Goal: Task Accomplishment & Management: Manage account settings

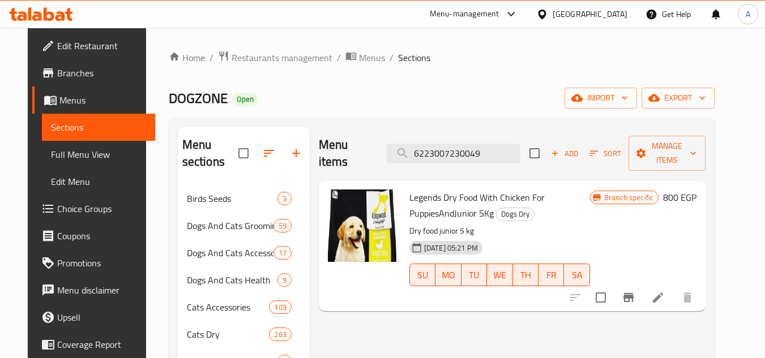
type input "6223007230049"
click at [635, 291] on icon "Branch-specific-item" at bounding box center [628, 298] width 14 height 14
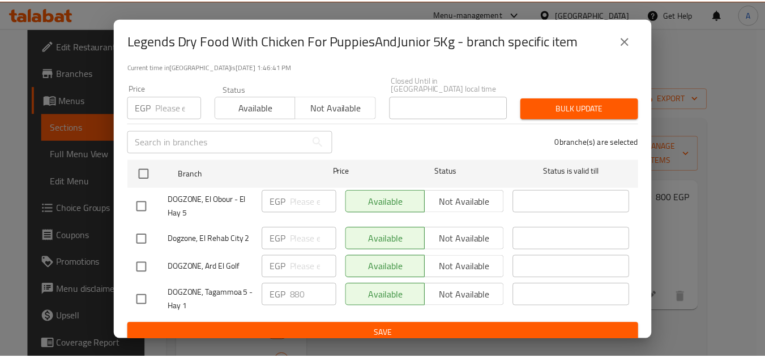
scroll to position [90, 0]
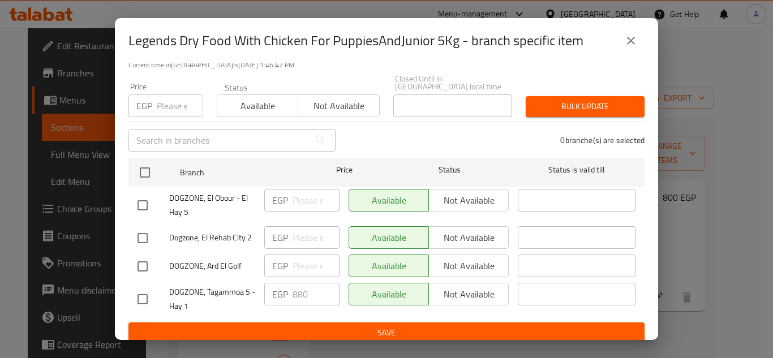
click at [154, 95] on div "EGP Price" at bounding box center [165, 106] width 75 height 23
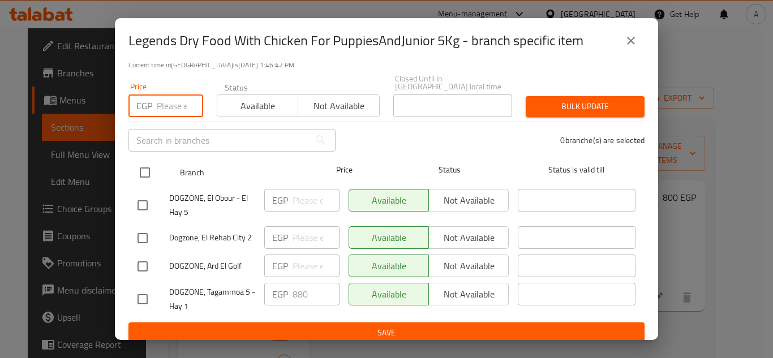
click at [144, 166] on input "checkbox" at bounding box center [145, 173] width 24 height 24
checkbox input "true"
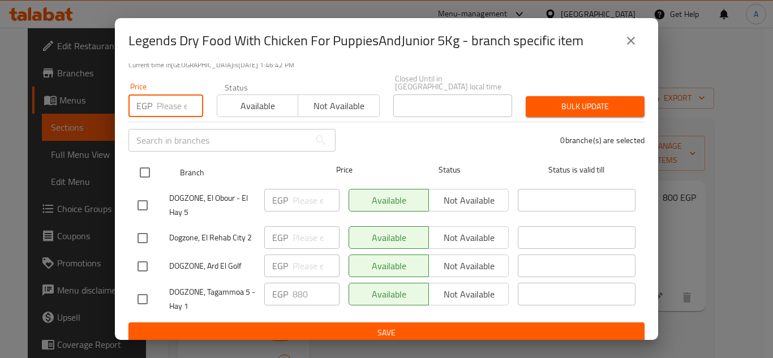
checkbox input "true"
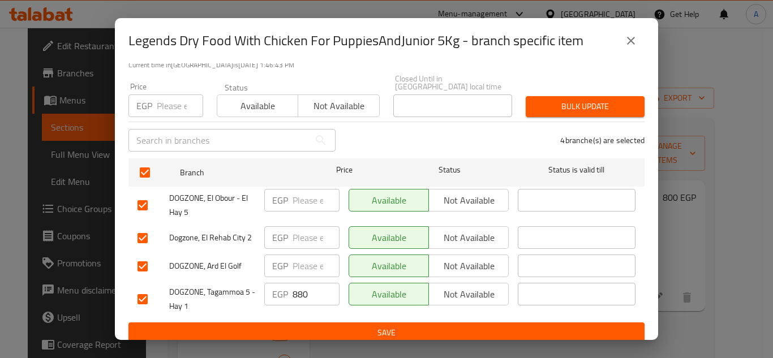
click at [169, 100] on input "number" at bounding box center [180, 106] width 46 height 23
paste input "1044"
type input "1044"
click at [570, 102] on span "Bulk update" at bounding box center [585, 107] width 101 height 14
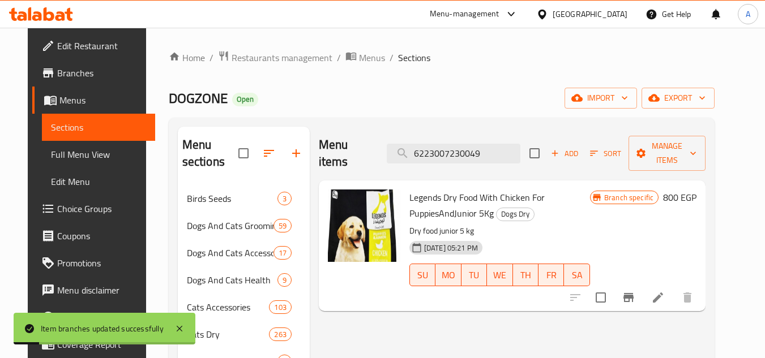
click at [664, 291] on icon at bounding box center [658, 298] width 14 height 14
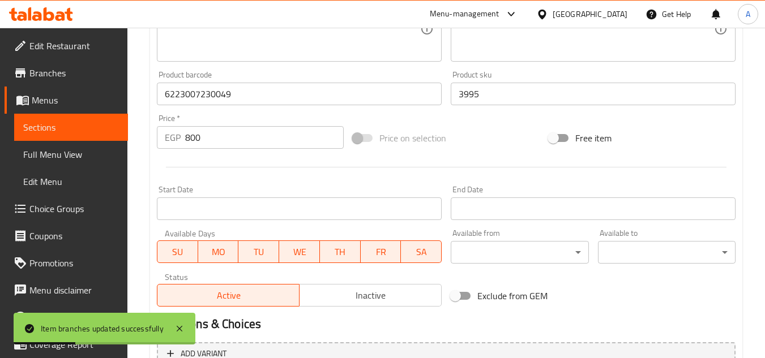
scroll to position [396, 0]
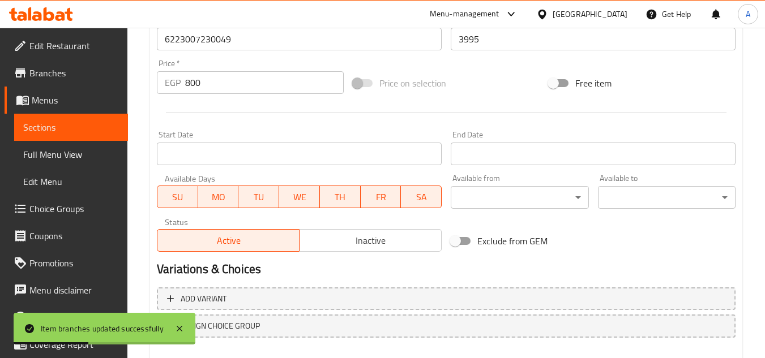
click at [224, 87] on input "800" at bounding box center [264, 82] width 158 height 23
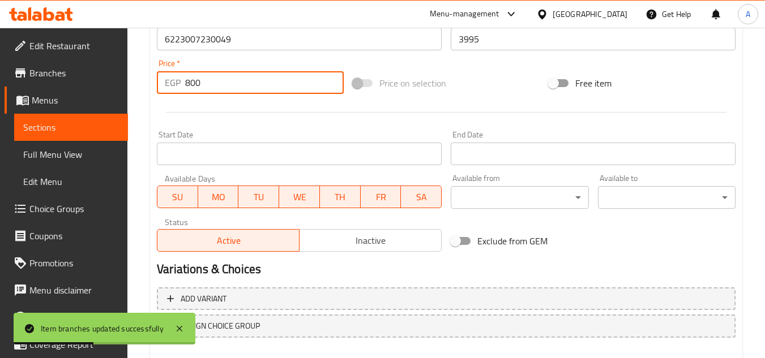
click at [224, 87] on input "800" at bounding box center [264, 82] width 158 height 23
click at [225, 87] on input "800" at bounding box center [264, 82] width 158 height 23
paste input "1044"
type input "1044"
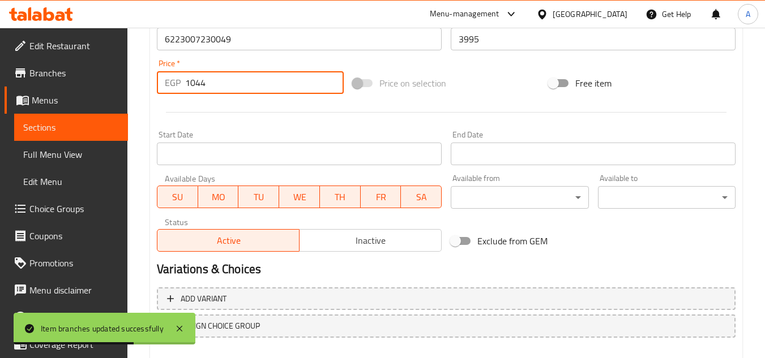
click at [239, 108] on div at bounding box center [445, 112] width 587 height 28
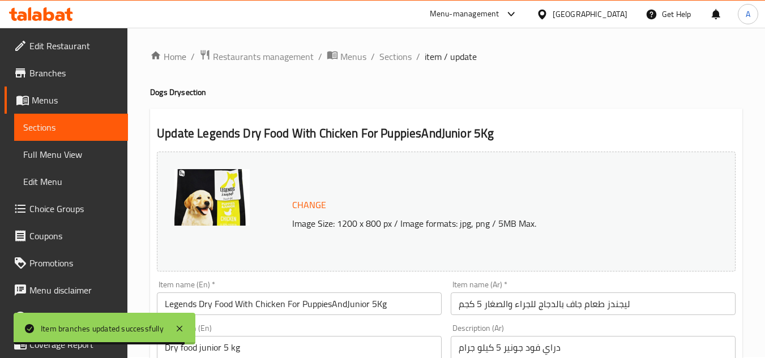
scroll to position [0, 0]
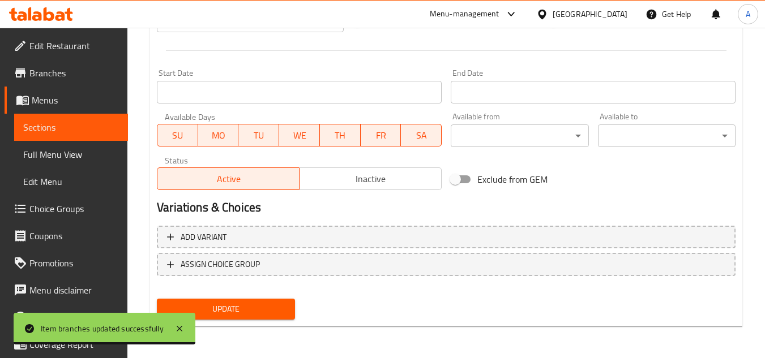
click at [281, 306] on span "Update" at bounding box center [225, 309] width 119 height 14
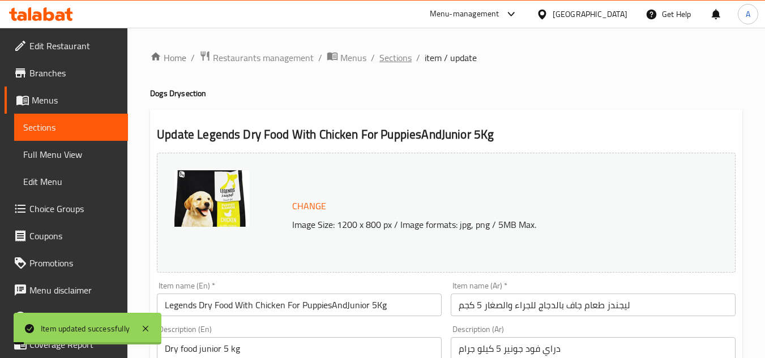
click at [398, 59] on span "Sections" at bounding box center [395, 58] width 32 height 14
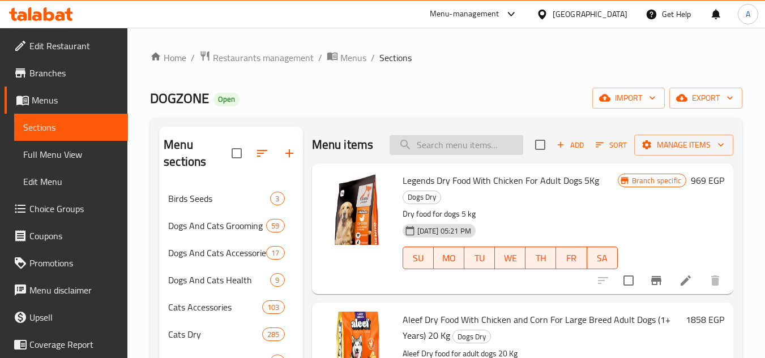
click at [464, 148] on input "search" at bounding box center [456, 145] width 134 height 20
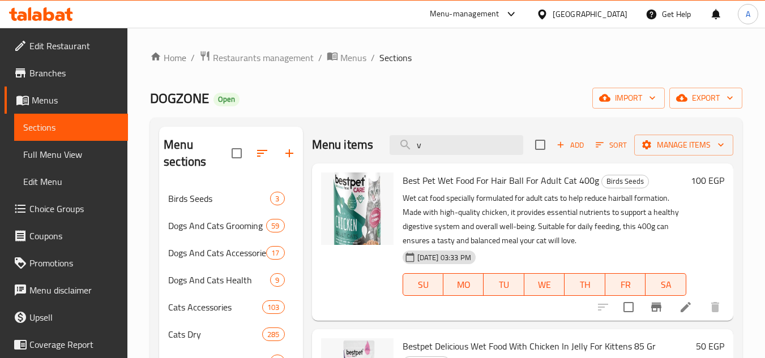
paste input "1044"
type input "1044"
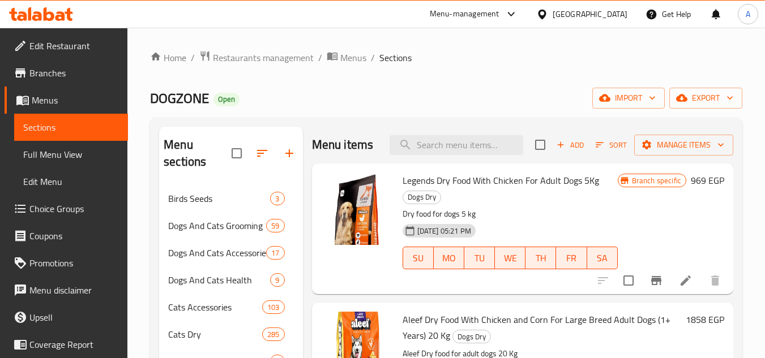
paste input "6223007230469"
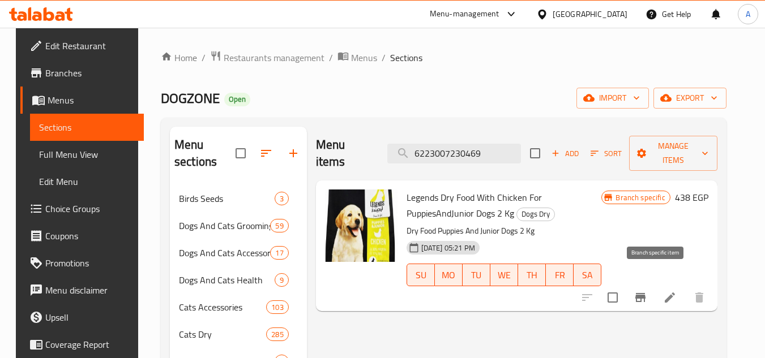
type input "6223007230469"
click at [648, 284] on button "Branch-specific-item" at bounding box center [639, 297] width 27 height 27
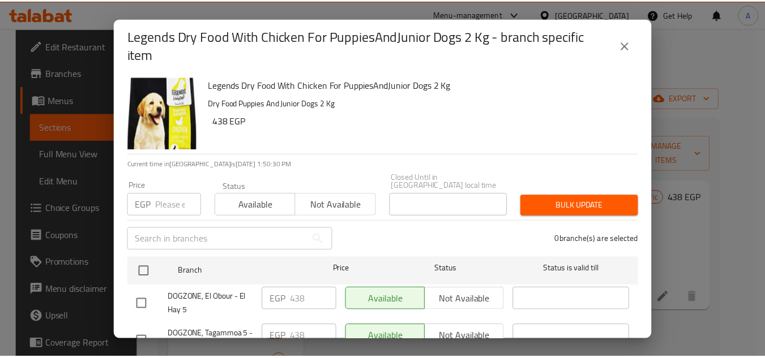
scroll to position [57, 0]
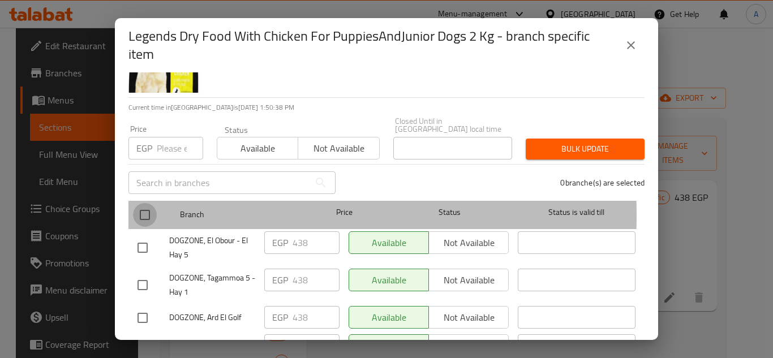
click at [141, 208] on input "checkbox" at bounding box center [145, 215] width 24 height 24
checkbox input "true"
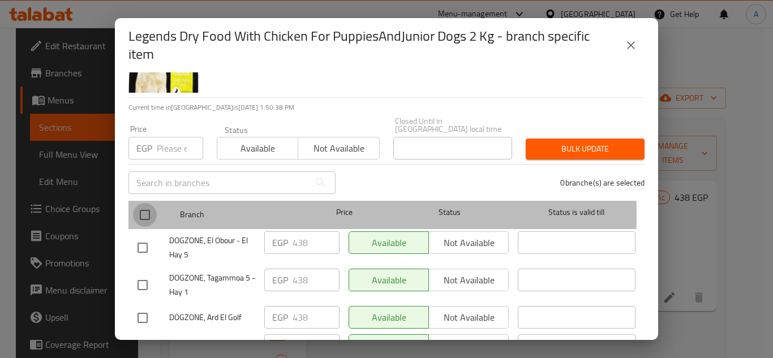
checkbox input "true"
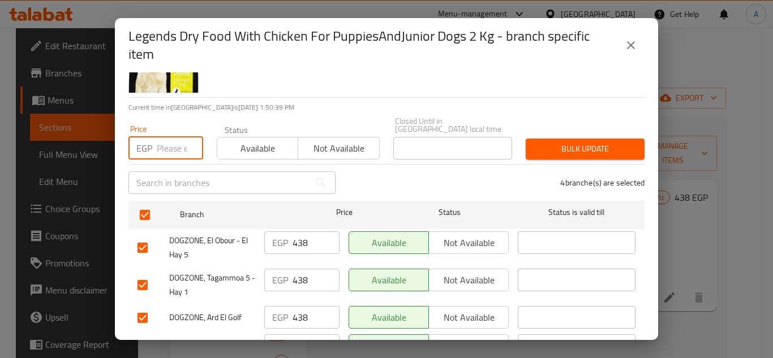
click at [172, 143] on input "number" at bounding box center [180, 148] width 46 height 23
paste input "388"
type input "388"
click at [589, 142] on span "Bulk update" at bounding box center [585, 149] width 101 height 14
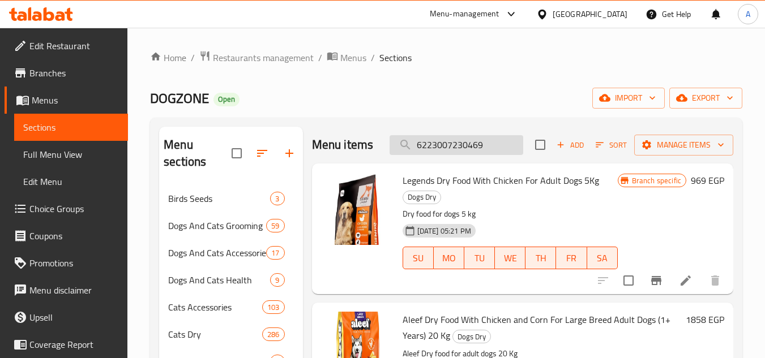
click at [501, 155] on input "6223007230469" at bounding box center [456, 145] width 134 height 20
paste input "388"
type input "6223007230469"
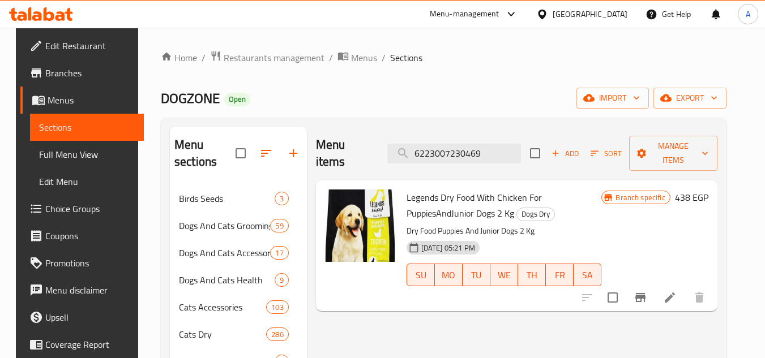
click at [676, 291] on icon at bounding box center [670, 298] width 14 height 14
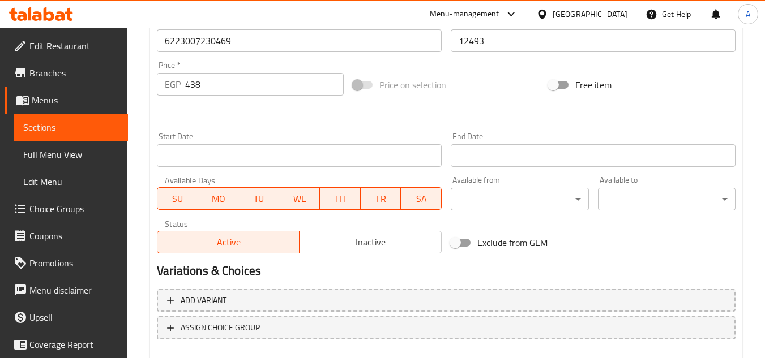
scroll to position [345, 0]
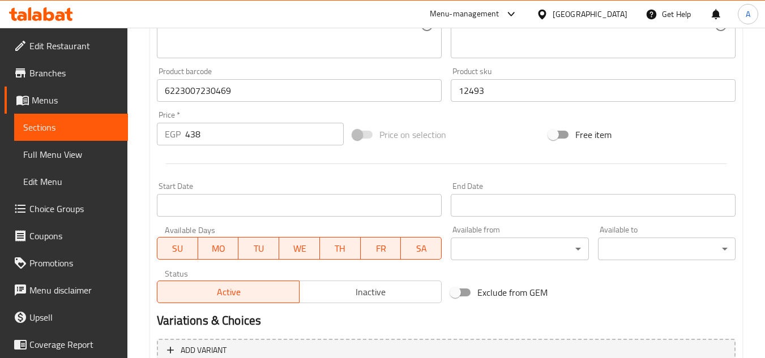
click at [264, 139] on input "438" at bounding box center [264, 134] width 158 height 23
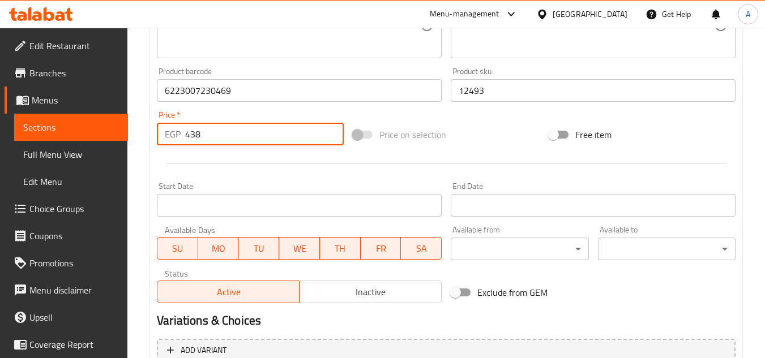
click at [264, 139] on input "438" at bounding box center [264, 134] width 158 height 23
paste input "38"
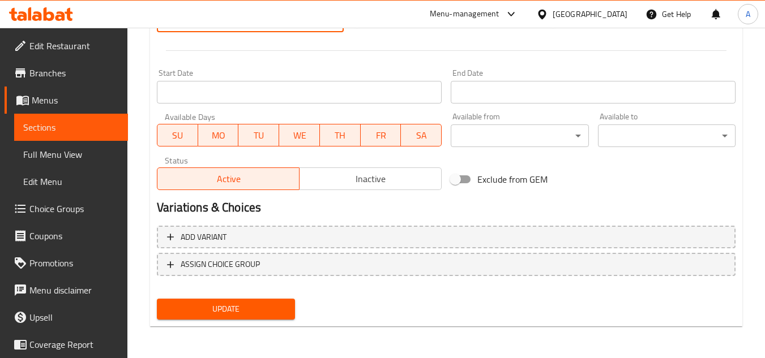
type input "388"
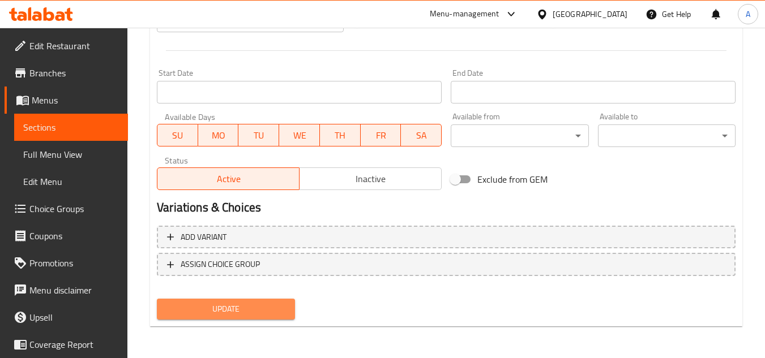
click at [281, 307] on span "Update" at bounding box center [225, 309] width 119 height 14
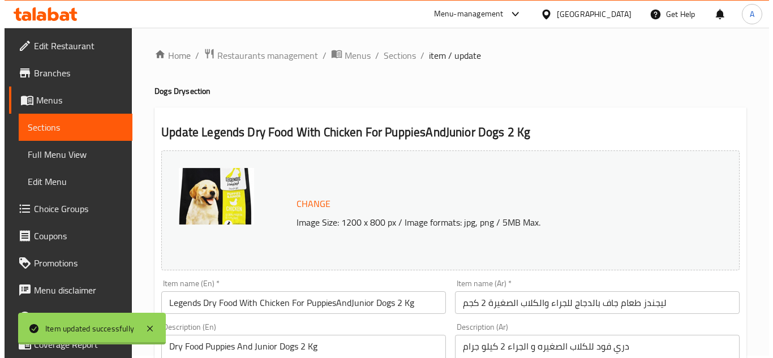
scroll to position [0, 0]
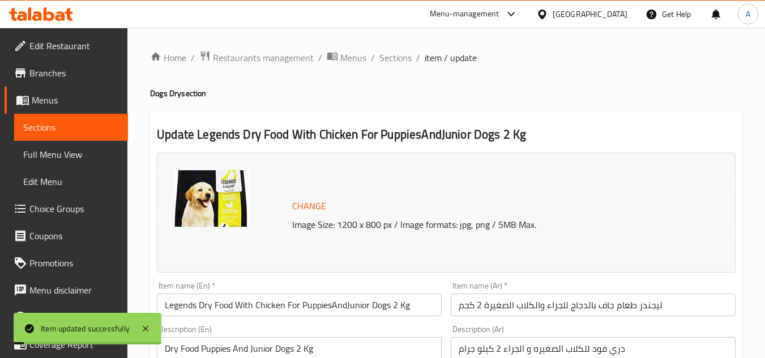
drag, startPoint x: 409, startPoint y: 59, endPoint x: 486, endPoint y: 0, distance: 97.7
click at [409, 59] on span "Sections" at bounding box center [395, 58] width 32 height 14
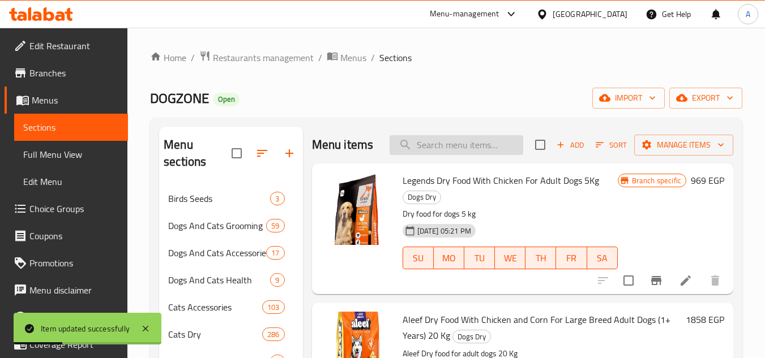
click at [464, 153] on input "search" at bounding box center [456, 145] width 134 height 20
paste input "6223007230476"
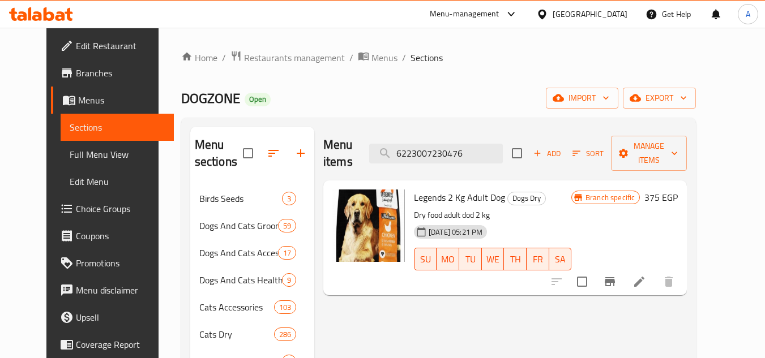
type input "6223007230476"
click at [615, 277] on icon "Branch-specific-item" at bounding box center [609, 281] width 10 height 9
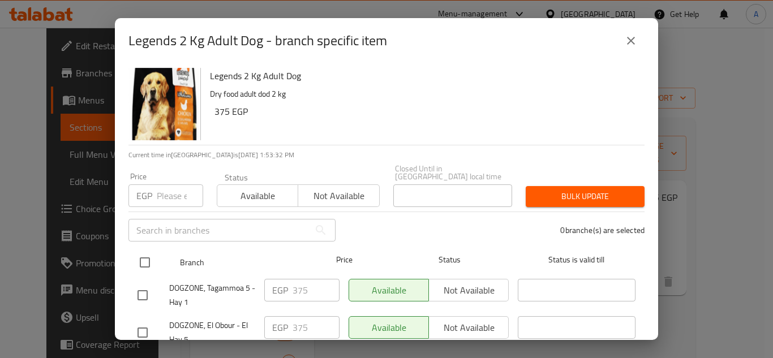
click at [156, 251] on input "checkbox" at bounding box center [145, 263] width 24 height 24
checkbox input "true"
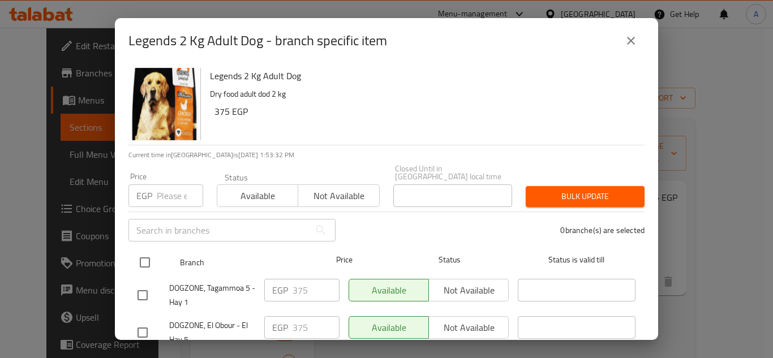
checkbox input "true"
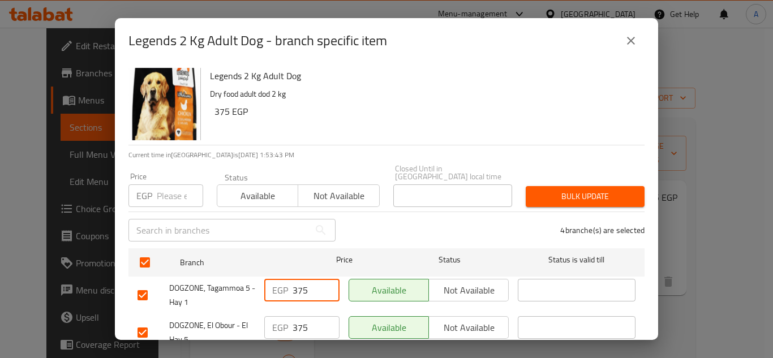
click at [295, 279] on input "375" at bounding box center [316, 290] width 47 height 23
drag, startPoint x: 572, startPoint y: 106, endPoint x: 602, endPoint y: 75, distance: 42.4
click at [573, 106] on h6 "375 EGP" at bounding box center [424, 112] width 421 height 16
click at [624, 45] on icon "close" at bounding box center [631, 41] width 14 height 14
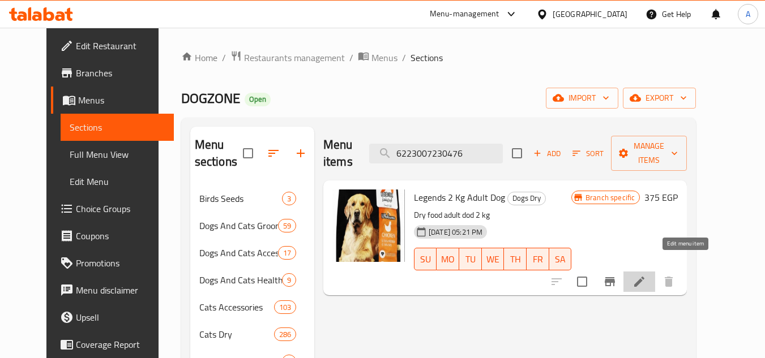
click at [646, 275] on icon at bounding box center [639, 282] width 14 height 14
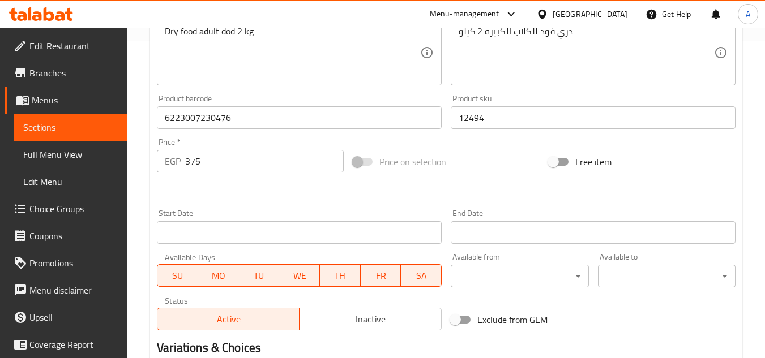
scroll to position [340, 0]
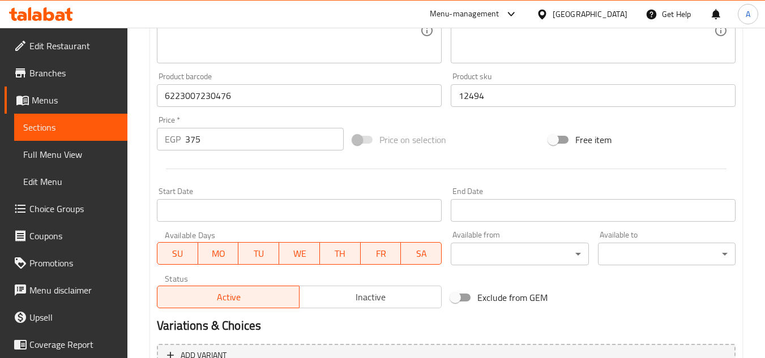
click at [261, 144] on input "375" at bounding box center [264, 139] width 158 height 23
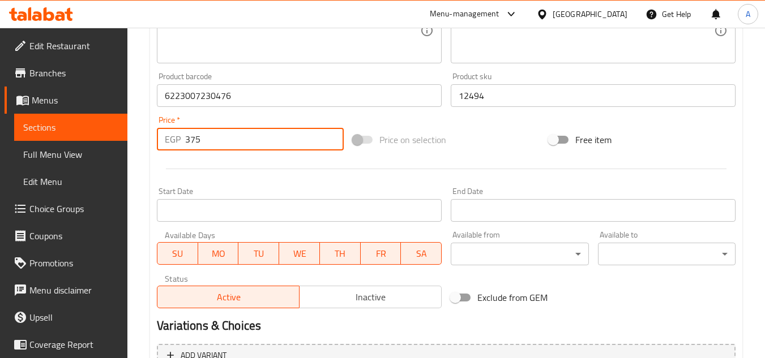
click at [261, 144] on input "375" at bounding box center [264, 139] width 158 height 23
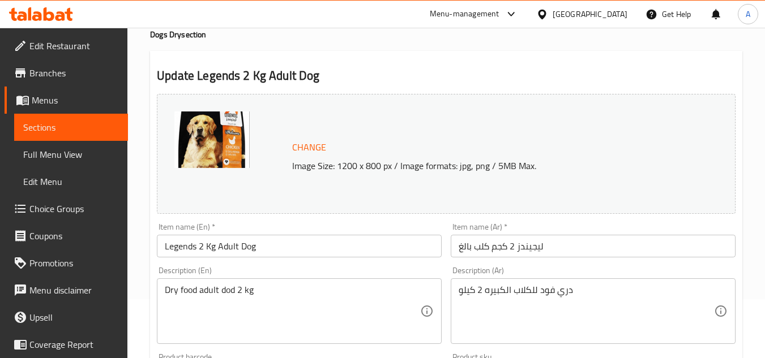
scroll to position [0, 0]
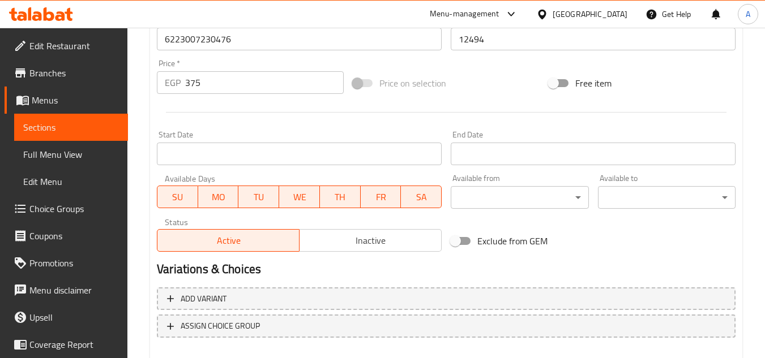
scroll to position [458, 0]
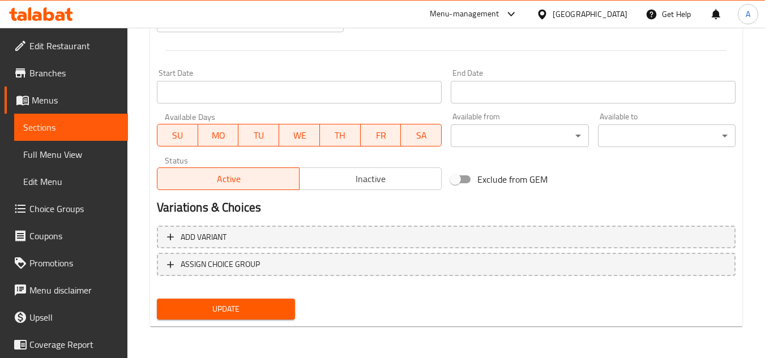
click at [360, 204] on h2 "Variations & Choices" at bounding box center [446, 207] width 578 height 17
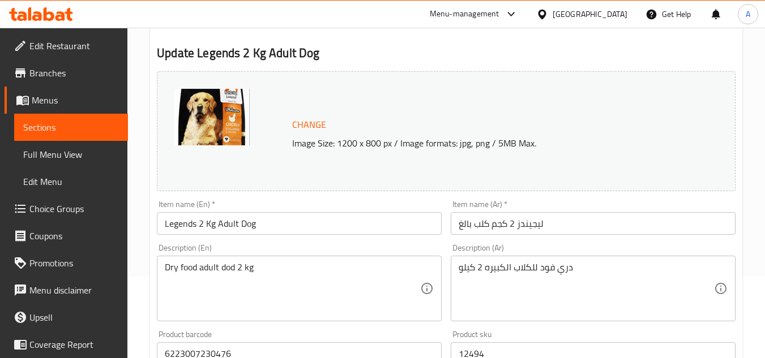
scroll to position [0, 0]
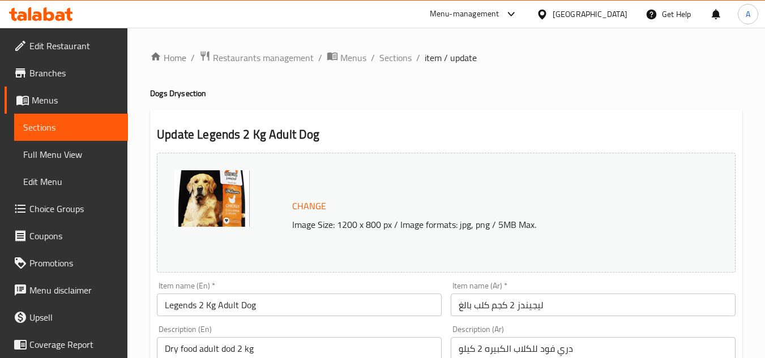
click at [411, 59] on ol "Home / Restaurants management / Menus / Sections / item / update" at bounding box center [446, 57] width 592 height 15
click at [406, 60] on span "Sections" at bounding box center [395, 58] width 32 height 14
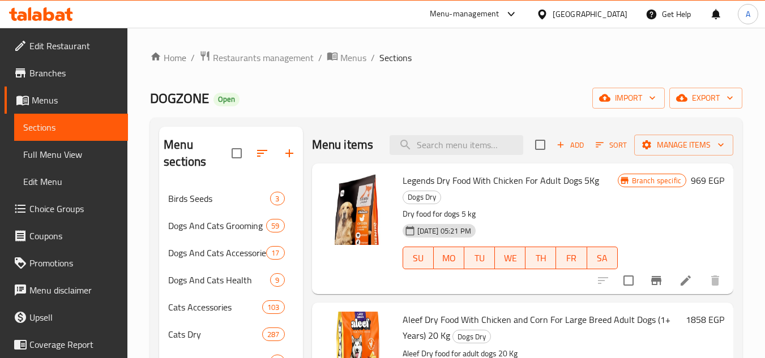
click at [412, 138] on div "Menu items Add Sort Manage items" at bounding box center [522, 145] width 421 height 37
click at [432, 148] on input "search" at bounding box center [456, 145] width 134 height 20
paste input "6224001765193"
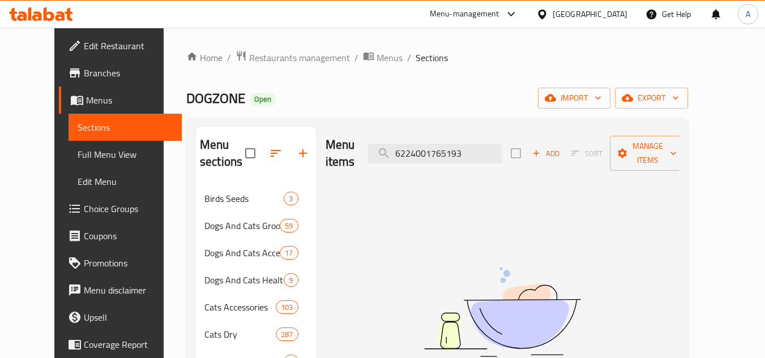
paste input "Lookey Dry Food for Adult Dogs 20kg"
drag, startPoint x: 506, startPoint y: 143, endPoint x: 620, endPoint y: 182, distance: 120.1
click at [501, 144] on input "Lookey Dry Food for Adult Dogs 20kg" at bounding box center [435, 154] width 134 height 20
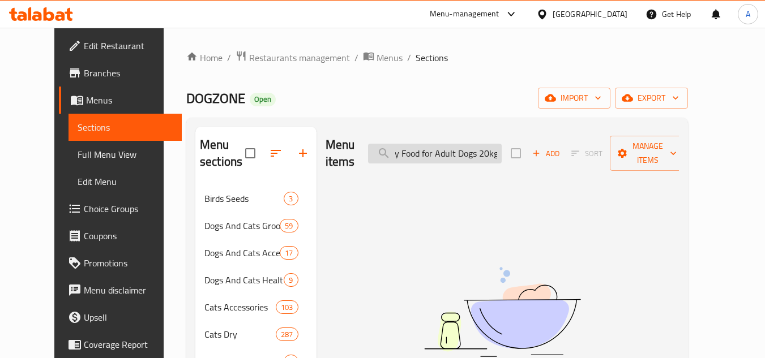
click at [501, 148] on input "Lookey Dry Food for Adult Dogs 20kg" at bounding box center [435, 154] width 134 height 20
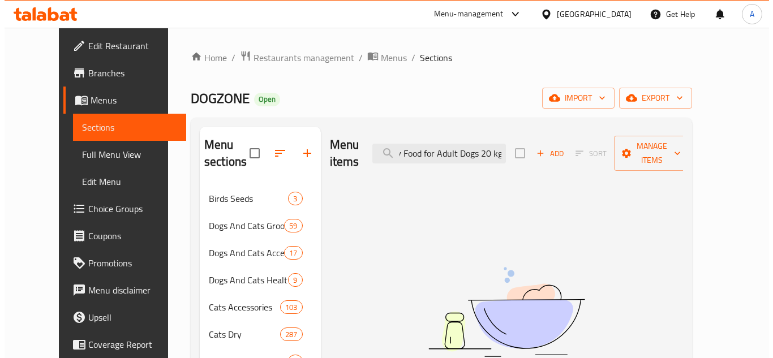
scroll to position [0, 0]
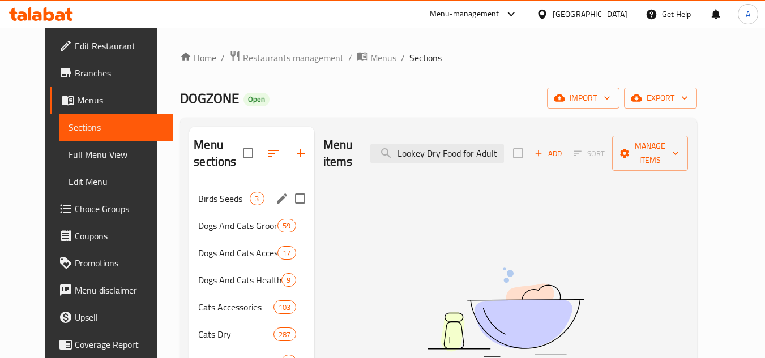
drag, startPoint x: 513, startPoint y: 145, endPoint x: 265, endPoint y: 190, distance: 251.9
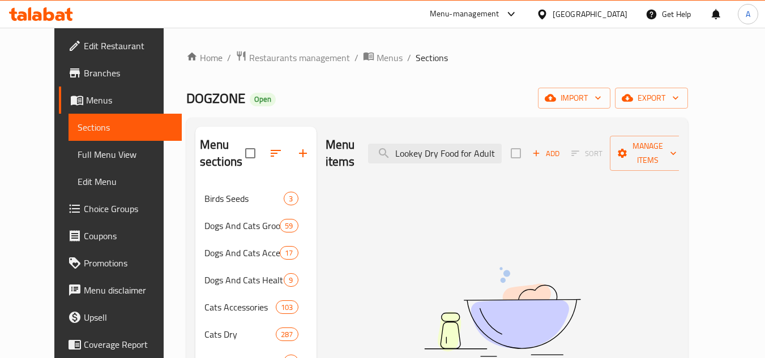
paste input "4025877626340"
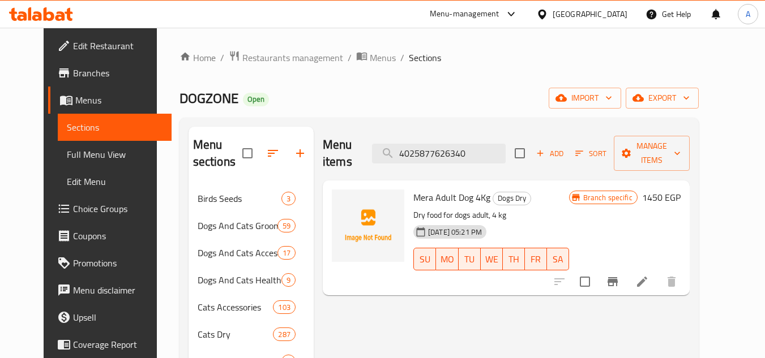
type input "4025877626340"
click at [626, 268] on button "Branch-specific-item" at bounding box center [612, 281] width 27 height 27
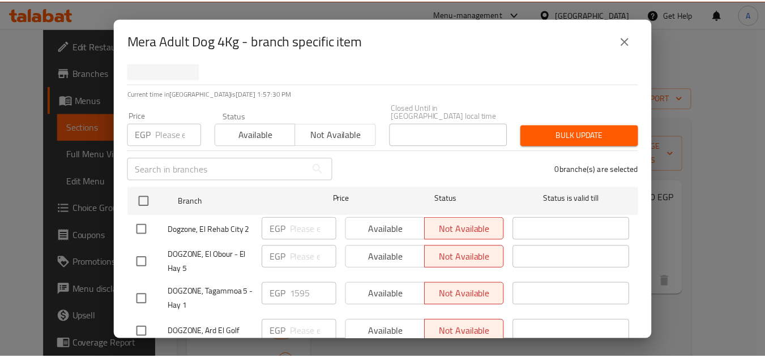
scroll to position [33, 0]
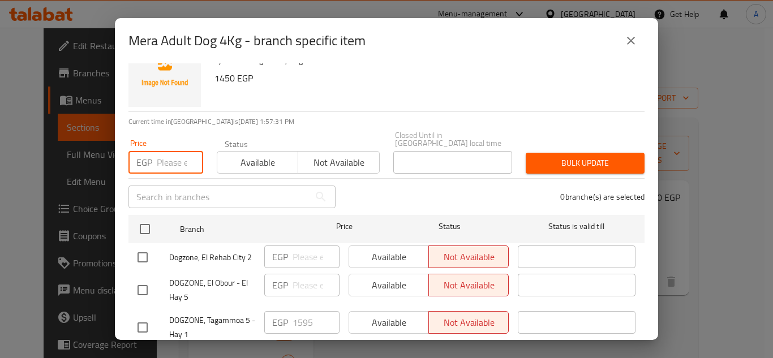
click at [169, 157] on input "number" at bounding box center [180, 162] width 46 height 23
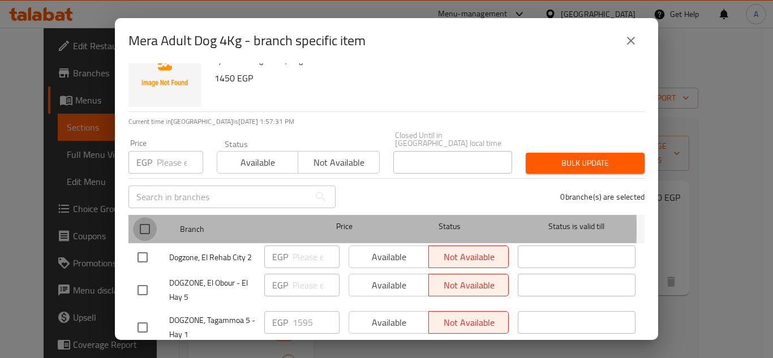
drag, startPoint x: 136, startPoint y: 221, endPoint x: 174, endPoint y: 195, distance: 46.0
click at [136, 221] on input "checkbox" at bounding box center [145, 229] width 24 height 24
checkbox input "true"
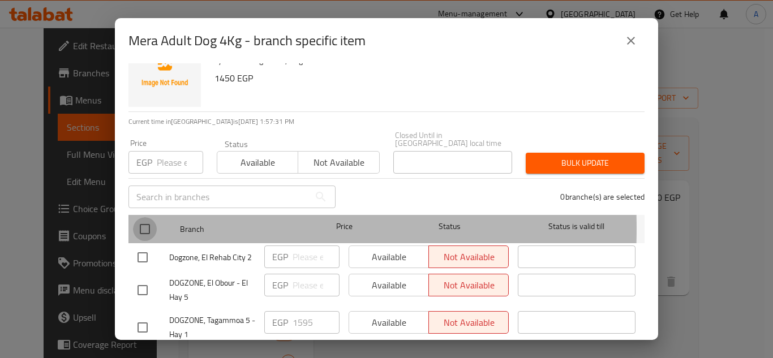
checkbox input "true"
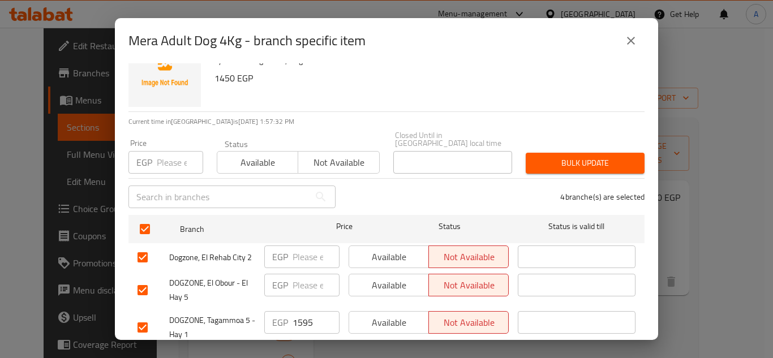
click at [165, 160] on input "number" at bounding box center [180, 162] width 46 height 23
paste input "1813"
type input "1813"
click at [580, 156] on span "Bulk update" at bounding box center [585, 163] width 101 height 14
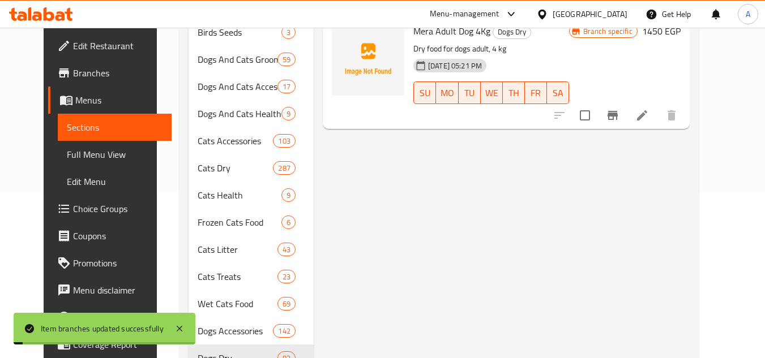
scroll to position [170, 0]
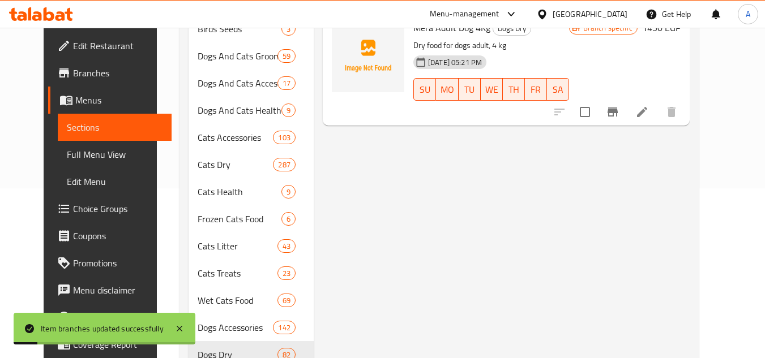
click at [658, 105] on li at bounding box center [642, 112] width 32 height 20
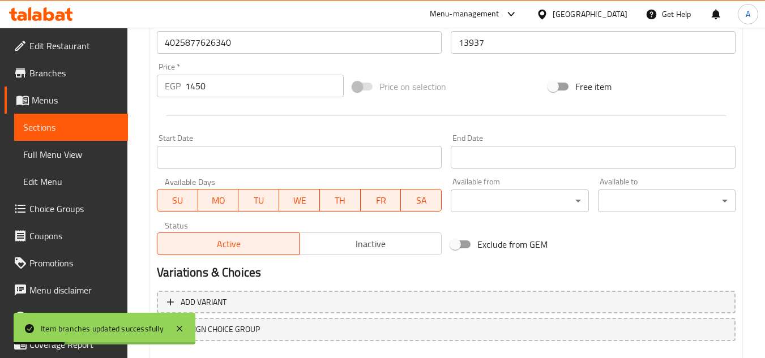
scroll to position [396, 0]
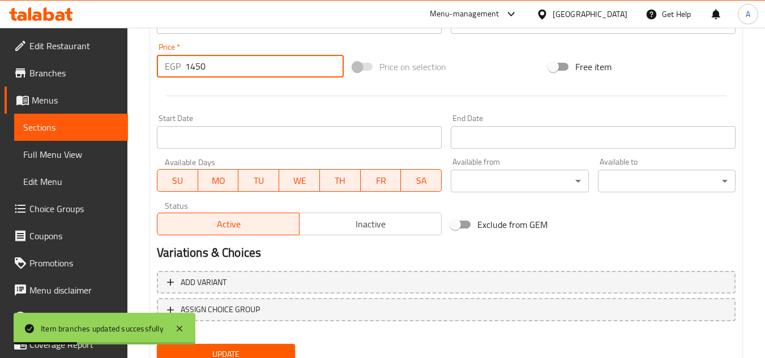
click at [247, 65] on input "1450" at bounding box center [264, 66] width 158 height 23
paste input "813"
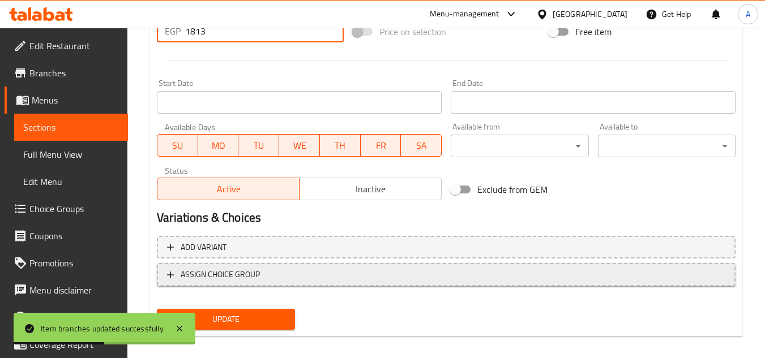
scroll to position [441, 0]
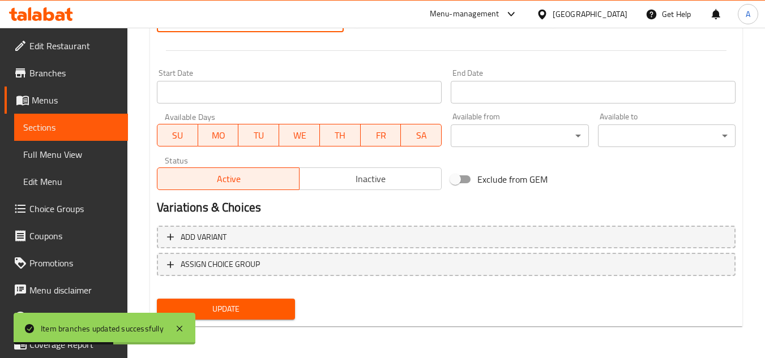
type input "1813"
click at [255, 298] on div "Update" at bounding box center [225, 309] width 147 height 30
click at [255, 310] on span "Update" at bounding box center [225, 309] width 119 height 14
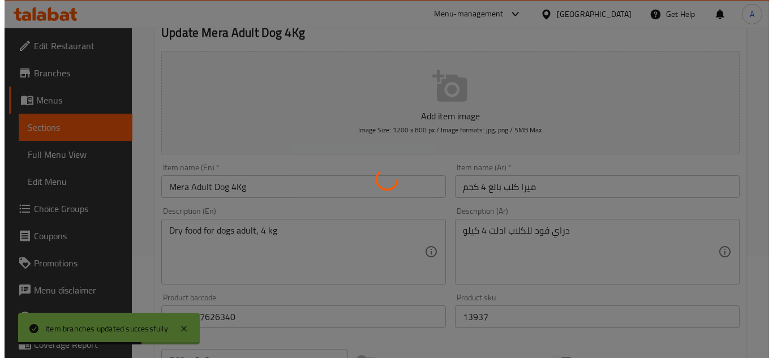
scroll to position [0, 0]
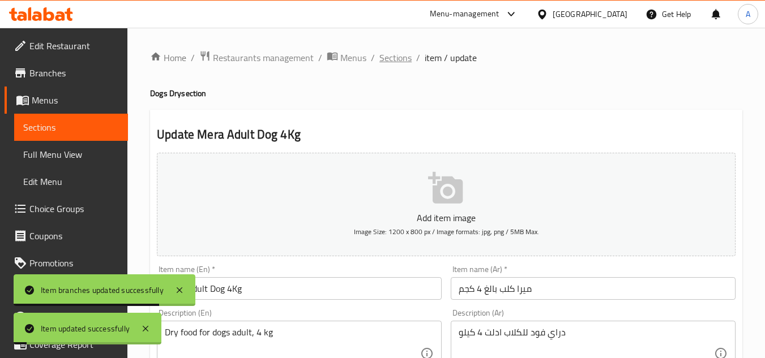
click at [390, 63] on span "Sections" at bounding box center [395, 58] width 32 height 14
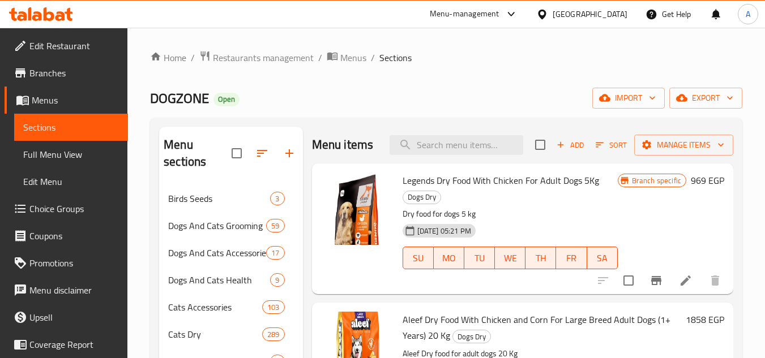
click at [443, 164] on div "Menu items Add Sort Manage items" at bounding box center [522, 145] width 421 height 37
paste input "4025877717550"
click at [452, 155] on input "4025877717550" at bounding box center [456, 145] width 134 height 20
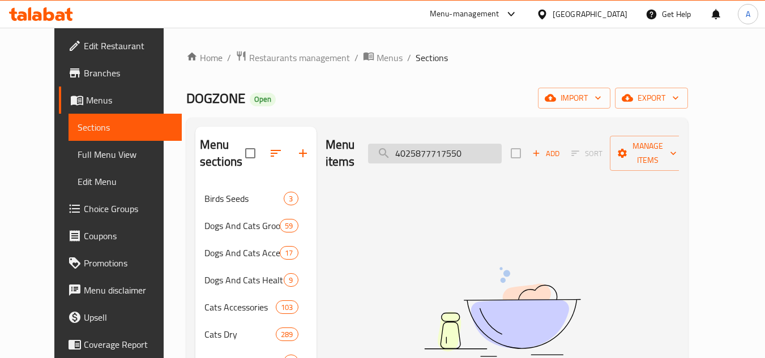
click at [480, 144] on input "4025877717550" at bounding box center [435, 154] width 134 height 20
paste input "624346"
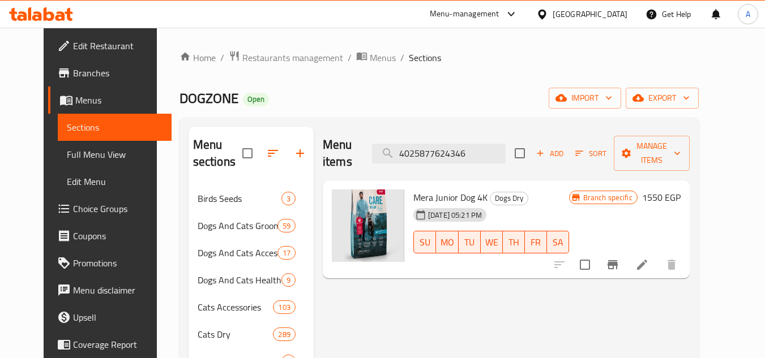
type input "4025877624346"
click at [617, 260] on icon "Branch-specific-item" at bounding box center [612, 264] width 10 height 9
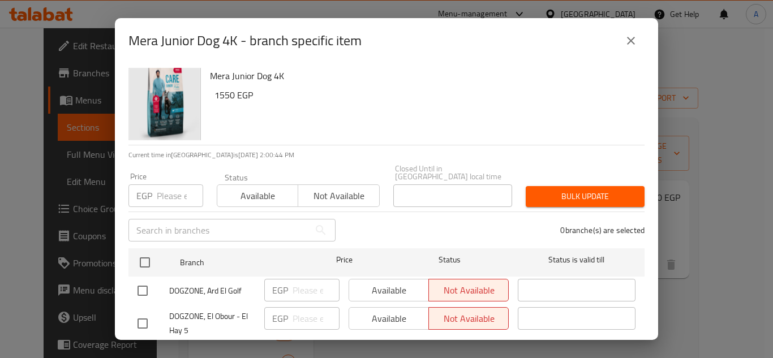
click at [171, 184] on input "number" at bounding box center [180, 195] width 46 height 23
drag, startPoint x: 146, startPoint y: 250, endPoint x: 161, endPoint y: 235, distance: 20.8
click at [146, 251] on input "checkbox" at bounding box center [145, 263] width 24 height 24
checkbox input "true"
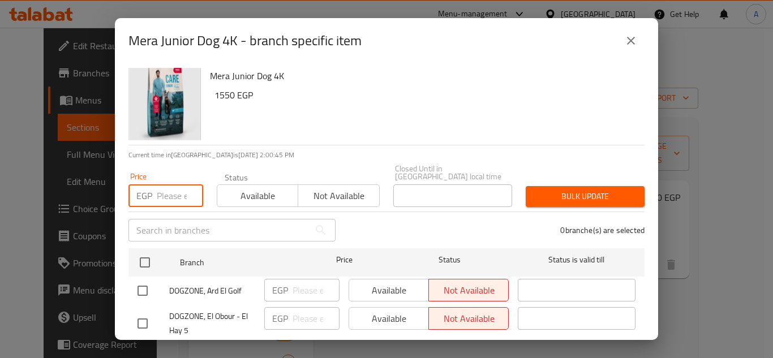
checkbox input "true"
click at [173, 187] on input "number" at bounding box center [180, 195] width 46 height 23
paste input "1938"
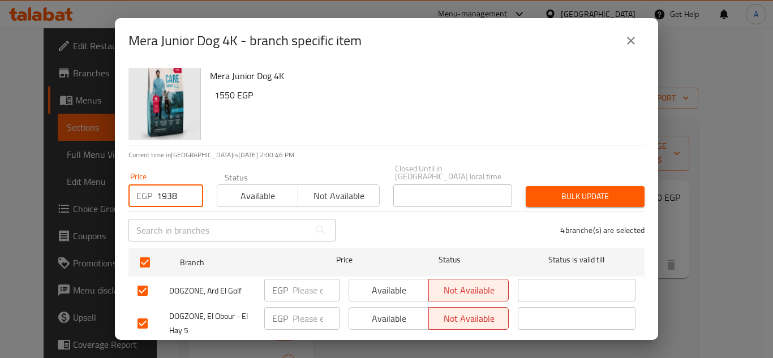
type input "1938"
click at [601, 186] on button "Bulk update" at bounding box center [585, 196] width 119 height 21
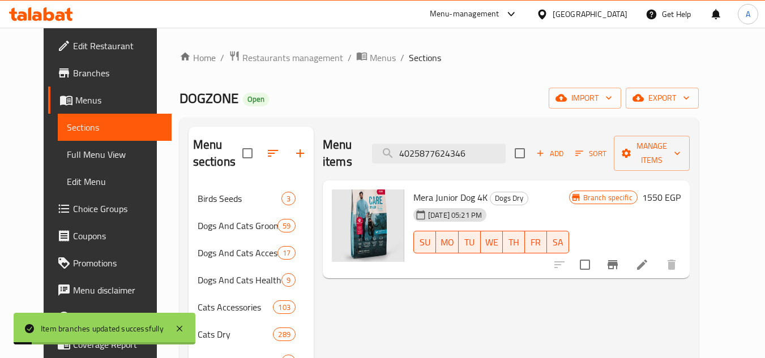
click at [649, 258] on icon at bounding box center [642, 265] width 14 height 14
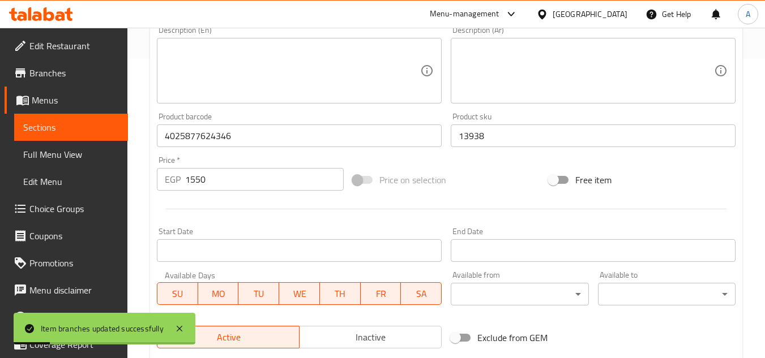
scroll to position [340, 0]
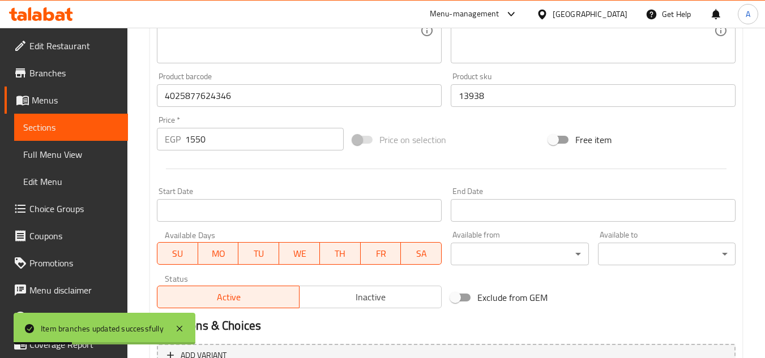
click at [233, 137] on input "1550" at bounding box center [264, 139] width 158 height 23
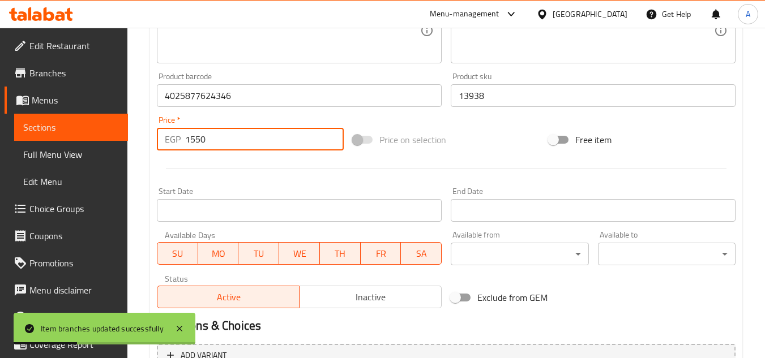
click at [233, 137] on input "1550" at bounding box center [264, 139] width 158 height 23
paste input "938"
type input "1938"
click at [242, 161] on div at bounding box center [445, 169] width 587 height 28
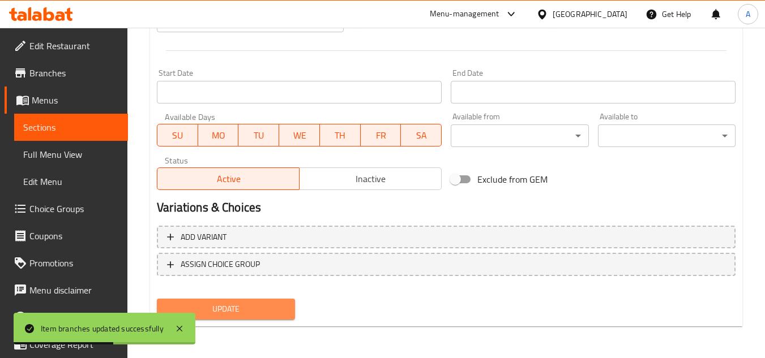
click at [252, 300] on button "Update" at bounding box center [226, 309] width 138 height 21
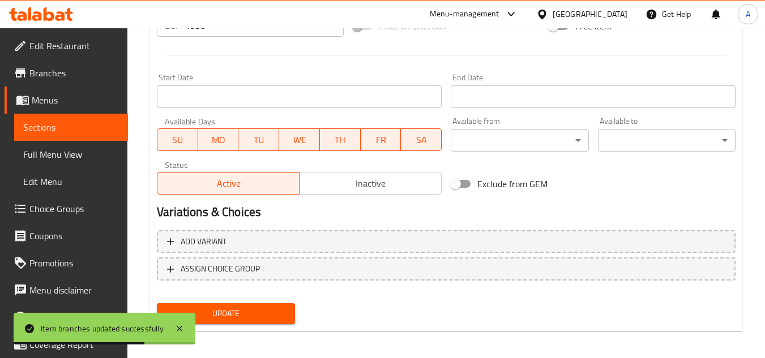
click at [255, 319] on span "Update" at bounding box center [225, 314] width 119 height 14
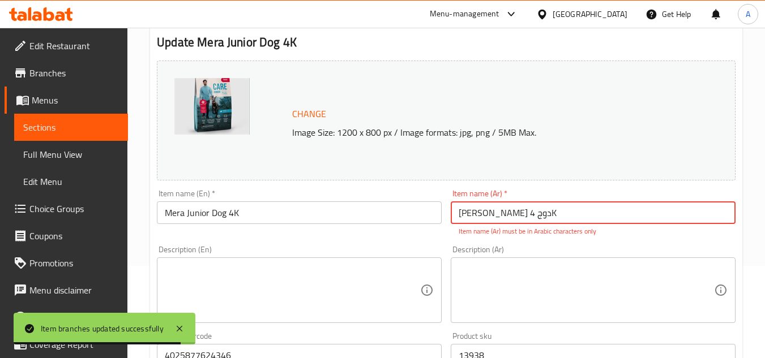
scroll to position [170, 0]
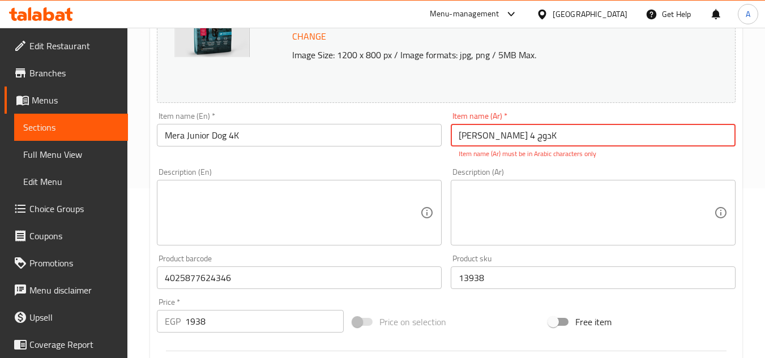
click at [550, 139] on input "[PERSON_NAME] دوج 4K" at bounding box center [592, 135] width 285 height 23
drag, startPoint x: 550, startPoint y: 139, endPoint x: 532, endPoint y: 136, distance: 17.8
click at [532, 136] on input "[PERSON_NAME] دوج 4K" at bounding box center [592, 135] width 285 height 23
click at [534, 136] on input "[PERSON_NAME] دوج 4K" at bounding box center [592, 135] width 285 height 23
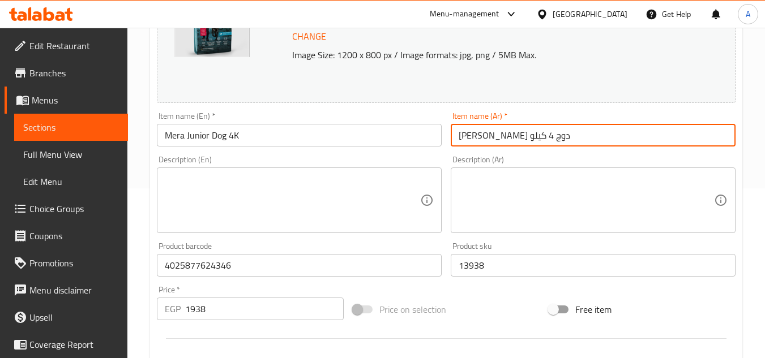
type input "[PERSON_NAME] دوج 4 كيلو"
click at [569, 152] on div "Description (Ar) Description (Ar)" at bounding box center [593, 194] width 294 height 87
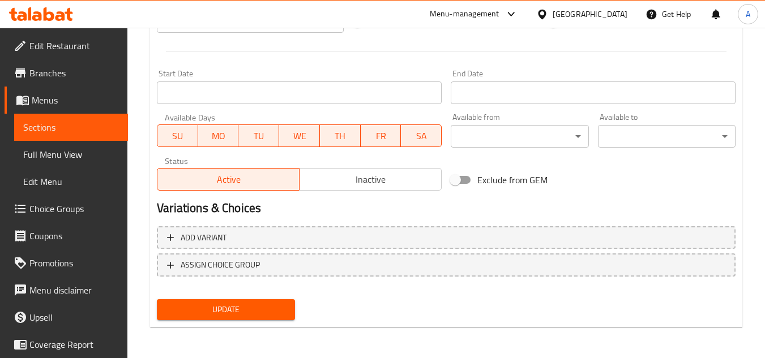
scroll to position [458, 0]
click at [271, 314] on span "Update" at bounding box center [225, 309] width 119 height 14
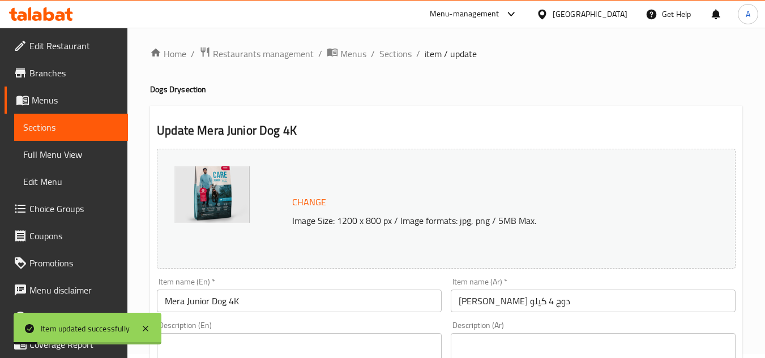
scroll to position [0, 0]
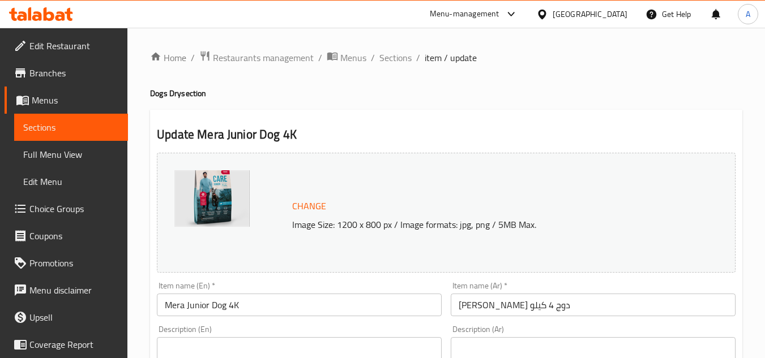
click at [397, 51] on span "Sections" at bounding box center [395, 58] width 32 height 14
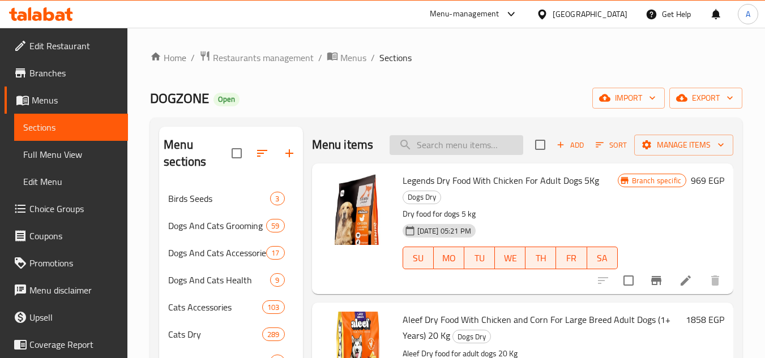
click at [483, 153] on input "search" at bounding box center [456, 145] width 134 height 20
paste input "4025877623349"
type input "4025877623349"
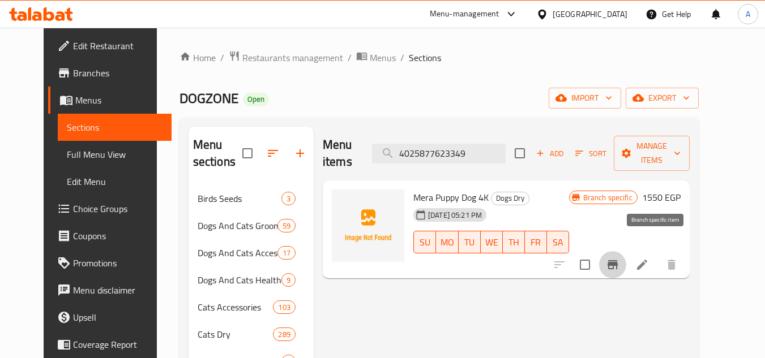
click at [619, 258] on icon "Branch-specific-item" at bounding box center [613, 265] width 14 height 14
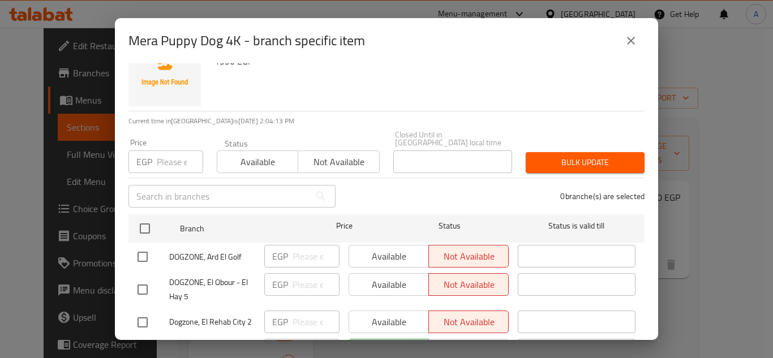
scroll to position [33, 0]
click at [174, 155] on input "number" at bounding box center [180, 162] width 46 height 23
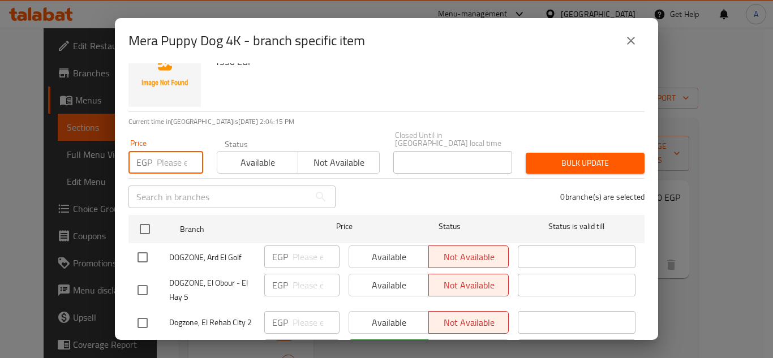
paste input "1938"
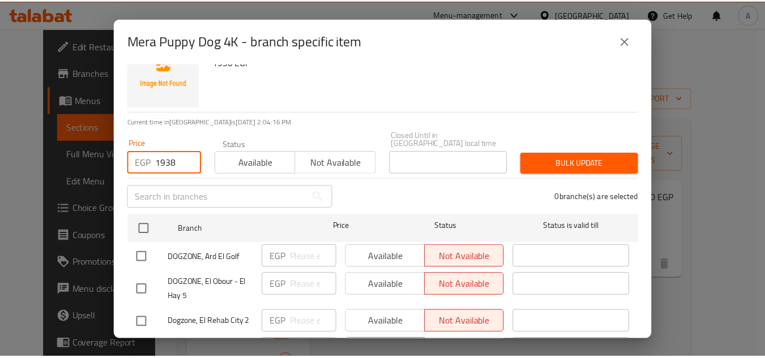
scroll to position [0, 0]
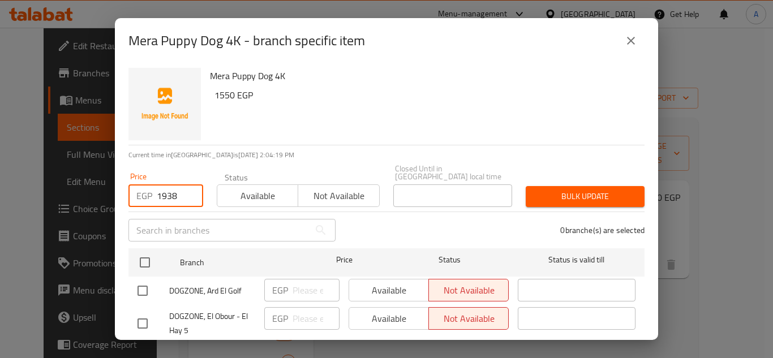
type input "1938"
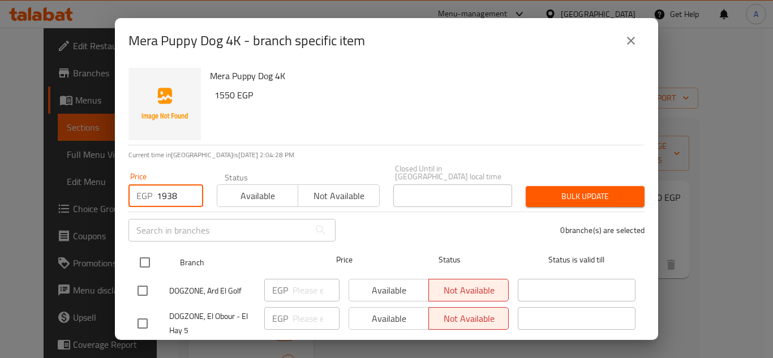
click at [155, 259] on input "checkbox" at bounding box center [145, 263] width 24 height 24
checkbox input "true"
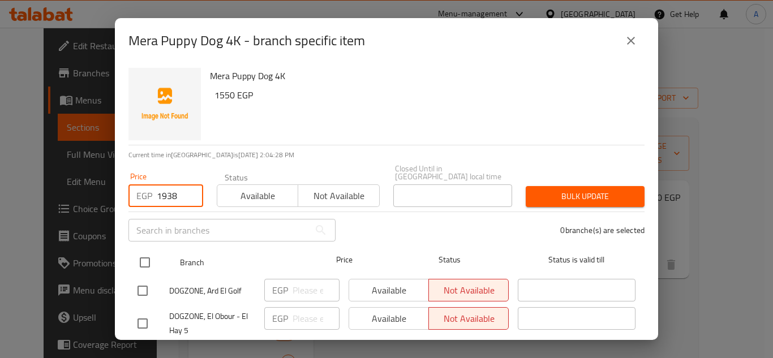
checkbox input "true"
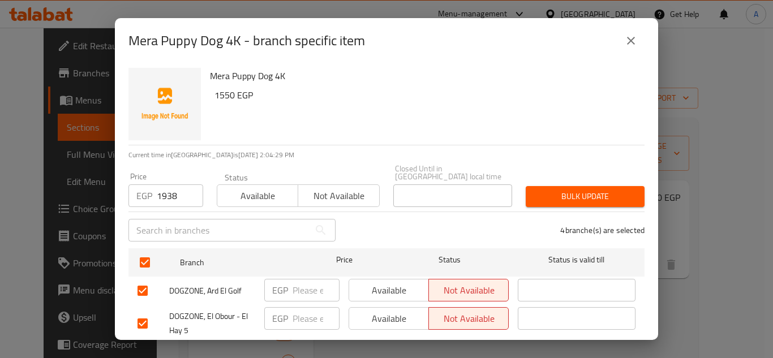
click at [615, 190] on span "Bulk update" at bounding box center [585, 197] width 101 height 14
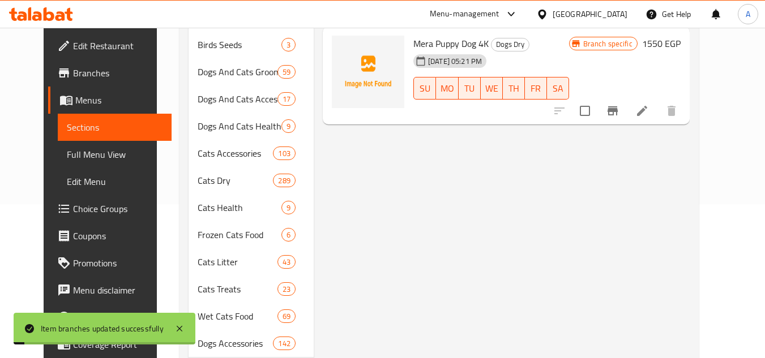
scroll to position [170, 0]
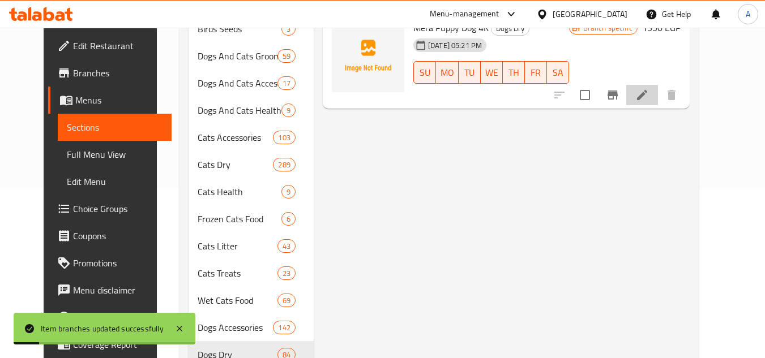
click at [649, 88] on icon at bounding box center [642, 95] width 14 height 14
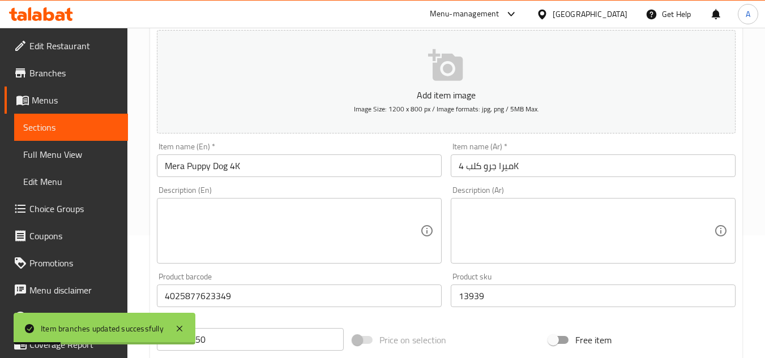
scroll to position [283, 0]
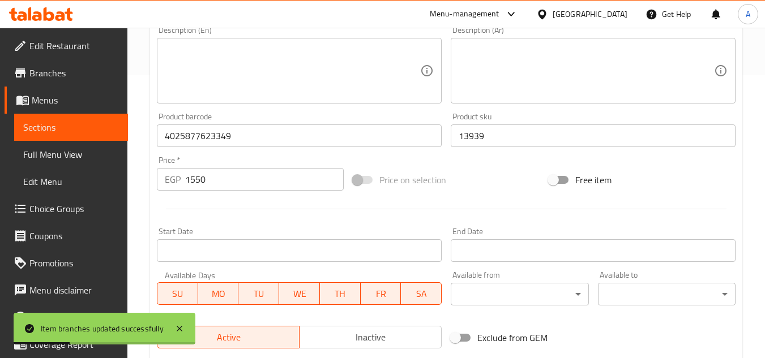
click at [263, 185] on input "1550" at bounding box center [264, 179] width 158 height 23
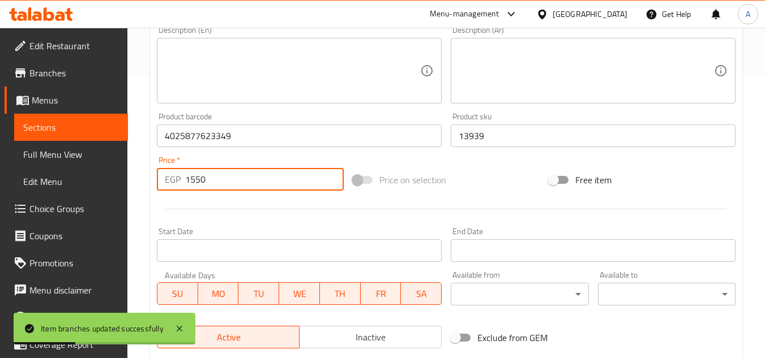
click at [263, 185] on input "1550" at bounding box center [264, 179] width 158 height 23
paste input "938"
type input "1938"
click at [280, 214] on div at bounding box center [445, 209] width 587 height 28
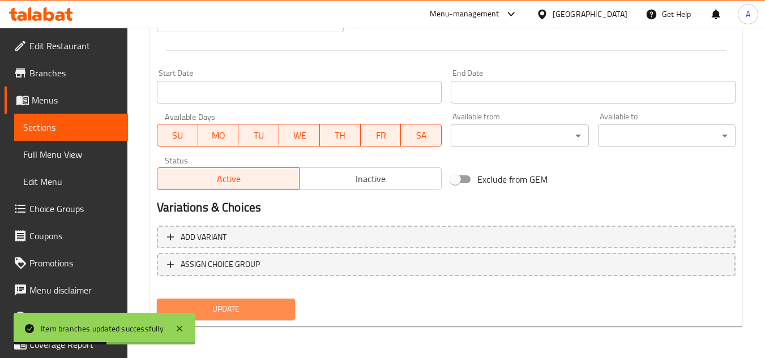
click at [261, 307] on span "Update" at bounding box center [225, 309] width 119 height 14
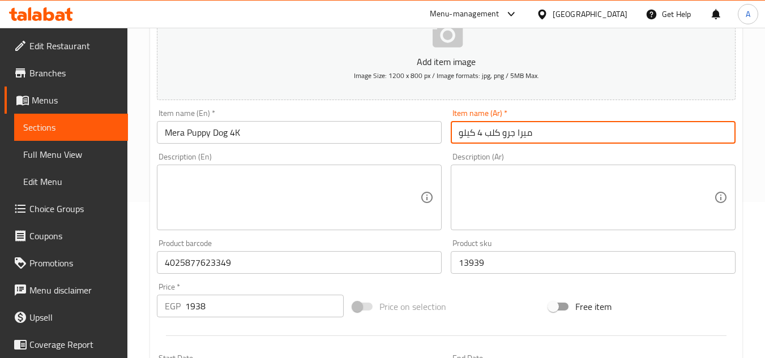
scroll to position [441, 0]
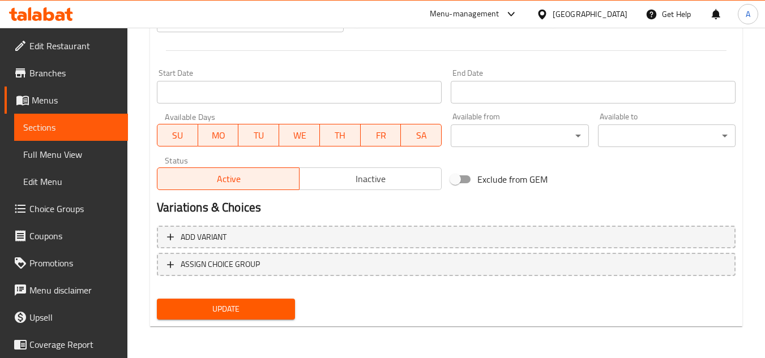
type input "ميرا جرو كلب 4 كيلو"
click at [275, 294] on div "Add variant ASSIGN CHOICE GROUP" at bounding box center [445, 258] width 587 height 74
click at [277, 298] on div "Update" at bounding box center [225, 309] width 147 height 30
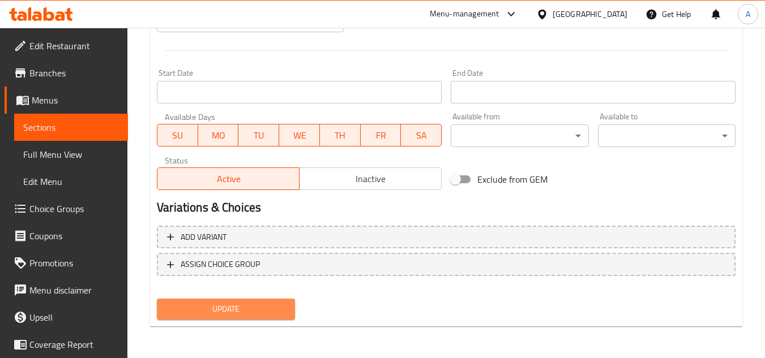
click at [268, 311] on span "Update" at bounding box center [225, 309] width 119 height 14
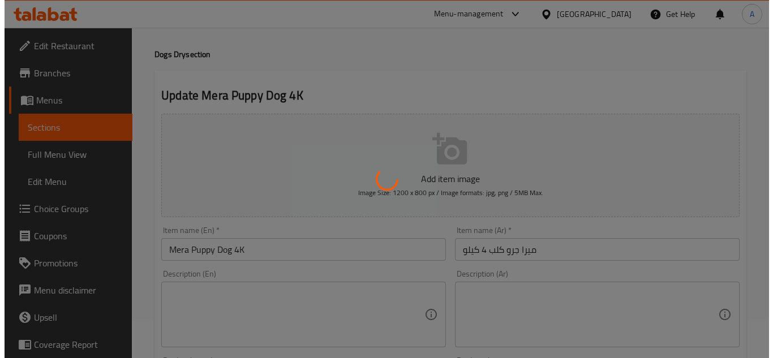
scroll to position [0, 0]
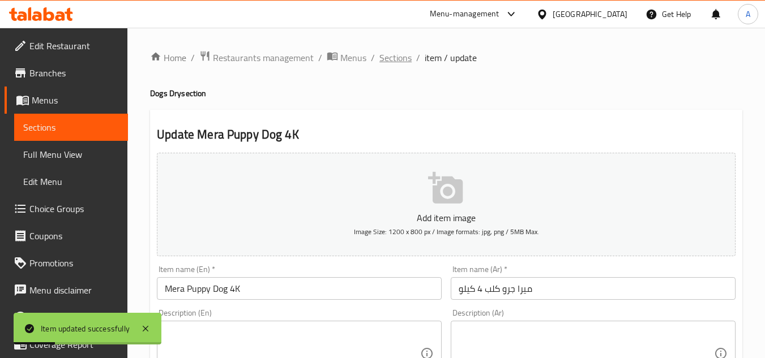
click at [398, 57] on span "Sections" at bounding box center [395, 58] width 32 height 14
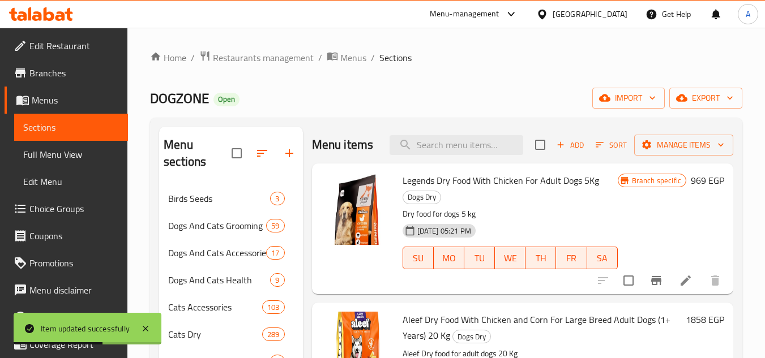
click at [462, 164] on div "Menu items Add Sort Manage items" at bounding box center [522, 145] width 421 height 37
click at [460, 155] on input "search" at bounding box center [456, 145] width 134 height 20
paste input "6225000251182"
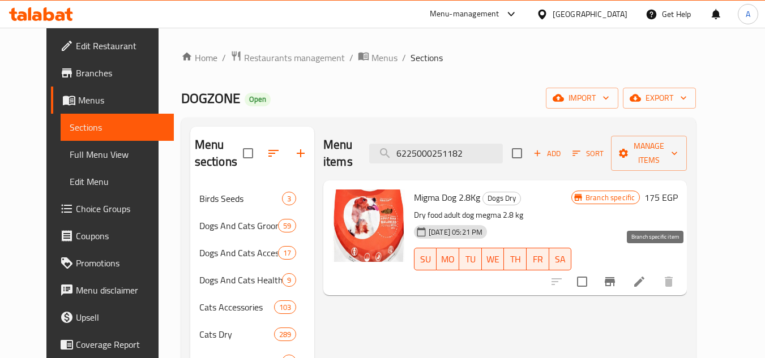
type input "6225000251182"
click at [623, 274] on button "Branch-specific-item" at bounding box center [609, 281] width 27 height 27
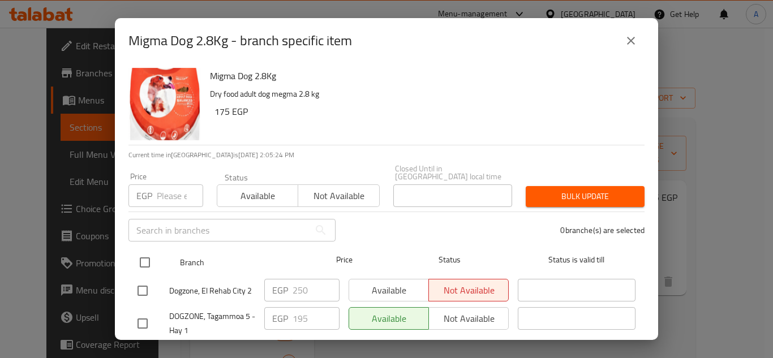
click at [151, 251] on input "checkbox" at bounding box center [145, 263] width 24 height 24
checkbox input "true"
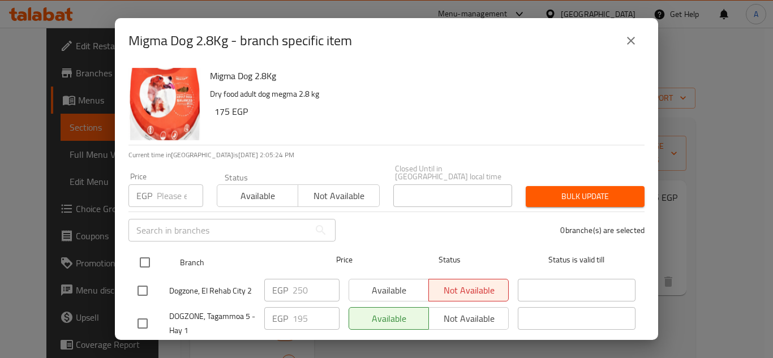
checkbox input "true"
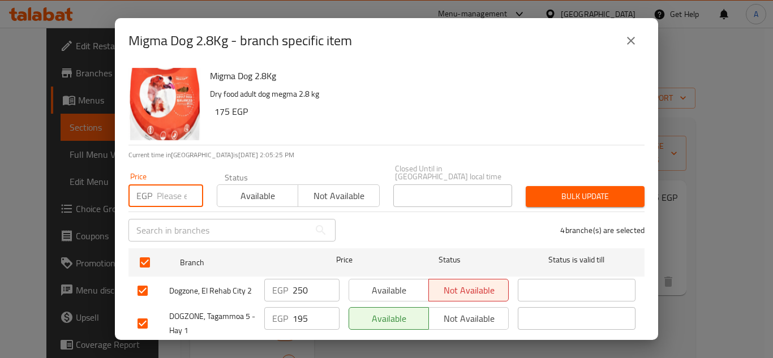
click at [163, 194] on input "number" at bounding box center [180, 195] width 46 height 23
paste input "219"
type input "219"
click at [561, 190] on span "Bulk update" at bounding box center [585, 197] width 101 height 14
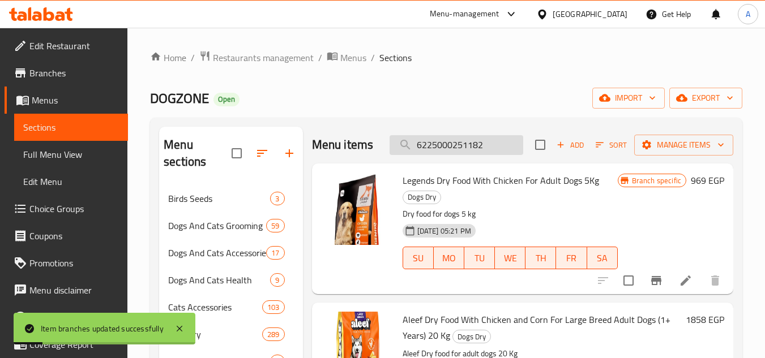
click at [480, 152] on input "6225000251182" at bounding box center [456, 145] width 134 height 20
type input "6225000251182"
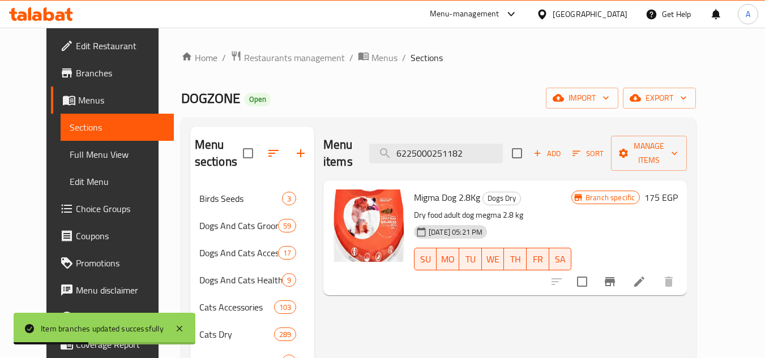
click at [646, 275] on icon at bounding box center [639, 282] width 14 height 14
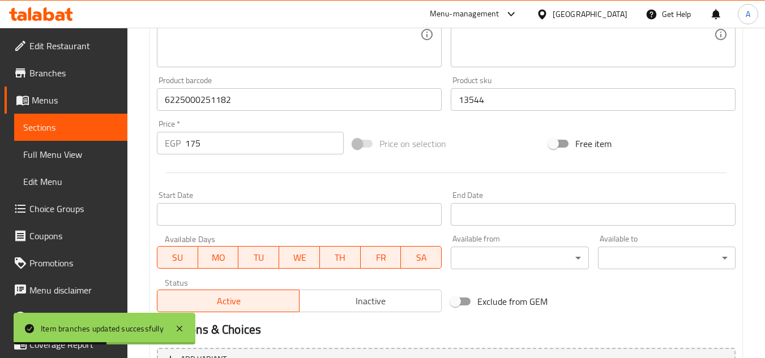
scroll to position [396, 0]
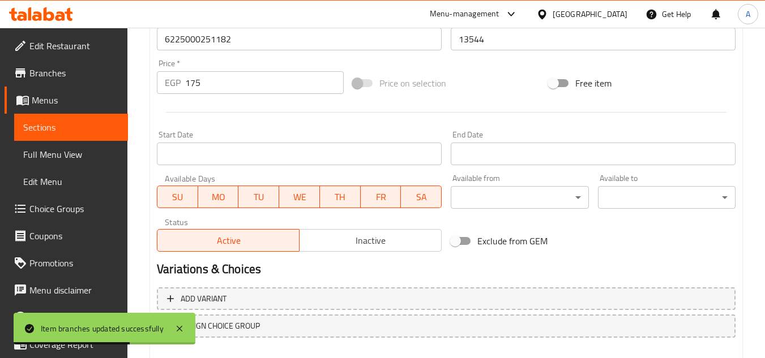
click at [260, 88] on input "175" at bounding box center [264, 82] width 158 height 23
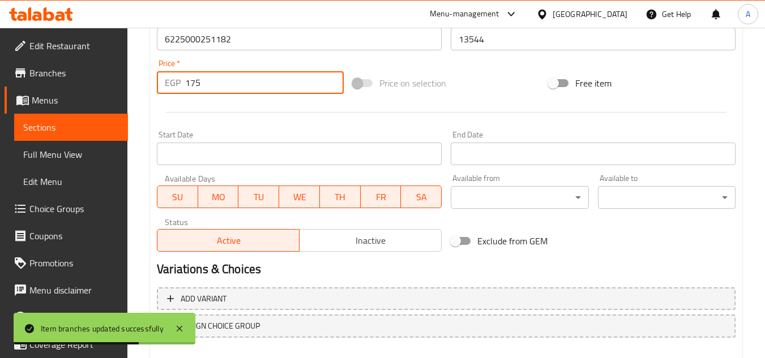
click at [260, 88] on input "175" at bounding box center [264, 82] width 158 height 23
paste input "219"
type input "219"
click at [262, 119] on div at bounding box center [445, 112] width 587 height 28
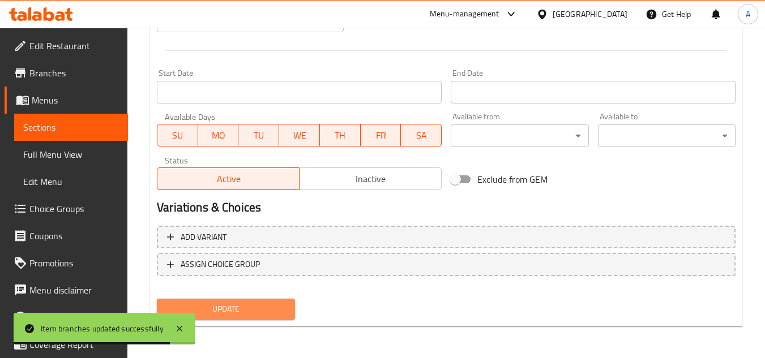
click at [267, 311] on span "Update" at bounding box center [225, 309] width 119 height 14
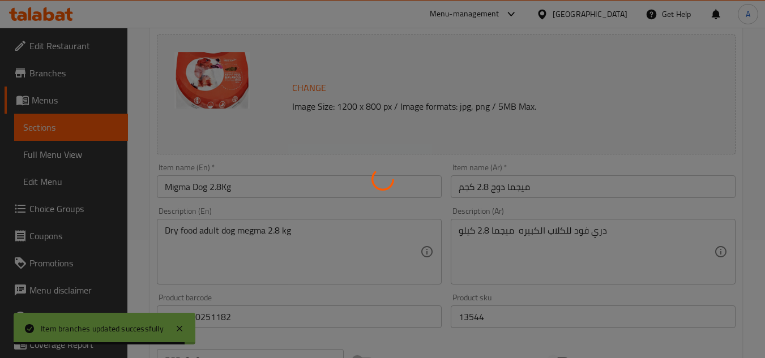
scroll to position [0, 0]
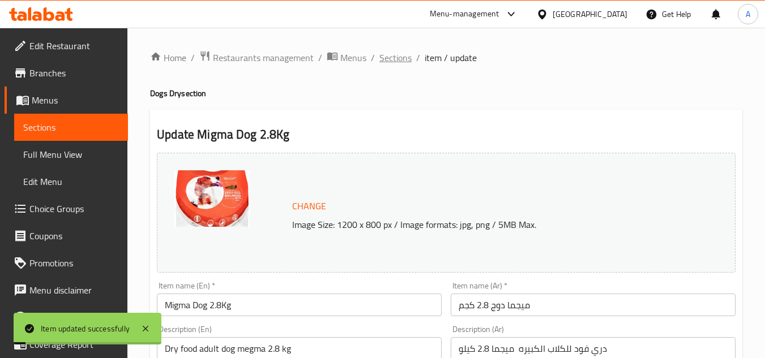
click at [401, 59] on span "Sections" at bounding box center [395, 58] width 32 height 14
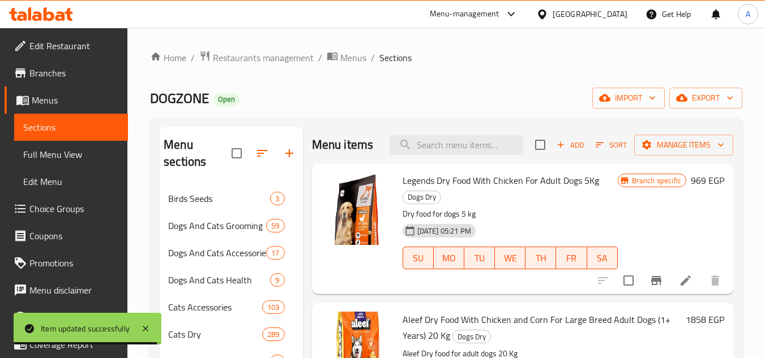
click at [483, 88] on div "DOGZONE Open import export" at bounding box center [446, 98] width 592 height 21
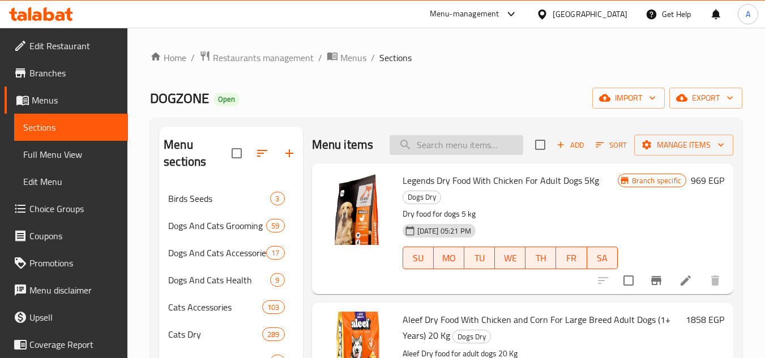
click at [454, 152] on input "search" at bounding box center [456, 145] width 134 height 20
paste input "6225000251182"
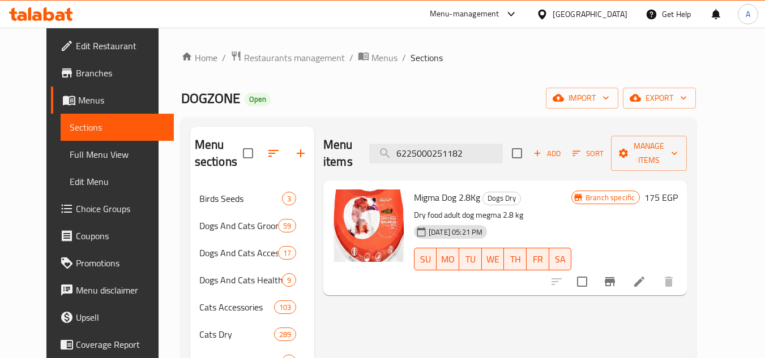
type input "6225000251182"
click at [646, 275] on icon at bounding box center [639, 282] width 14 height 14
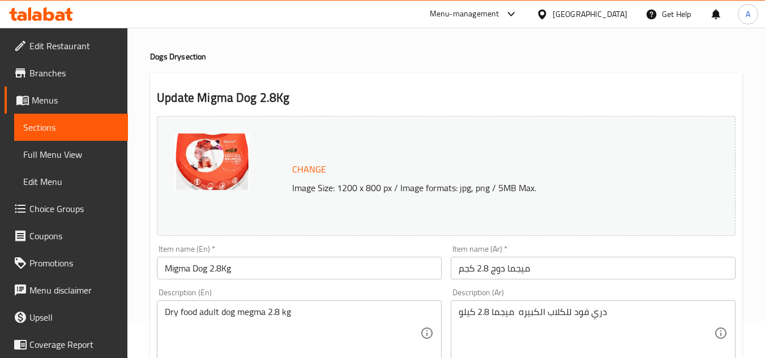
scroll to position [57, 0]
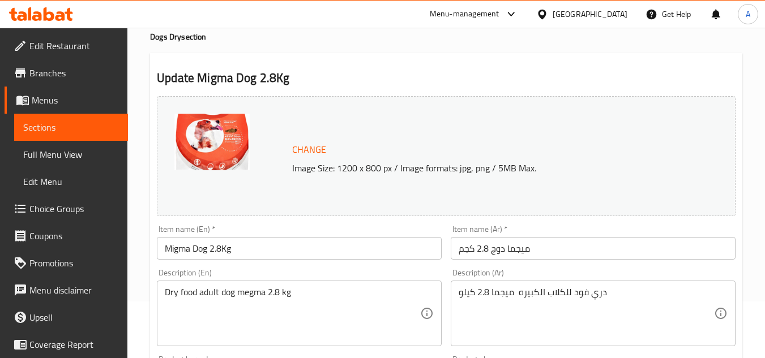
click at [360, 248] on input "Migma Dog 2.8Kg" at bounding box center [299, 248] width 285 height 23
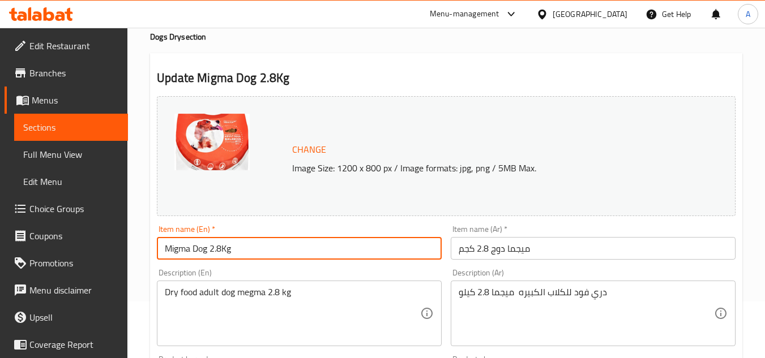
click at [360, 248] on input "Migma Dog 2.8Kg" at bounding box center [299, 248] width 285 height 23
paste input "ry Food For Adult Dogs 2.8k"
type input "Migma Dry Food For Adult Dogs 2.8kg"
click at [521, 248] on input "ميجما دوج 2.8 كجم" at bounding box center [592, 248] width 285 height 23
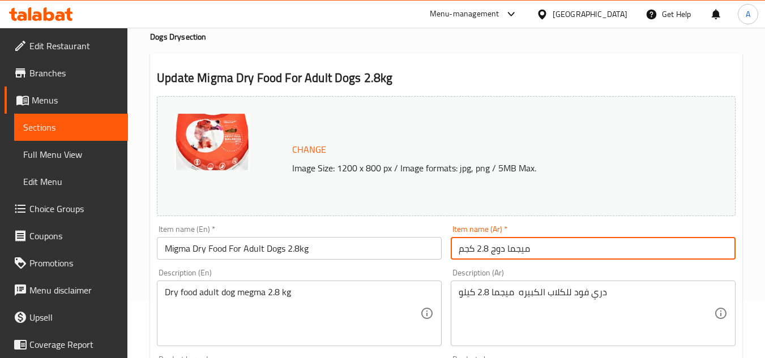
click at [521, 248] on input "ميجما دوج 2.8 كجم" at bounding box center [592, 248] width 285 height 23
paste input "طعام ميجما الجاف للكلاب البالغة"
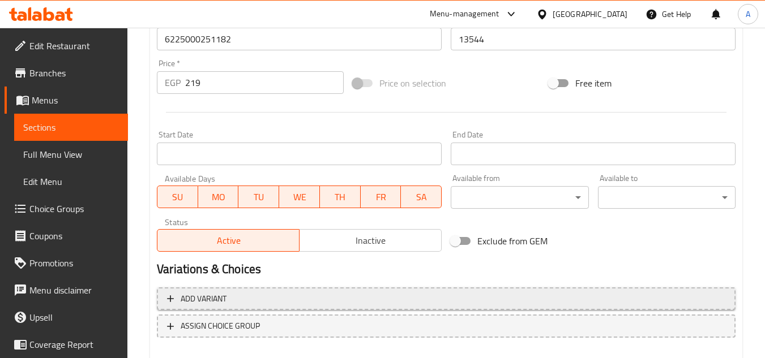
scroll to position [458, 0]
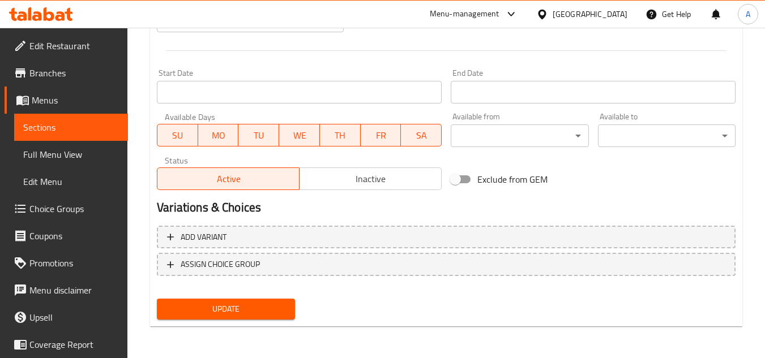
type input "طعام ميجما الجاف للكلاب البالغة 2.8 كجم"
click at [256, 322] on div "Update" at bounding box center [225, 309] width 147 height 30
click at [255, 315] on span "Update" at bounding box center [225, 309] width 119 height 14
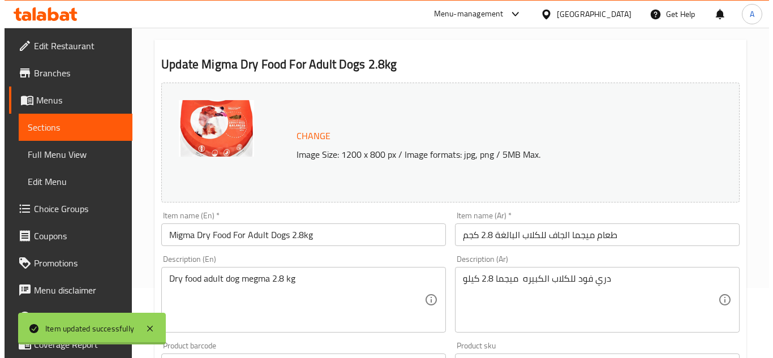
scroll to position [0, 0]
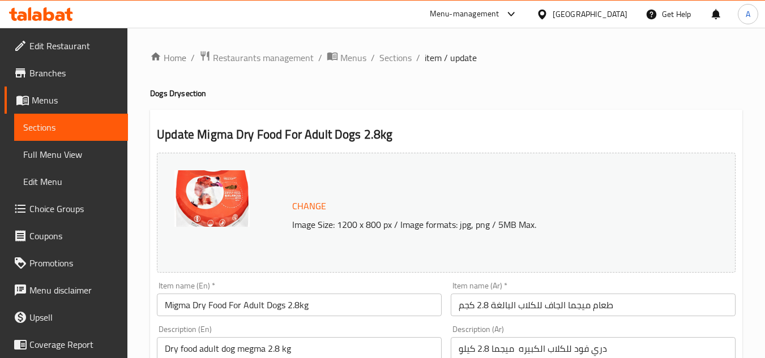
drag, startPoint x: 405, startPoint y: 54, endPoint x: 417, endPoint y: 87, distance: 34.4
click at [405, 54] on span "Sections" at bounding box center [395, 58] width 32 height 14
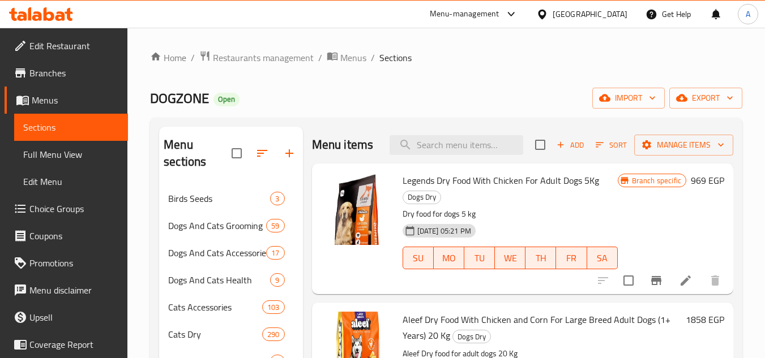
click at [463, 134] on div "Menu items Add Sort Manage items" at bounding box center [522, 145] width 421 height 37
click at [461, 164] on div "Menu items Add Sort Manage items" at bounding box center [522, 145] width 421 height 37
click at [467, 154] on input "search" at bounding box center [456, 145] width 134 height 20
paste input "6225000313941"
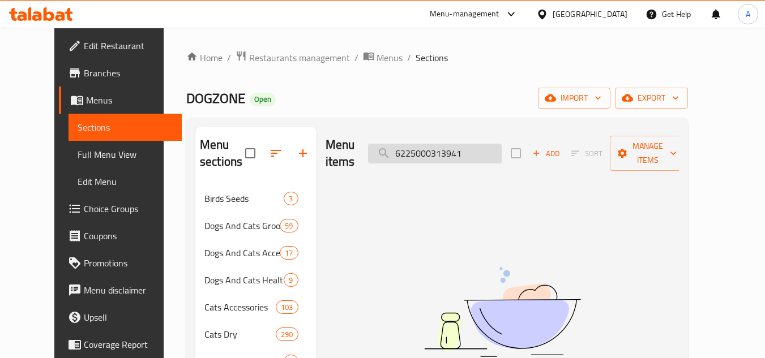
paste input "8011789608662"
paste input "1112421010"
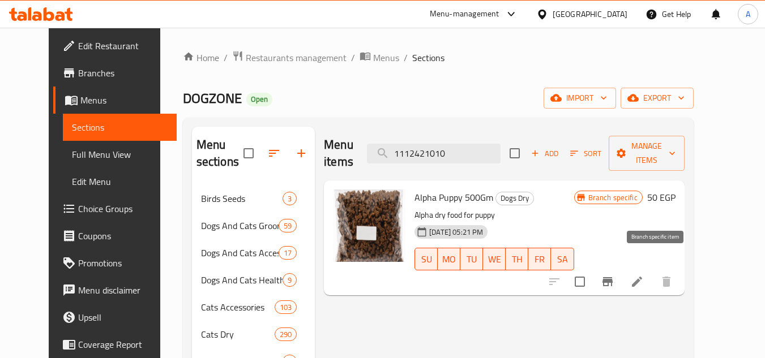
type input "1112421010"
click at [614, 275] on icon "Branch-specific-item" at bounding box center [607, 282] width 14 height 14
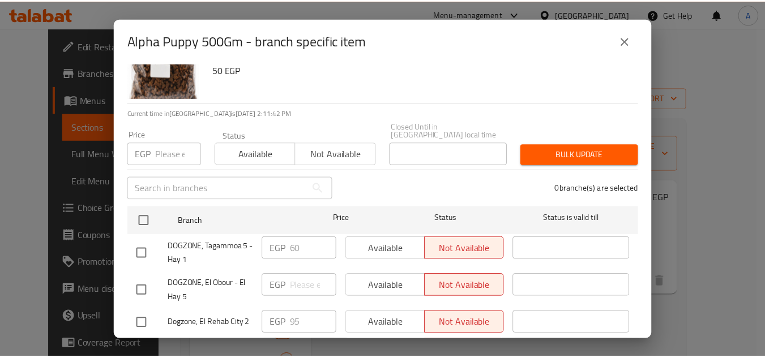
scroll to position [90, 0]
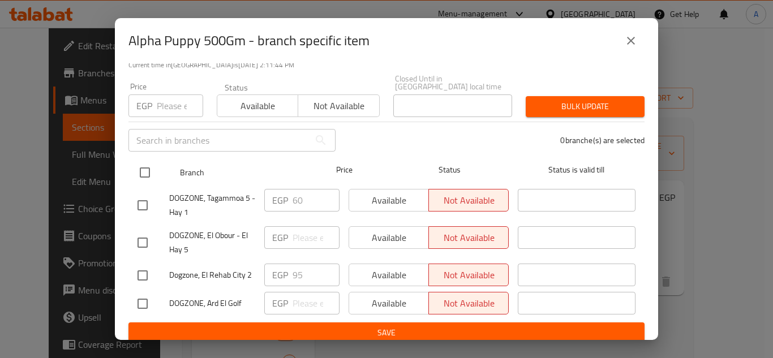
click at [146, 161] on input "checkbox" at bounding box center [145, 173] width 24 height 24
checkbox input "true"
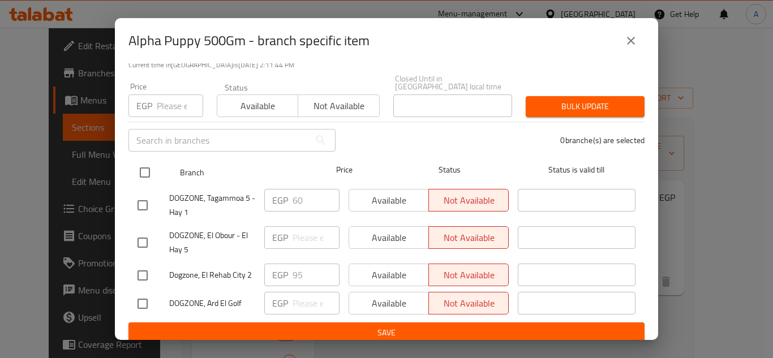
checkbox input "true"
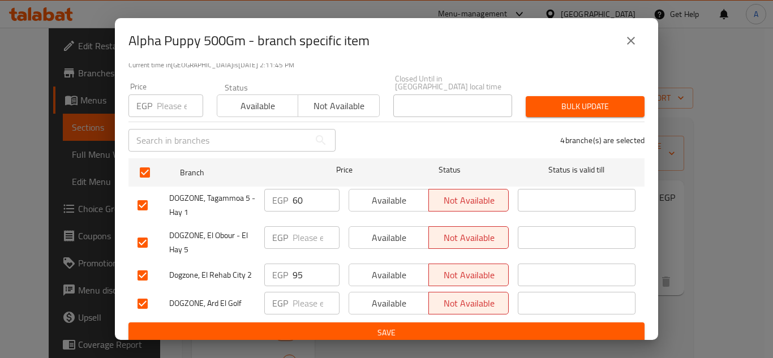
click at [170, 100] on input "number" at bounding box center [180, 106] width 46 height 23
paste input "63"
type input "63"
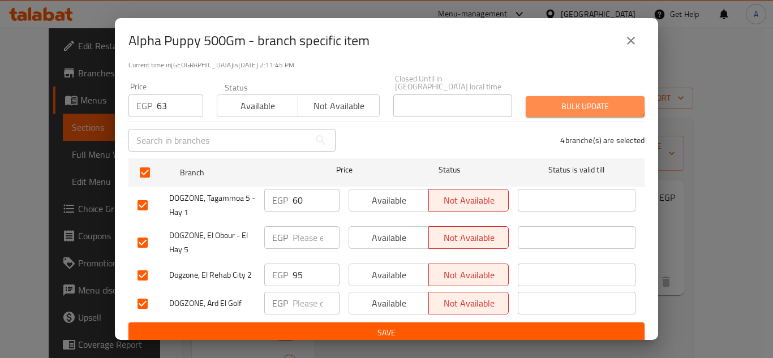
click at [561, 100] on span "Bulk update" at bounding box center [585, 107] width 101 height 14
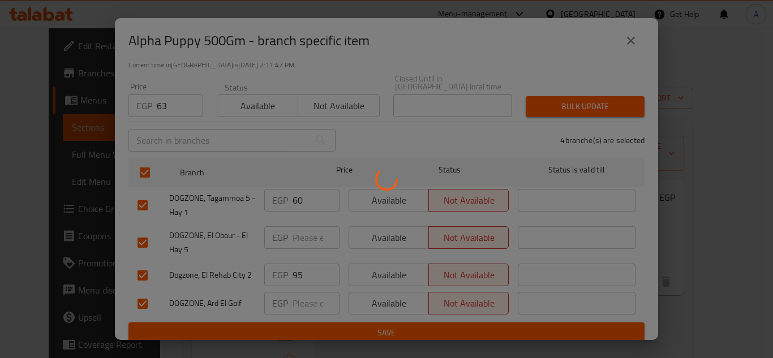
click at [683, 266] on div at bounding box center [386, 179] width 773 height 358
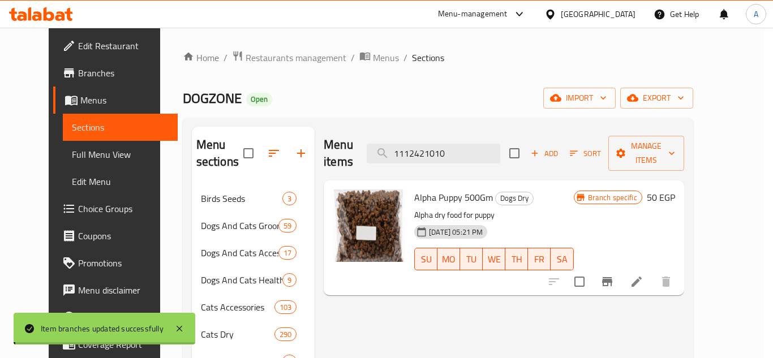
click at [683, 266] on div at bounding box center [386, 179] width 773 height 358
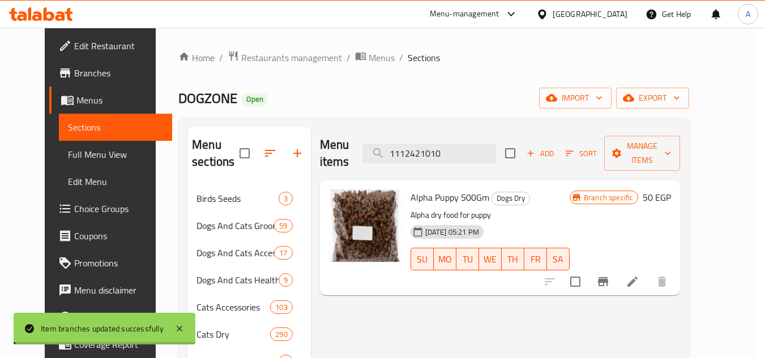
click at [637, 277] on icon at bounding box center [632, 282] width 10 height 10
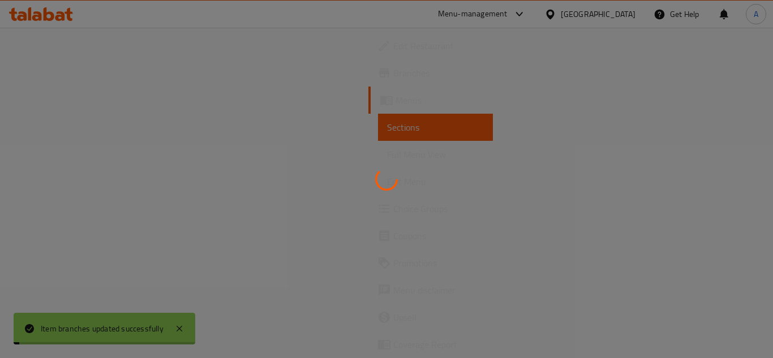
click at [683, 266] on div at bounding box center [386, 179] width 773 height 358
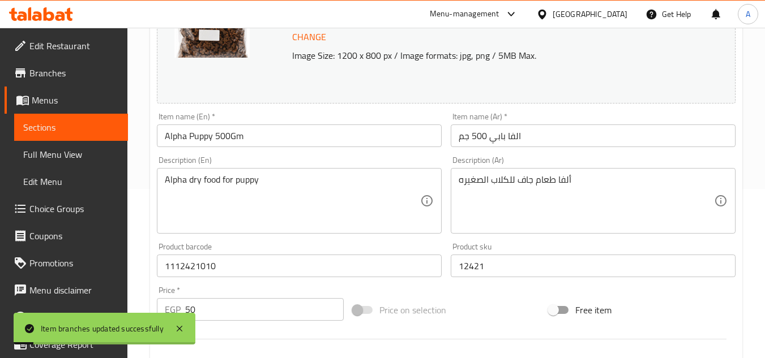
scroll to position [340, 0]
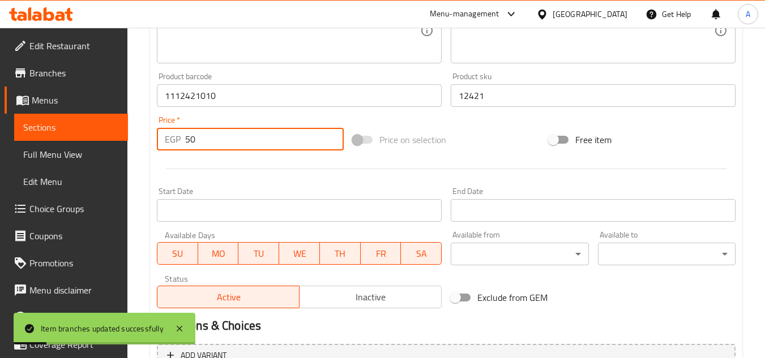
drag, startPoint x: 203, startPoint y: 135, endPoint x: 117, endPoint y: 151, distance: 86.9
click at [141, 143] on div "Home / Restaurants management / Menus / Sections / item / update Dogs Dry secti…" at bounding box center [445, 82] width 637 height 788
paste input "63"
type input "63"
click at [182, 173] on div at bounding box center [445, 169] width 587 height 28
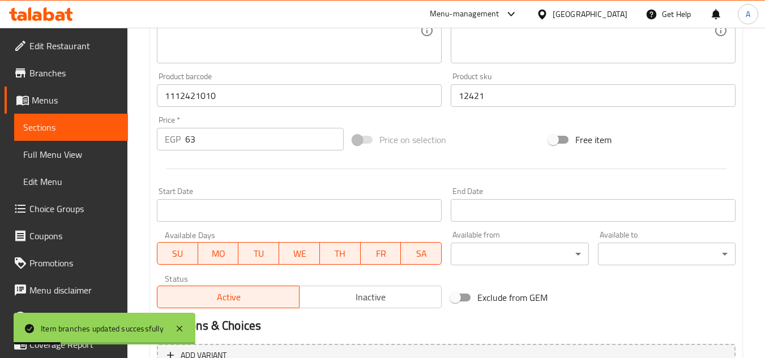
scroll to position [458, 0]
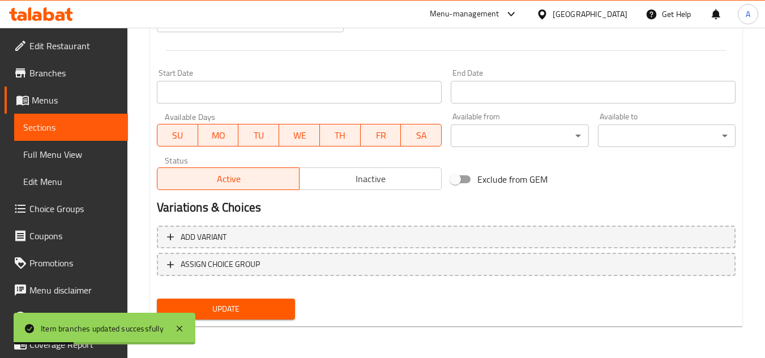
click at [252, 307] on span "Update" at bounding box center [225, 309] width 119 height 14
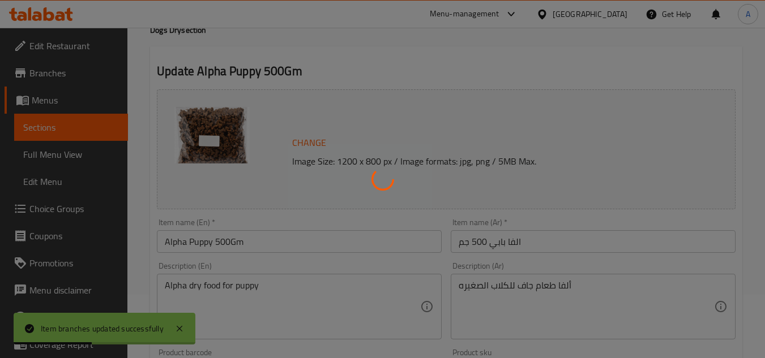
scroll to position [0, 0]
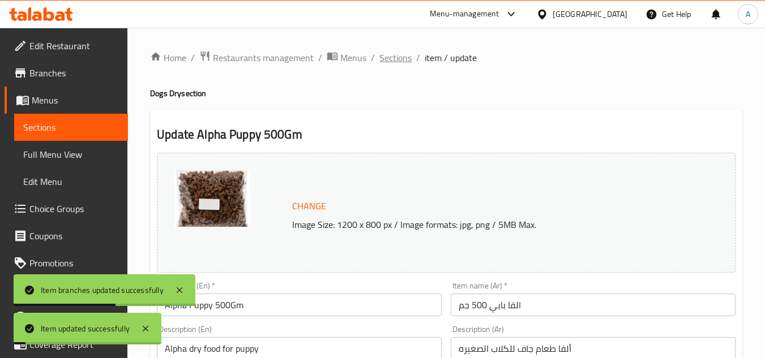
click at [394, 60] on span "Sections" at bounding box center [395, 58] width 32 height 14
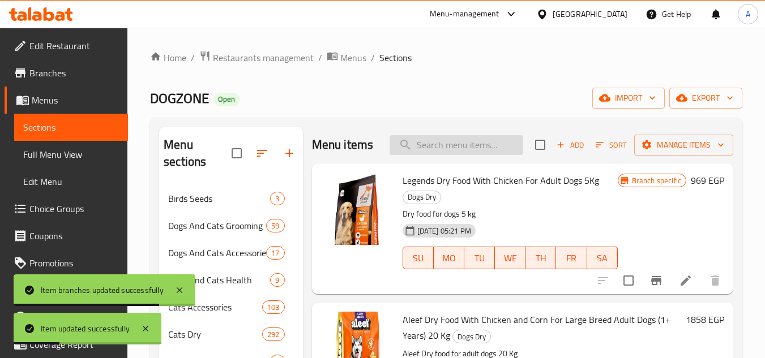
click at [450, 155] on input "search" at bounding box center [456, 145] width 134 height 20
paste input "1112421010"
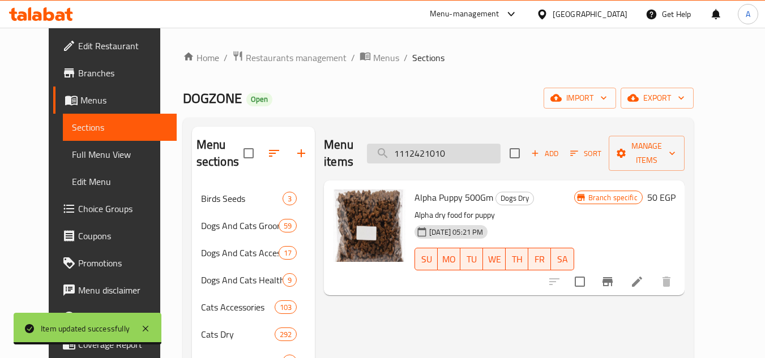
click at [471, 152] on input "1112421010" at bounding box center [434, 154] width 134 height 20
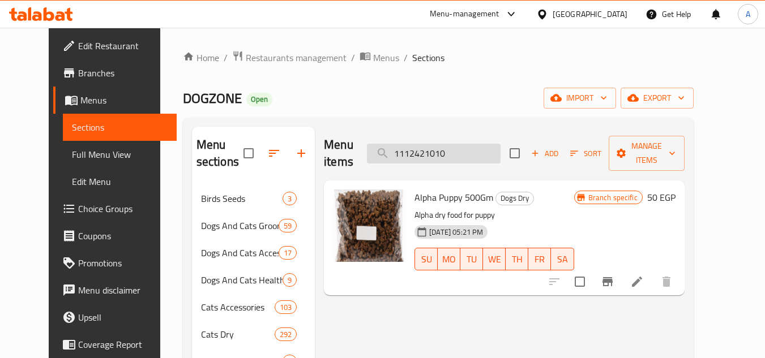
click at [471, 152] on input "1112421010" at bounding box center [434, 154] width 134 height 20
paste input "6224010445208"
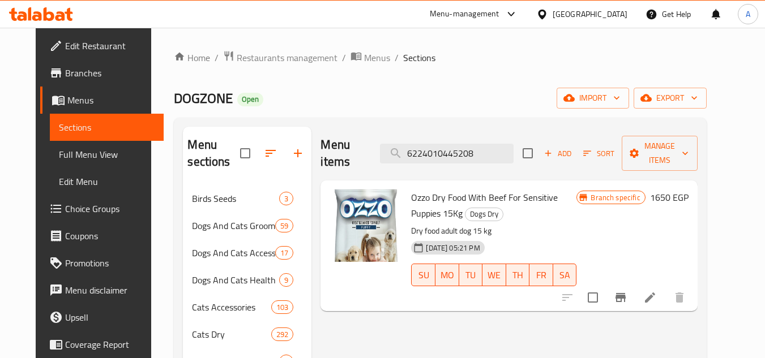
type input "6224010445208"
click at [627, 291] on icon "Branch-specific-item" at bounding box center [620, 298] width 14 height 14
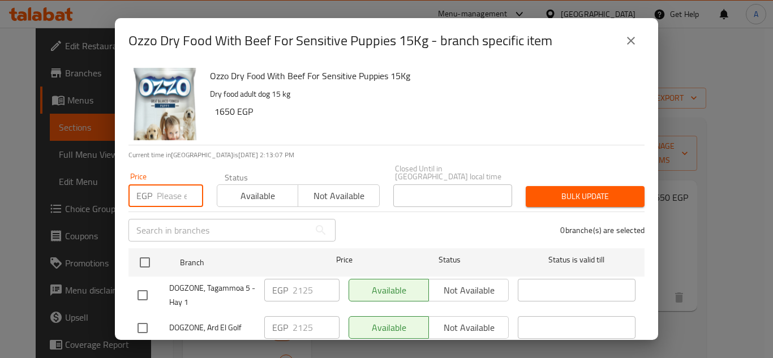
drag, startPoint x: 168, startPoint y: 190, endPoint x: 168, endPoint y: 223, distance: 33.4
click at [168, 190] on input "number" at bounding box center [180, 195] width 46 height 23
paste input "2063"
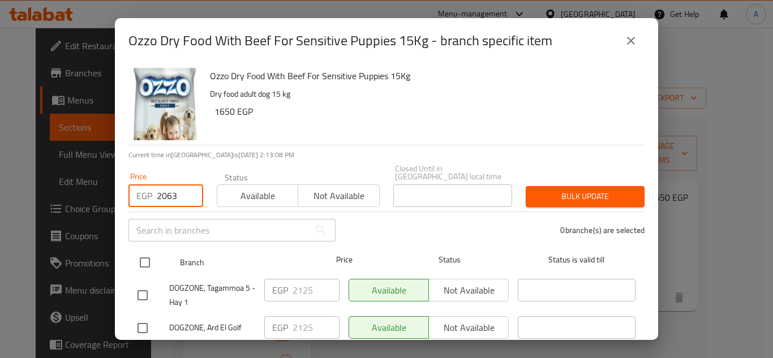
type input "2063"
click at [149, 254] on input "checkbox" at bounding box center [145, 263] width 24 height 24
checkbox input "true"
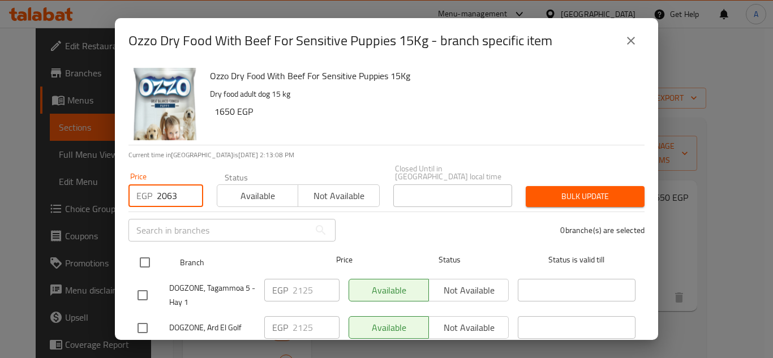
checkbox input "true"
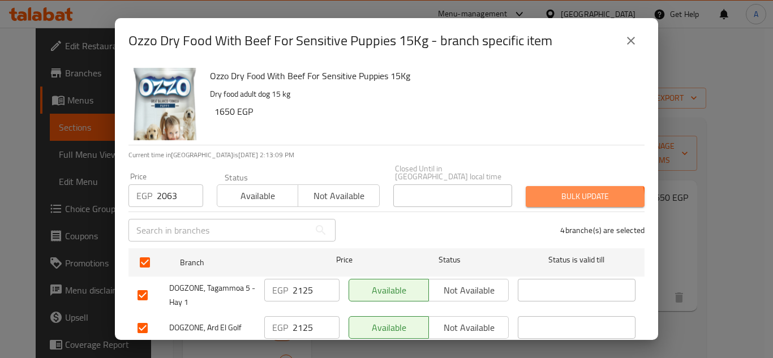
click at [562, 196] on button "Bulk update" at bounding box center [585, 196] width 119 height 21
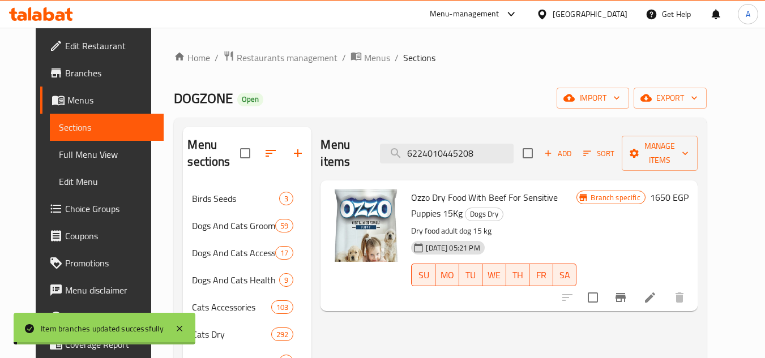
click at [666, 287] on li at bounding box center [650, 297] width 32 height 20
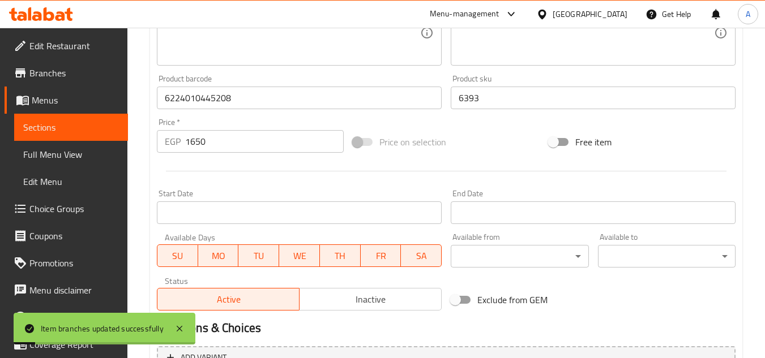
scroll to position [340, 0]
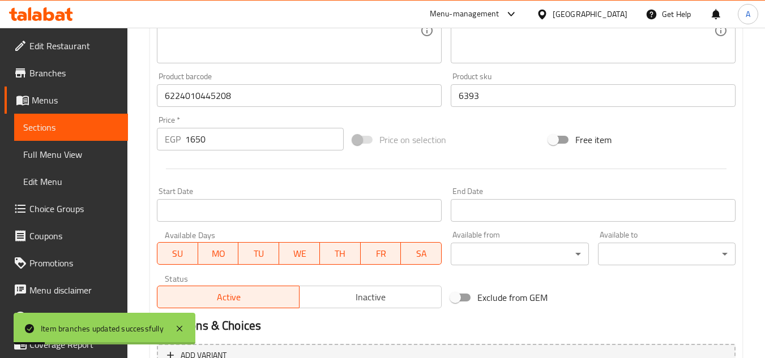
click at [233, 144] on input "1650" at bounding box center [264, 139] width 158 height 23
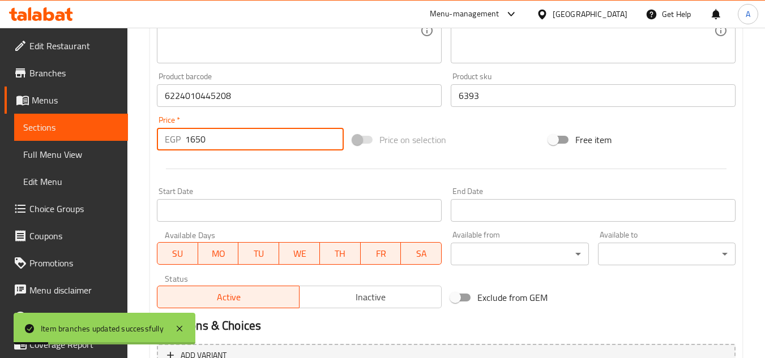
click at [233, 144] on input "1650" at bounding box center [264, 139] width 158 height 23
paste input "2063"
type input "2063"
click at [255, 184] on div "Start Date Start Date" at bounding box center [299, 205] width 294 height 44
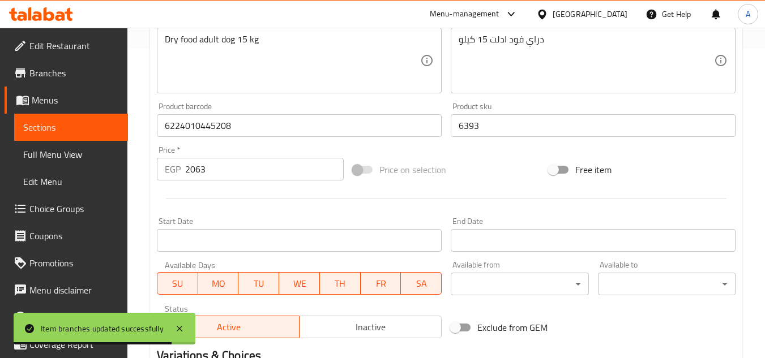
scroll to position [458, 0]
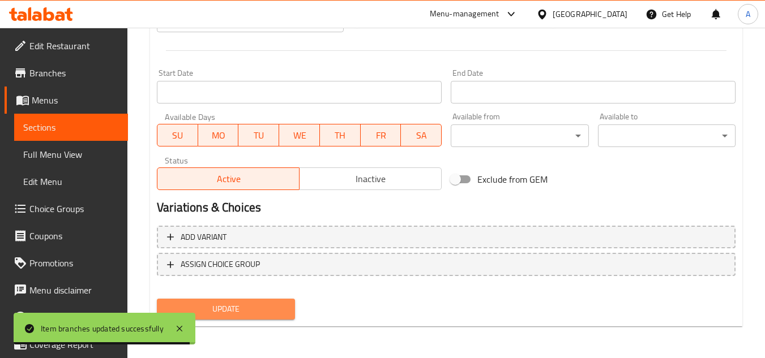
click at [251, 310] on span "Update" at bounding box center [225, 309] width 119 height 14
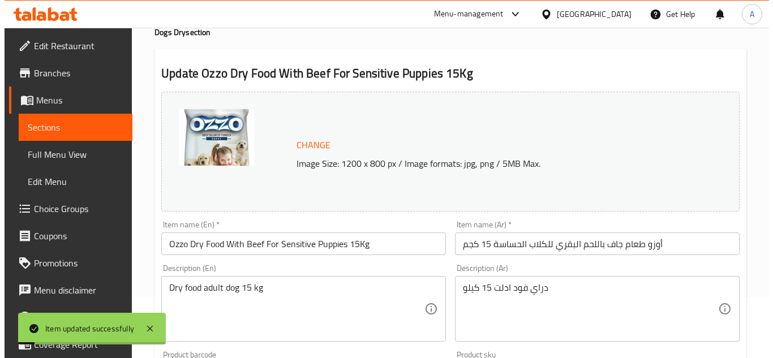
scroll to position [0, 0]
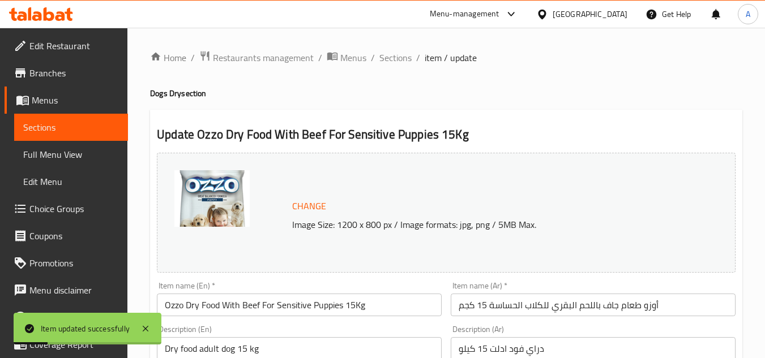
drag, startPoint x: 404, startPoint y: 65, endPoint x: 418, endPoint y: 0, distance: 66.2
click at [404, 65] on span "Sections" at bounding box center [395, 58] width 32 height 14
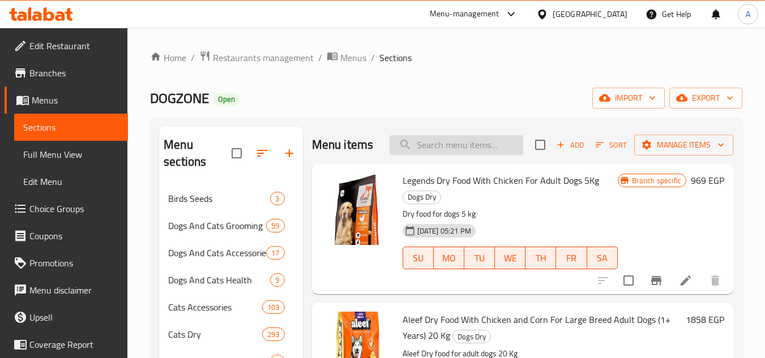
click at [450, 155] on input "search" at bounding box center [456, 145] width 134 height 20
paste input "6224010445246"
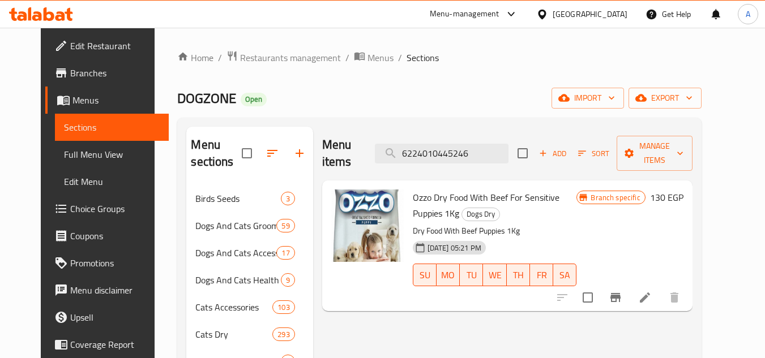
type input "6224010445246"
click at [622, 291] on icon "Branch-specific-item" at bounding box center [615, 298] width 14 height 14
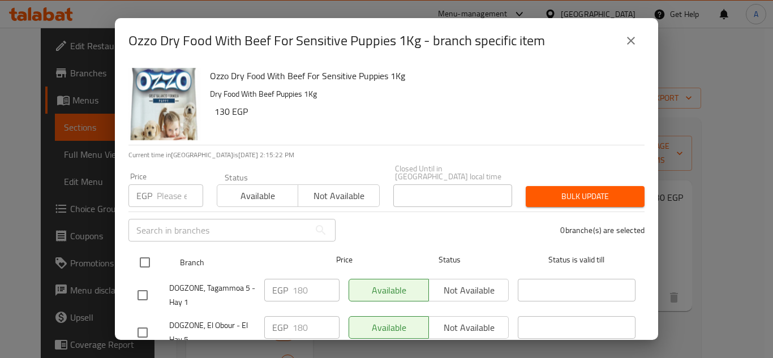
click at [149, 254] on input "checkbox" at bounding box center [145, 263] width 24 height 24
checkbox input "true"
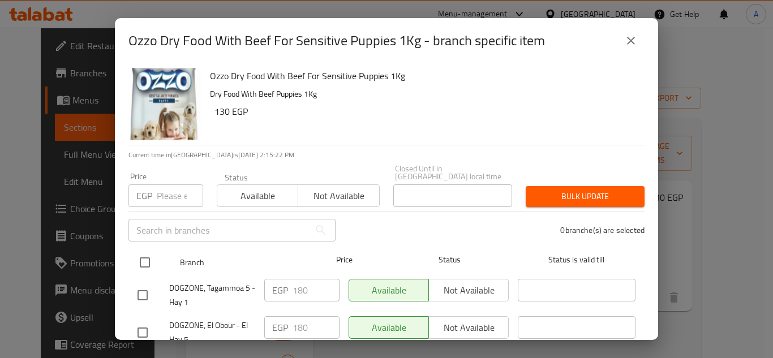
checkbox input "true"
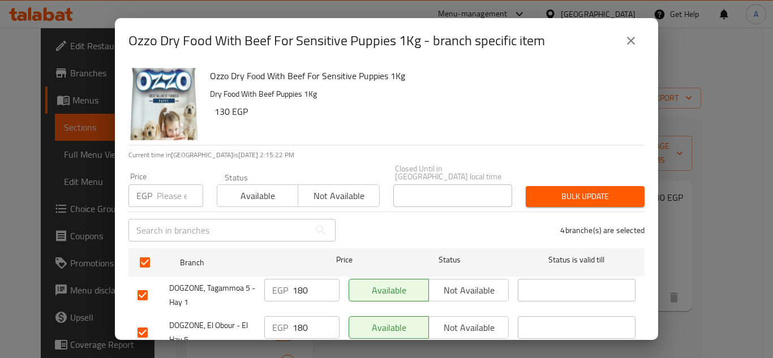
click at [166, 192] on input "number" at bounding box center [180, 195] width 46 height 23
paste input "163"
type input "163"
click at [564, 195] on span "Bulk update" at bounding box center [585, 197] width 101 height 14
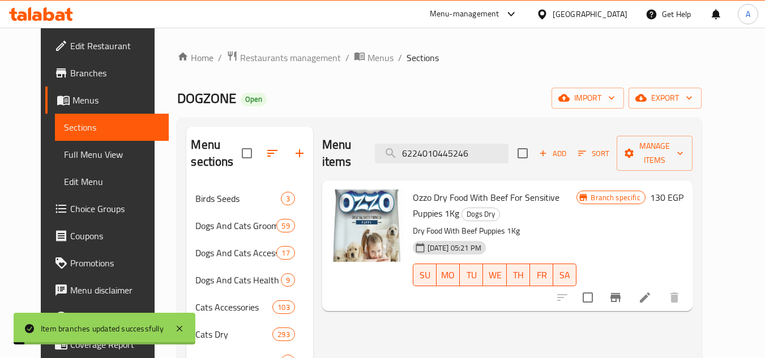
click at [660, 287] on li at bounding box center [645, 297] width 32 height 20
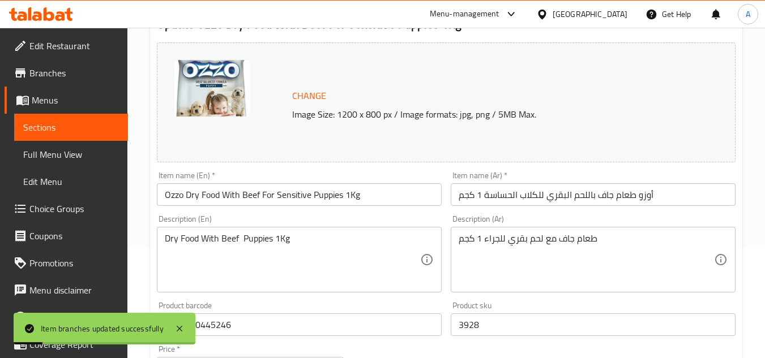
scroll to position [340, 0]
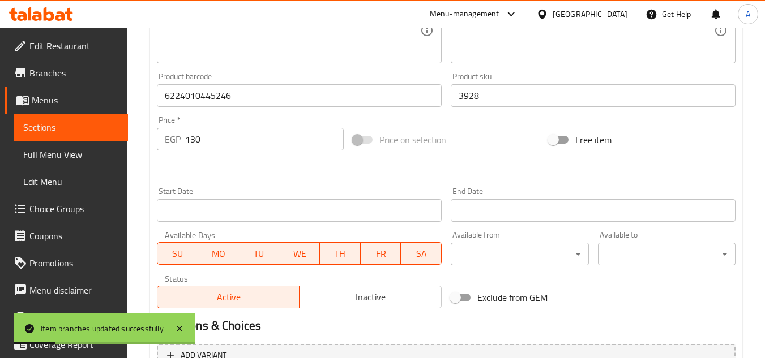
click at [246, 140] on input "130" at bounding box center [264, 139] width 158 height 23
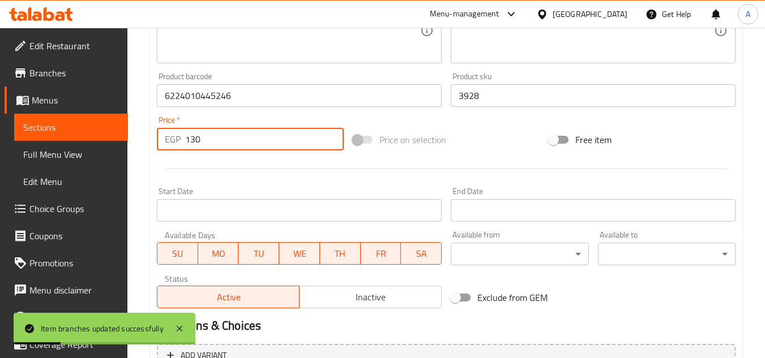
click at [246, 140] on input "130" at bounding box center [264, 139] width 158 height 23
paste input "63"
type input "163"
click at [272, 179] on div at bounding box center [445, 169] width 587 height 28
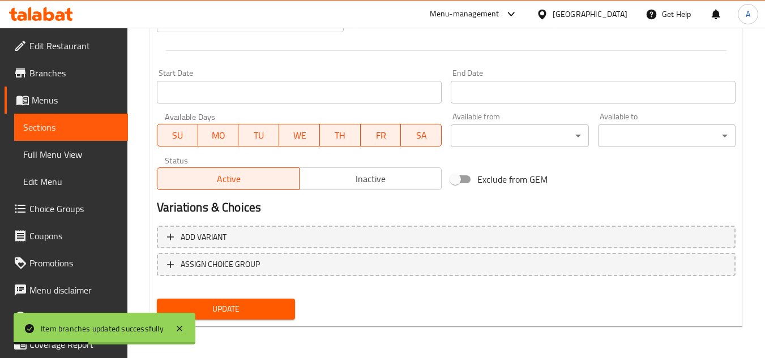
click at [265, 307] on span "Update" at bounding box center [225, 309] width 119 height 14
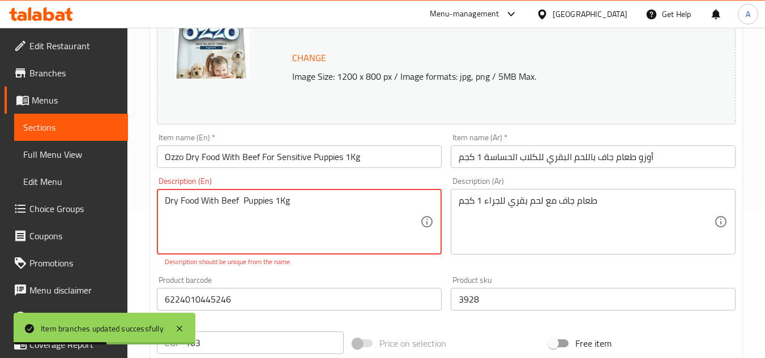
scroll to position [226, 0]
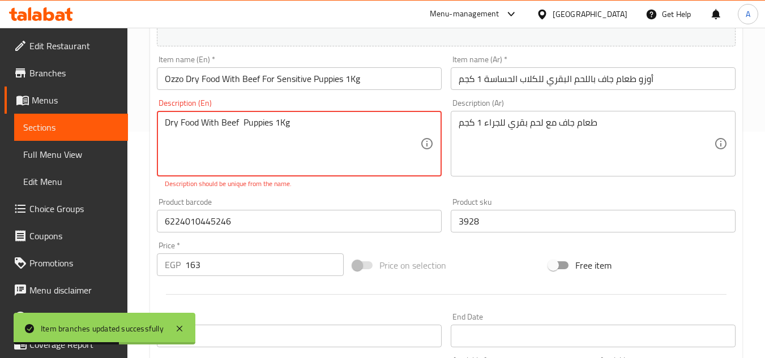
click at [363, 137] on textarea "Dry Food With Beef Puppies 1Kg" at bounding box center [292, 144] width 255 height 54
click at [361, 137] on textarea "Dry Food With Beef Puppies 1Kg" at bounding box center [292, 144] width 255 height 54
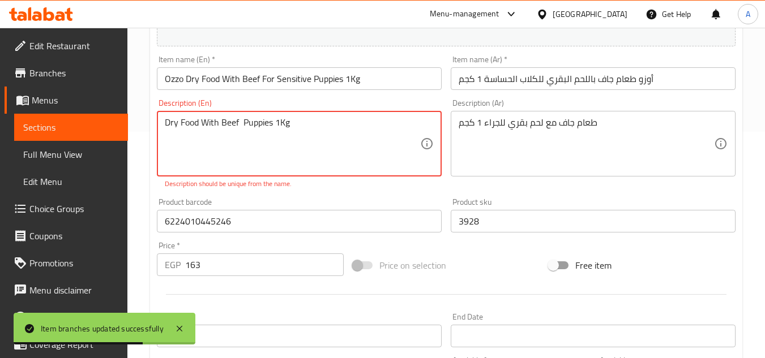
click at [361, 137] on textarea "Dry Food With Beef Puppies 1Kg" at bounding box center [292, 144] width 255 height 54
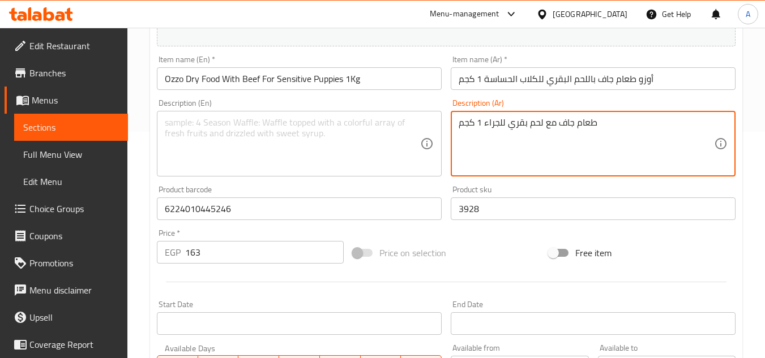
click at [569, 130] on textarea "طعام جاف مع لحم بقري للجراء 1 كجم" at bounding box center [585, 144] width 255 height 54
click at [748, 267] on div "Home / Restaurants management / Menus / Sections / item / update Dogs Dry secti…" at bounding box center [445, 195] width 637 height 788
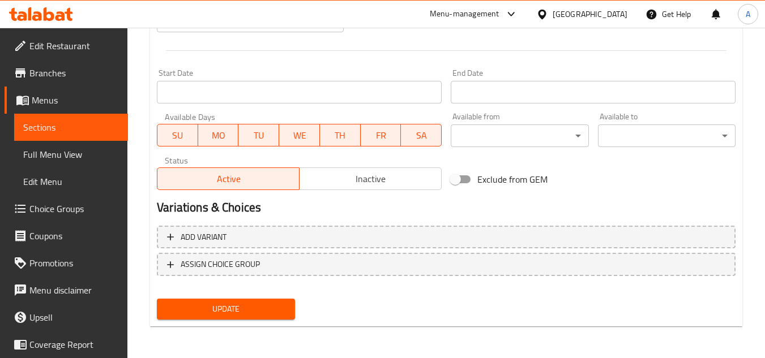
click at [272, 311] on span "Update" at bounding box center [225, 309] width 119 height 14
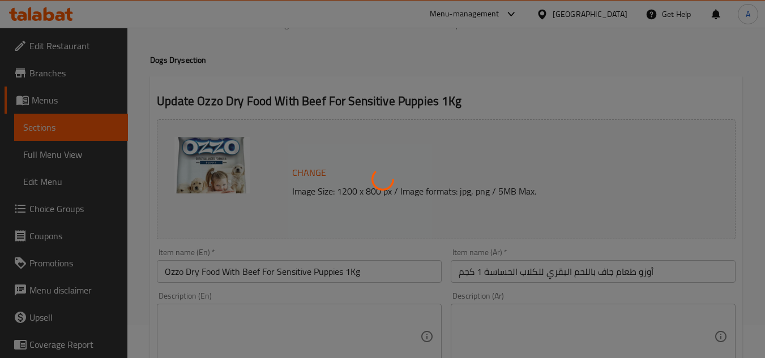
scroll to position [0, 0]
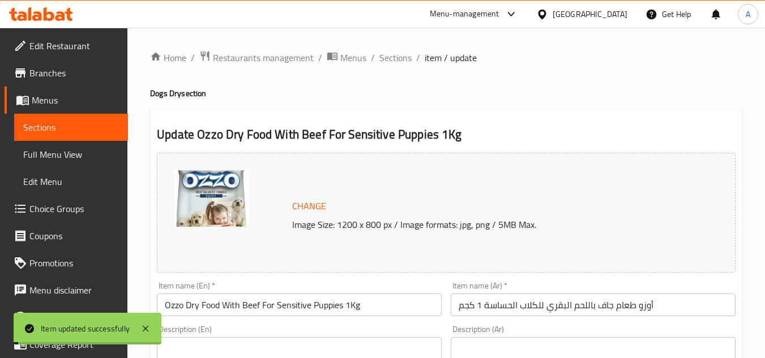
drag, startPoint x: 401, startPoint y: 55, endPoint x: 467, endPoint y: 7, distance: 82.3
click at [401, 55] on span "Sections" at bounding box center [395, 58] width 32 height 14
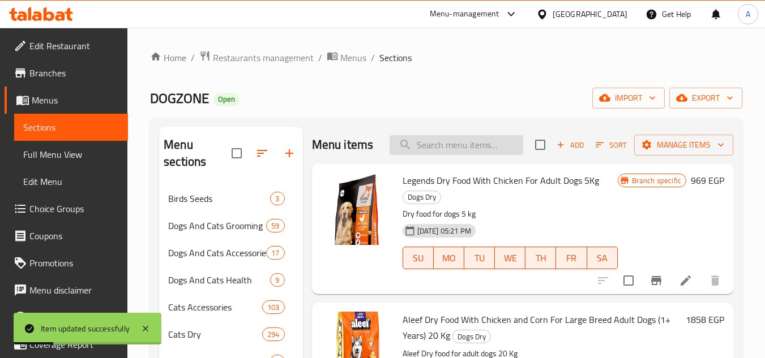
click at [436, 151] on input "search" at bounding box center [456, 145] width 134 height 20
paste input "[CREDIT_CARD_NUMBER]"
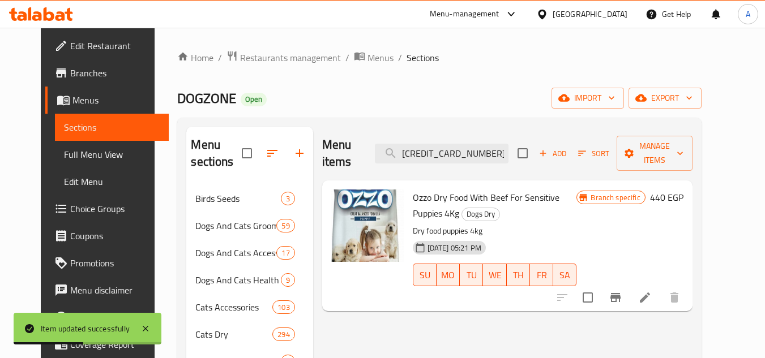
type input "[CREDIT_CARD_NUMBER]"
click at [620, 293] on icon "Branch-specific-item" at bounding box center [615, 297] width 10 height 9
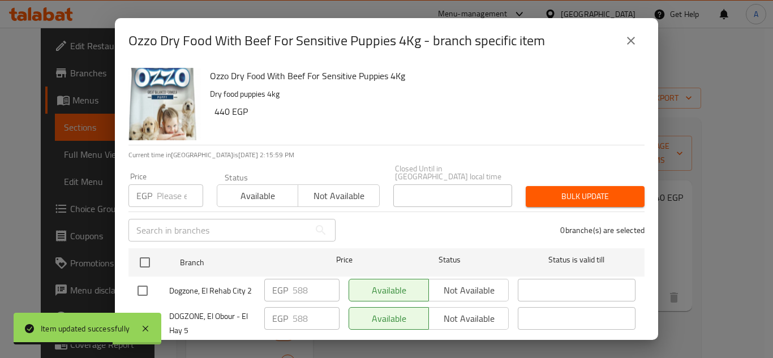
drag, startPoint x: 151, startPoint y: 260, endPoint x: 206, endPoint y: 200, distance: 81.3
click at [151, 260] on input "checkbox" at bounding box center [145, 263] width 24 height 24
checkbox input "true"
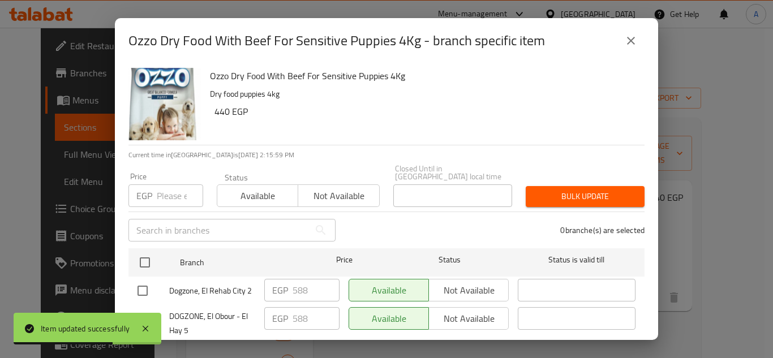
checkbox input "true"
click at [194, 188] on input "-1" at bounding box center [180, 195] width 46 height 23
click at [175, 188] on input "-1" at bounding box center [180, 195] width 46 height 23
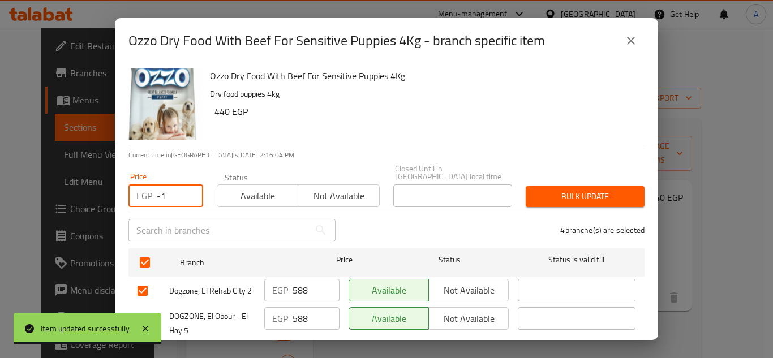
click at [175, 188] on input "-1" at bounding box center [180, 195] width 46 height 23
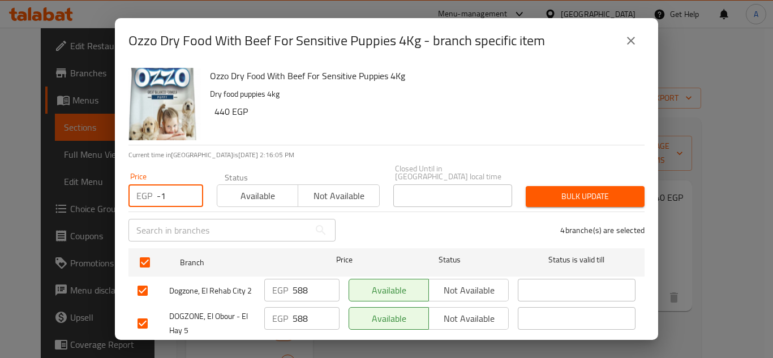
paste input "550"
type input "550"
click at [599, 191] on span "Bulk update" at bounding box center [585, 197] width 101 height 14
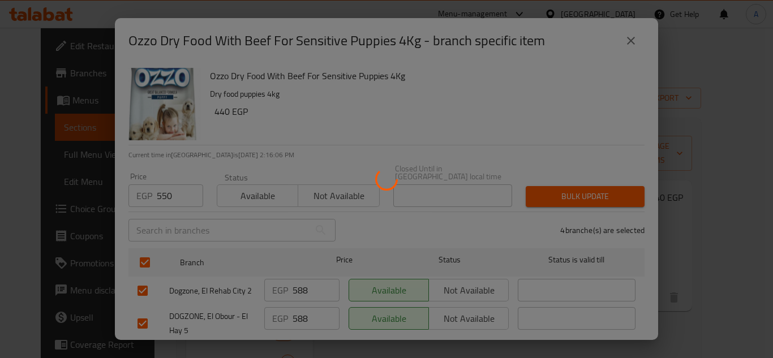
click at [689, 283] on div at bounding box center [386, 179] width 773 height 358
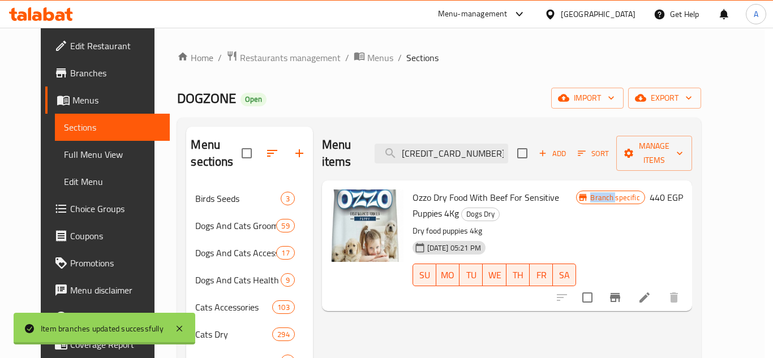
click at [688, 284] on div at bounding box center [617, 297] width 139 height 27
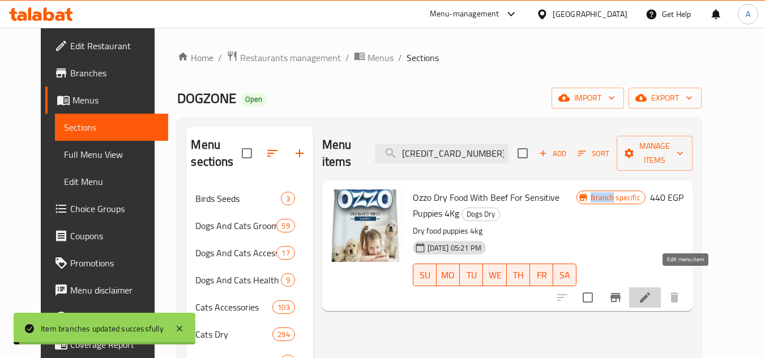
click at [651, 291] on icon at bounding box center [645, 298] width 14 height 14
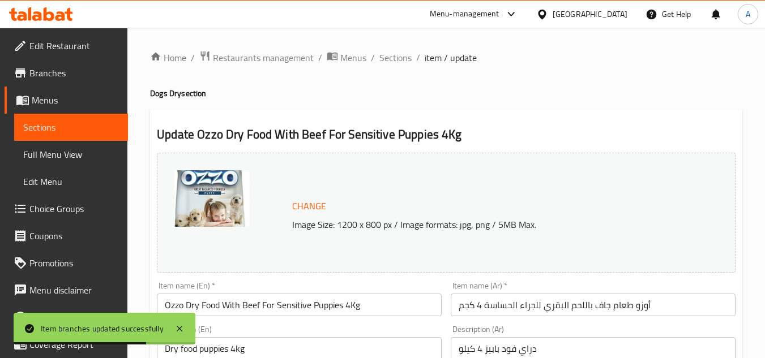
click at [180, 331] on icon at bounding box center [180, 329] width 14 height 14
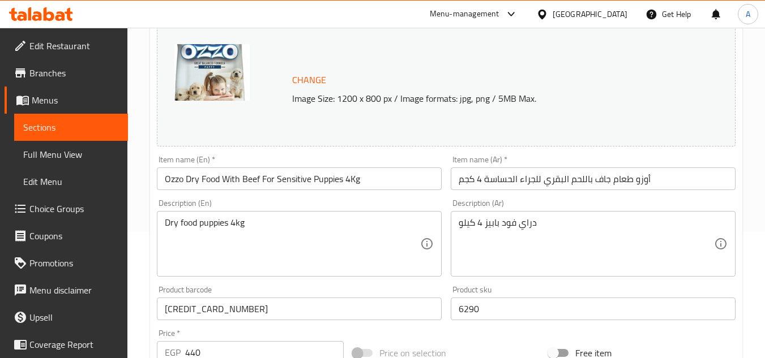
scroll to position [340, 0]
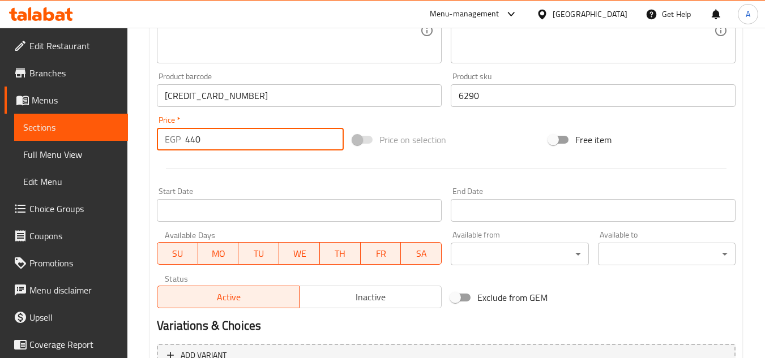
click at [228, 149] on input "440" at bounding box center [264, 139] width 158 height 23
paste input "55"
type input "550"
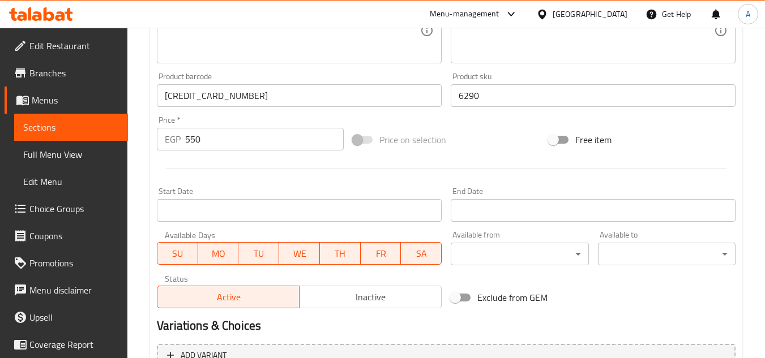
click at [232, 175] on div at bounding box center [445, 169] width 587 height 28
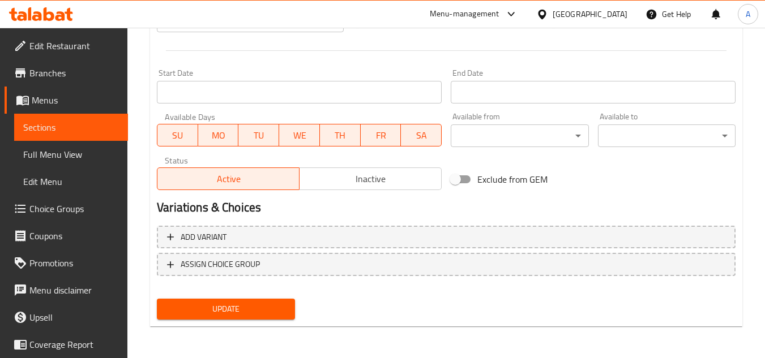
click at [251, 307] on span "Update" at bounding box center [225, 309] width 119 height 14
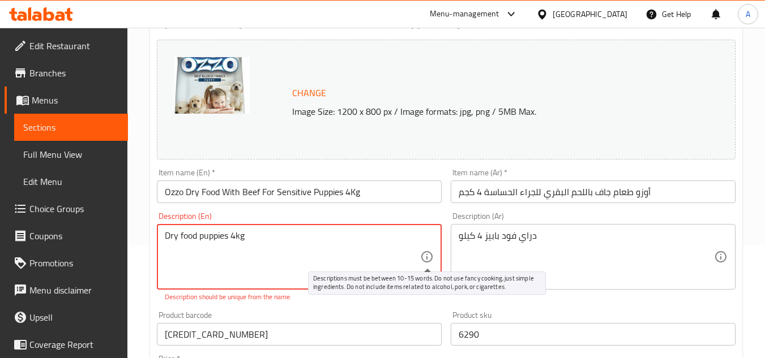
scroll to position [226, 0]
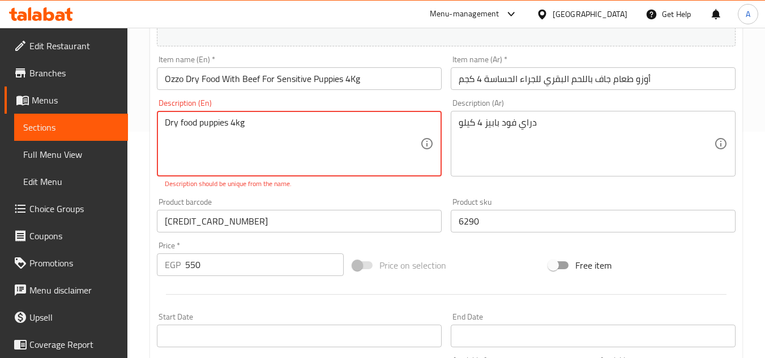
click at [323, 125] on textarea "Dry food puppies 4kg" at bounding box center [292, 144] width 255 height 54
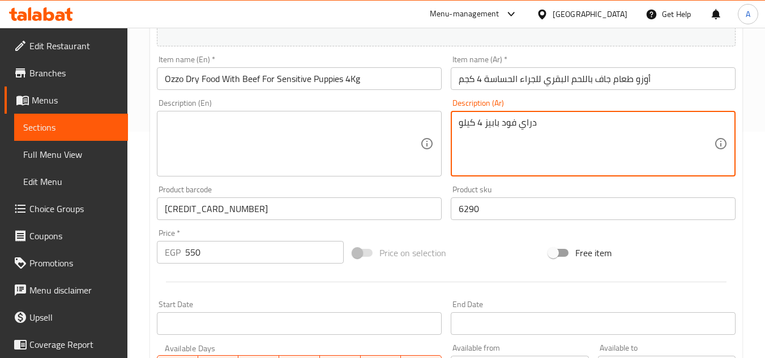
click at [559, 136] on textarea "دراي فود بابيز 4 كيلو" at bounding box center [585, 144] width 255 height 54
click at [546, 183] on div "Product sku 6290 Product sku" at bounding box center [593, 203] width 294 height 44
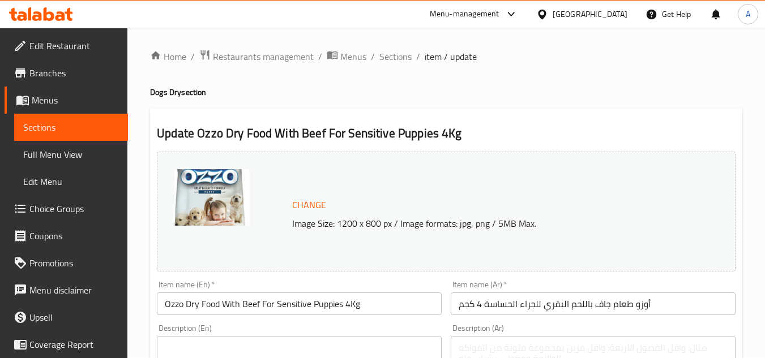
scroll to position [458, 0]
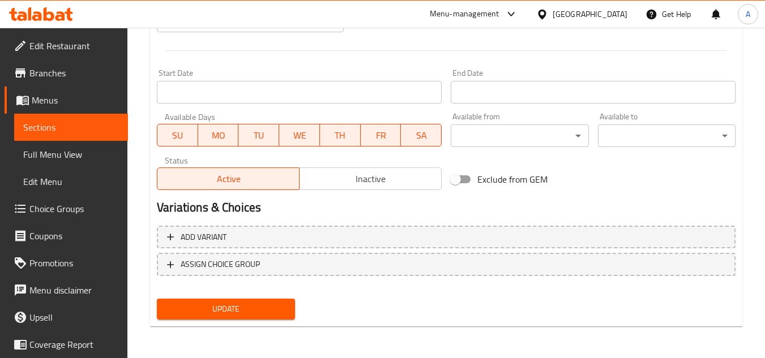
click at [260, 324] on div "Update" at bounding box center [225, 309] width 147 height 30
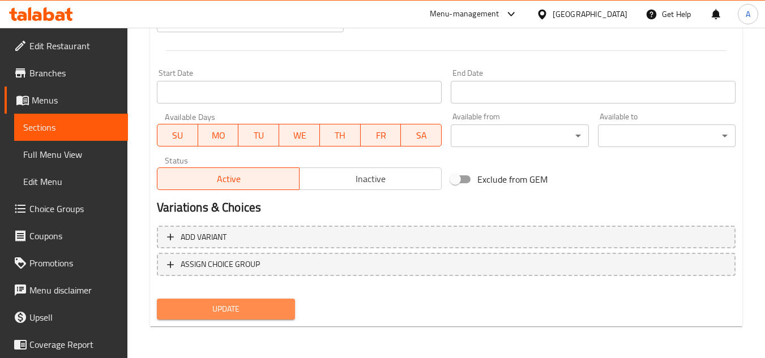
click at [260, 311] on span "Update" at bounding box center [225, 309] width 119 height 14
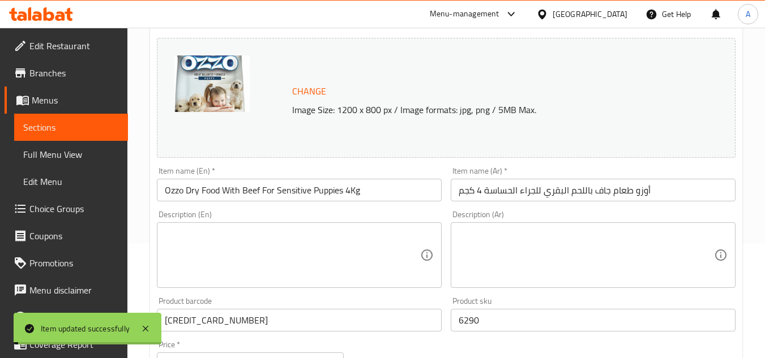
scroll to position [0, 0]
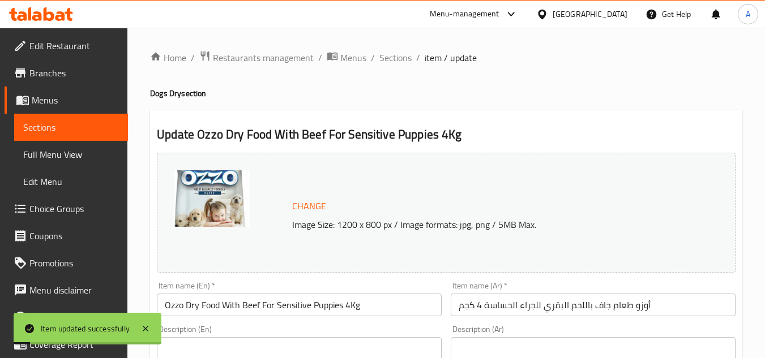
drag, startPoint x: 390, startPoint y: 61, endPoint x: 427, endPoint y: 46, distance: 39.1
click at [390, 61] on span "Sections" at bounding box center [395, 58] width 32 height 14
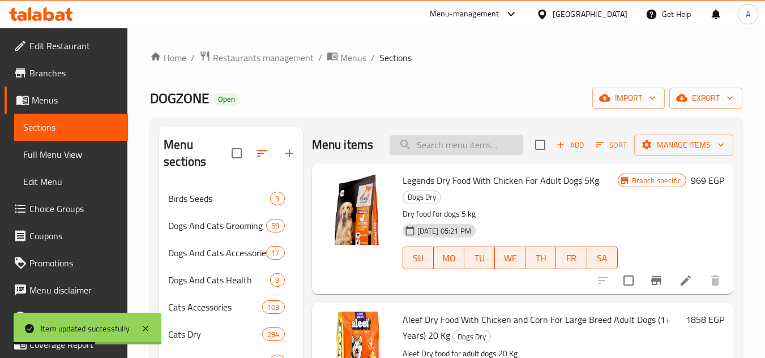
click at [445, 145] on input "search" at bounding box center [456, 145] width 134 height 20
paste input "[CREDIT_CARD_NUMBER]"
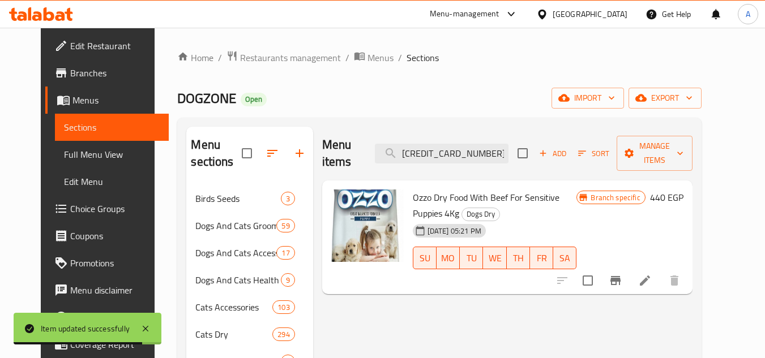
type input "[CREDIT_CARD_NUMBER]"
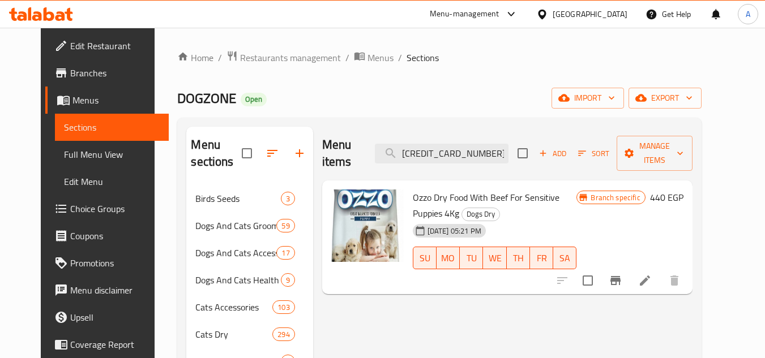
click at [651, 274] on icon at bounding box center [645, 281] width 14 height 14
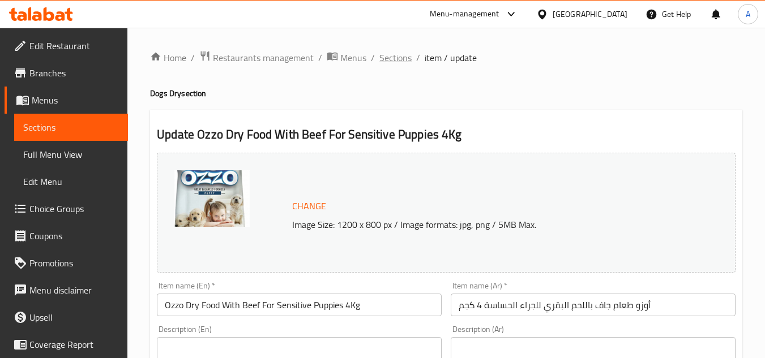
click at [390, 52] on span "Sections" at bounding box center [395, 58] width 32 height 14
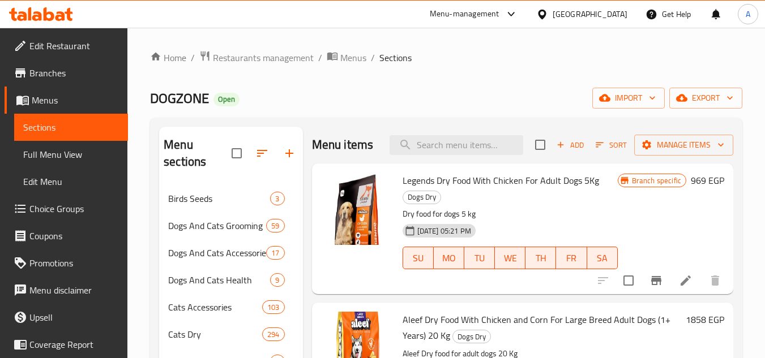
click at [491, 141] on div "Menu items Add Sort Manage items" at bounding box center [522, 145] width 421 height 37
click at [478, 153] on input "search" at bounding box center [456, 145] width 134 height 20
paste input "6224010445192"
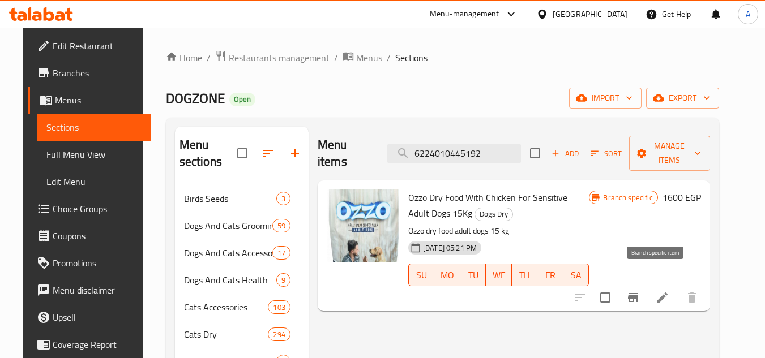
type input "6224010445192"
click at [638, 293] on icon "Branch-specific-item" at bounding box center [633, 297] width 10 height 9
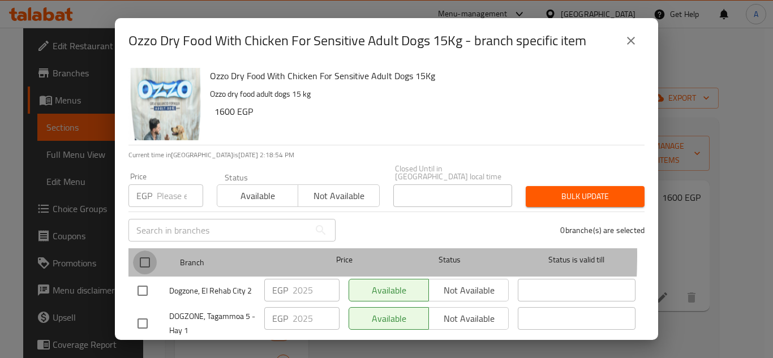
click at [152, 251] on input "checkbox" at bounding box center [145, 263] width 24 height 24
checkbox input "true"
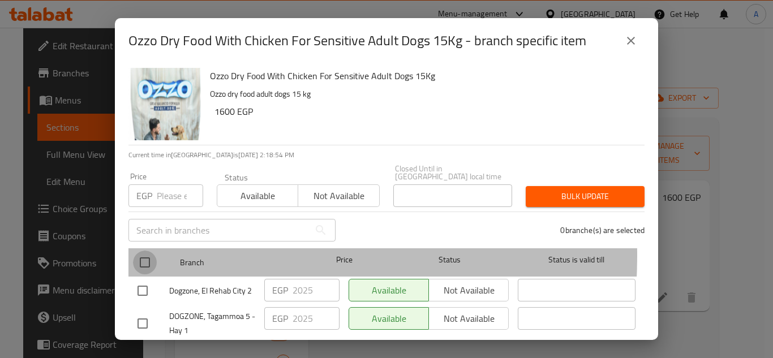
checkbox input "true"
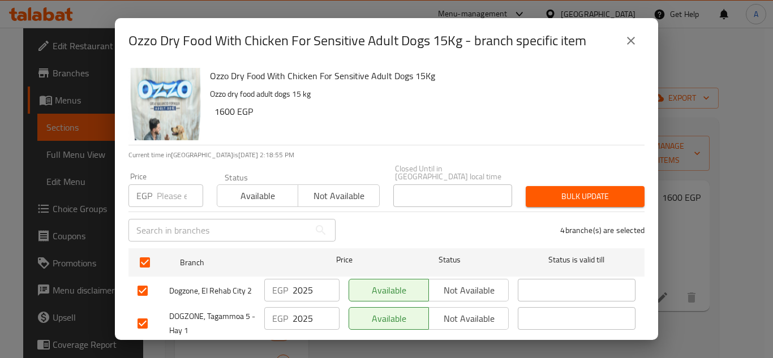
click at [179, 184] on input "number" at bounding box center [180, 195] width 46 height 23
paste input "2000"
type input "2000"
click at [600, 195] on span "Bulk update" at bounding box center [585, 197] width 101 height 14
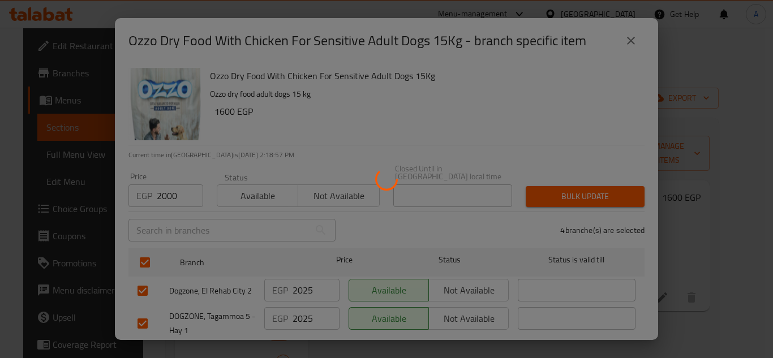
click at [684, 282] on div at bounding box center [386, 179] width 773 height 358
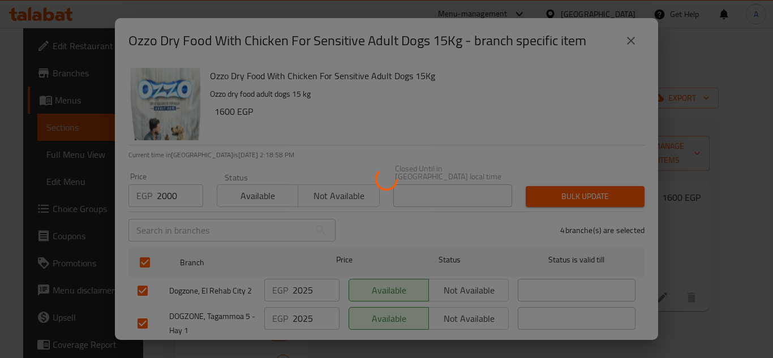
click at [684, 282] on div at bounding box center [386, 179] width 773 height 358
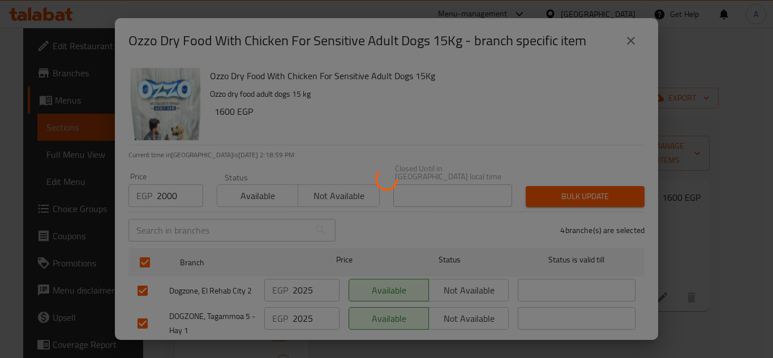
click at [684, 282] on div at bounding box center [386, 179] width 773 height 358
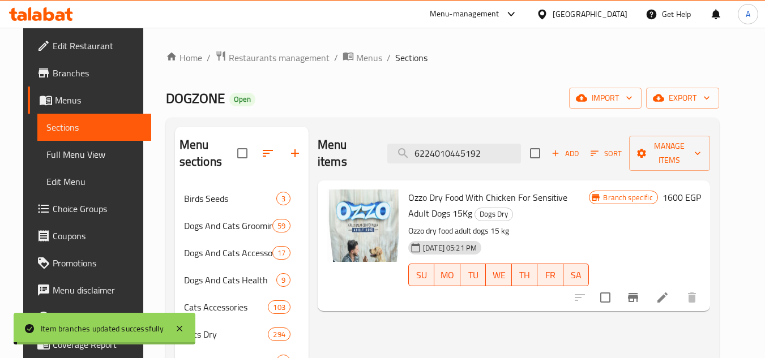
click at [667, 293] on icon at bounding box center [662, 298] width 10 height 10
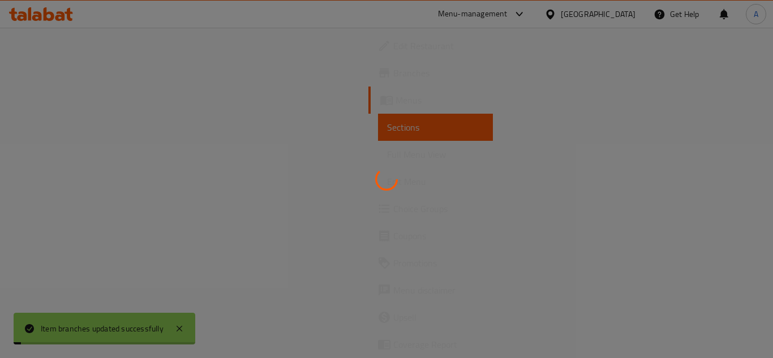
click at [684, 282] on div at bounding box center [386, 179] width 773 height 358
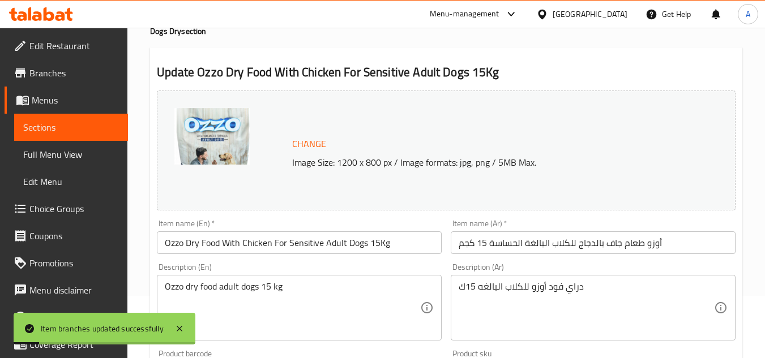
scroll to position [226, 0]
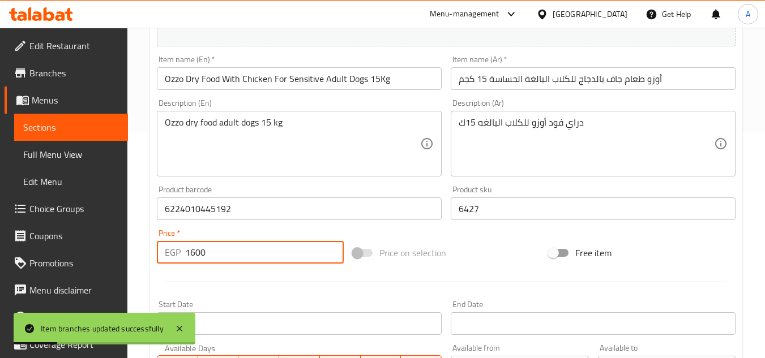
drag, startPoint x: 261, startPoint y: 255, endPoint x: 65, endPoint y: 248, distance: 196.5
click at [65, 246] on div "Edit Restaurant Branches Menus Sections Full Menu View Edit Menu Choice Groups …" at bounding box center [382, 195] width 765 height 788
paste input "20"
type input "2000"
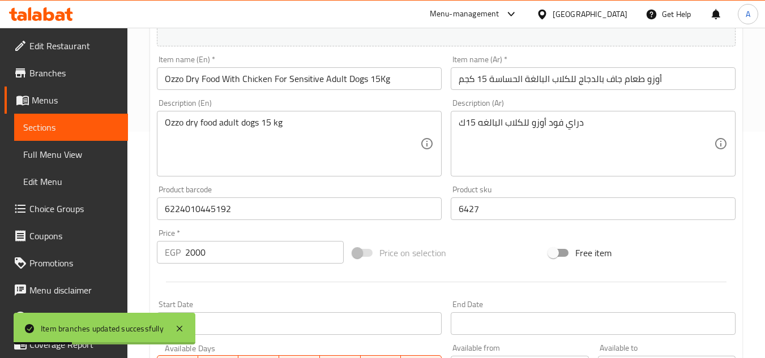
drag, startPoint x: 311, startPoint y: 289, endPoint x: 308, endPoint y: 283, distance: 6.8
click at [311, 289] on div at bounding box center [445, 282] width 587 height 28
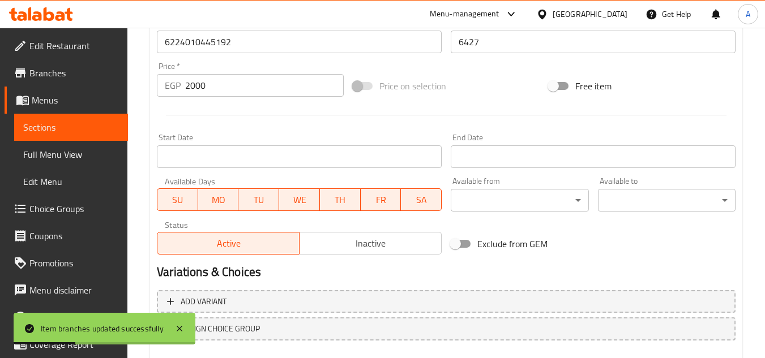
scroll to position [458, 0]
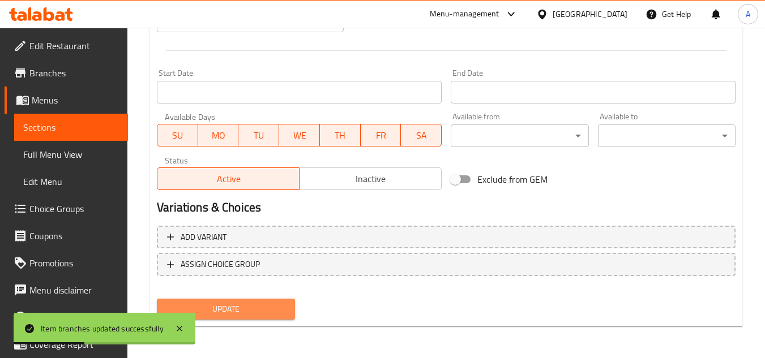
click at [255, 309] on span "Update" at bounding box center [225, 309] width 119 height 14
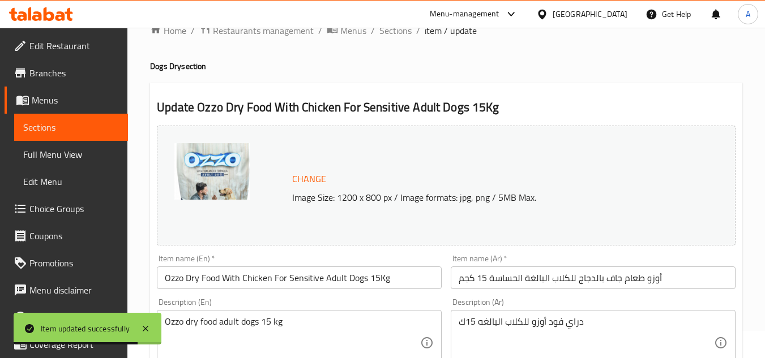
scroll to position [0, 0]
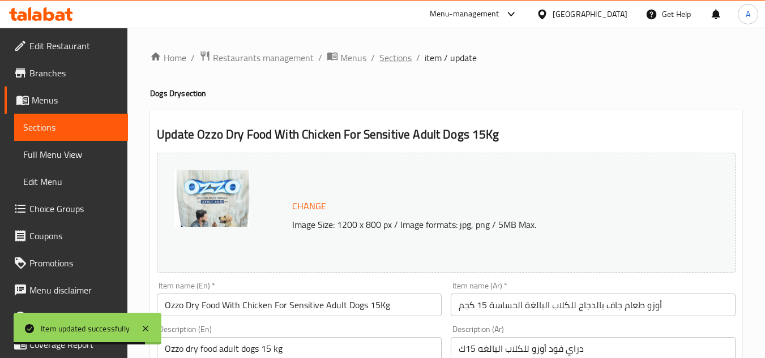
click at [392, 58] on span "Sections" at bounding box center [395, 58] width 32 height 14
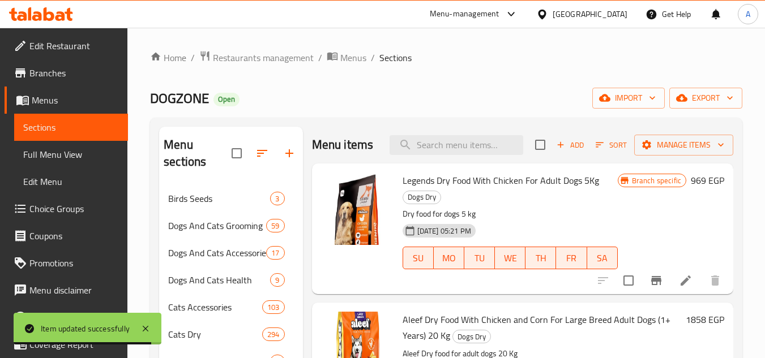
click at [491, 164] on div "Menu items Add Sort Manage items" at bounding box center [522, 145] width 421 height 37
click at [481, 155] on input "search" at bounding box center [456, 145] width 134 height 20
paste input "6224010445239"
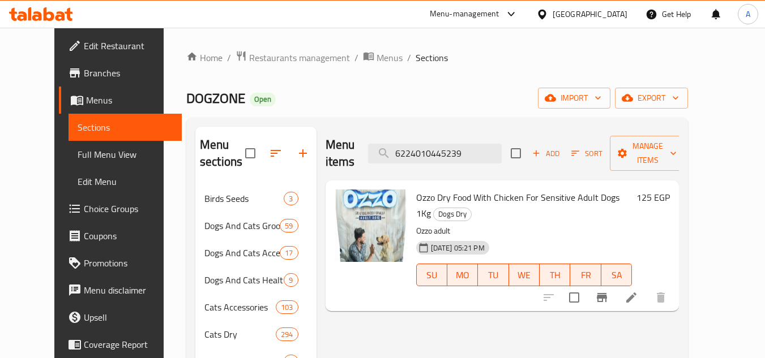
type input "6224010445239"
click at [608, 291] on icon "Branch-specific-item" at bounding box center [602, 298] width 14 height 14
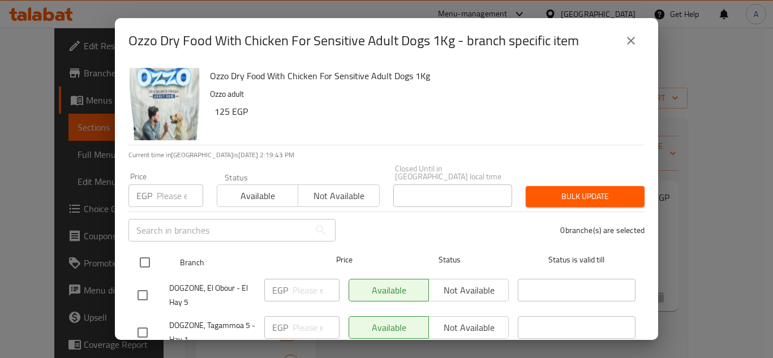
click at [144, 258] on input "checkbox" at bounding box center [145, 263] width 24 height 24
checkbox input "true"
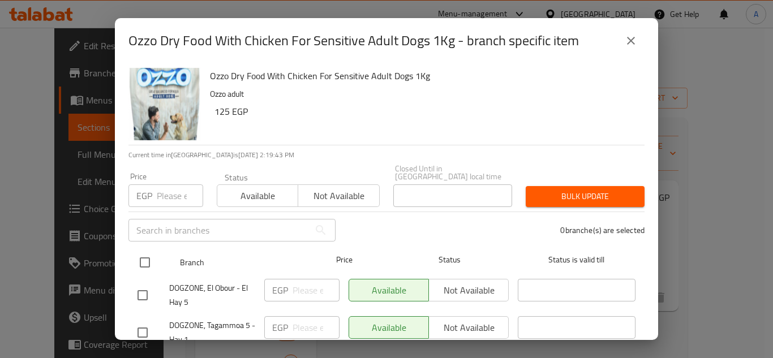
checkbox input "true"
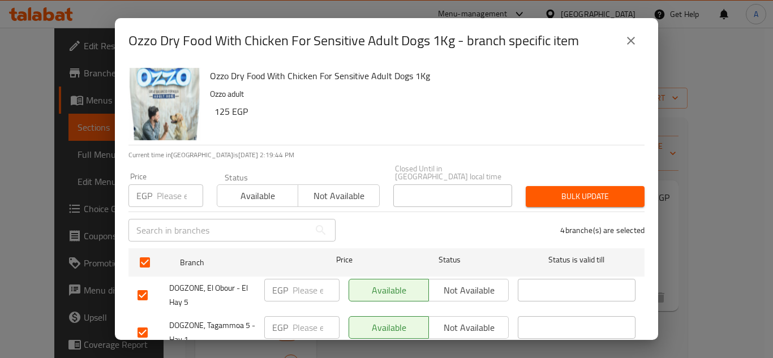
click at [162, 198] on input "number" at bounding box center [180, 195] width 46 height 23
paste input "156"
type input "156"
click at [567, 190] on span "Bulk update" at bounding box center [585, 197] width 101 height 14
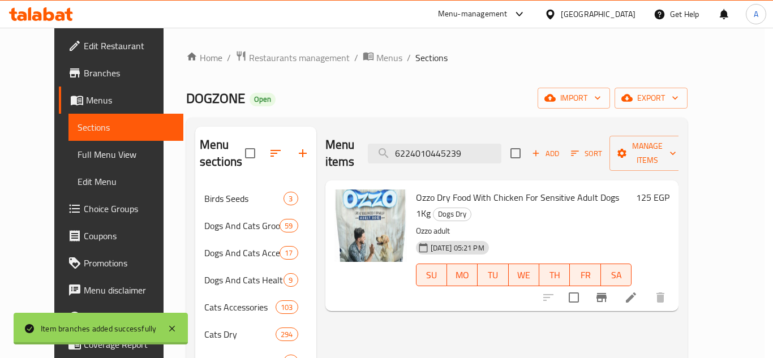
click at [692, 267] on div at bounding box center [386, 179] width 773 height 358
click at [674, 284] on div at bounding box center [604, 297] width 139 height 27
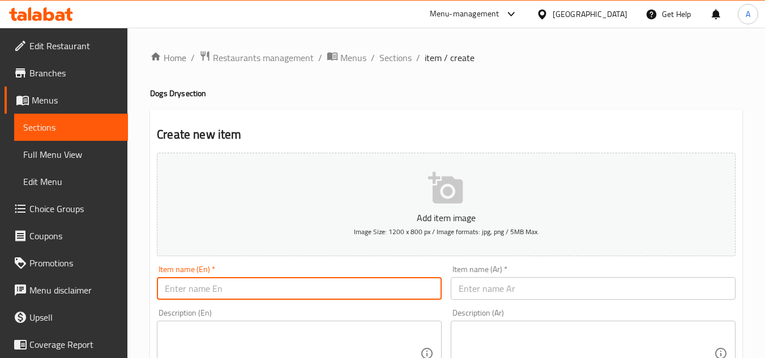
click at [320, 289] on input "text" at bounding box center [299, 288] width 285 height 23
paste input "Lookey Dry Food For Adult Dogs 20kg"
type input "Lookey Dry Food For Adult Dogs 20kg"
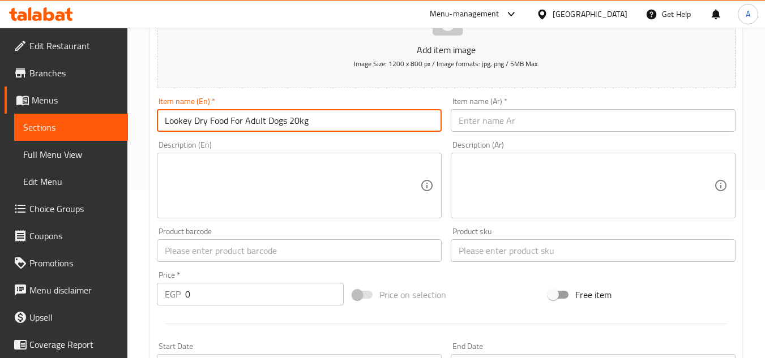
scroll to position [170, 0]
click at [495, 243] on input "text" at bounding box center [592, 249] width 285 height 23
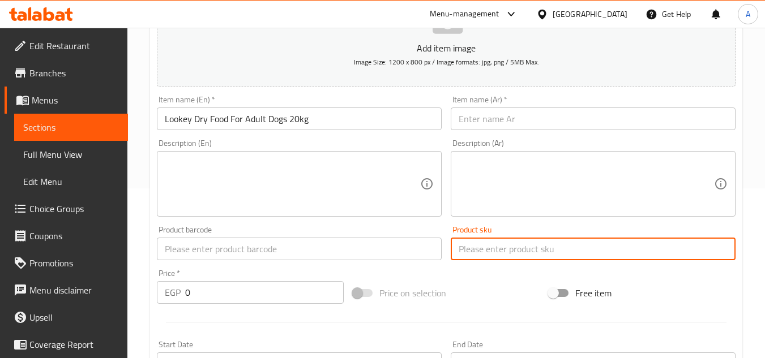
paste input "8922"
type input "8922"
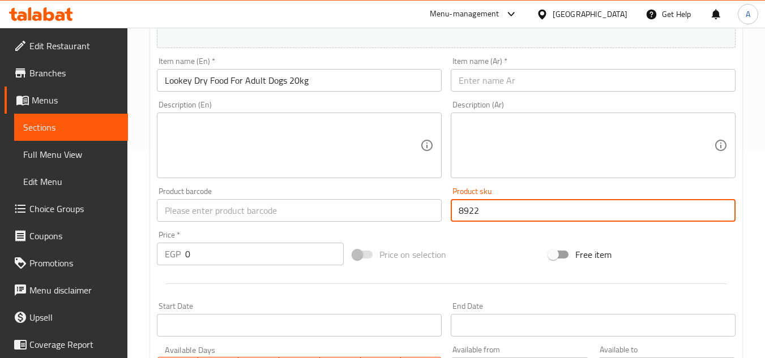
scroll to position [226, 0]
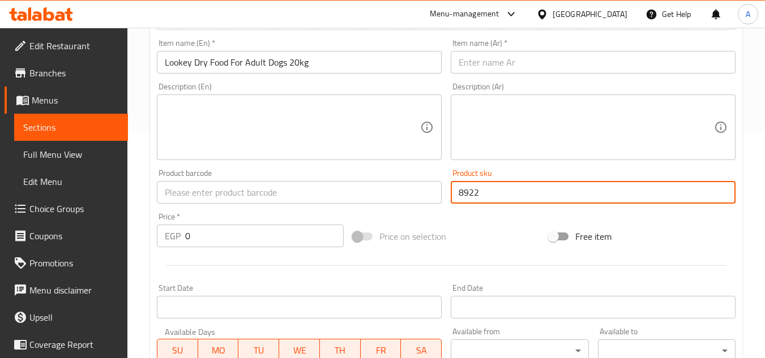
click at [243, 249] on div "Price   * EGP 0 Price *" at bounding box center [250, 230] width 196 height 44
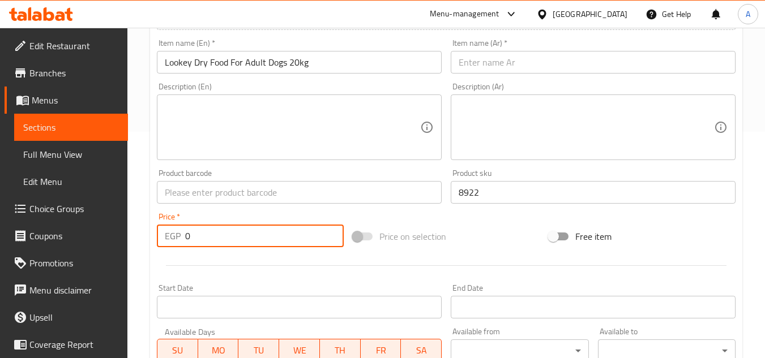
click at [239, 243] on input "0" at bounding box center [264, 236] width 158 height 23
paste input "1219"
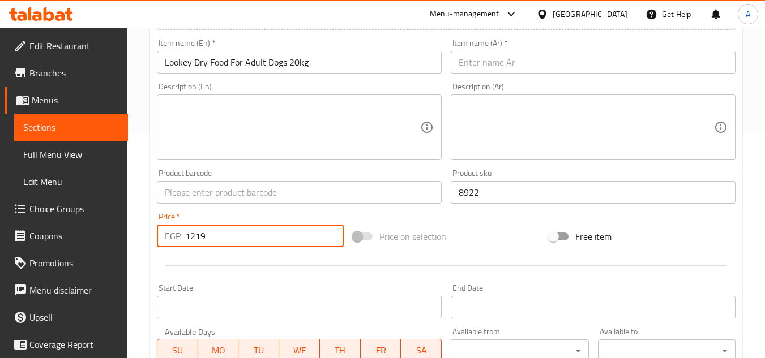
type input "1219"
click at [309, 190] on input "text" at bounding box center [299, 192] width 285 height 23
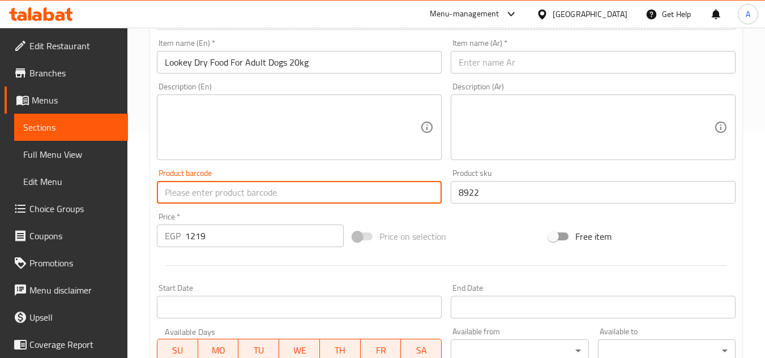
paste input "6224001765193"
type input "6224001765193"
click at [527, 239] on div "Price on selection" at bounding box center [446, 236] width 196 height 31
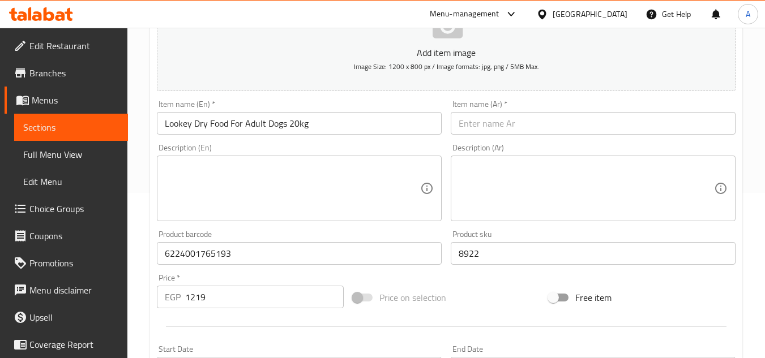
scroll to position [113, 0]
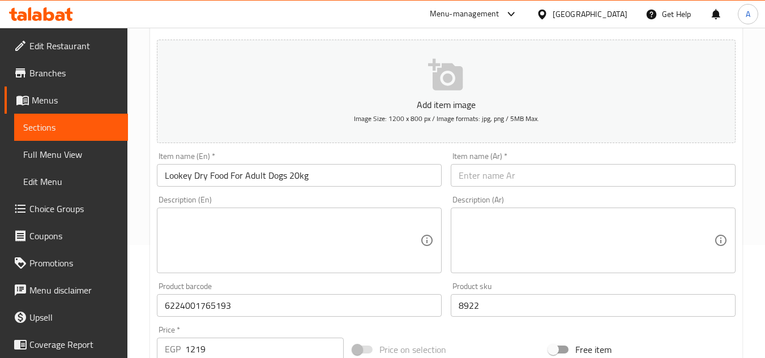
click at [388, 179] on input "Lookey Dry Food For Adult Dogs 20kg" at bounding box center [299, 175] width 285 height 23
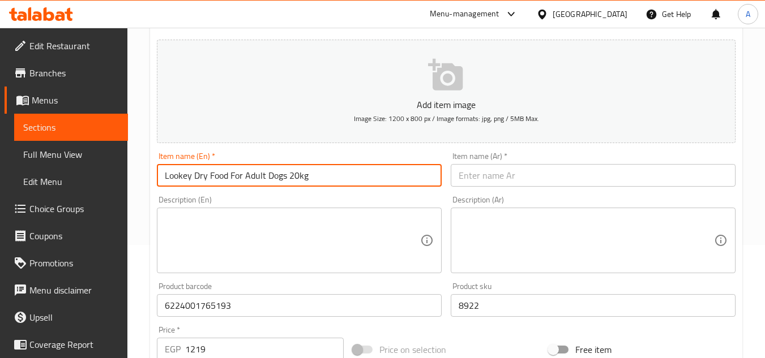
click at [388, 179] on input "Lookey Dry Food For Adult Dogs 20kg" at bounding box center [299, 175] width 285 height 23
click at [513, 168] on input "text" at bounding box center [592, 175] width 285 height 23
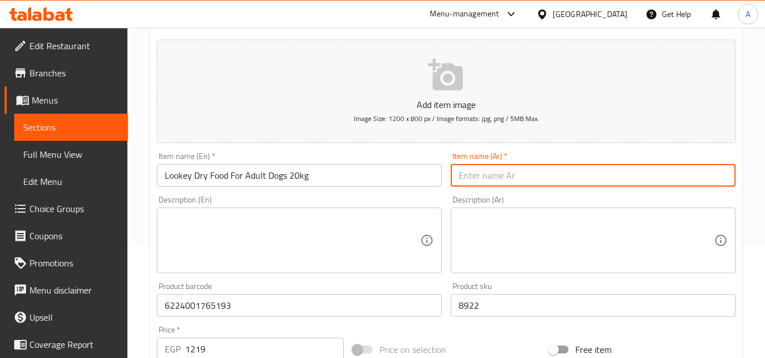
paste input "طعام لوكي الجاف للكلاب البالغة ٢٠ كجم"
type input "طعام لوكي الجاف للكلاب البالغة ٢٠ كجم"
click at [627, 189] on div "Item name (Ar)   * طعام لوكي الجاف للكلاب البالغة ٢٠ كجم Item name (Ar) *" at bounding box center [593, 170] width 294 height 44
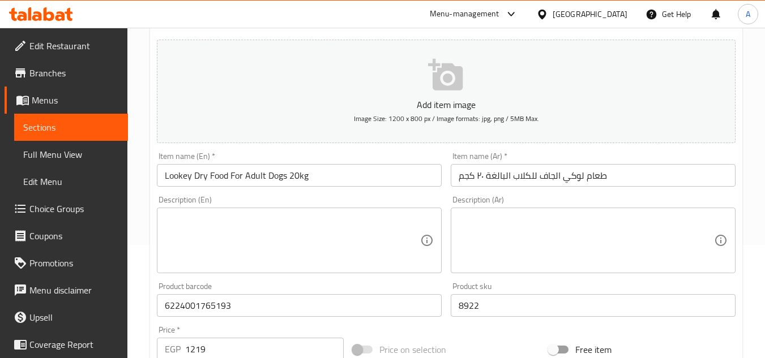
click at [606, 180] on input "طعام لوكي الجاف للكلاب البالغة ٢٠ كجم" at bounding box center [592, 175] width 285 height 23
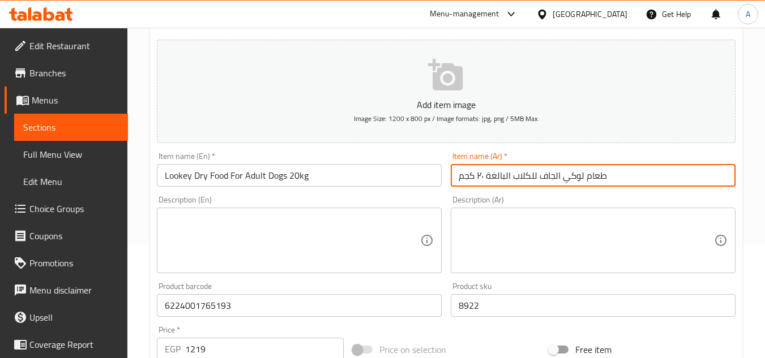
click at [607, 190] on div "Item name (Ar)   * طعام لوكي الجاف للكلاب البالغة ٢٠ كجم Item name (Ar) *" at bounding box center [593, 170] width 294 height 44
click at [608, 183] on input "طعام لوكي الجاف للكلاب البالغة ٢٠ كجم" at bounding box center [592, 175] width 285 height 23
click at [614, 190] on div "Item name (Ar)   * طعام لوكي الجاف للكلاب البالغة ٢٠ كجم Item name (Ar) *" at bounding box center [593, 170] width 294 height 44
drag, startPoint x: 610, startPoint y: 173, endPoint x: 611, endPoint y: 186, distance: 13.7
click at [610, 173] on input "طعام لوكي الجاف للكلاب البالغة ٢٠ كجم" at bounding box center [592, 175] width 285 height 23
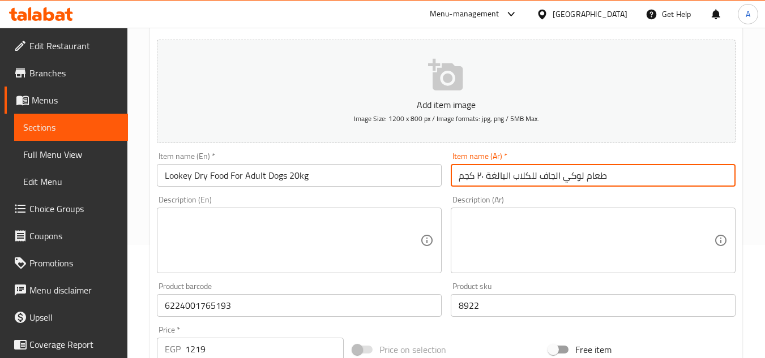
click at [611, 191] on div "Item name (Ar)   * طعام لوكي الجاف للكلاب البالغة ٢٠ كجم Item name (Ar) *" at bounding box center [593, 170] width 294 height 44
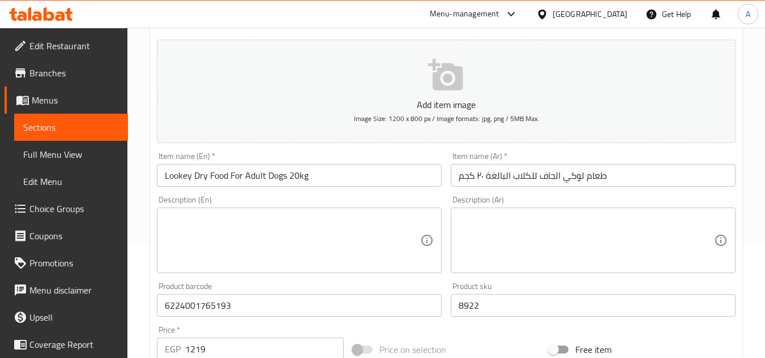
click at [612, 173] on input "طعام لوكي الجاف للكلاب البالغة ٢٠ كجم" at bounding box center [592, 175] width 285 height 23
click at [609, 191] on div "Description (Ar) Description (Ar)" at bounding box center [593, 234] width 294 height 87
click at [612, 175] on input "طعام لوكي الجاف للكلاب البالغة ٢٠ كجم" at bounding box center [592, 175] width 285 height 23
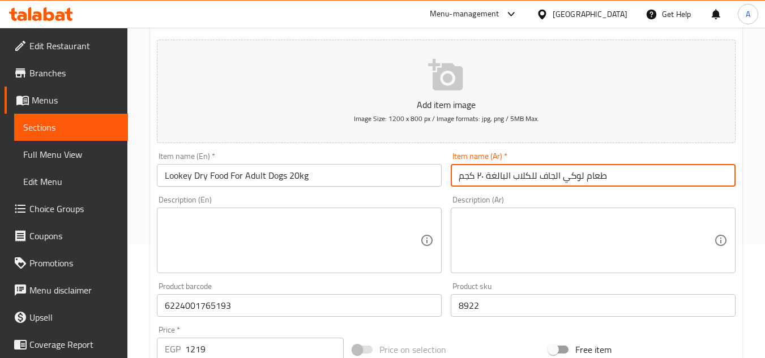
click at [613, 193] on div "Description (Ar) Description (Ar)" at bounding box center [593, 234] width 294 height 87
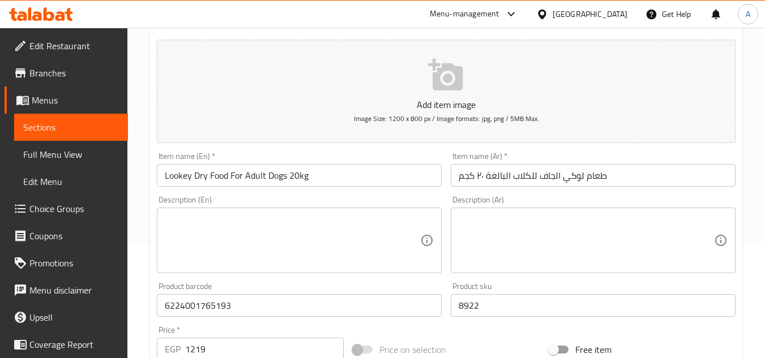
click at [616, 172] on input "طعام لوكي الجاف للكلاب البالغة ٢٠ كجم" at bounding box center [592, 175] width 285 height 23
click at [618, 187] on div "Item name (Ar)   * طعام لوكي الجاف للكلاب البالغة ٢٠ كجم Item name (Ar) *" at bounding box center [593, 170] width 294 height 44
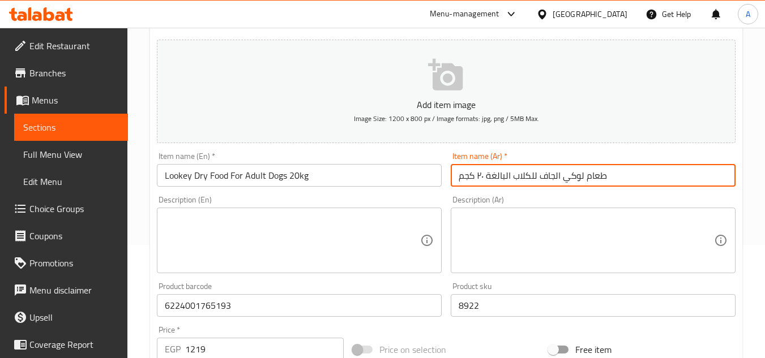
click at [618, 175] on input "طعام لوكي الجاف للكلاب البالغة ٢٠ كجم" at bounding box center [592, 175] width 285 height 23
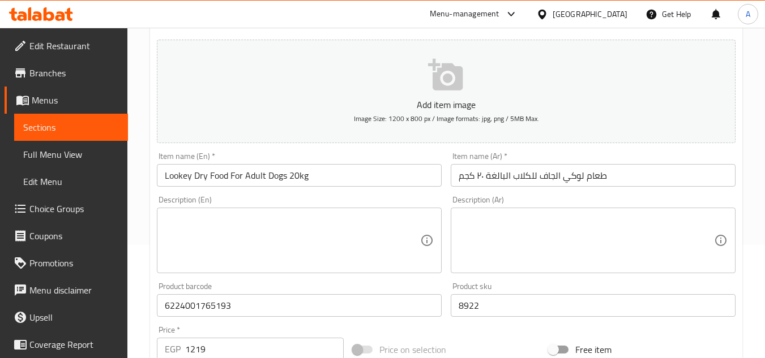
click at [742, 179] on div "Home / Restaurants management / Menus / Sections / item / create Dogs Dry secti…" at bounding box center [445, 301] width 637 height 772
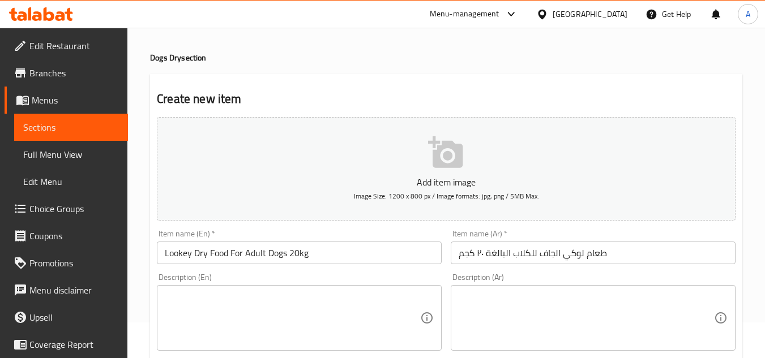
scroll to position [44, 0]
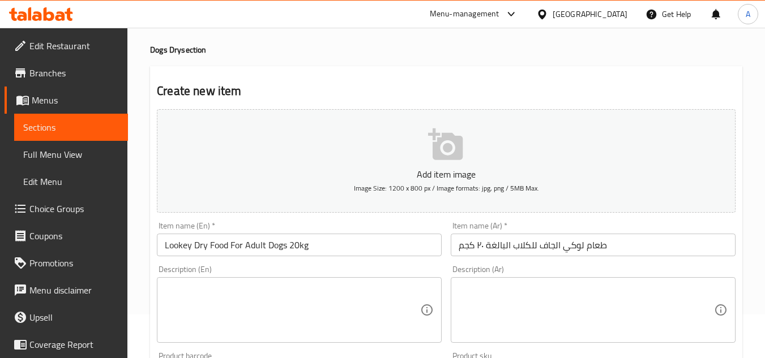
click at [722, 94] on h2 "Create new item" at bounding box center [446, 91] width 578 height 17
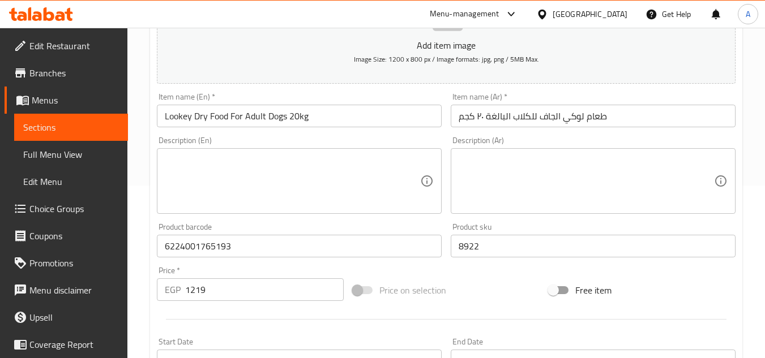
scroll to position [158, 0]
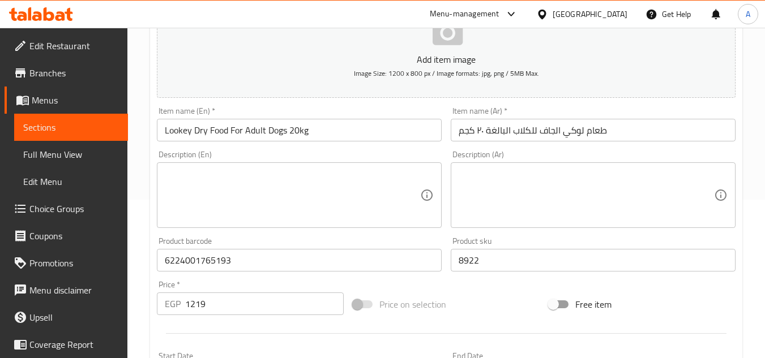
click at [611, 147] on div "Description (Ar) Description (Ar)" at bounding box center [593, 189] width 294 height 87
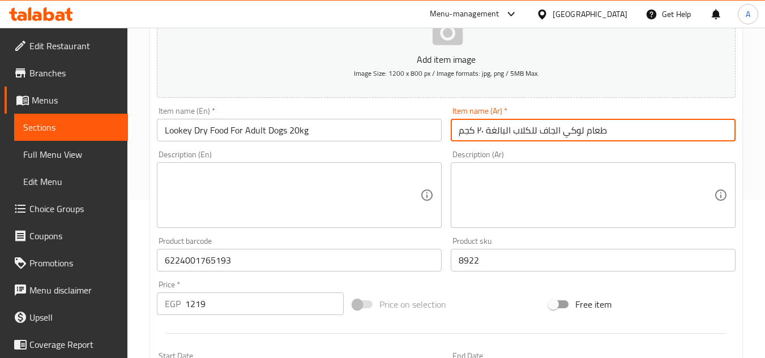
click at [621, 132] on input "طعام لوكي الجاف للكلاب البالغة ٢٠ كجم" at bounding box center [592, 130] width 285 height 23
click at [613, 149] on div "Description (Ar) Description (Ar)" at bounding box center [593, 189] width 294 height 87
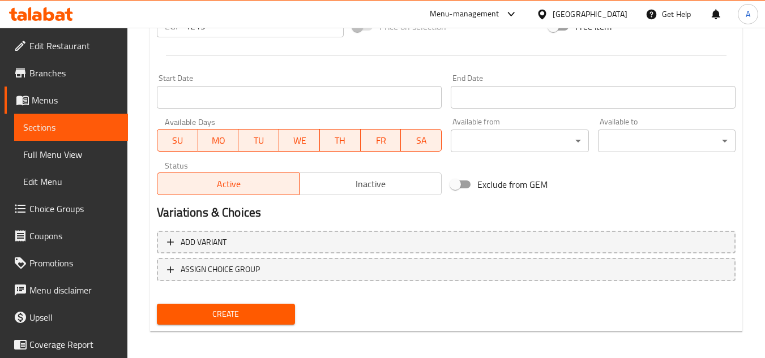
scroll to position [441, 0]
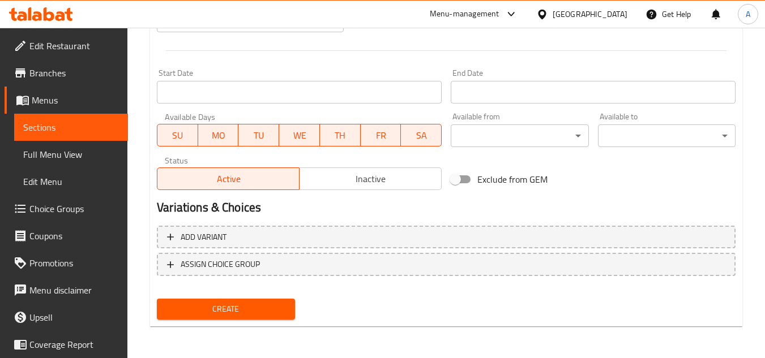
click at [256, 312] on span "Create" at bounding box center [225, 309] width 119 height 14
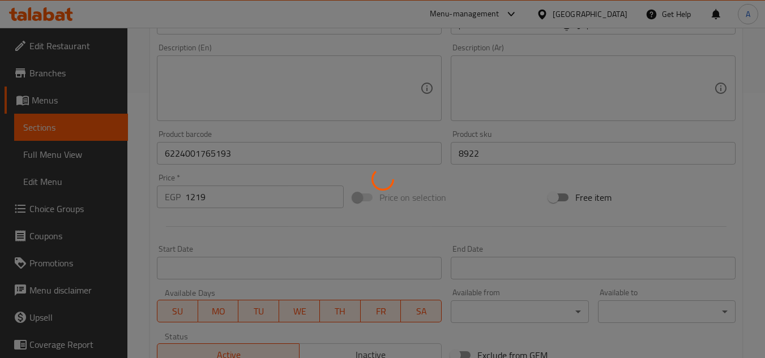
scroll to position [102, 0]
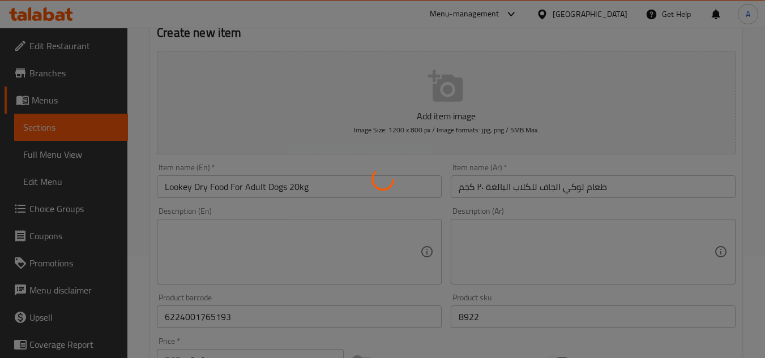
type input "0"
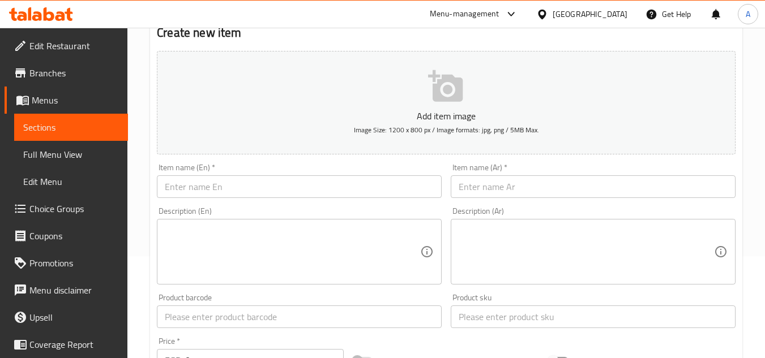
click at [327, 195] on input "text" at bounding box center [299, 186] width 285 height 23
paste input "Mera Exklusiv Active Dry Food With Poultry For Adult Dogs 15kg"
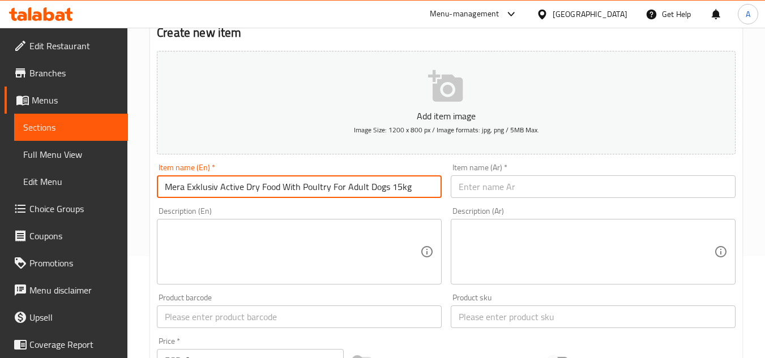
type input "Mera Exklusiv Active Dry Food With Poultry For Adult Dogs 15kg"
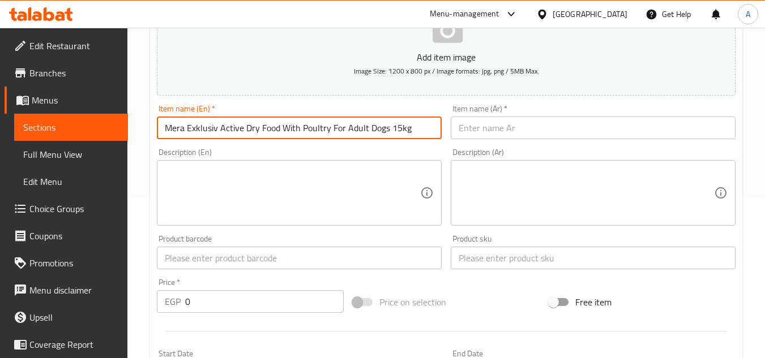
scroll to position [215, 0]
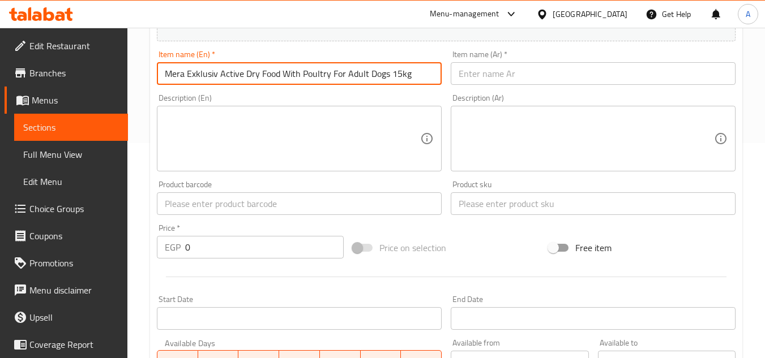
drag, startPoint x: 486, startPoint y: 200, endPoint x: 484, endPoint y: 176, distance: 23.9
click at [487, 200] on input "text" at bounding box center [592, 203] width 285 height 23
paste input "13807"
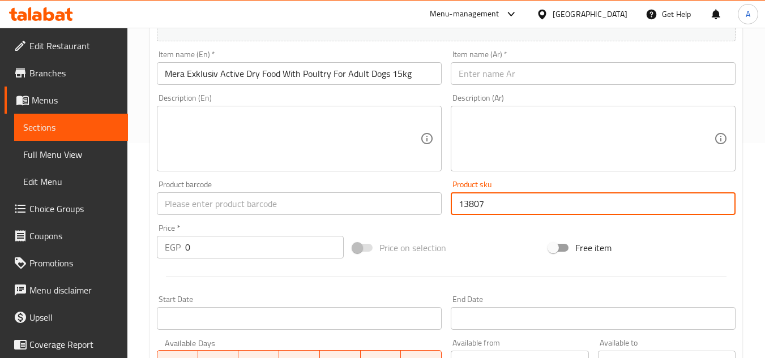
type input "13807"
click at [293, 254] on input "0" at bounding box center [264, 247] width 158 height 23
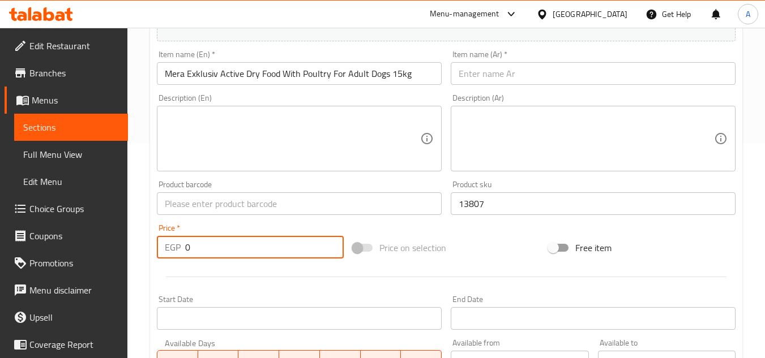
click at [293, 254] on input "0" at bounding box center [264, 247] width 158 height 23
paste input "3875"
type input "3875"
click at [304, 203] on input "text" at bounding box center [299, 203] width 285 height 23
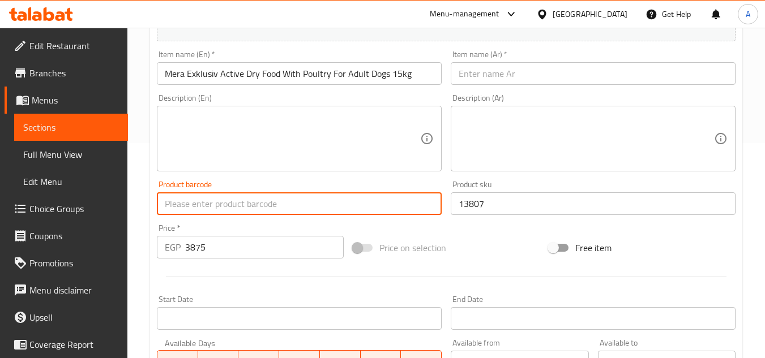
paste input "4025877717550"
type input "4025877717550"
click at [353, 68] on input "Mera Exklusiv Active Dry Food With Poultry For Adult Dogs 15kg" at bounding box center [299, 73] width 285 height 23
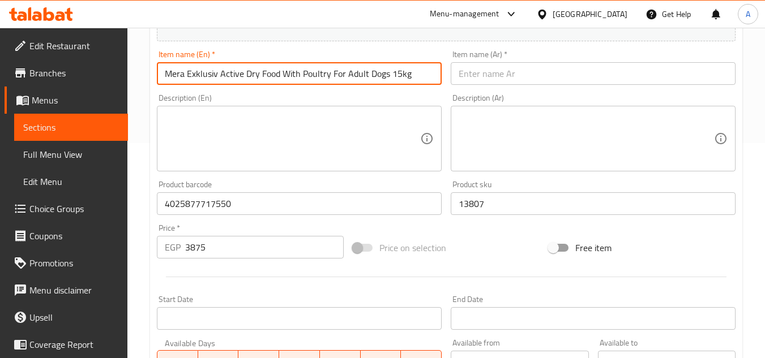
click at [353, 68] on input "Mera Exklusiv Active Dry Food With Poultry For Adult Dogs 15kg" at bounding box center [299, 73] width 285 height 23
click at [530, 78] on input "text" at bounding box center [592, 73] width 285 height 23
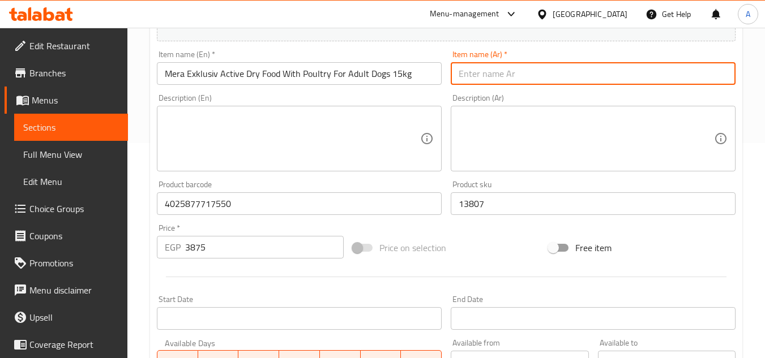
paste input "طعام جاف نشط من ميرا إكسكلوسيف مع الدواجن للكلاب البالغة 15 كجم"
type input "طعام جاف نشط من ميرا إكسكلوسيف مع الدواجن للكلاب البالغة 15 كجم"
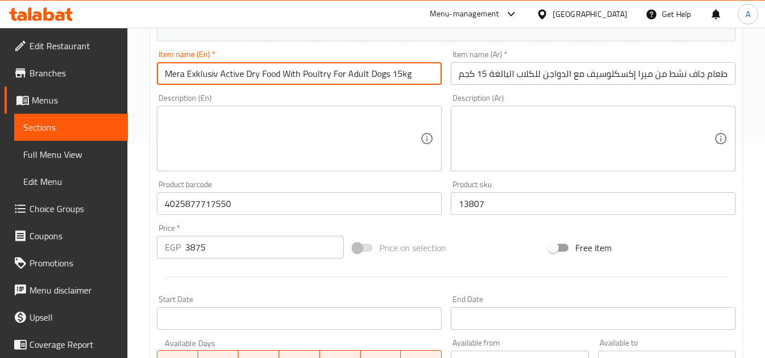
click at [399, 73] on input "Mera Exklusiv Active Dry Food With Poultry For Adult Dogs 15kg" at bounding box center [299, 73] width 285 height 23
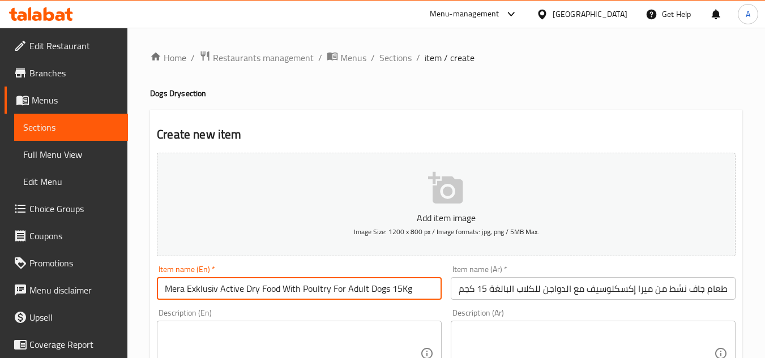
scroll to position [441, 0]
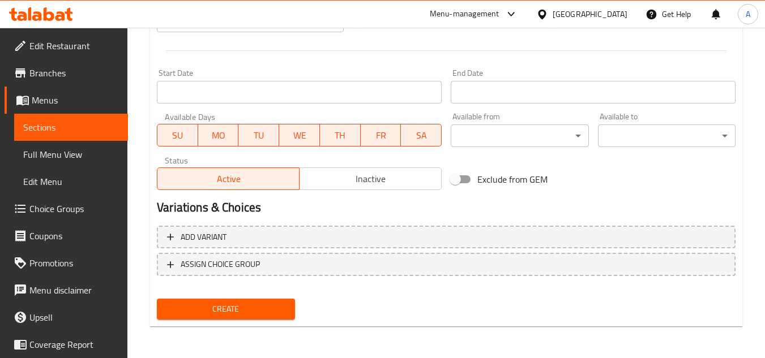
type input "Mera Exklusiv Active Dry Food With Poultry For Adult Dogs 15Kg"
click at [278, 306] on span "Create" at bounding box center [225, 309] width 119 height 14
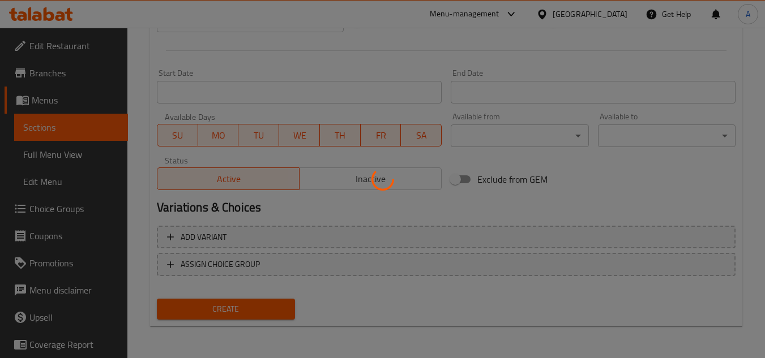
type input "0"
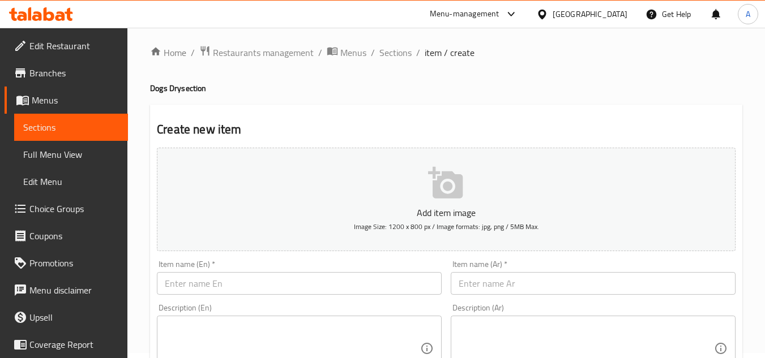
scroll to position [0, 0]
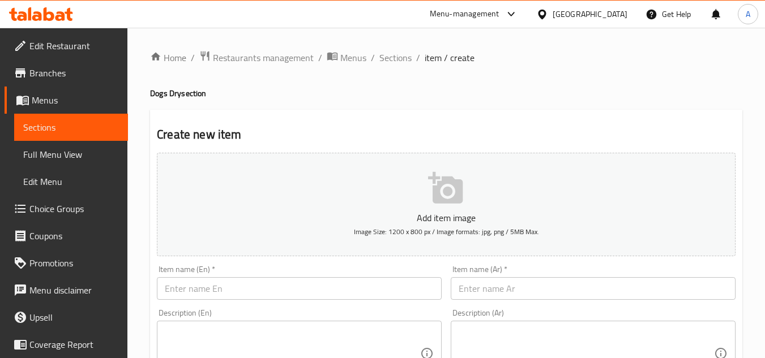
click at [301, 287] on input "text" at bounding box center [299, 288] width 285 height 23
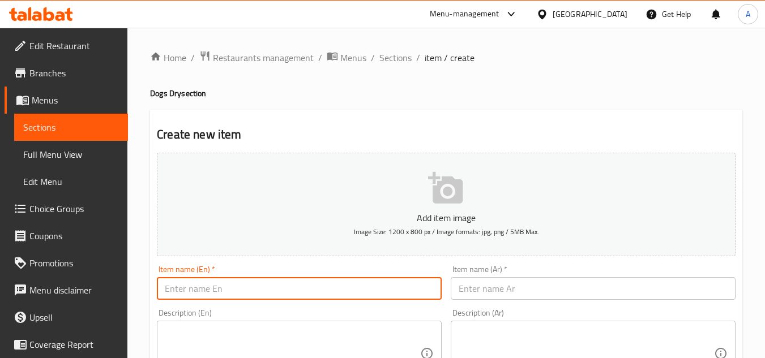
paste input "Migma Dry Food For Adult Dogs20 Kg"
type input "Migma Dry Food For Adult Dogs20 Kg"
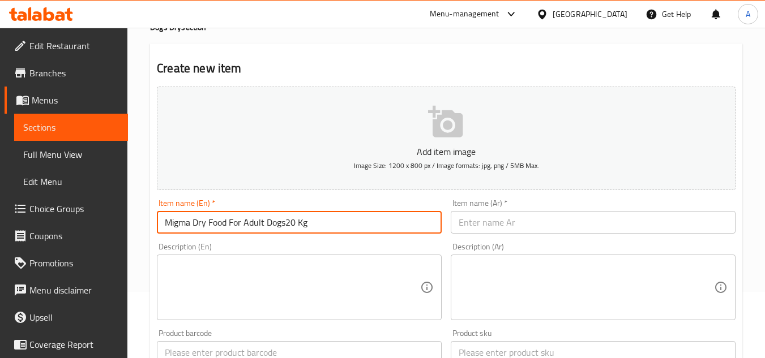
scroll to position [170, 0]
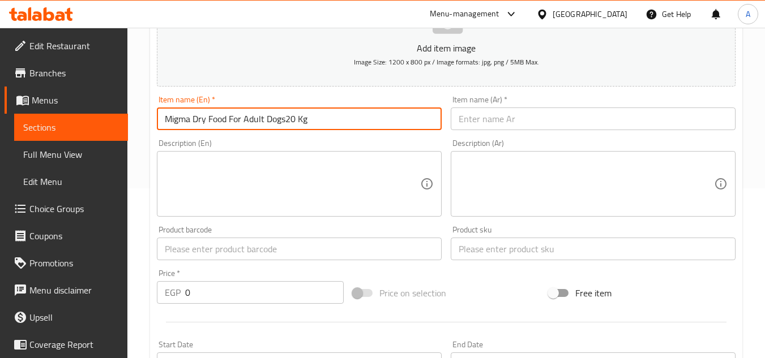
click at [496, 248] on input "text" at bounding box center [592, 249] width 285 height 23
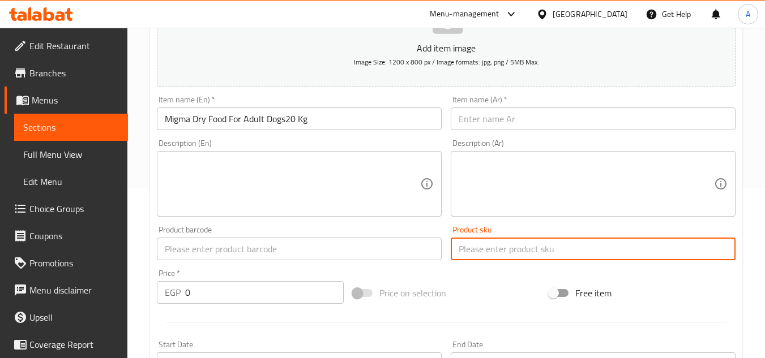
paste input "3533"
type input "3533"
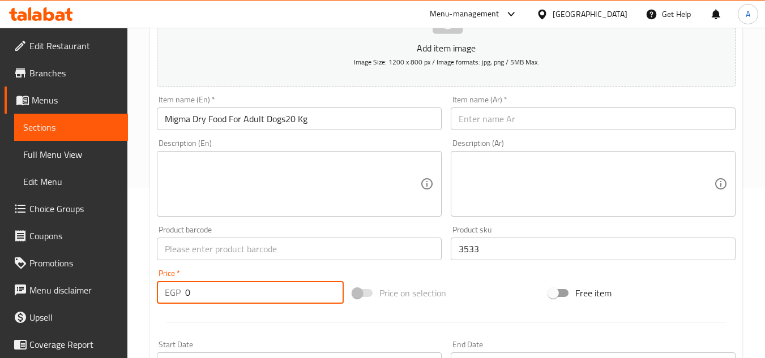
click at [282, 285] on input "0" at bounding box center [264, 292] width 158 height 23
paste input "1425"
type input "1425"
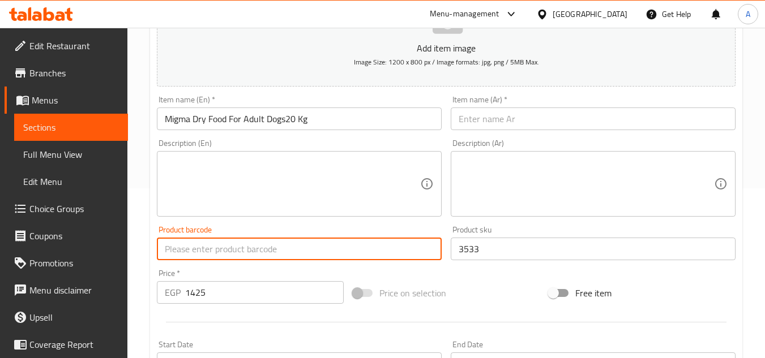
click at [283, 248] on input "text" at bounding box center [299, 249] width 285 height 23
paste input "6225000313941"
type input "6225000313941"
click at [500, 268] on div "Add item image Image Size: 1200 x 800 px / Image formats: jpg, png / 5MB Max. I…" at bounding box center [445, 222] width 587 height 488
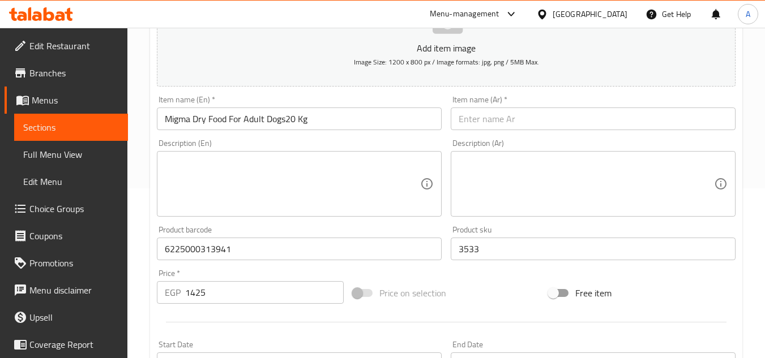
click at [351, 128] on input "Migma Dry Food For Adult Dogs20 Kg" at bounding box center [299, 119] width 285 height 23
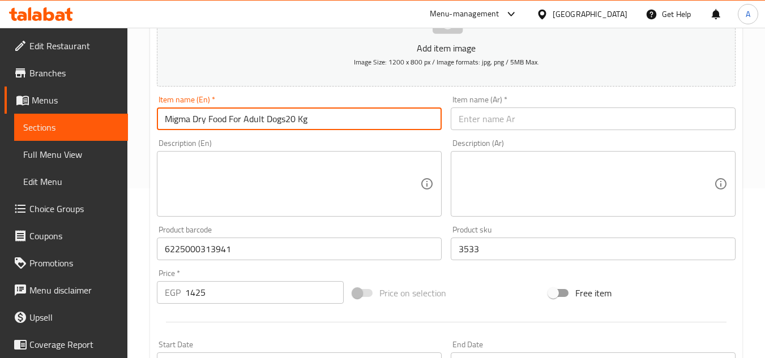
click at [351, 128] on input "Migma Dry Food For Adult Dogs20 Kg" at bounding box center [299, 119] width 285 height 23
click at [503, 123] on input "text" at bounding box center [592, 119] width 285 height 23
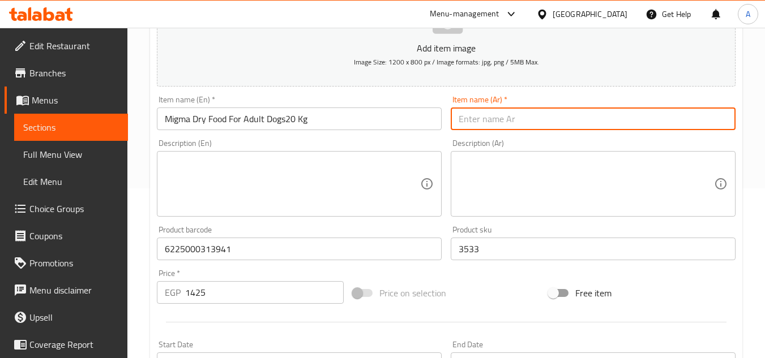
paste input "طعام ميجما الجاف للكلاب البالغة ٢٠ كجم"
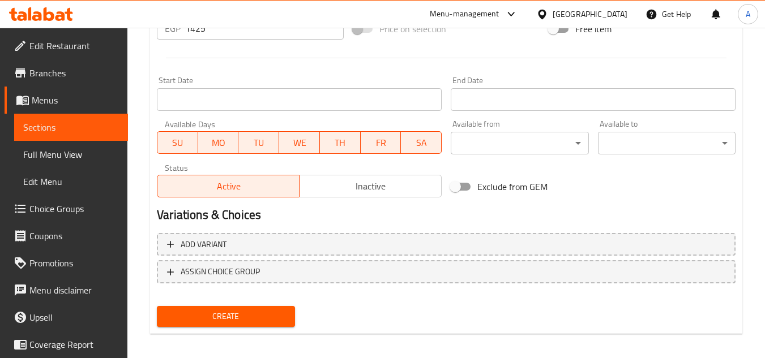
scroll to position [441, 0]
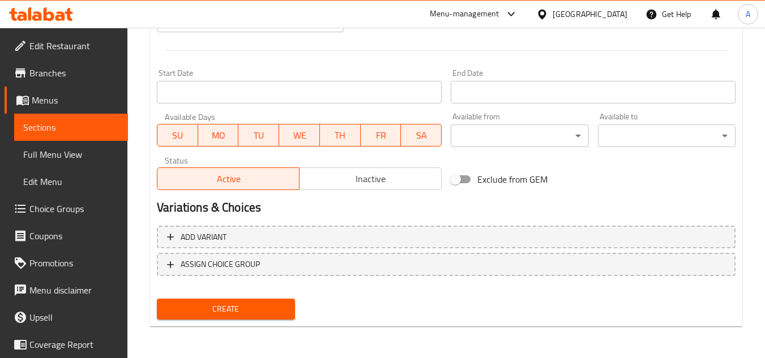
type input "طعام ميجما الجاف للكلاب البالغة ٢٠ كجم"
click at [275, 310] on span "Create" at bounding box center [225, 309] width 119 height 14
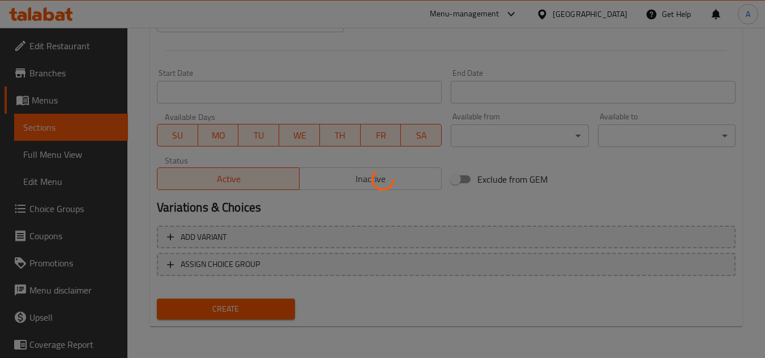
type input "0"
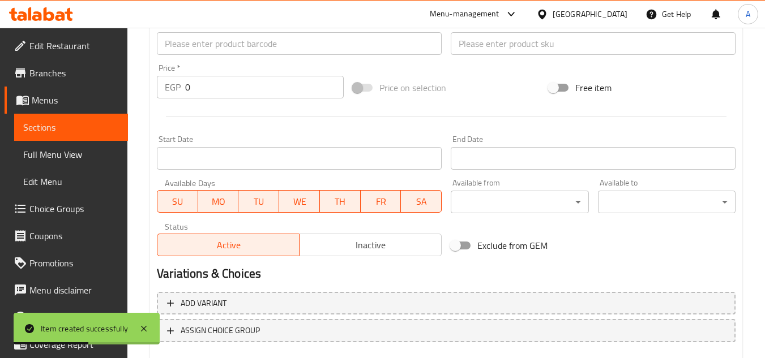
scroll to position [272, 0]
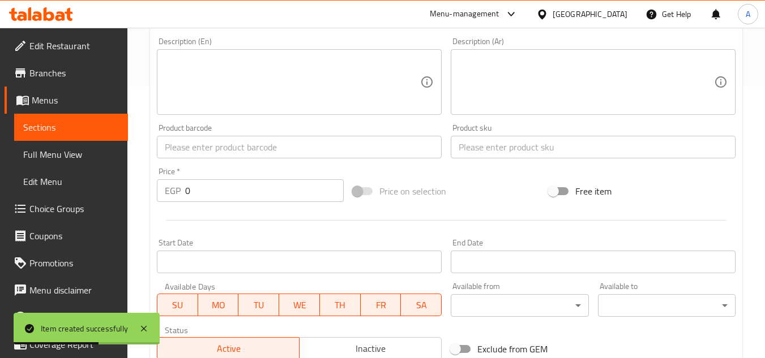
click at [334, 117] on div "Description (En) Description (En)" at bounding box center [299, 76] width 294 height 87
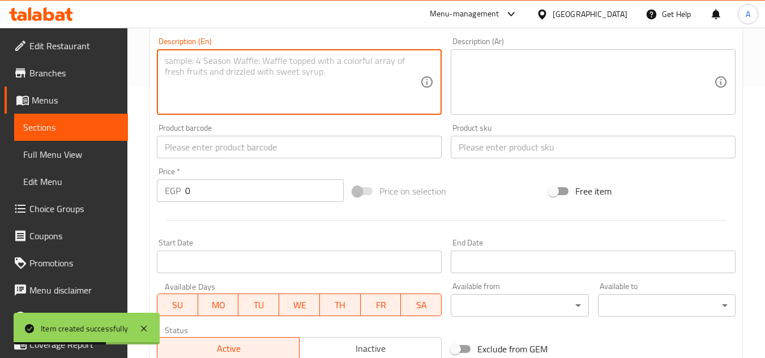
paste textarea "Vita Day Active Dry Dog Food with Meat10 kg 3029 1875 8011789608662"
drag, startPoint x: 337, startPoint y: 61, endPoint x: 153, endPoint y: 85, distance: 185.5
click at [153, 85] on div "Description (En) Vita Day Active Dry Dog Food with Meat10 kg 3029 1875 80117896…" at bounding box center [299, 76] width 294 height 87
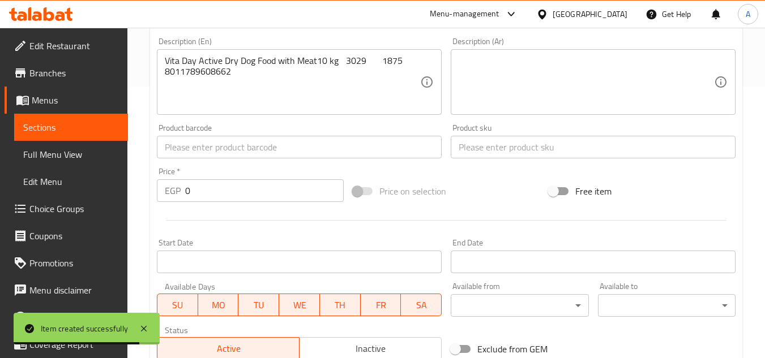
click at [153, 86] on div "Description (En) Vita Day Active Dry Dog Food with Meat10 kg 3029 1875 80117896…" at bounding box center [299, 76] width 294 height 87
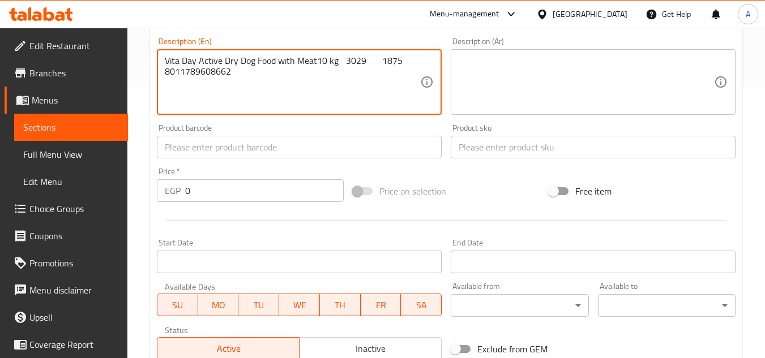
drag, startPoint x: 165, startPoint y: 57, endPoint x: 341, endPoint y: 67, distance: 175.7
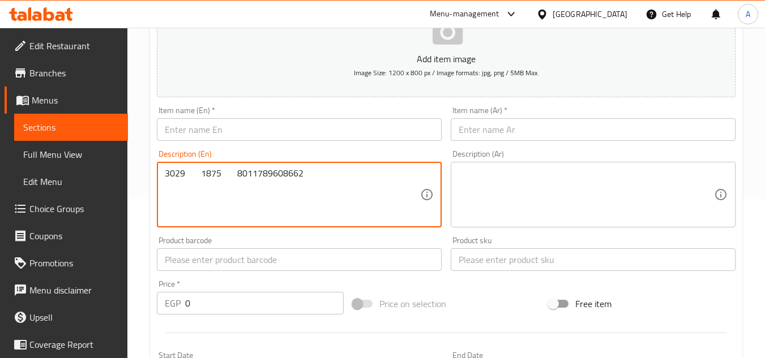
scroll to position [158, 0]
type textarea "3029 1875 8011789608662"
click at [276, 109] on div "Item name (En)   * Item name (En) *" at bounding box center [299, 124] width 285 height 35
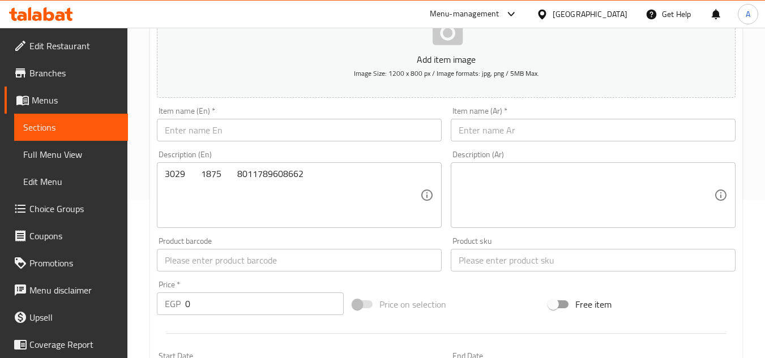
click at [273, 126] on input "text" at bounding box center [299, 130] width 285 height 23
paste input "Vita Day Active Dry Dog Food with Meat10 kg"
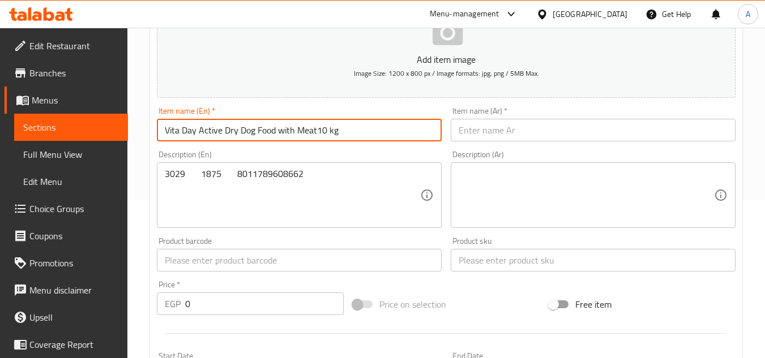
drag, startPoint x: 158, startPoint y: 134, endPoint x: 147, endPoint y: 134, distance: 11.9
click at [147, 134] on div "Home / Restaurants management / Menus / Sections / item / create Dogs Dry secti…" at bounding box center [445, 255] width 637 height 772
click at [281, 128] on input "Vita Day Active Dry Dog Food with Meat10 kg" at bounding box center [299, 130] width 285 height 23
type input "Vita Day Active Dry Dog Food With Meat10 kg"
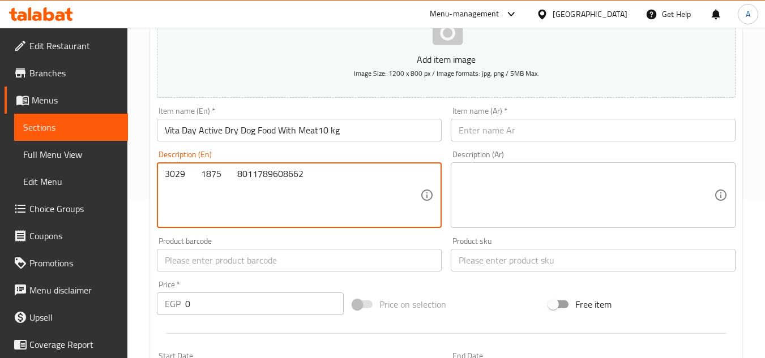
drag, startPoint x: 305, startPoint y: 175, endPoint x: 230, endPoint y: 182, distance: 75.0
type textarea "3029 1875"
drag, startPoint x: 243, startPoint y: 258, endPoint x: 244, endPoint y: 250, distance: 8.0
click at [243, 257] on input "text" at bounding box center [299, 260] width 285 height 23
paste input "8011789608662"
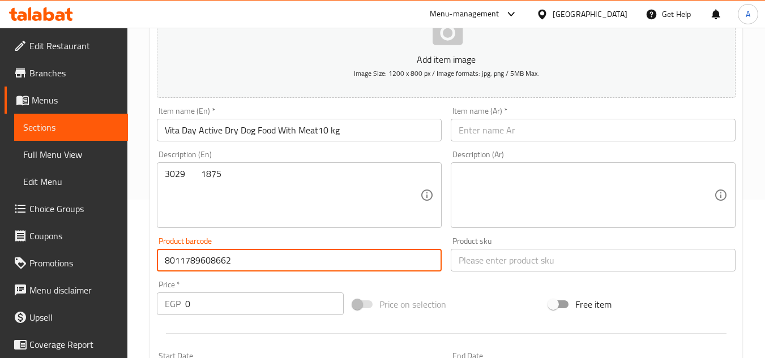
type input "8011789608662"
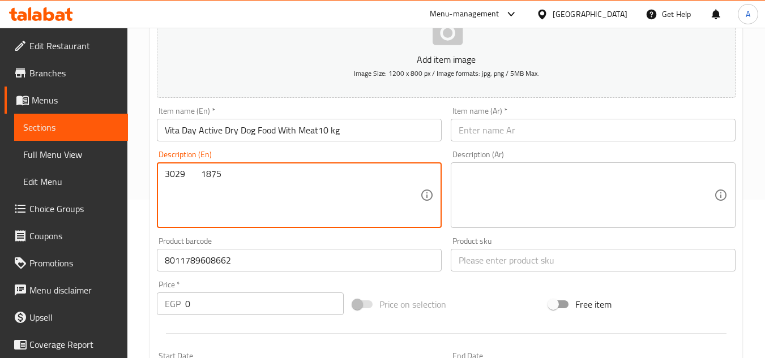
drag, startPoint x: 183, startPoint y: 178, endPoint x: 166, endPoint y: 180, distance: 17.1
type textarea "1875"
click at [540, 268] on input "text" at bounding box center [592, 260] width 285 height 23
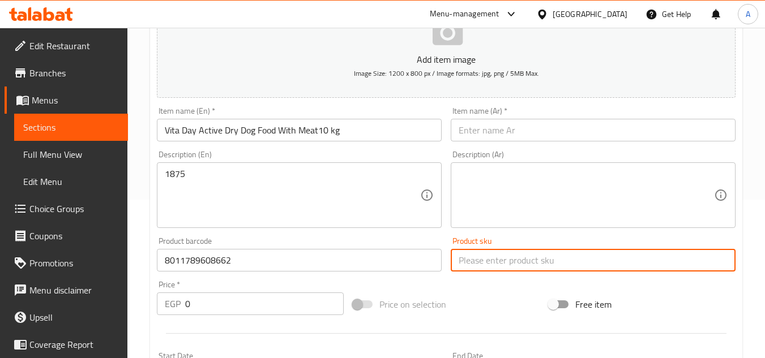
paste input "3029"
type input "3029"
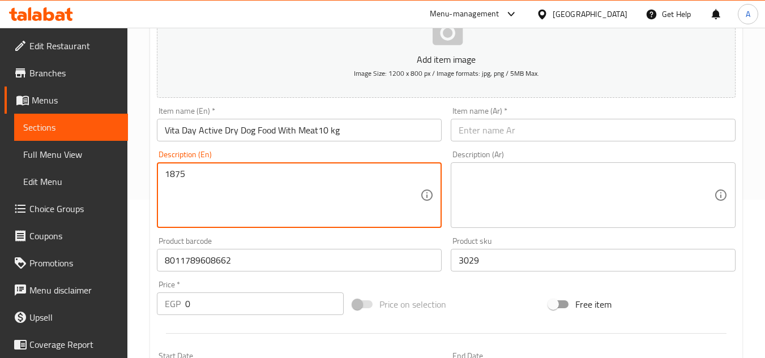
click at [253, 185] on textarea "1875" at bounding box center [292, 196] width 255 height 54
click at [193, 176] on textarea "1875" at bounding box center [292, 196] width 255 height 54
drag, startPoint x: 181, startPoint y: 177, endPoint x: 201, endPoint y: 178, distance: 20.4
click at [201, 178] on textarea "1875" at bounding box center [292, 196] width 255 height 54
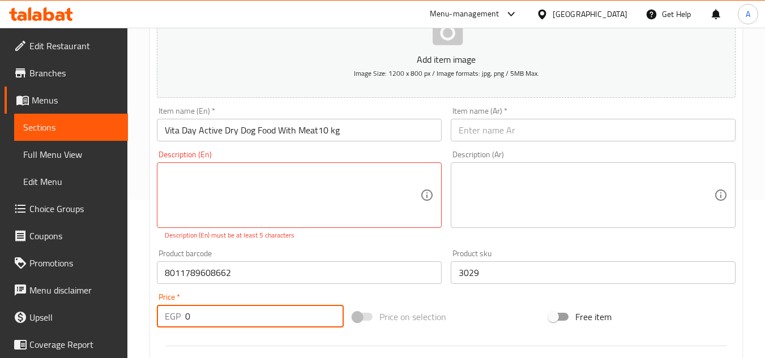
click at [245, 316] on input "0" at bounding box center [264, 316] width 158 height 23
paste input "1875"
paste input "number"
type input "1875"
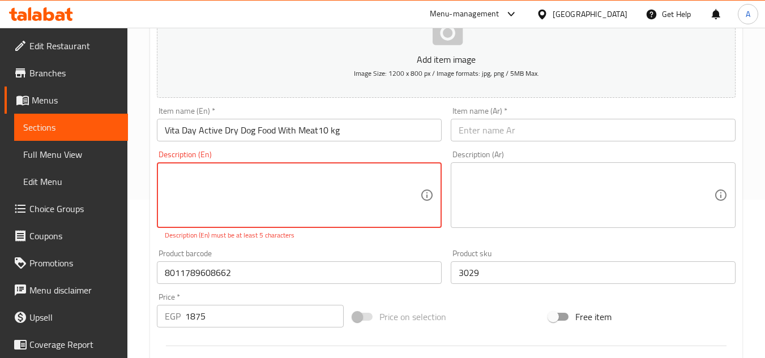
click at [258, 200] on textarea at bounding box center [292, 196] width 255 height 54
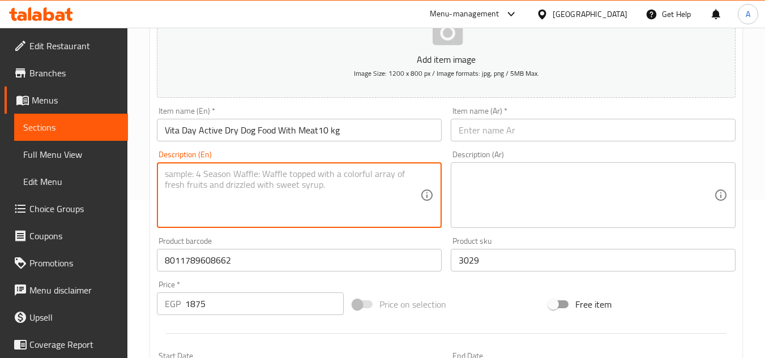
click at [286, 243] on div "Product barcode 8011789608662 Product barcode" at bounding box center [299, 254] width 285 height 35
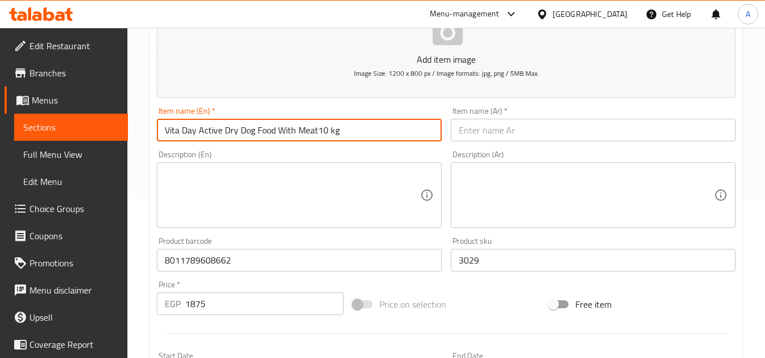
click at [353, 129] on input "Vita Day Active Dry Dog Food With Meat10 kg" at bounding box center [299, 130] width 285 height 23
click at [516, 125] on input "text" at bounding box center [592, 130] width 285 height 23
paste input "طعام جاف للكلاب فيتا داي أكتيف باللحم 10 كجم"
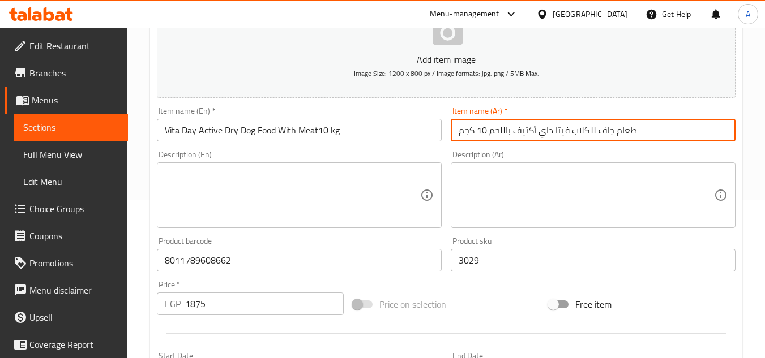
type input "طعام جاف للكلاب فيتا داي أكتيف باللحم 10 كجم"
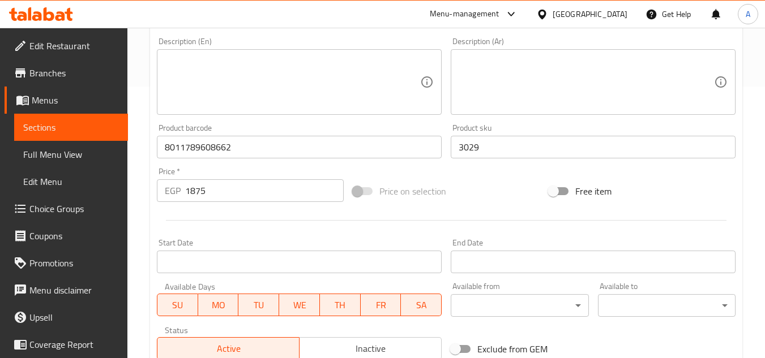
scroll to position [441, 0]
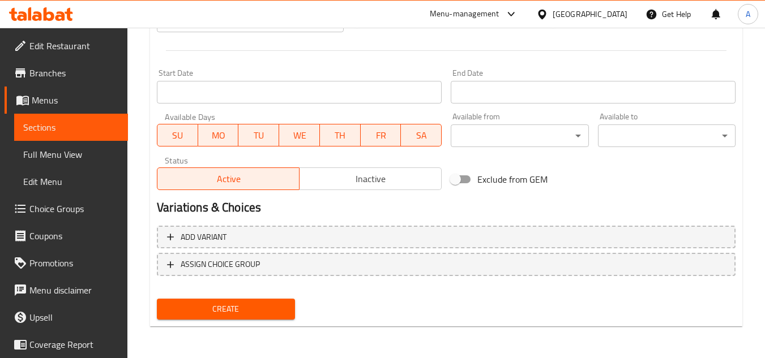
click at [282, 300] on button "Create" at bounding box center [226, 309] width 138 height 21
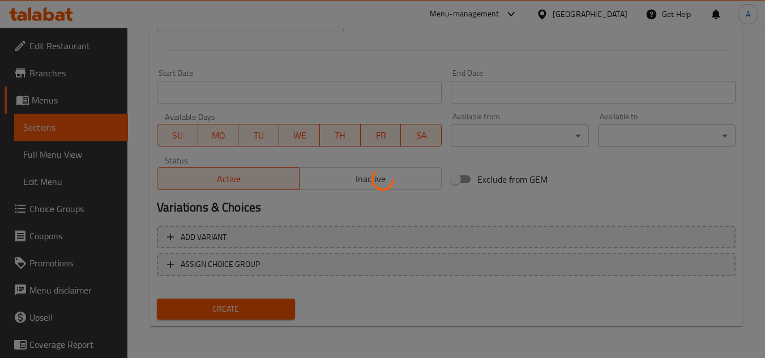
type input "0"
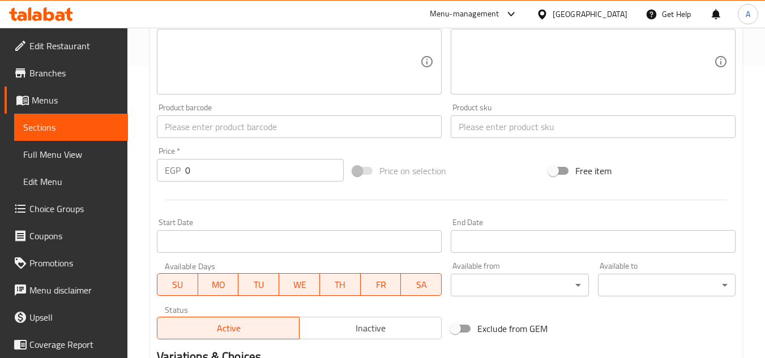
scroll to position [45, 0]
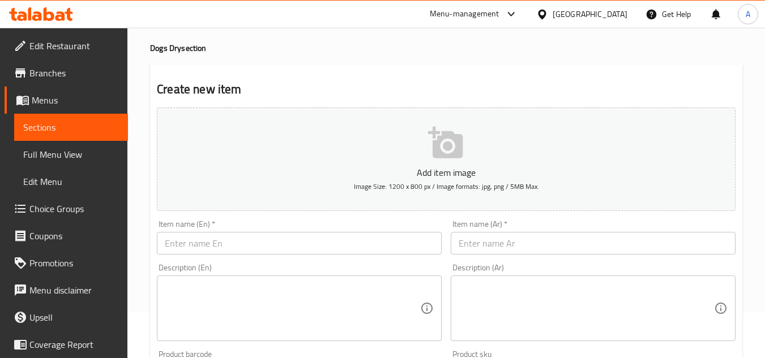
click at [303, 259] on div "Item name (En)   * Item name (En) *" at bounding box center [299, 238] width 294 height 44
click at [303, 246] on input "text" at bounding box center [299, 243] width 285 height 23
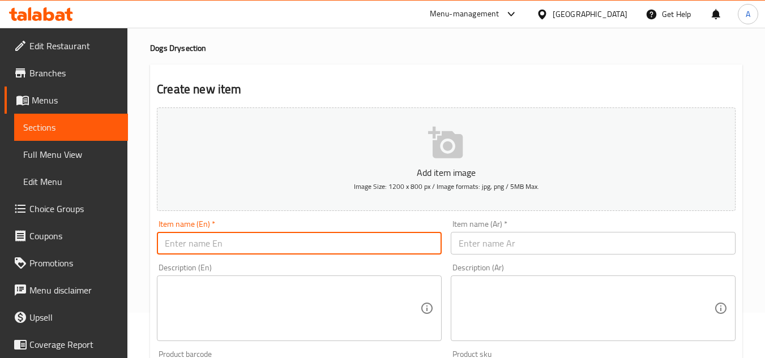
paste input "Pro Plan Large Atheletic Puppy 3kg"
type input "Pro Plan Large Atheletic Puppy 3kg"
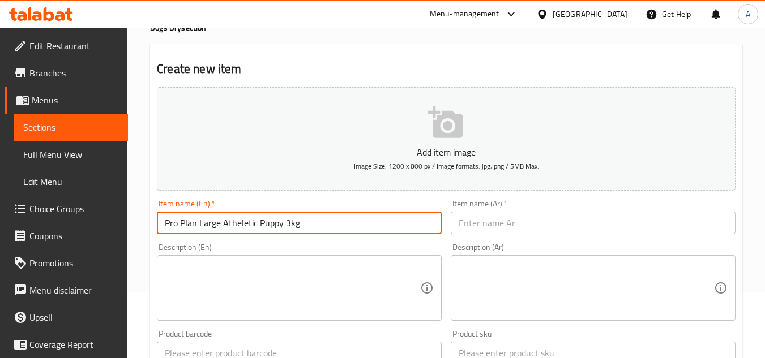
scroll to position [102, 0]
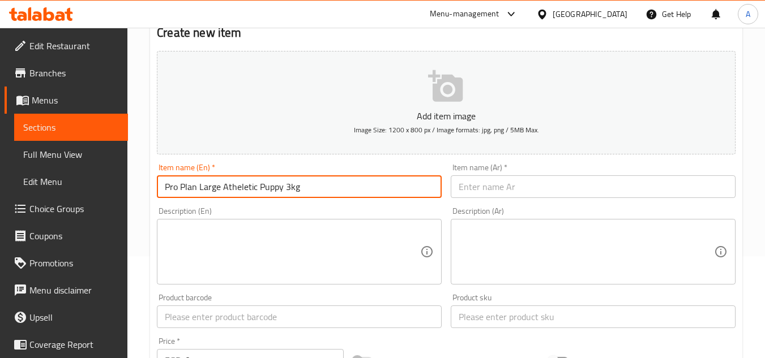
click at [320, 255] on textarea at bounding box center [292, 252] width 255 height 54
paste textarea "6610 2250 7613035114746"
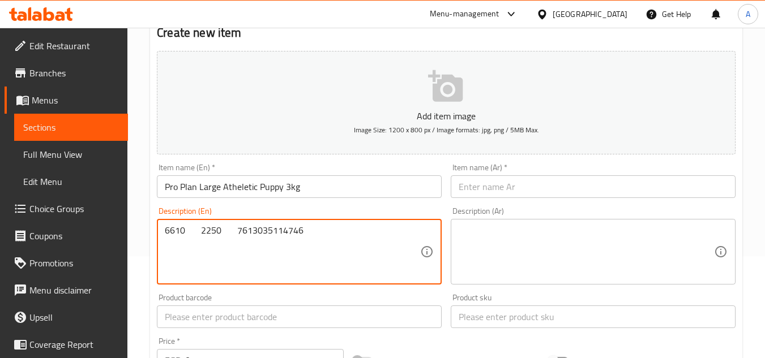
drag, startPoint x: 305, startPoint y: 231, endPoint x: 225, endPoint y: 234, distance: 79.9
click at [225, 234] on textarea "6610 2250 7613035114746" at bounding box center [292, 252] width 255 height 54
type textarea "6610 2250"
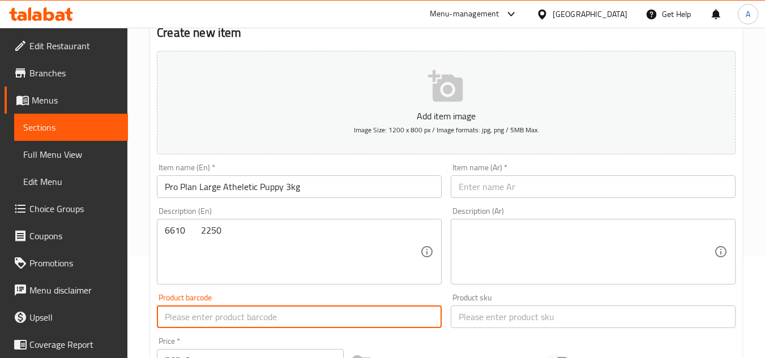
click at [243, 318] on input "text" at bounding box center [299, 317] width 285 height 23
paste input "7613035114746"
type input "7613035114746"
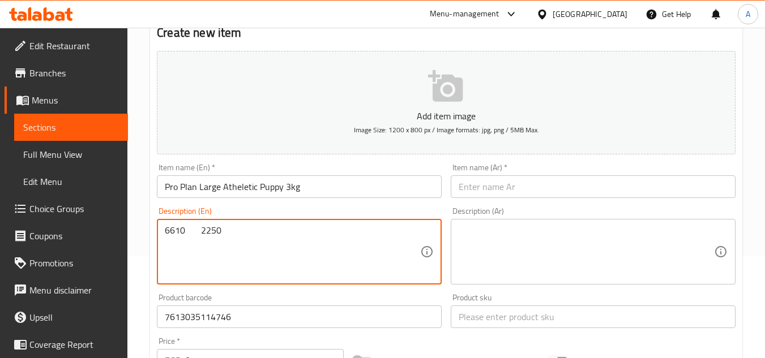
drag, startPoint x: 224, startPoint y: 228, endPoint x: 201, endPoint y: 230, distance: 22.8
drag, startPoint x: 196, startPoint y: 233, endPoint x: 214, endPoint y: 238, distance: 18.8
click at [214, 238] on textarea "6610 2250" at bounding box center [292, 252] width 255 height 54
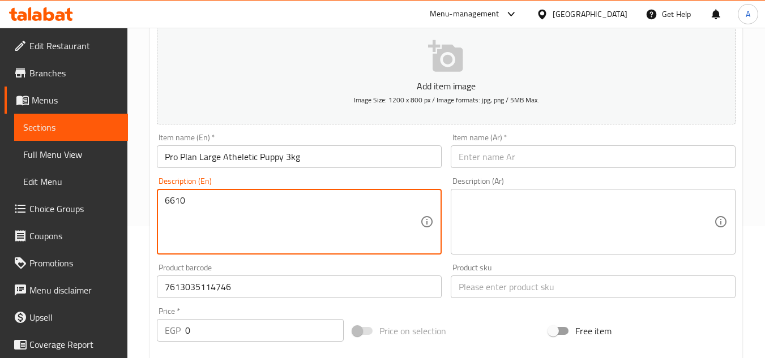
scroll to position [158, 0]
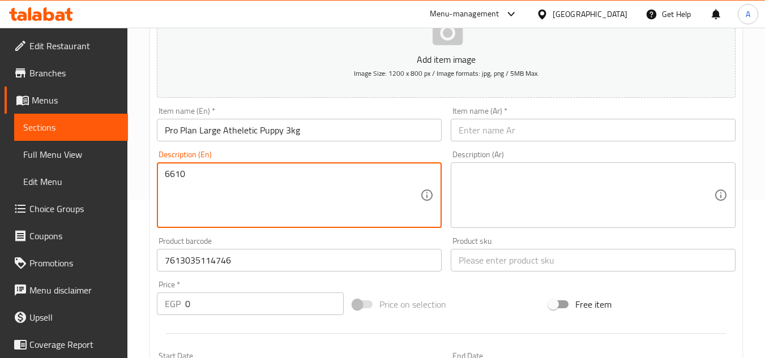
type textarea "6610"
click at [247, 292] on div "Price   * EGP 0 Price *" at bounding box center [250, 298] width 187 height 35
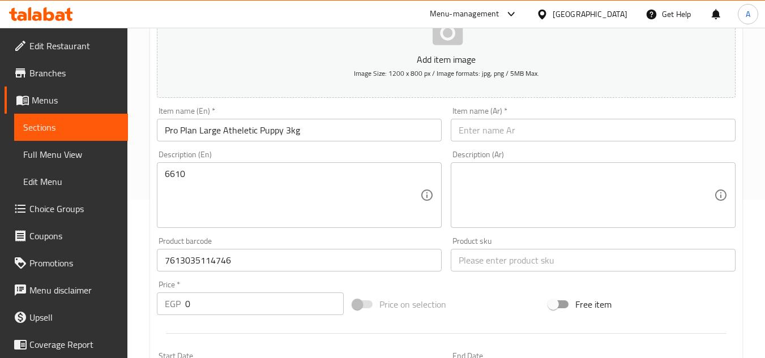
click at [248, 292] on div "Price   * EGP 0 Price *" at bounding box center [250, 298] width 187 height 35
click at [246, 302] on input "0" at bounding box center [264, 304] width 158 height 23
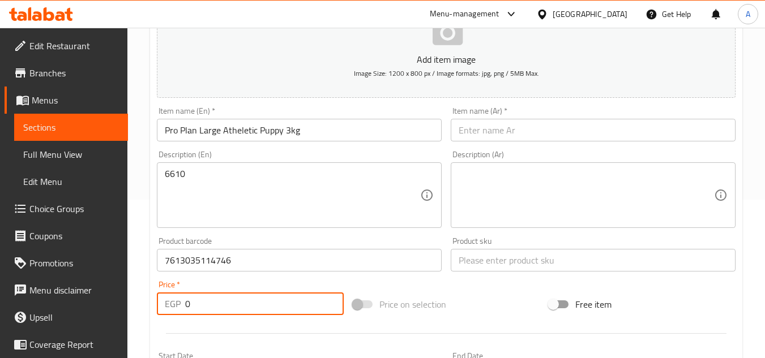
click at [246, 302] on input "0" at bounding box center [264, 304] width 158 height 23
paste input "225"
type input "2250"
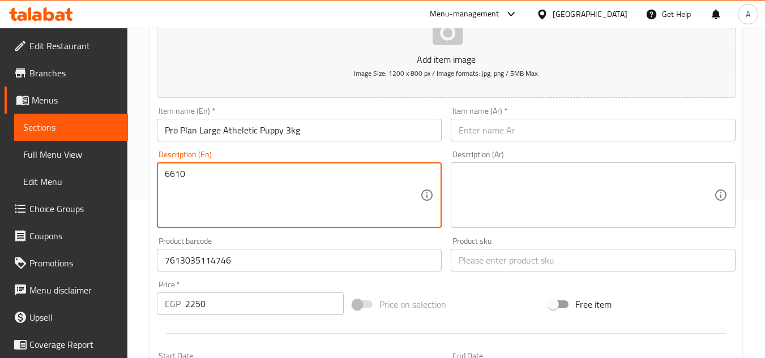
drag, startPoint x: 184, startPoint y: 175, endPoint x: 145, endPoint y: 177, distance: 39.1
click at [151, 175] on div "Create new item Add item image Image Size: 1200 x 800 px / Image formats: jpg, …" at bounding box center [446, 280] width 592 height 659
click at [475, 265] on input "text" at bounding box center [592, 260] width 285 height 23
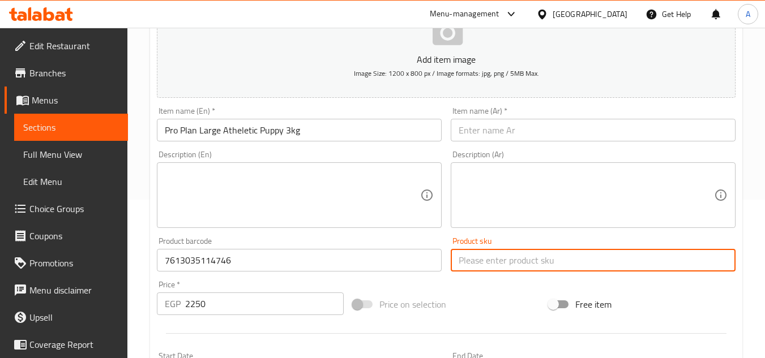
paste input "6610"
type input "6610"
click at [337, 124] on input "Pro Plan Large Atheletic Puppy 3kg" at bounding box center [299, 130] width 285 height 23
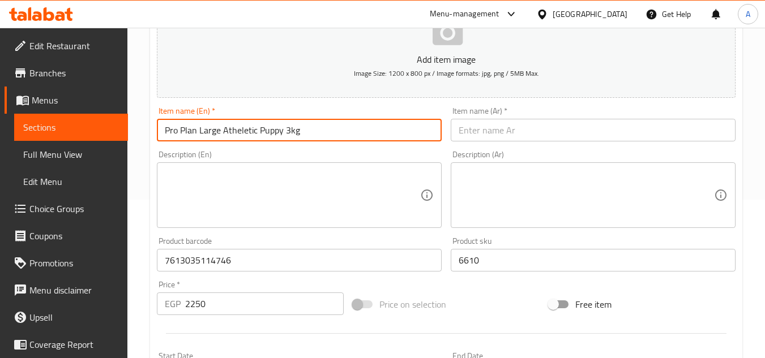
click at [337, 127] on input "Pro Plan Large Atheletic Puppy 3kg" at bounding box center [299, 130] width 285 height 23
click at [338, 127] on input "Pro Plan Large Atheletic Puppy 3kg" at bounding box center [299, 130] width 285 height 23
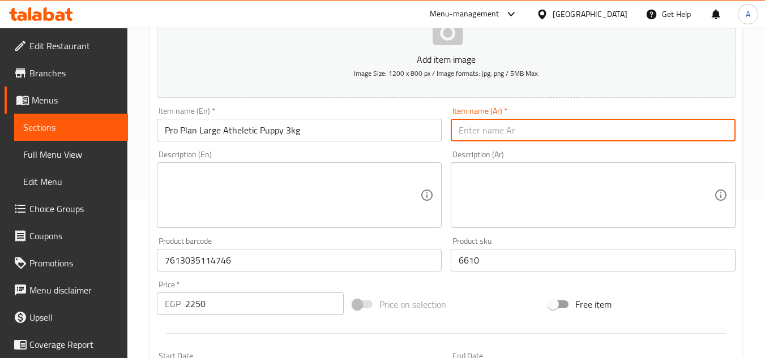
click at [532, 133] on input "text" at bounding box center [592, 130] width 285 height 23
paste input "برو بلان جرو رياضي كبير 3 كجم"
type input "برو بلان جرو رياضي كبير 3 كجم"
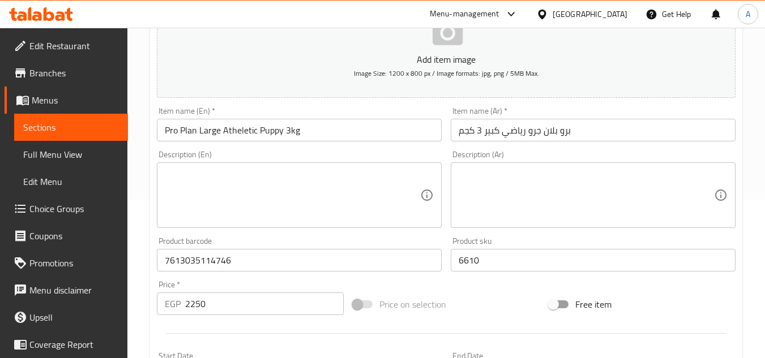
click at [431, 158] on div "Description (En) Description (En)" at bounding box center [299, 190] width 285 height 78
click at [445, 153] on div "Description (En) Description (En)" at bounding box center [299, 189] width 294 height 87
click at [467, 150] on div "Description (Ar) Description (Ar)" at bounding box center [593, 189] width 294 height 87
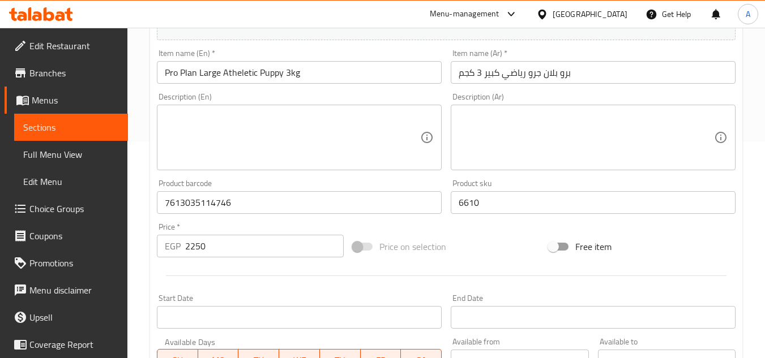
scroll to position [215, 0]
click at [448, 220] on div "Product sku 6610 Product sku" at bounding box center [593, 198] width 294 height 44
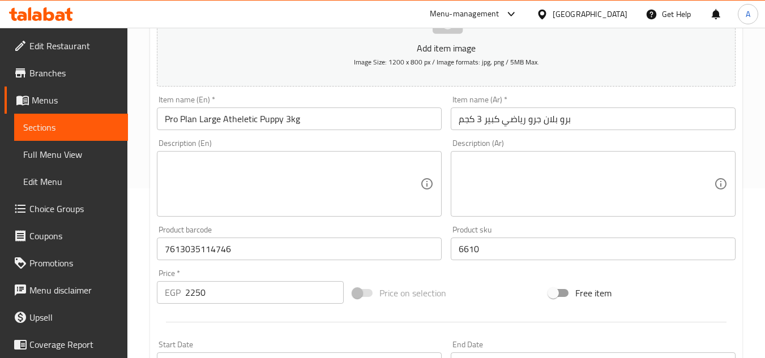
scroll to position [88, 0]
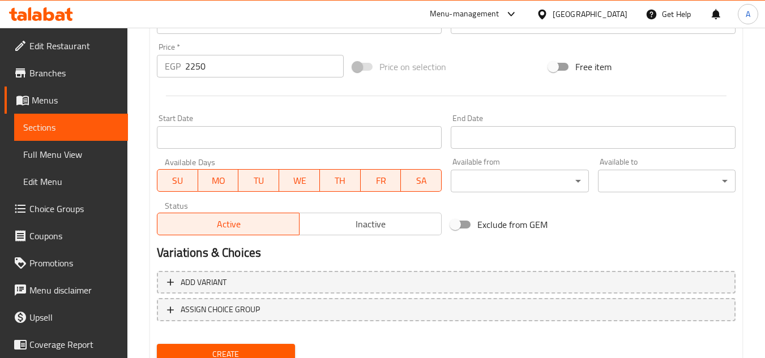
click at [265, 351] on span "Create" at bounding box center [225, 354] width 119 height 14
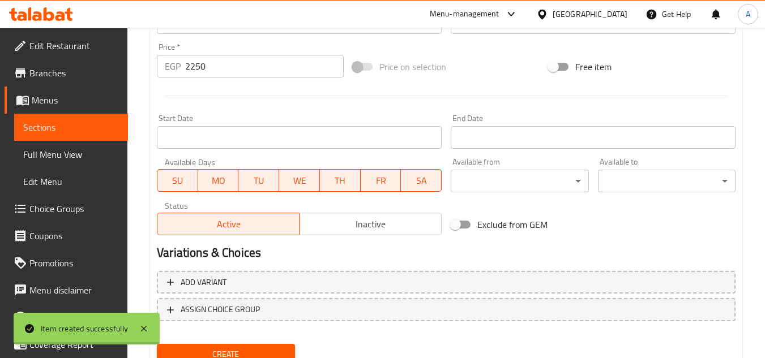
type input "0"
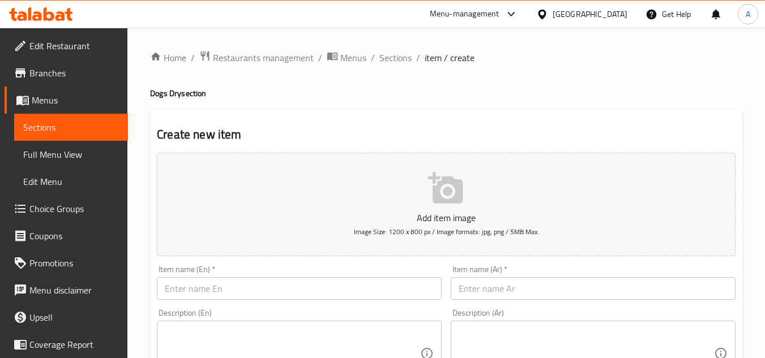
drag, startPoint x: 292, startPoint y: 281, endPoint x: 310, endPoint y: 282, distance: 17.6
click at [292, 281] on input "text" at bounding box center [299, 288] width 285 height 23
paste input "Purina Pro Plan Dry Food with Chicken for Overweight & Sterilized Adult Dogs (1…"
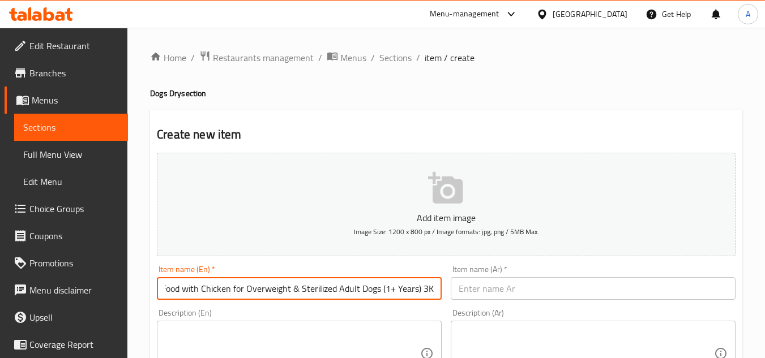
scroll to position [0, 0]
drag, startPoint x: 426, startPoint y: 286, endPoint x: 140, endPoint y: 301, distance: 285.6
click at [247, 288] on input "Purina Pro Plan Dry Food with Chicken for Overweight & Sterilized Adult Dogs (1…" at bounding box center [299, 288] width 285 height 23
click at [264, 292] on input "Purina Pro Plan Dry Food with Chicken for Overweight & Sterilized Adult Dogs (1…" at bounding box center [299, 288] width 285 height 23
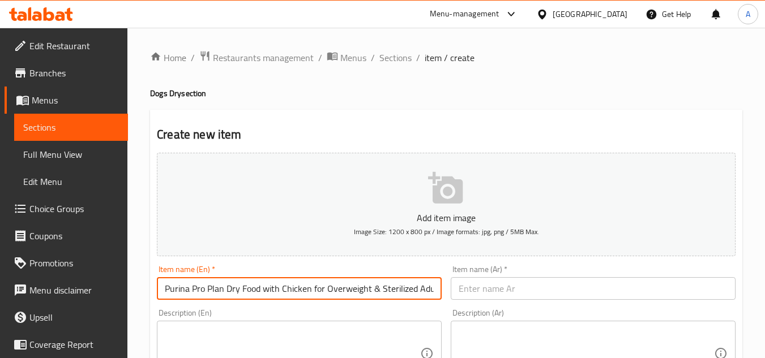
paste input "With Chicken For Overweight & Sterilized Adult Dogs (1+ Years) 3kg"
click at [425, 291] on input "Purina Pro Plan Dry Food With Chicken For Overweight & Sterilized Adult Dogs (1…" at bounding box center [299, 288] width 285 height 23
drag, startPoint x: 434, startPoint y: 291, endPoint x: 115, endPoint y: 336, distance: 322.3
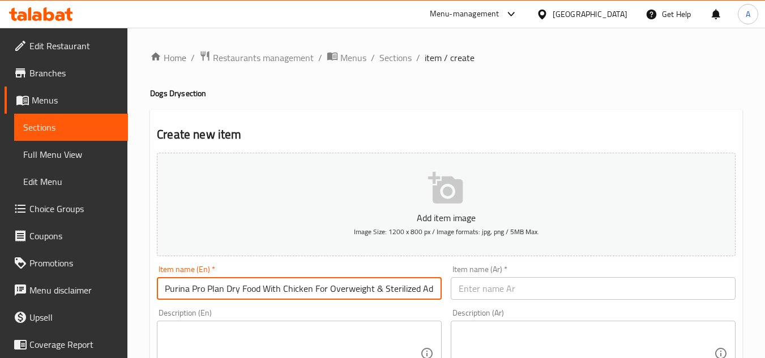
type input "Purina Pro Plan Dry Food With Chicken For Overweight & Sterilized Adult Dogs (1…"
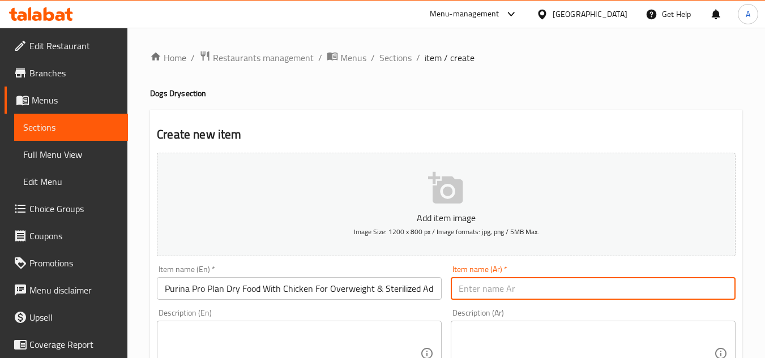
click at [491, 287] on input "text" at bounding box center [592, 288] width 285 height 23
paste input "طعام جاف بورينا برو بلان مع الدجاج للكلاب البالغة المعقمة ذات الوزن الزائد (سنة…"
type input "طعام جاف بورينا برو بلان مع الدجاج للكلاب البالغة المعقمة ذات الوزن الزائد (سنة…"
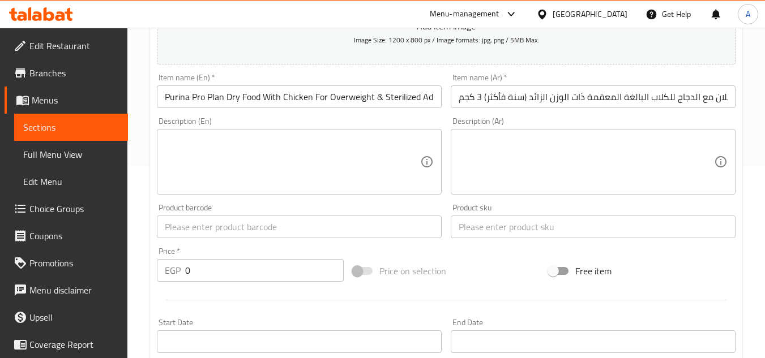
scroll to position [226, 0]
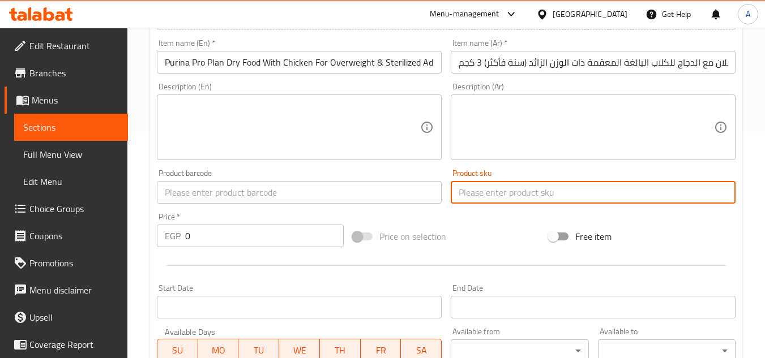
click at [496, 192] on input "text" at bounding box center [592, 192] width 285 height 23
paste input "13596"
type input "13596"
click at [255, 226] on input "0" at bounding box center [264, 236] width 158 height 23
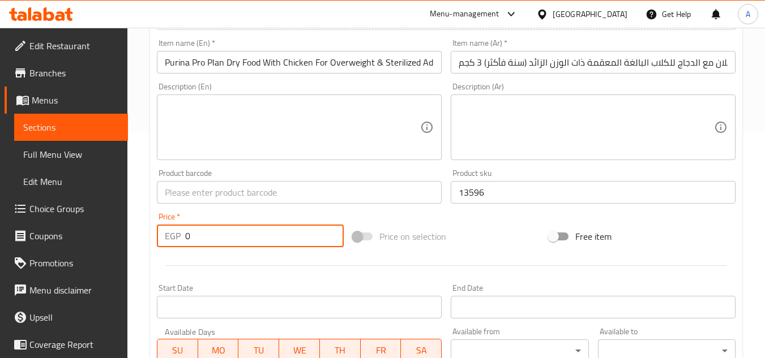
click at [255, 226] on input "0" at bounding box center [264, 236] width 158 height 23
paste input "2188"
type input "2188"
click at [307, 185] on input "text" at bounding box center [299, 192] width 285 height 23
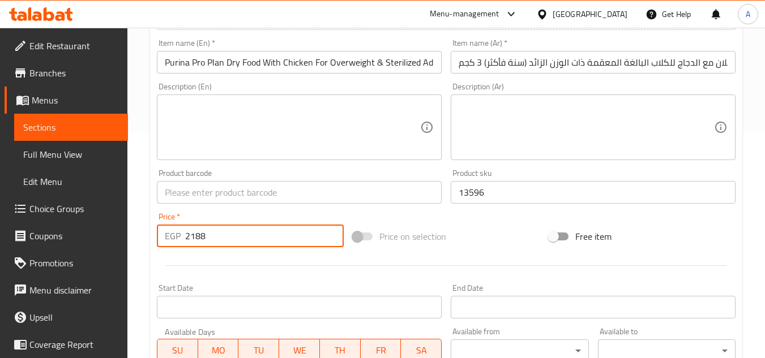
paste input "7613035123779"
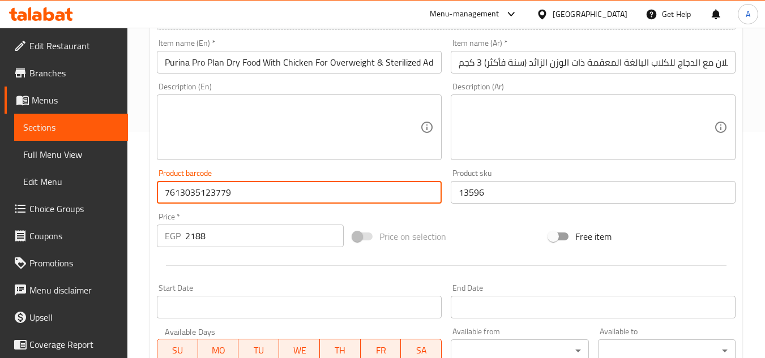
type input "7613035123779"
click at [627, 215] on div "Add item image Image Size: 1200 x 800 px / Image formats: jpg, png / 5MB Max. I…" at bounding box center [445, 166] width 587 height 488
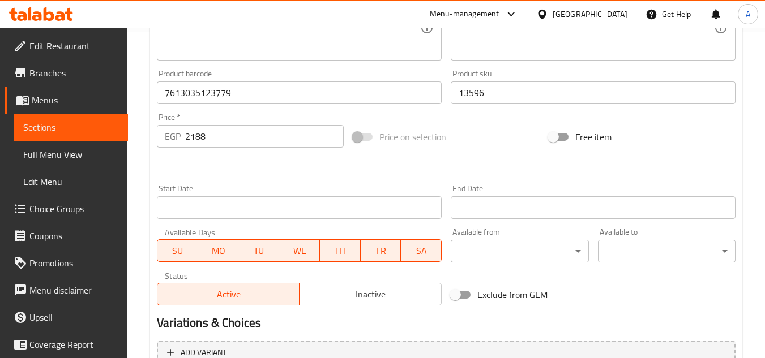
scroll to position [441, 0]
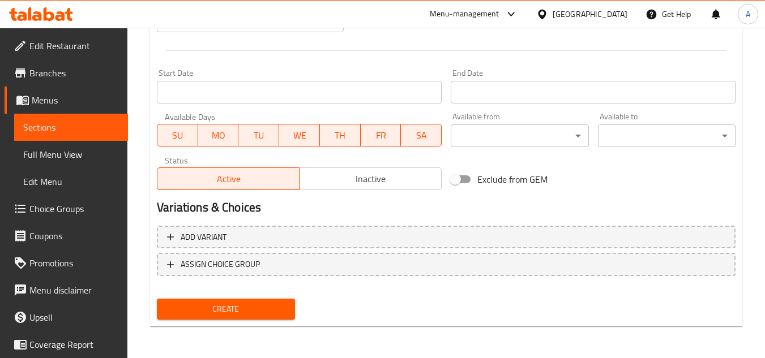
click at [261, 308] on span "Create" at bounding box center [225, 309] width 119 height 14
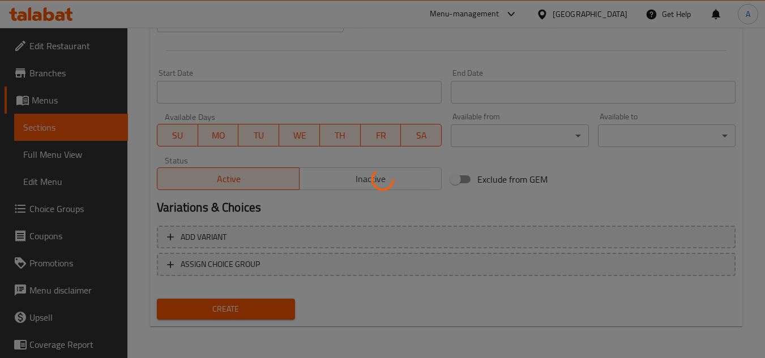
type input "0"
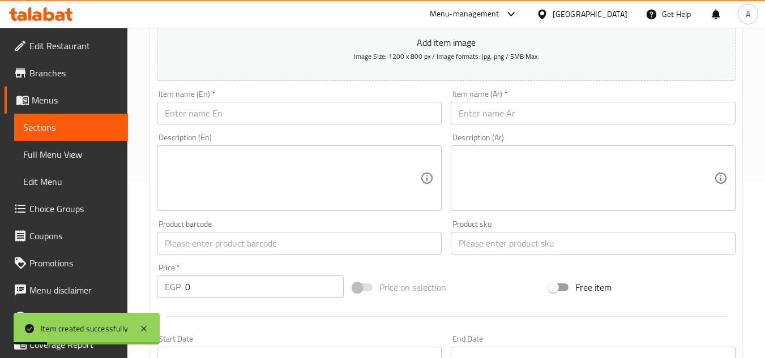
scroll to position [283, 0]
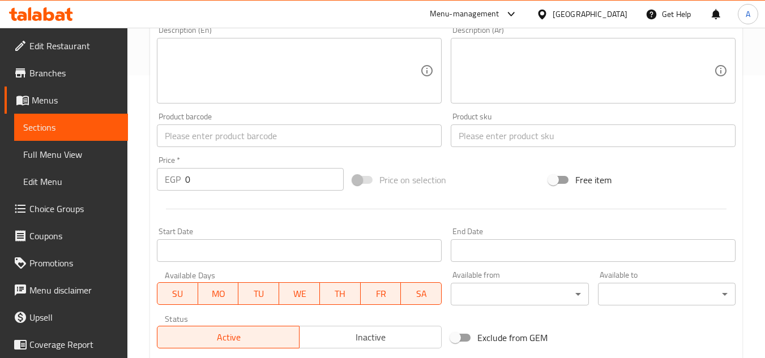
click at [486, 169] on div "Price on selection" at bounding box center [446, 180] width 196 height 31
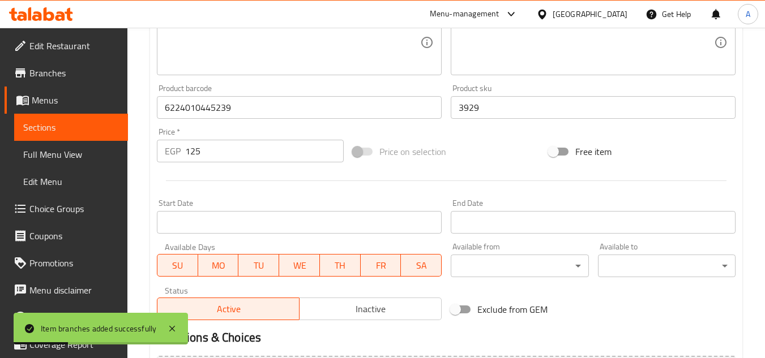
scroll to position [396, 0]
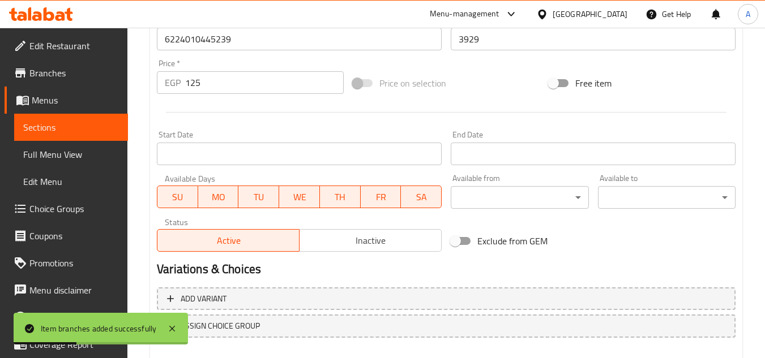
drag, startPoint x: 229, startPoint y: 85, endPoint x: 179, endPoint y: 88, distance: 50.4
click at [186, 81] on input "125" at bounding box center [264, 82] width 158 height 23
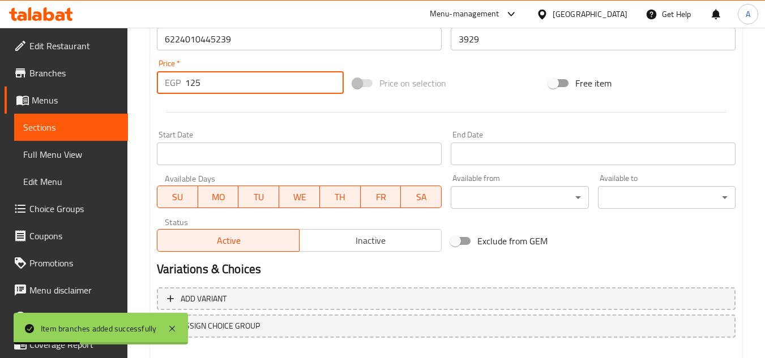
paste input "56"
type input "156"
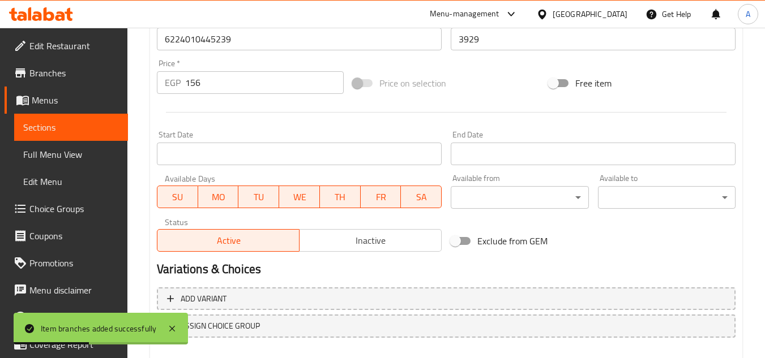
click at [238, 124] on div at bounding box center [445, 112] width 587 height 28
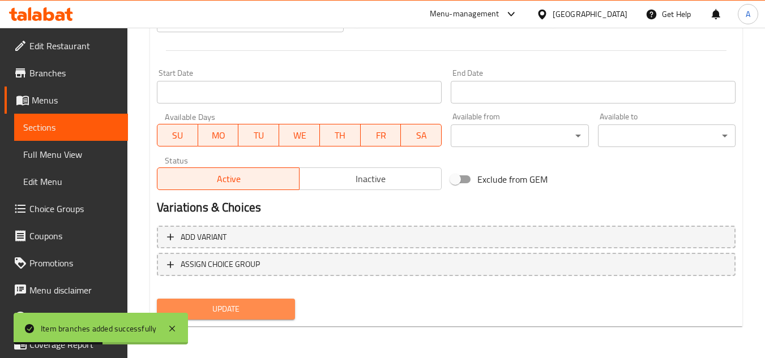
click at [252, 316] on span "Update" at bounding box center [225, 309] width 119 height 14
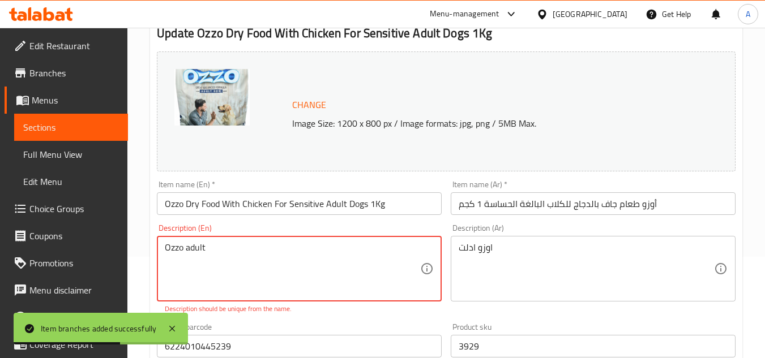
scroll to position [170, 0]
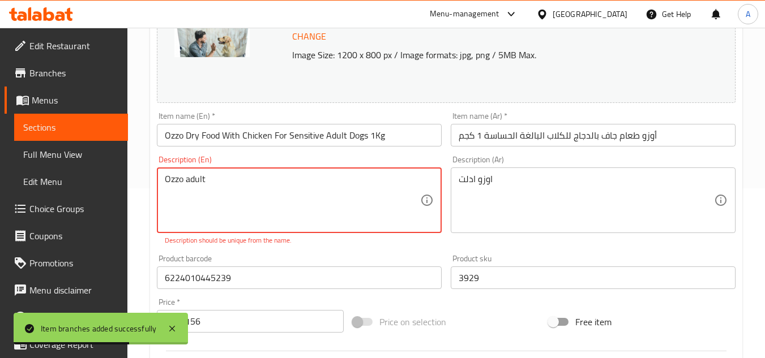
click at [304, 201] on textarea "Ozzo adult" at bounding box center [292, 201] width 255 height 54
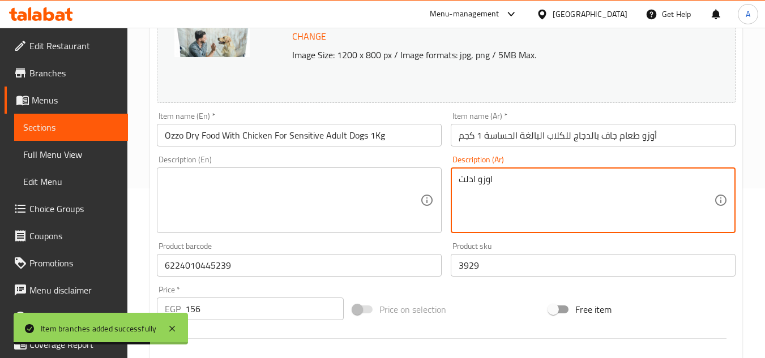
click at [530, 207] on textarea "اوزو ادلت" at bounding box center [585, 201] width 255 height 54
drag, startPoint x: 530, startPoint y: 207, endPoint x: 521, endPoint y: 224, distance: 18.7
click at [531, 207] on textarea "اوزو ادلت" at bounding box center [585, 201] width 255 height 54
click at [503, 246] on div "Product sku 3929 Product sku" at bounding box center [592, 259] width 285 height 35
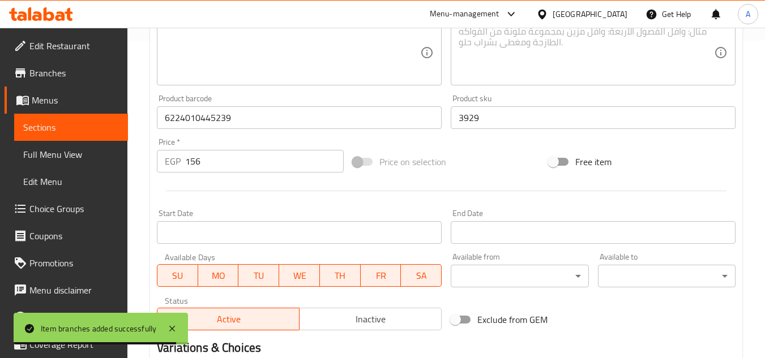
scroll to position [458, 0]
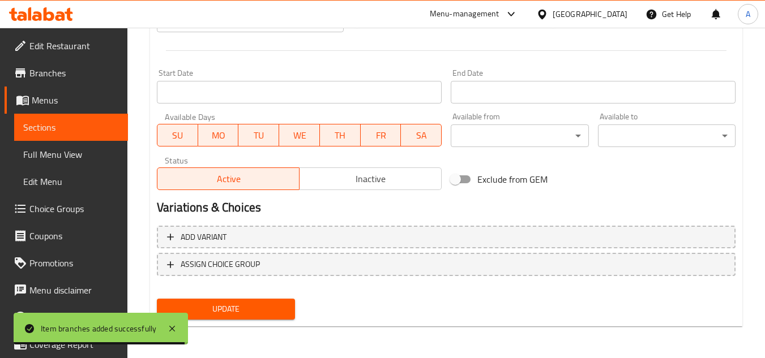
drag, startPoint x: 251, startPoint y: 323, endPoint x: 255, endPoint y: 316, distance: 7.6
click at [251, 321] on div "Update" at bounding box center [225, 309] width 147 height 30
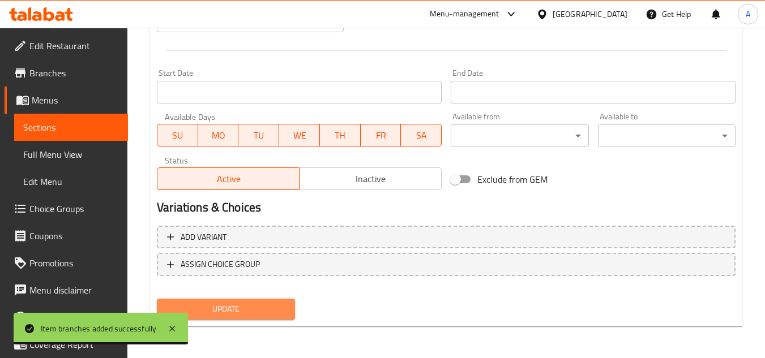
click at [255, 316] on span "Update" at bounding box center [225, 309] width 119 height 14
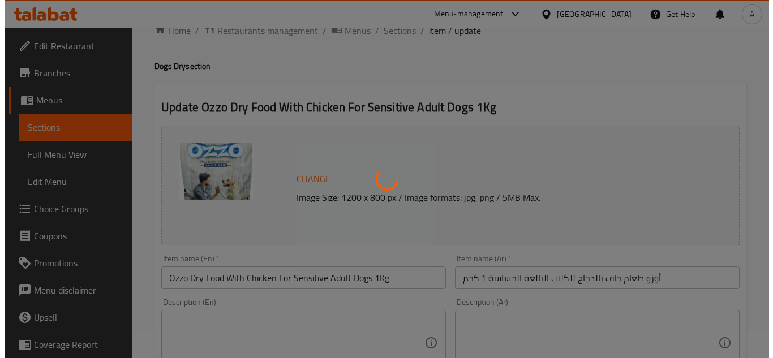
scroll to position [0, 0]
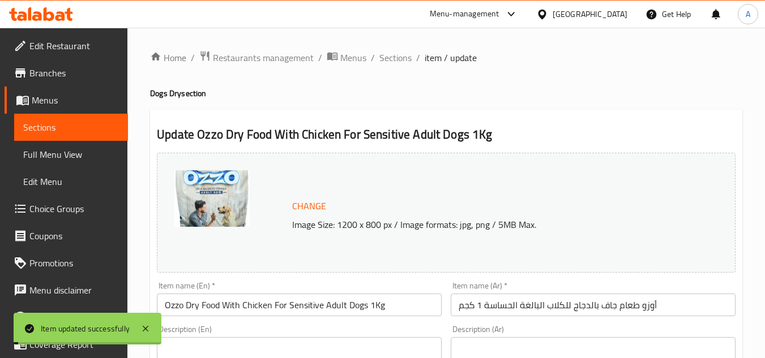
drag, startPoint x: 409, startPoint y: 59, endPoint x: 452, endPoint y: 8, distance: 66.7
click at [408, 59] on span "Sections" at bounding box center [395, 58] width 32 height 14
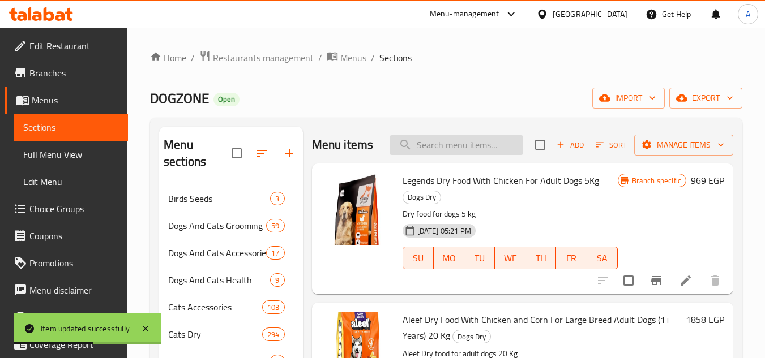
click at [470, 144] on input "search" at bounding box center [456, 145] width 134 height 20
paste input "6224010445239"
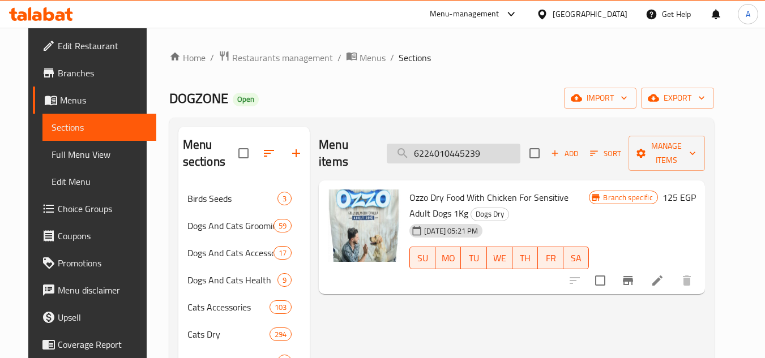
click at [467, 147] on input "6224010445239" at bounding box center [454, 154] width 134 height 20
paste input "154"
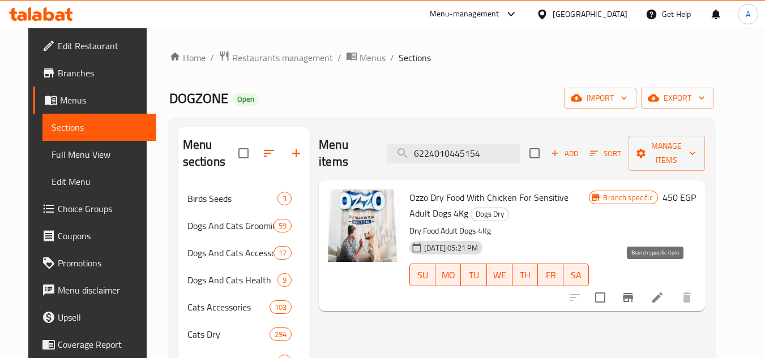
type input "6224010445154"
click at [633, 293] on icon "Branch-specific-item" at bounding box center [628, 297] width 10 height 9
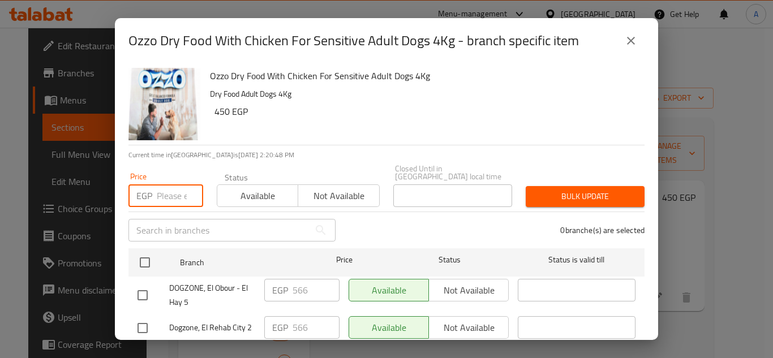
click at [167, 184] on input "number" at bounding box center [180, 195] width 46 height 23
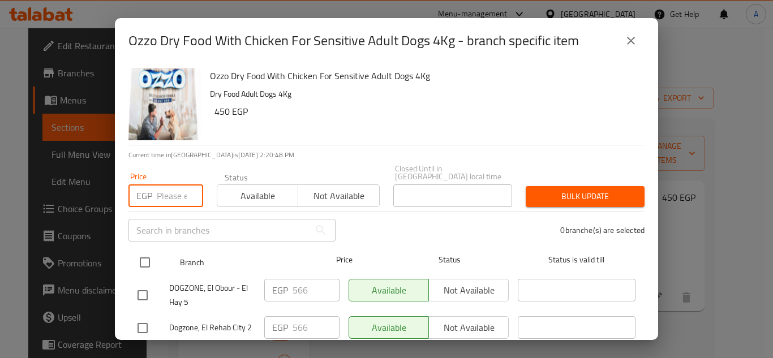
paste input "563"
type input "563"
click at [146, 258] on input "checkbox" at bounding box center [145, 263] width 24 height 24
checkbox input "true"
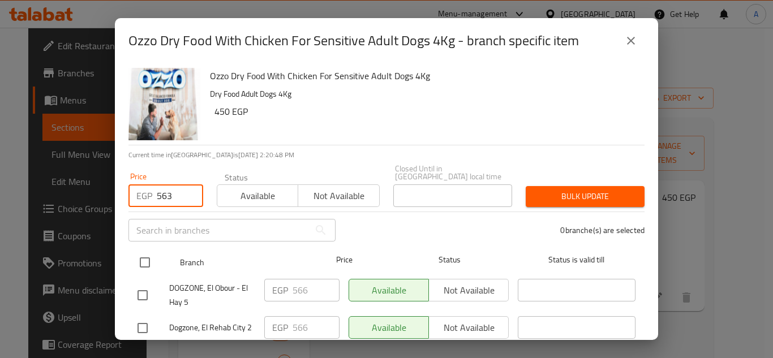
checkbox input "true"
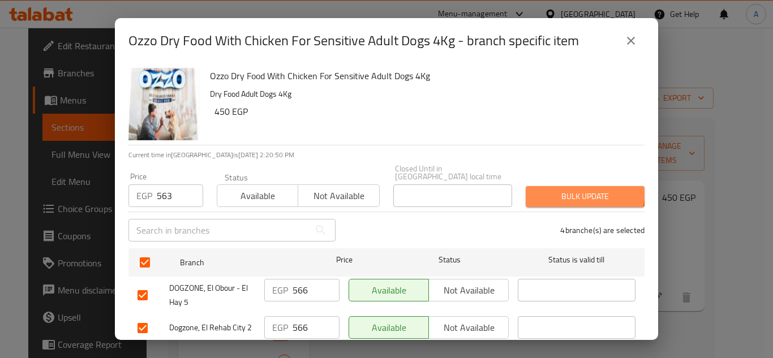
click at [569, 186] on button "Bulk update" at bounding box center [585, 196] width 119 height 21
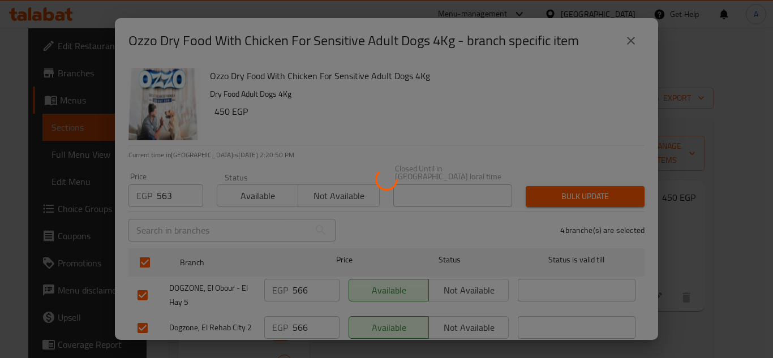
click at [686, 284] on div at bounding box center [386, 179] width 773 height 358
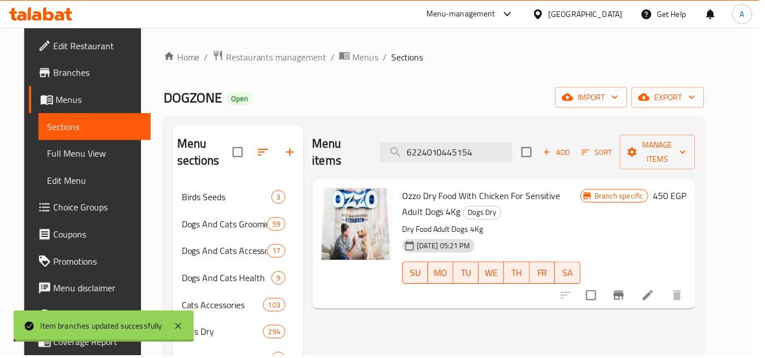
click at [659, 291] on icon at bounding box center [653, 298] width 14 height 14
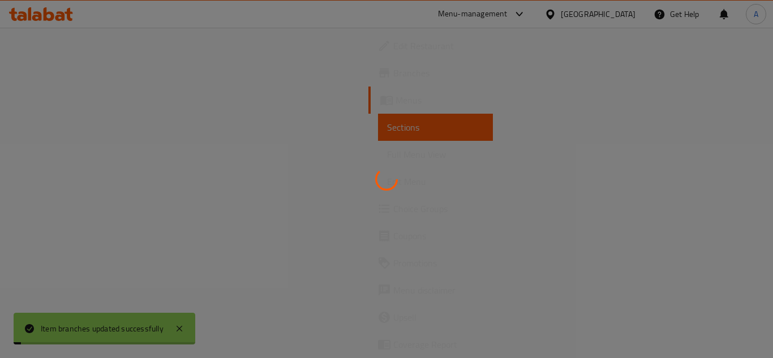
click at [687, 284] on div at bounding box center [386, 179] width 773 height 358
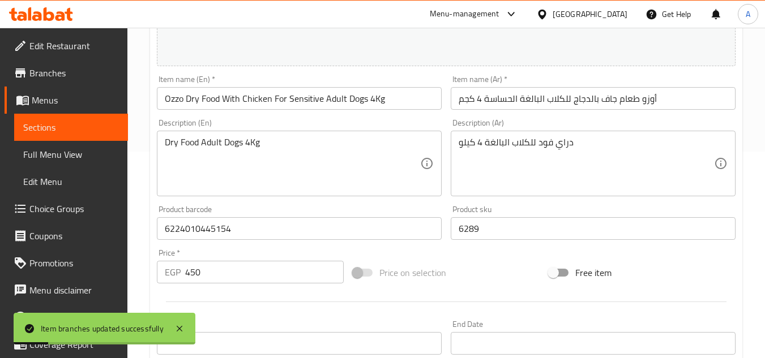
scroll to position [226, 0]
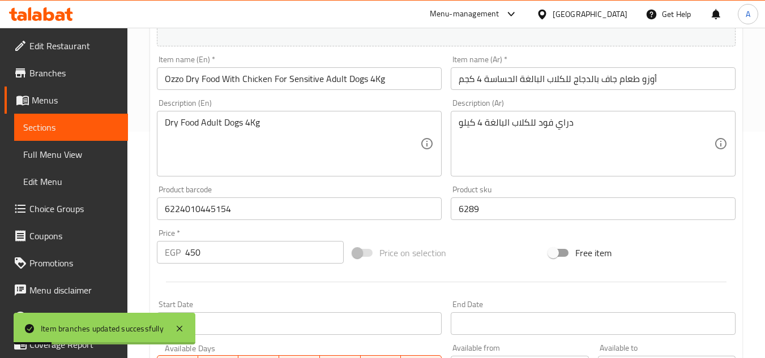
click at [251, 250] on input "450" at bounding box center [264, 252] width 158 height 23
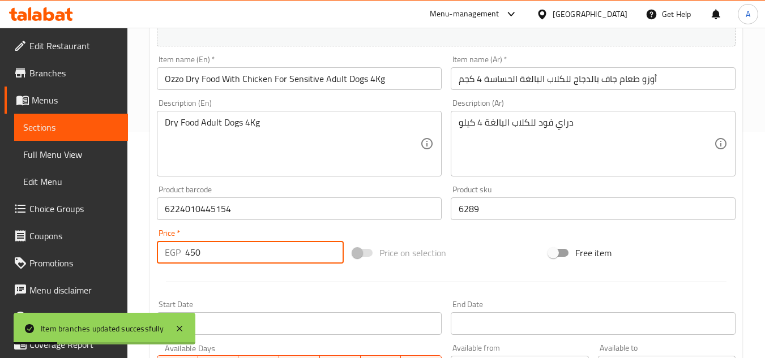
click at [251, 250] on input "450" at bounding box center [264, 252] width 158 height 23
paste input "563"
type input "563"
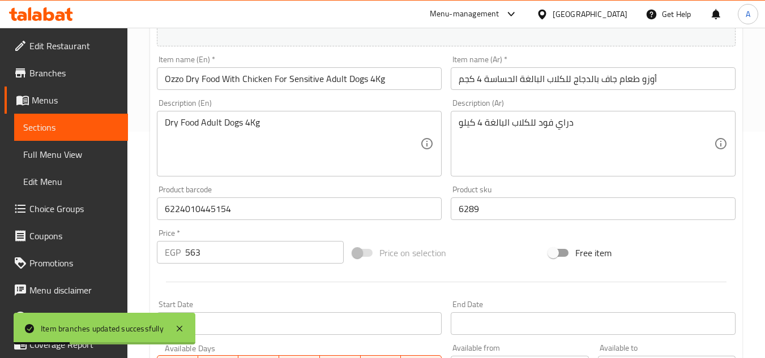
click at [262, 286] on div at bounding box center [445, 282] width 587 height 28
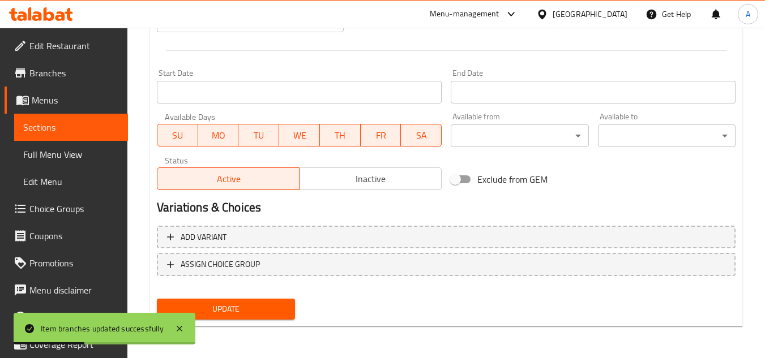
click at [260, 314] on span "Update" at bounding box center [225, 309] width 119 height 14
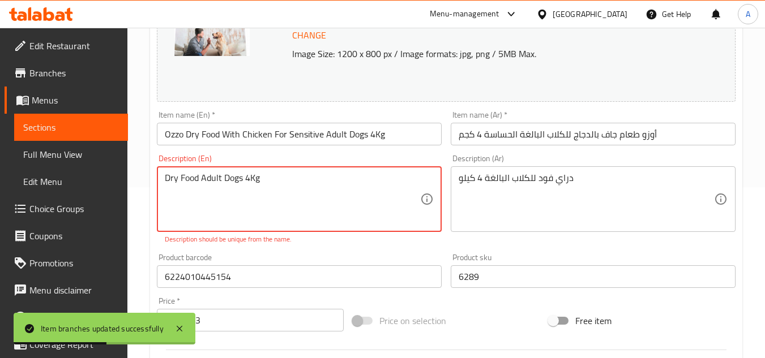
click at [335, 184] on textarea "Dry Food Adult Dogs 4Kg" at bounding box center [292, 200] width 255 height 54
click at [334, 184] on textarea "Dry Food Adult Dogs 4Kg" at bounding box center [292, 200] width 255 height 54
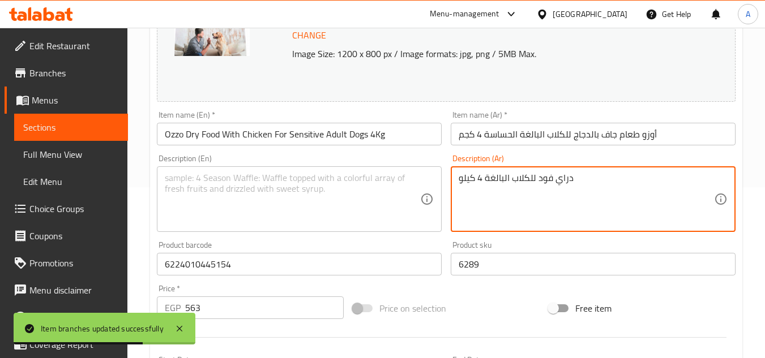
click at [573, 196] on textarea "دراي فود للكلاب البالغة 4 كيلو" at bounding box center [585, 200] width 255 height 54
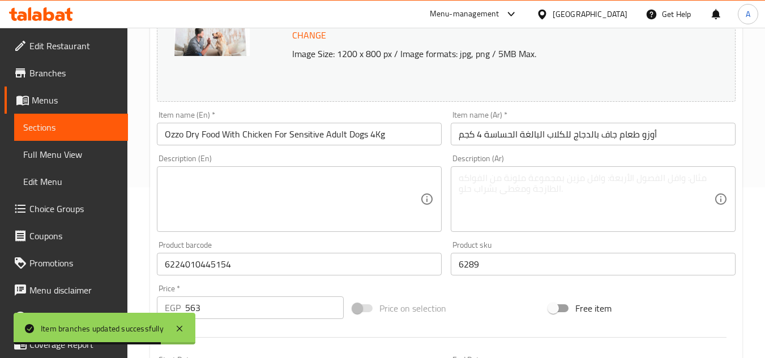
click at [546, 242] on div "Product sku 6289 Product sku" at bounding box center [592, 258] width 285 height 35
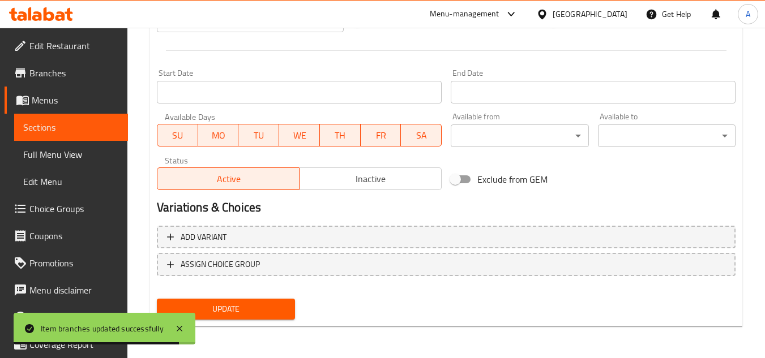
click at [271, 306] on span "Update" at bounding box center [225, 309] width 119 height 14
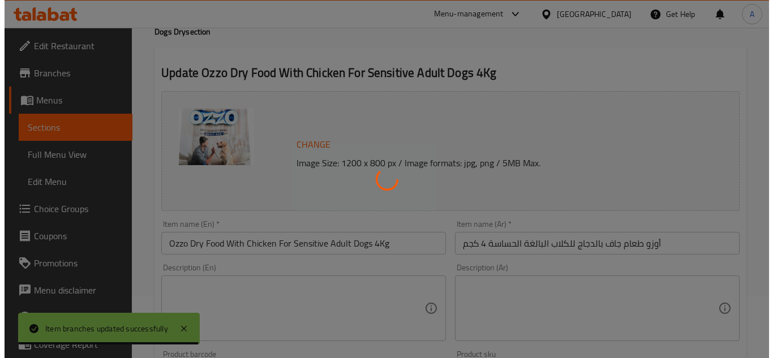
scroll to position [0, 0]
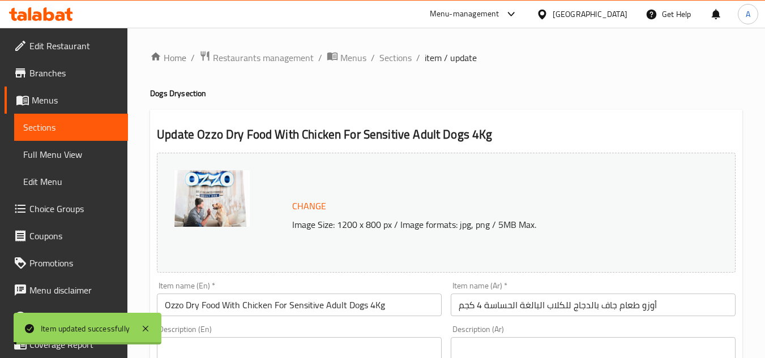
drag, startPoint x: 407, startPoint y: 57, endPoint x: 502, endPoint y: 16, distance: 102.9
click at [407, 57] on span "Sections" at bounding box center [395, 58] width 32 height 14
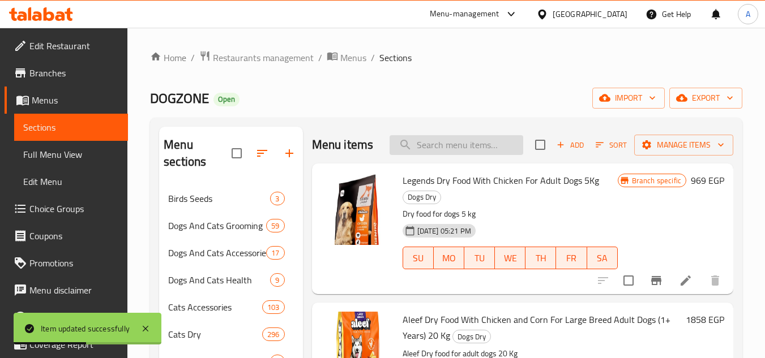
click at [424, 155] on input "search" at bounding box center [456, 145] width 134 height 20
paste input "563"
type input "563"
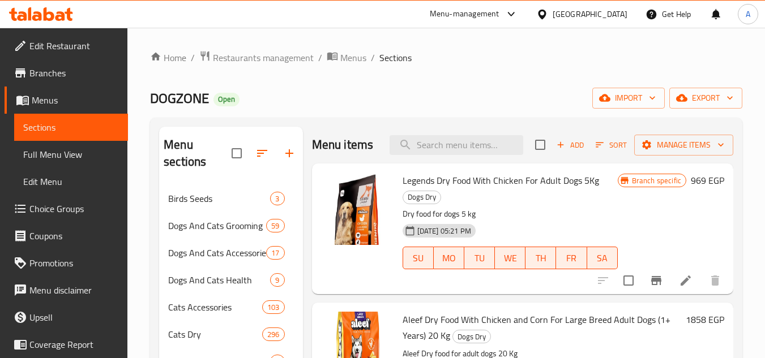
paste input "7613035114746"
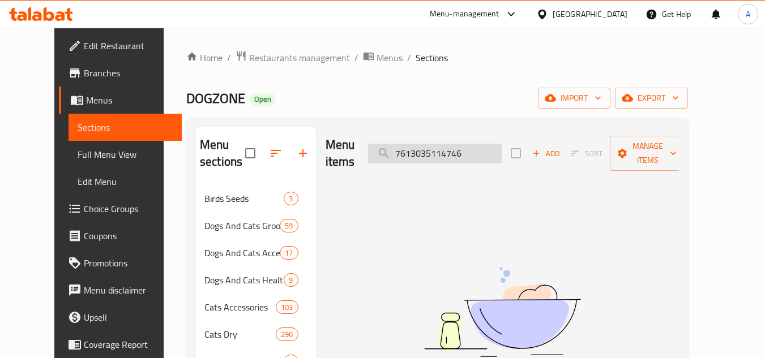
paste input "4488244"
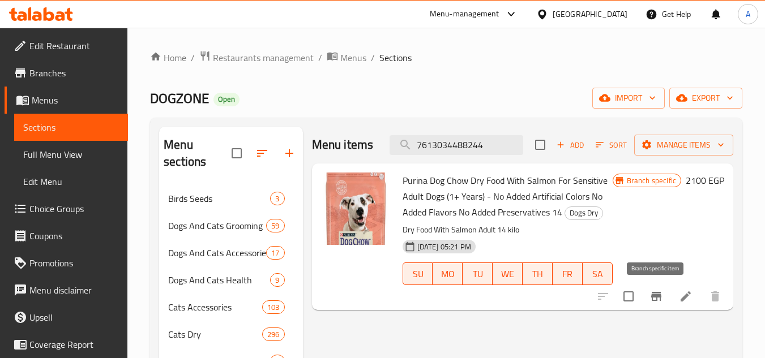
type input "7613034488244"
click at [660, 304] on button "Branch-specific-item" at bounding box center [655, 296] width 27 height 27
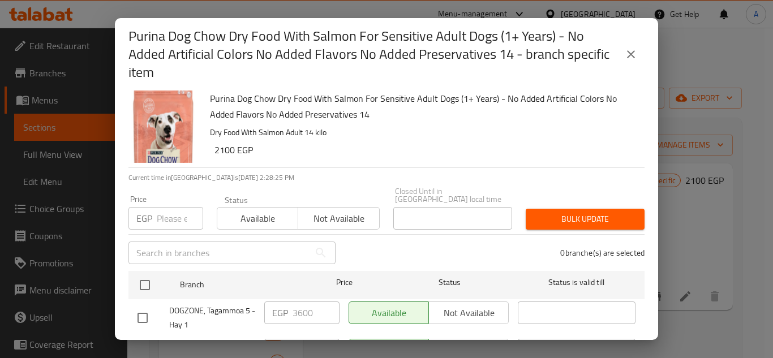
scroll to position [4, 0]
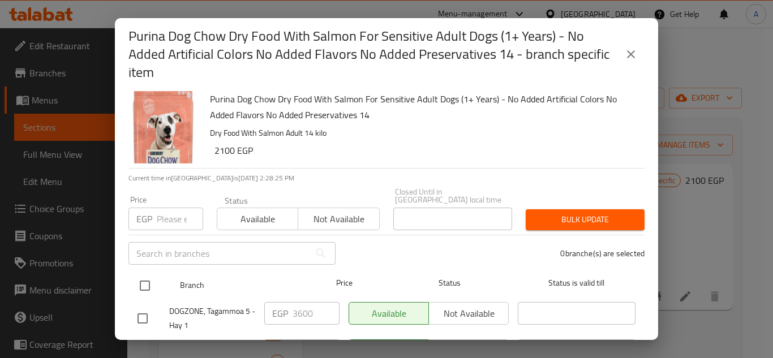
click at [148, 274] on input "checkbox" at bounding box center [145, 286] width 24 height 24
checkbox input "true"
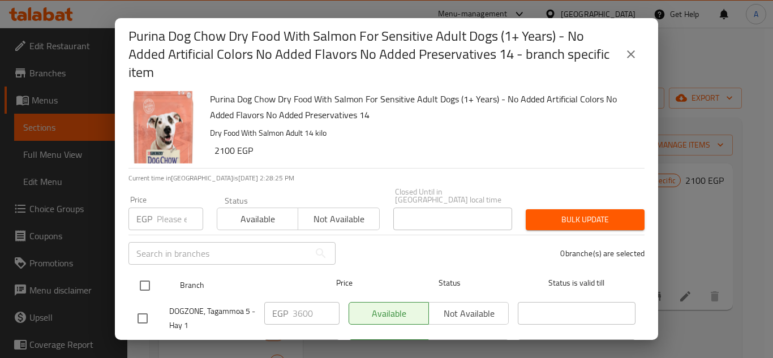
checkbox input "true"
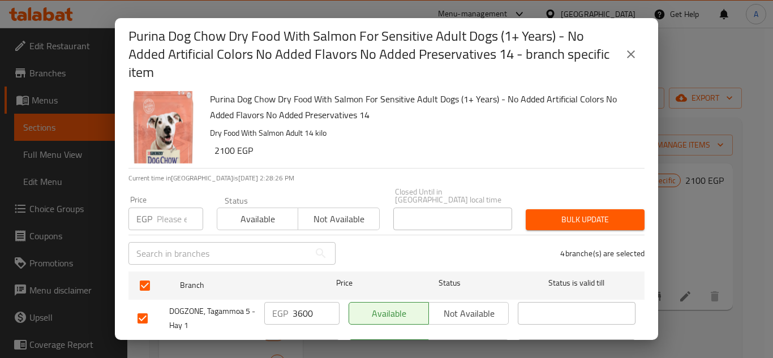
click at [158, 221] on input "number" at bounding box center [180, 219] width 46 height 23
paste input "2625"
type input "2625"
click at [480, 142] on div "Purina Dog Chow Dry Food With Salmon For Sensitive Adult Dogs (1+ Years) - No A…" at bounding box center [422, 127] width 435 height 81
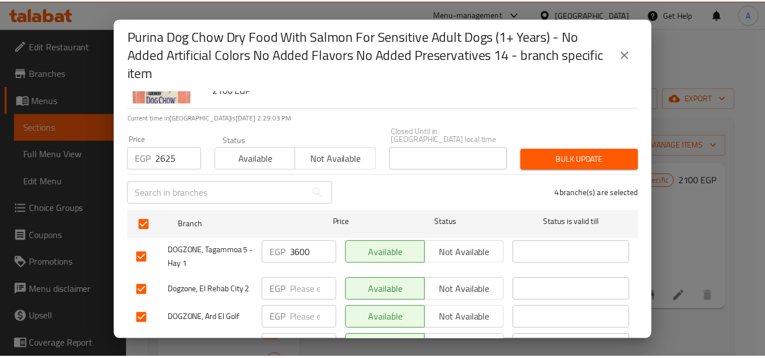
scroll to position [117, 0]
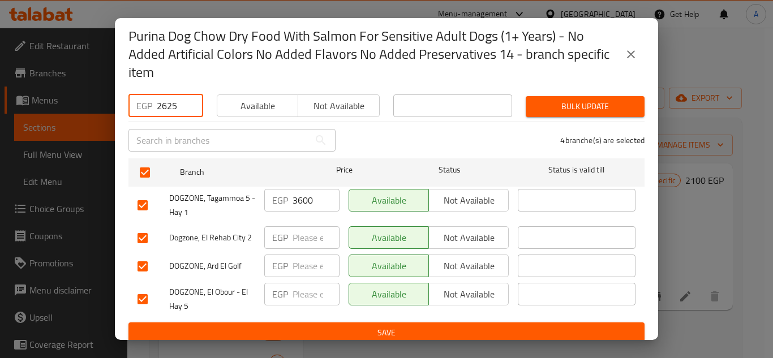
click at [179, 104] on input "2625" at bounding box center [180, 106] width 46 height 23
click at [439, 131] on div "4 branche(s) are selected" at bounding box center [496, 140] width 309 height 41
click at [528, 326] on span "Save" at bounding box center [387, 333] width 498 height 14
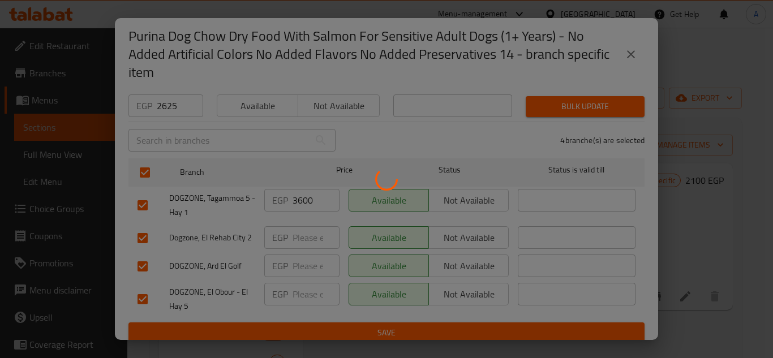
click at [693, 295] on div at bounding box center [386, 179] width 773 height 358
click at [690, 295] on div at bounding box center [386, 179] width 773 height 358
click at [686, 293] on div at bounding box center [386, 179] width 773 height 358
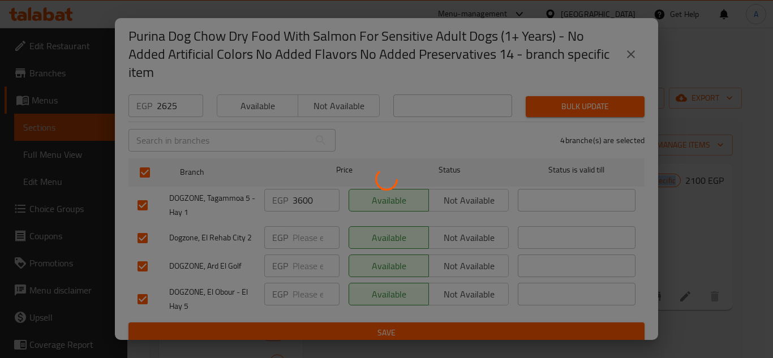
click at [686, 293] on div at bounding box center [386, 179] width 773 height 358
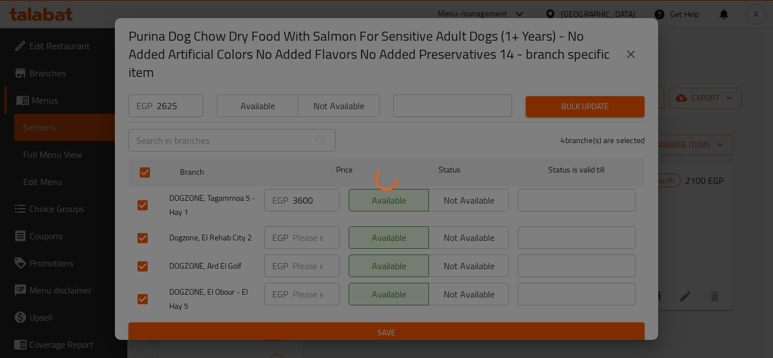
click at [686, 293] on div at bounding box center [386, 179] width 773 height 358
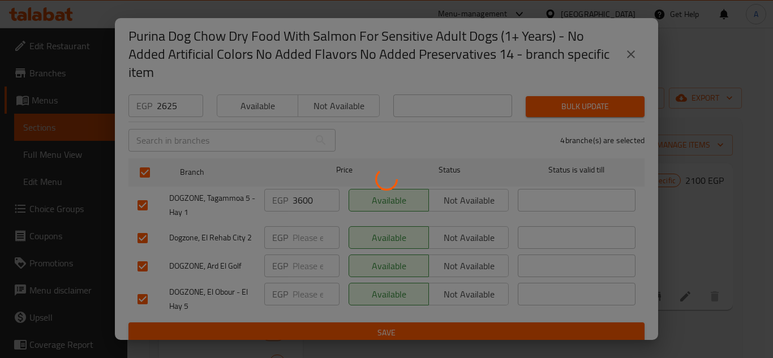
click at [686, 293] on div at bounding box center [386, 179] width 773 height 358
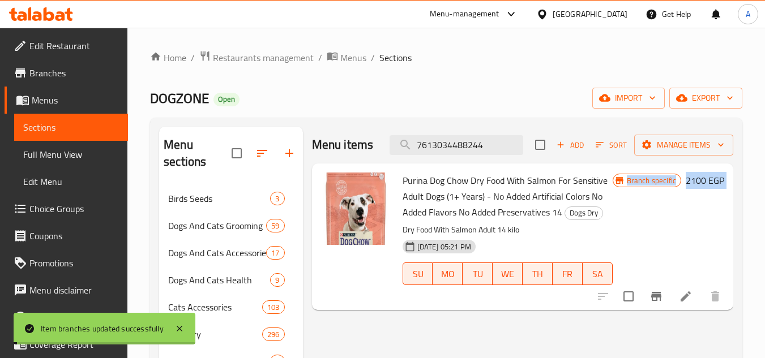
click at [686, 298] on div at bounding box center [658, 296] width 139 height 27
click at [686, 298] on icon at bounding box center [685, 296] width 10 height 10
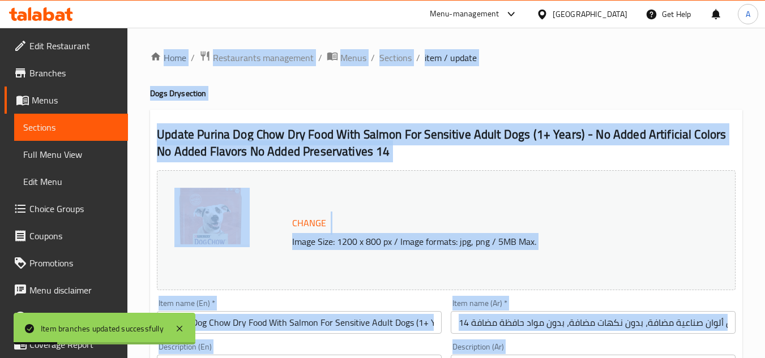
click at [448, 136] on h2 "Update Purina Dog Chow Dry Food With Salmon For Sensitive Adult Dogs (1+ Years)…" at bounding box center [446, 143] width 578 height 34
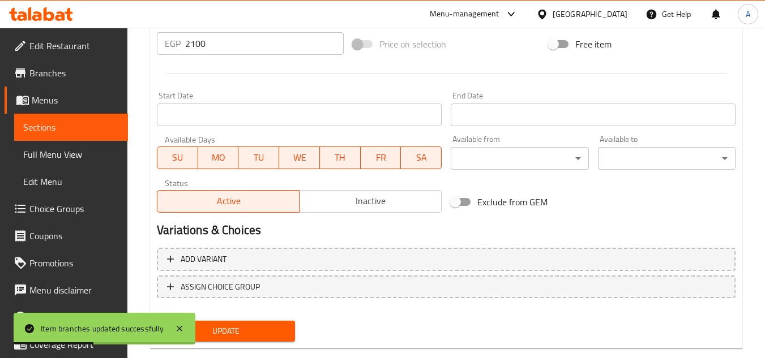
scroll to position [283, 0]
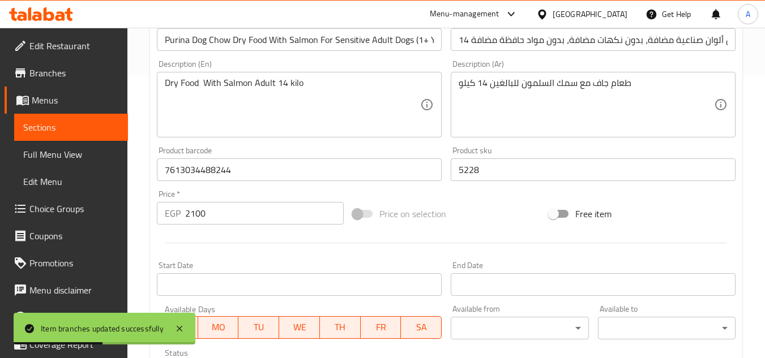
click at [247, 217] on input "2100" at bounding box center [264, 213] width 158 height 23
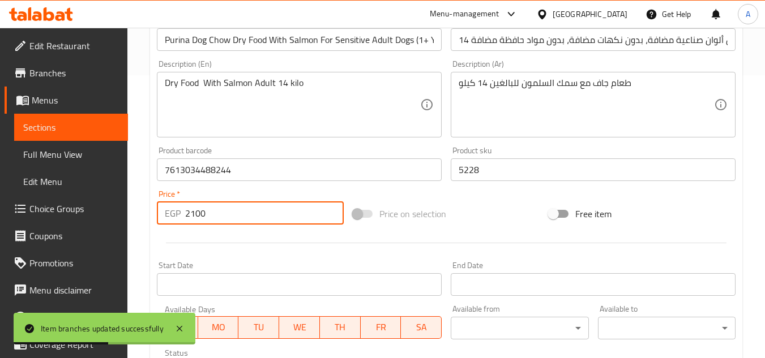
click at [247, 217] on input "2100" at bounding box center [264, 213] width 158 height 23
click at [246, 217] on input "2100" at bounding box center [264, 213] width 158 height 23
paste input "625"
type input "2625"
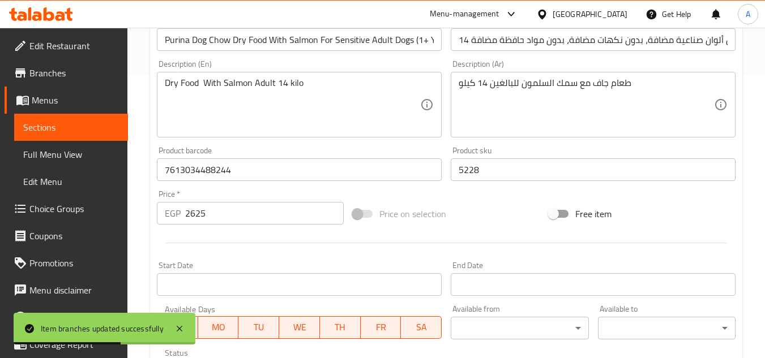
click at [265, 241] on div at bounding box center [445, 243] width 587 height 28
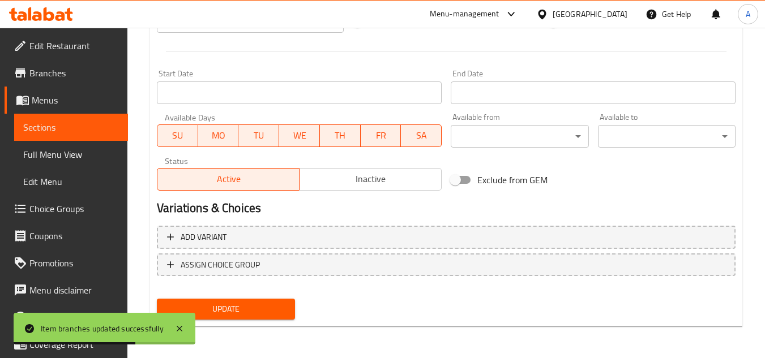
click at [282, 307] on span "Update" at bounding box center [225, 309] width 119 height 14
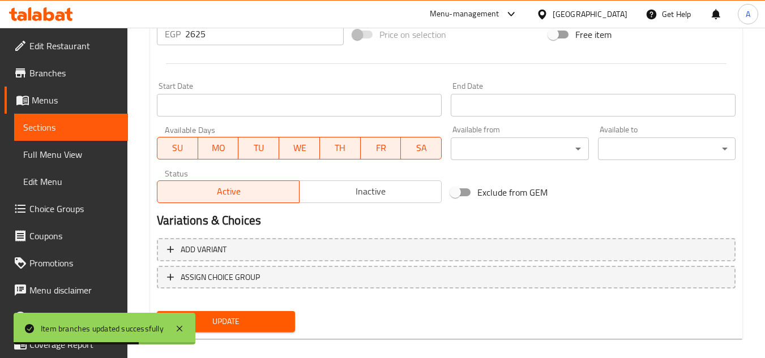
scroll to position [188, 0]
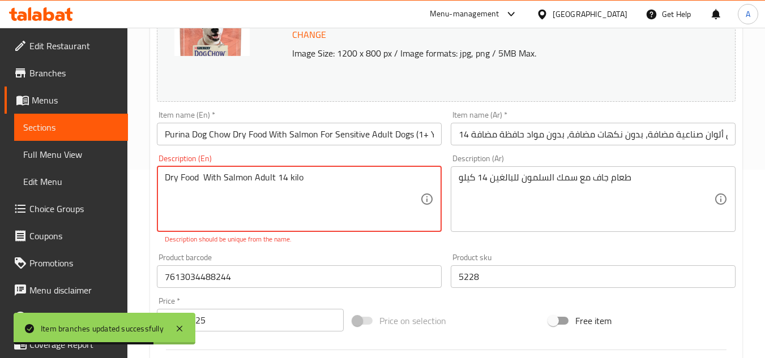
click at [354, 193] on textarea "Dry Food With Salmon Adult 14 kilo" at bounding box center [292, 199] width 255 height 54
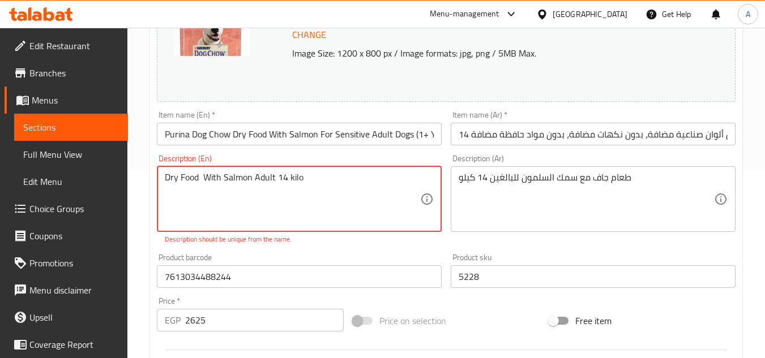
click at [204, 182] on textarea "Dry Food With Salmon Adult 14 kilo" at bounding box center [292, 199] width 255 height 54
type textarea "Dry Food With Salmon Adult 14 kilo"
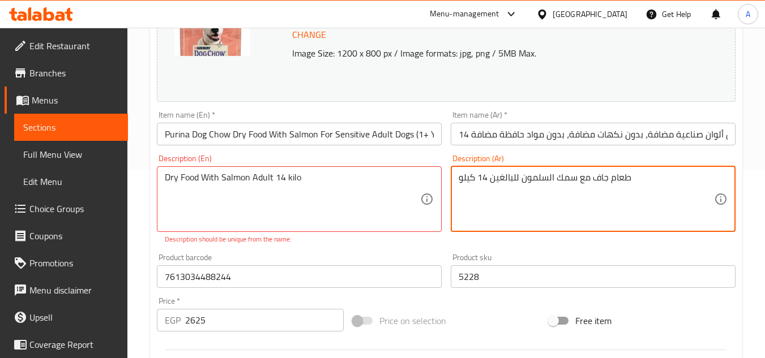
click at [478, 237] on div "Description (Ar) طعام جاف مع سمك السلمون للبالغين 14 كيلو Description (Ar)" at bounding box center [593, 199] width 294 height 99
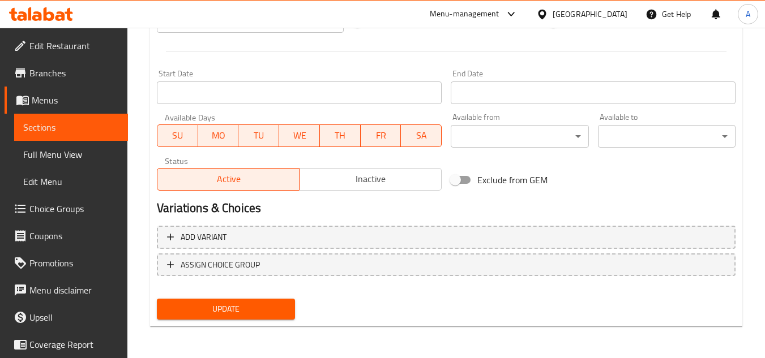
click at [252, 311] on span "Update" at bounding box center [225, 309] width 119 height 14
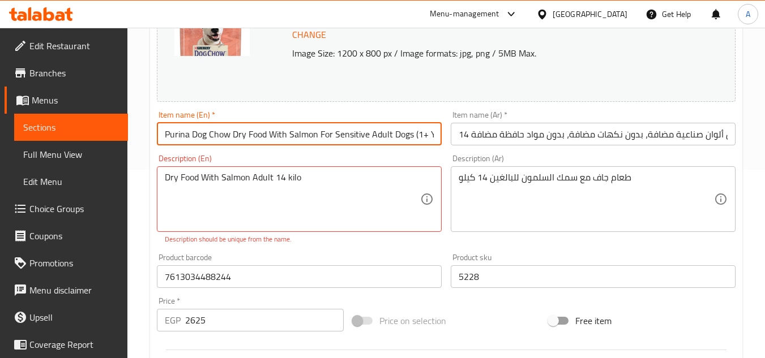
scroll to position [0, 295]
drag, startPoint x: 628, startPoint y: 119, endPoint x: 617, endPoint y: 135, distance: 18.4
click at [664, 113] on div "Change Image Size: 1200 x 800 px / Image formats: jpg, png / 5MB Max. Item name…" at bounding box center [445, 235] width 587 height 517
click at [435, 132] on input "Purina Dog Chow Dry Food With Salmon For Sensitive Adult Dogs (1+ Years) - No A…" at bounding box center [299, 134] width 285 height 23
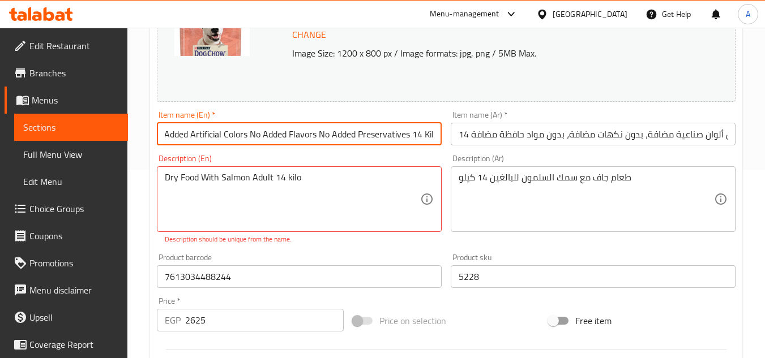
type input "Purina Dog Chow Dry Food With Salmon For Sensitive Adult Dogs (1+ Years) - No A…"
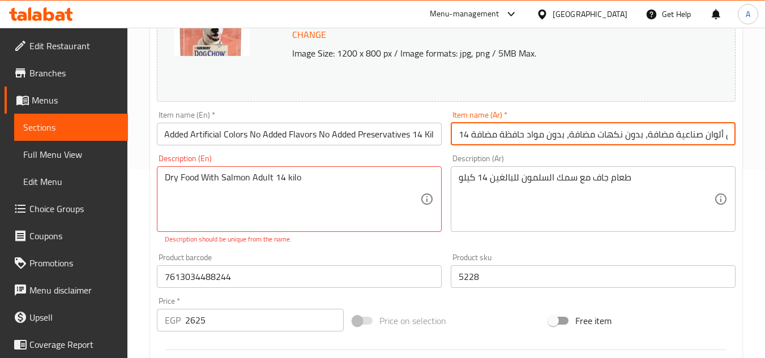
scroll to position [0, 0]
click at [456, 134] on input "طعام جاف من بورينا دوج تشاو مع سمك السلمون للكلاب البالغة الحساسة (سنة فأكثر) -…" at bounding box center [592, 134] width 285 height 23
drag, startPoint x: 468, startPoint y: 135, endPoint x: 460, endPoint y: 135, distance: 7.9
click at [460, 135] on input "طعام جاف من بورينا دوج تشاو مع سمك السلمون للكلاب البالغة الحساسة (سنة فأكثر) -…" at bounding box center [592, 134] width 285 height 23
click at [480, 139] on input "طعام جاف من بورينا دوج تشاو مع سمك السلمون للكلاب البالغة الحساسة (سنة فأكثر) -…" at bounding box center [592, 134] width 285 height 23
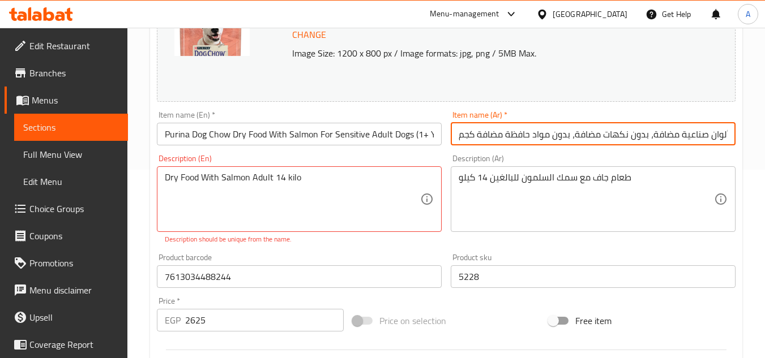
click at [477, 137] on input "طعام جاف من بورينا دوج تشاو مع سمك السلمون للكلاب البالغة الحساسة (سنة فأكثر) -…" at bounding box center [592, 134] width 285 height 23
paste input "14"
type input "طعام جاف من بورينا دوج تشاو مع سمك السلمون للكلاب البالغة الحساسة (سنة فأكثر) -…"
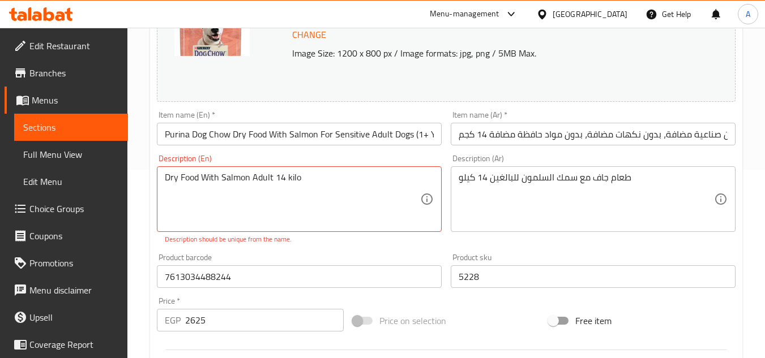
click at [401, 170] on div "Dry Food With Salmon Adult 14 kilo Description (En)" at bounding box center [299, 199] width 285 height 66
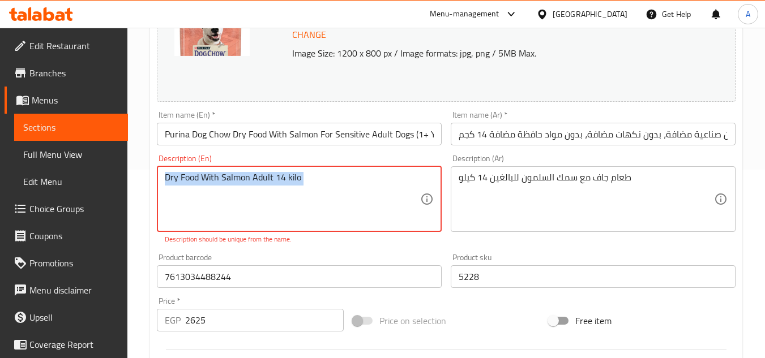
click at [401, 170] on div "Dry Food With Salmon Adult 14 kilo Description (En)" at bounding box center [299, 199] width 285 height 66
click at [392, 173] on textarea "Dry Food With Salmon Adult 14 kilo" at bounding box center [292, 199] width 255 height 54
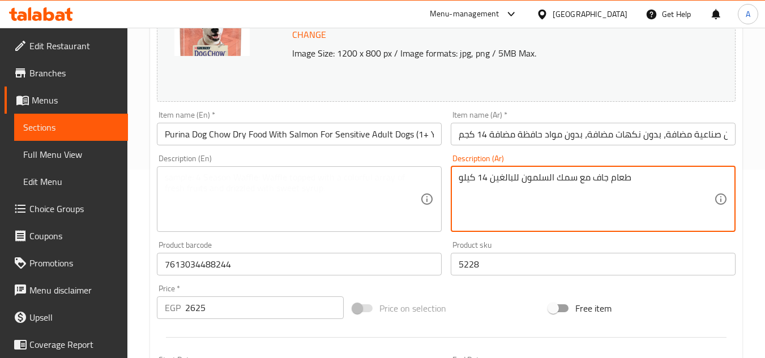
click at [479, 188] on textarea "طعام جاف مع سمك السلمون للبالغين 14 كيلو" at bounding box center [585, 199] width 255 height 54
click at [478, 188] on textarea "طعام جاف مع سمك السلمون للبالغين 14 كيلو" at bounding box center [585, 199] width 255 height 54
click at [444, 163] on div "Description (En) Description (En)" at bounding box center [299, 193] width 294 height 87
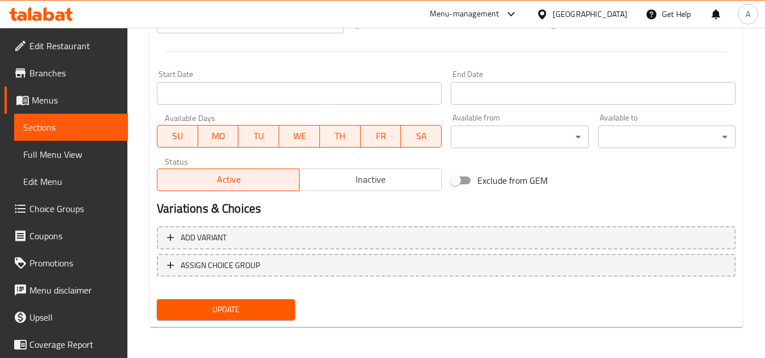
scroll to position [475, 0]
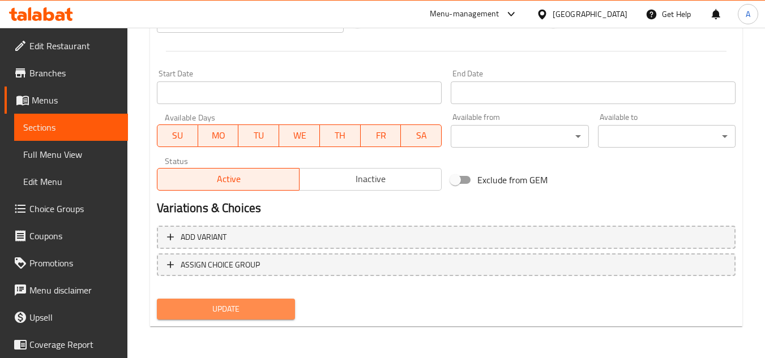
click at [276, 303] on span "Update" at bounding box center [225, 309] width 119 height 14
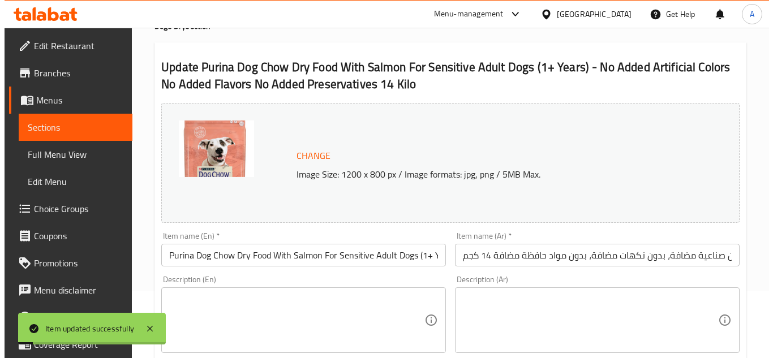
scroll to position [0, 0]
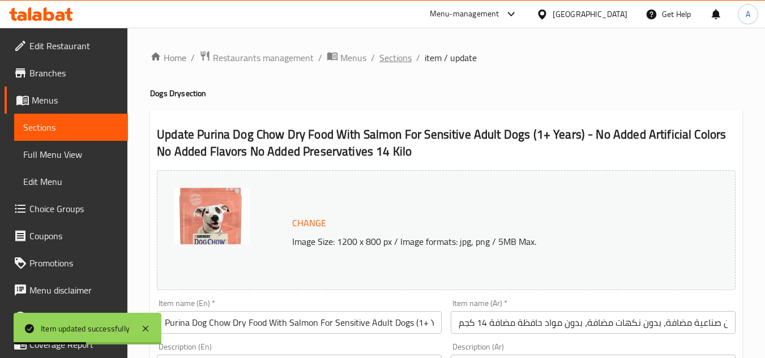
click at [398, 58] on span "Sections" at bounding box center [395, 58] width 32 height 14
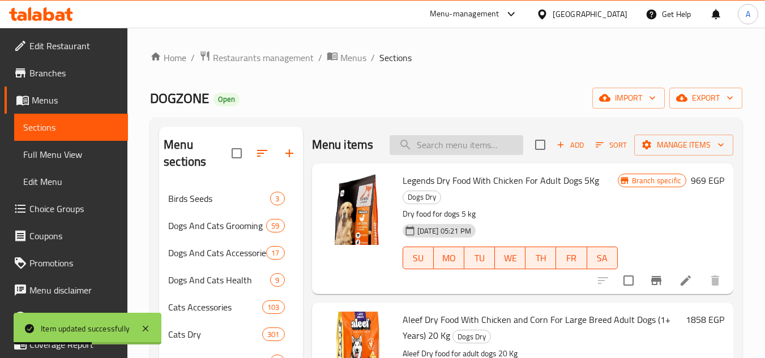
click at [469, 155] on input "search" at bounding box center [456, 145] width 134 height 20
paste input "7613035114869"
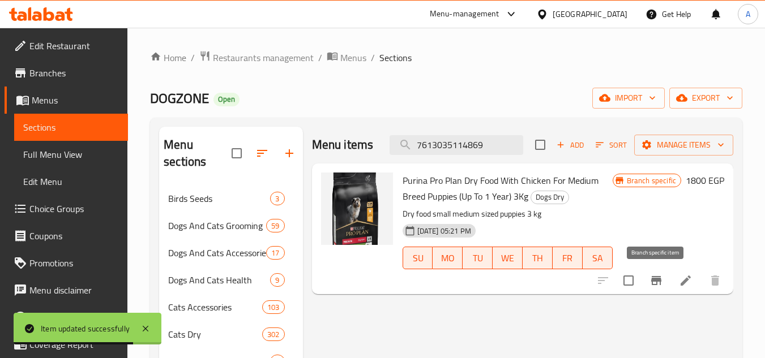
type input "7613035114869"
click at [662, 279] on icon "Branch-specific-item" at bounding box center [656, 281] width 14 height 14
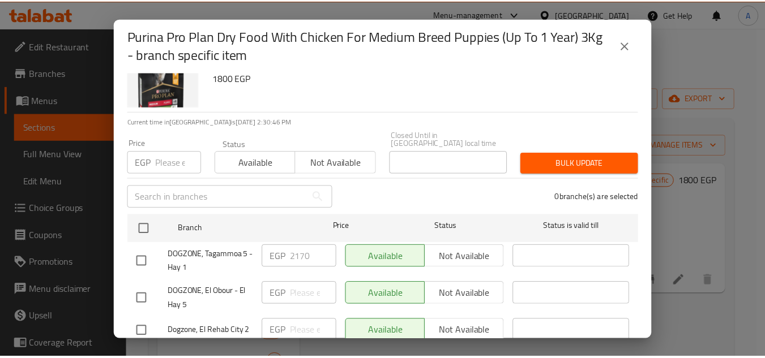
scroll to position [99, 0]
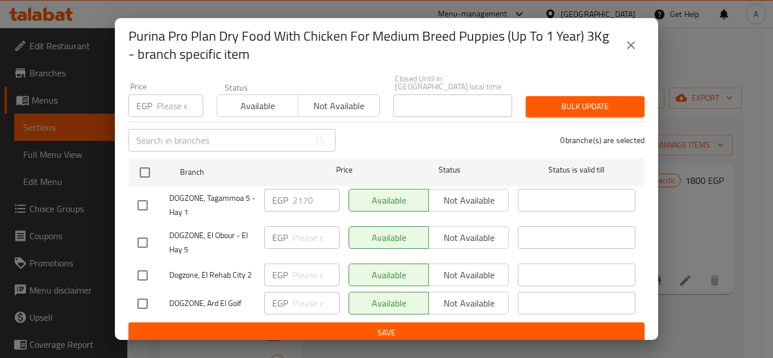
click at [162, 96] on input "number" at bounding box center [180, 106] width 46 height 23
paste input "2250"
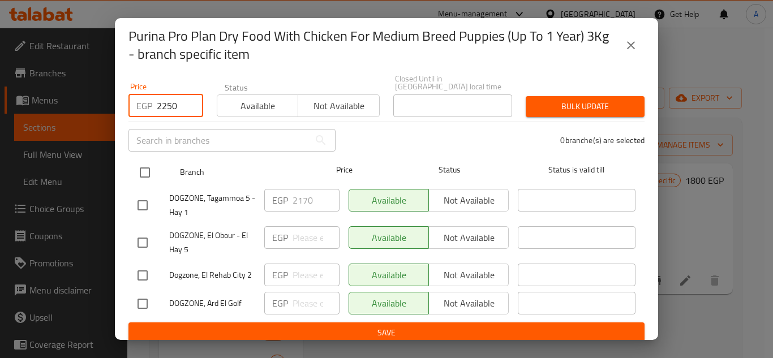
type input "2250"
click at [140, 161] on input "checkbox" at bounding box center [145, 173] width 24 height 24
checkbox input "true"
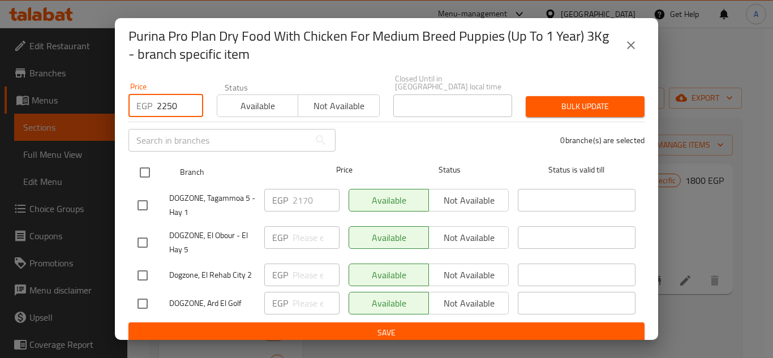
checkbox input "true"
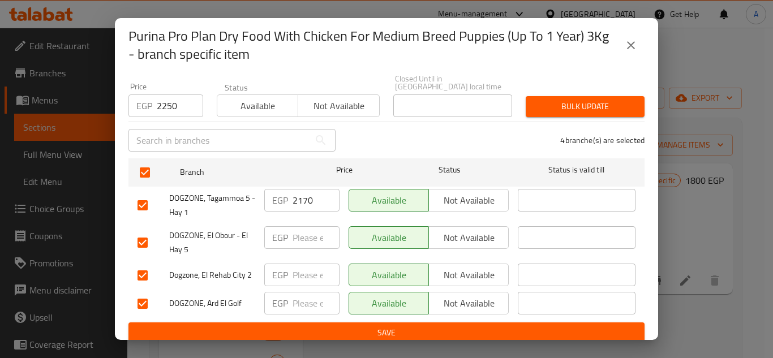
click at [547, 100] on span "Bulk update" at bounding box center [585, 107] width 101 height 14
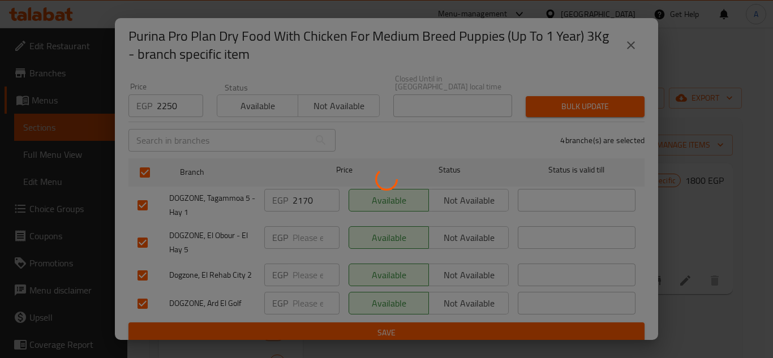
click at [689, 273] on div at bounding box center [386, 179] width 773 height 358
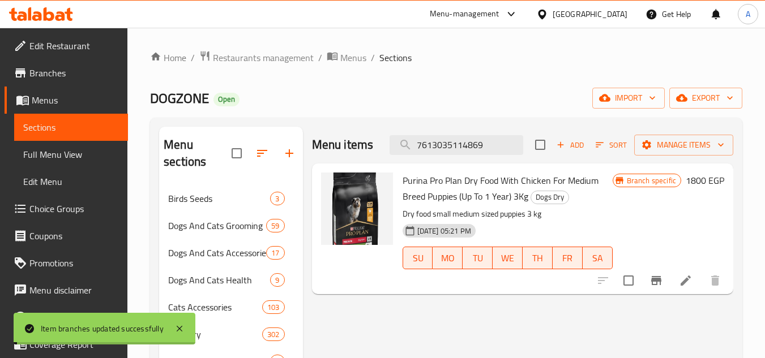
click at [688, 274] on li at bounding box center [686, 281] width 32 height 20
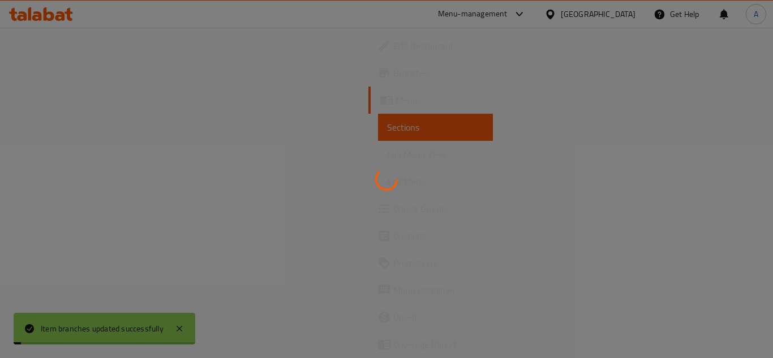
click at [688, 274] on div at bounding box center [386, 179] width 773 height 358
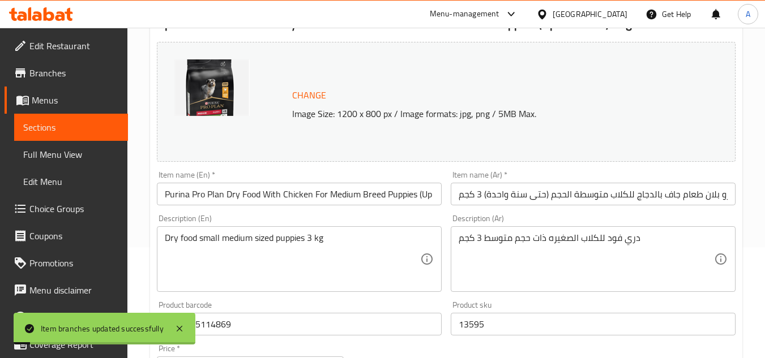
scroll to position [340, 0]
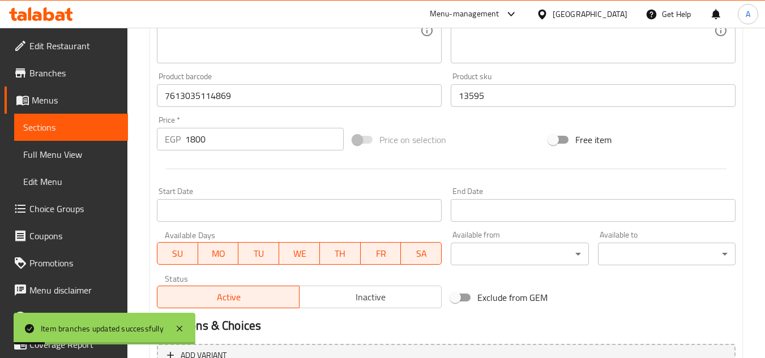
click at [205, 145] on input "1800" at bounding box center [264, 139] width 158 height 23
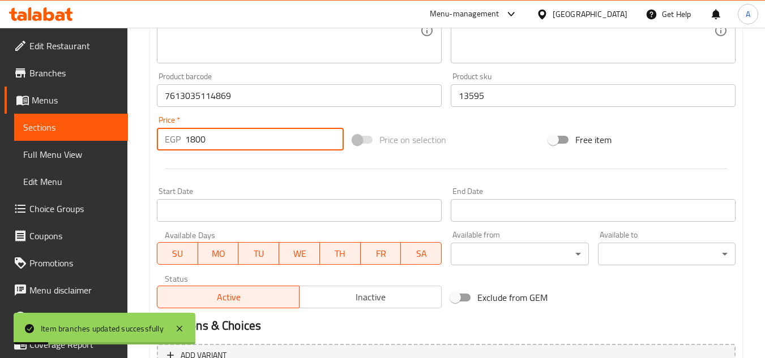
click at [205, 145] on input "1800" at bounding box center [264, 139] width 158 height 23
paste input "225"
type input "2250"
click at [230, 174] on div at bounding box center [445, 169] width 587 height 28
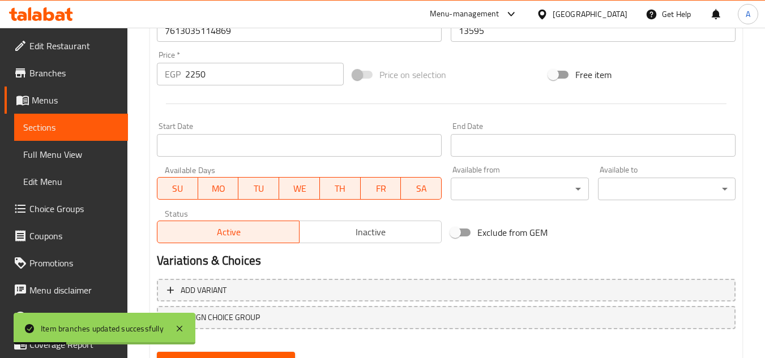
scroll to position [458, 0]
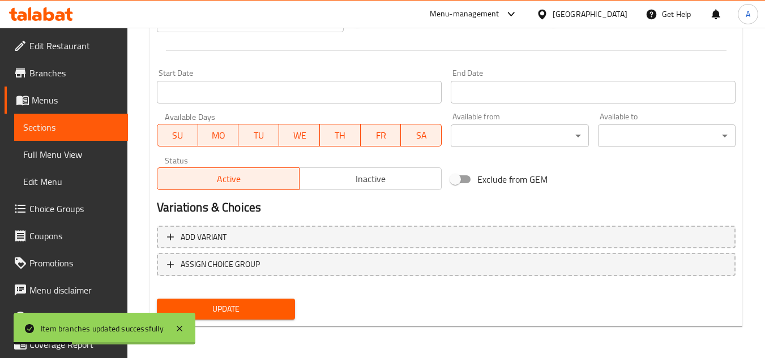
click at [260, 311] on span "Update" at bounding box center [225, 309] width 119 height 14
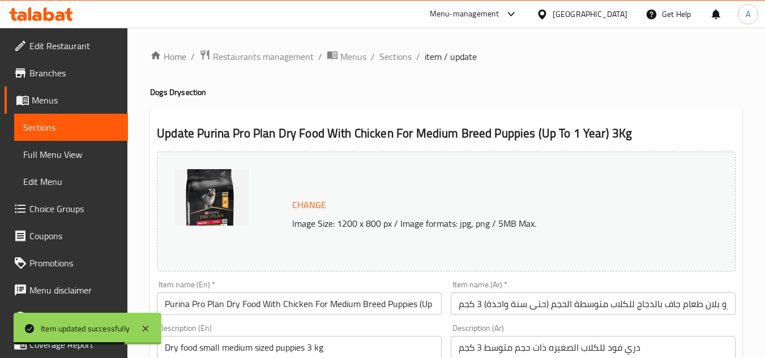
scroll to position [0, 0]
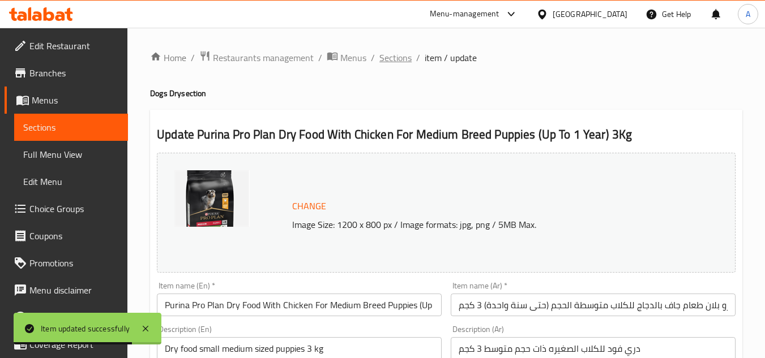
click at [404, 63] on span "Sections" at bounding box center [395, 58] width 32 height 14
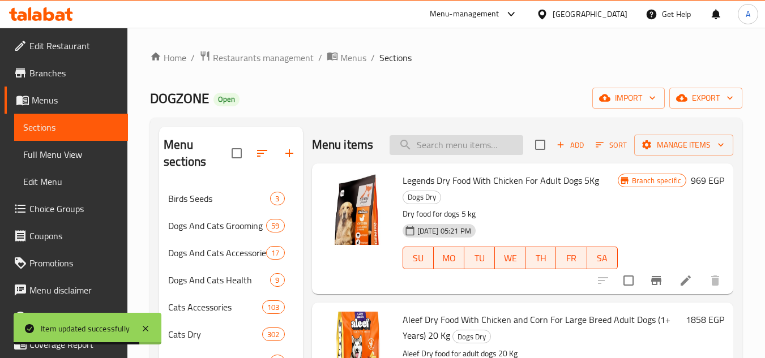
click at [478, 145] on input "search" at bounding box center [456, 145] width 134 height 20
paste input "7613035123779"
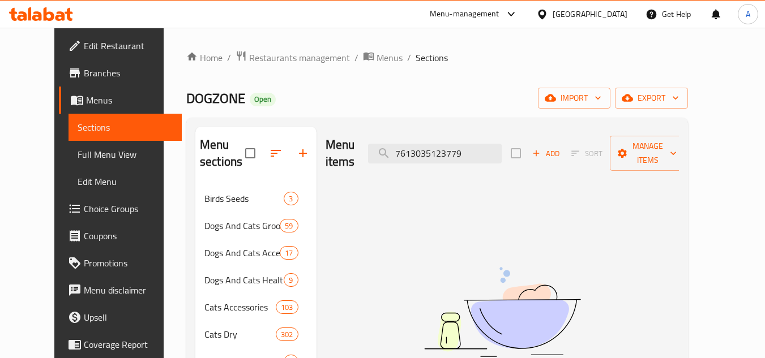
click at [462, 128] on div "Menu items 7613035123779 Add Sort Manage items" at bounding box center [502, 154] width 354 height 54
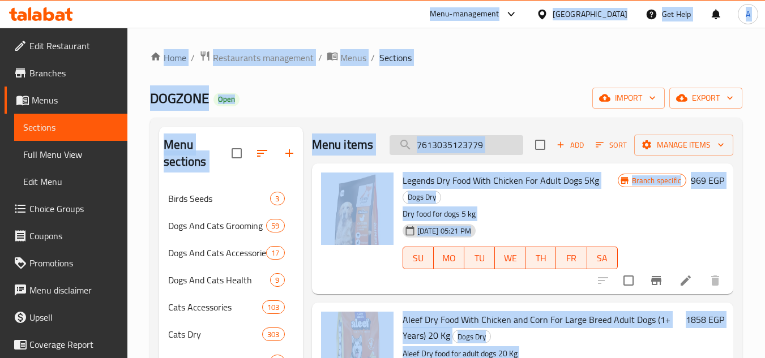
click at [454, 145] on input "7613035123779" at bounding box center [456, 145] width 134 height 20
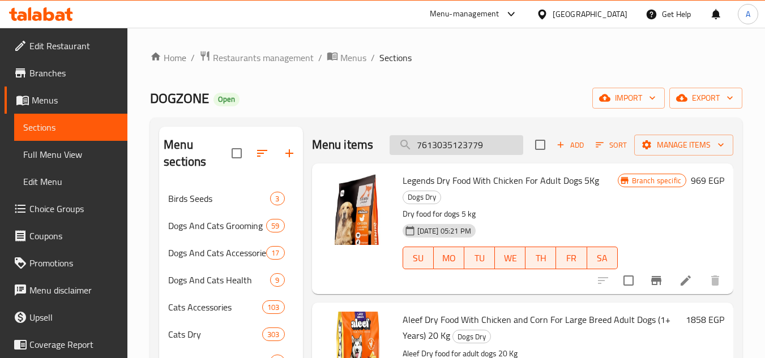
click at [454, 145] on input "7613035123779" at bounding box center [456, 145] width 134 height 20
paste input "Purina Pro Plan Dry Food with Chicken for Overweight & Sterilized Adult Dogs (1…"
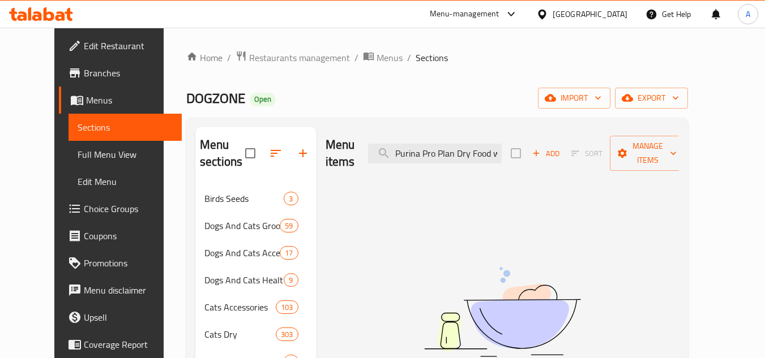
drag, startPoint x: 501, startPoint y: 143, endPoint x: 302, endPoint y: 152, distance: 198.9
click at [447, 144] on input "Purina Pro Plan Dry Food with Chicken for Overweight & Sterilized Adult Dogs (1…" at bounding box center [435, 154] width 134 height 20
paste input "7613035114647"
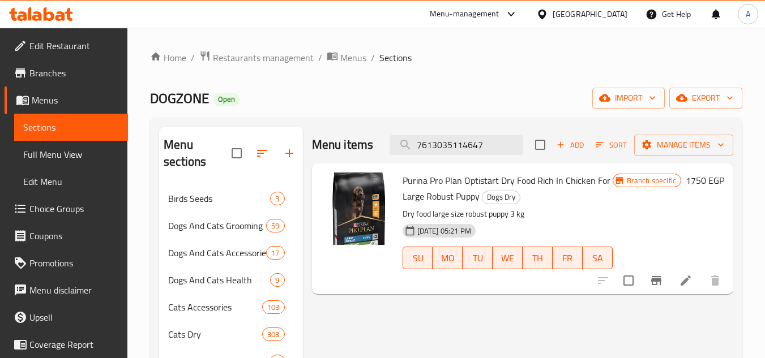
type input "7613035114647"
click at [655, 278] on icon "Branch-specific-item" at bounding box center [656, 280] width 10 height 9
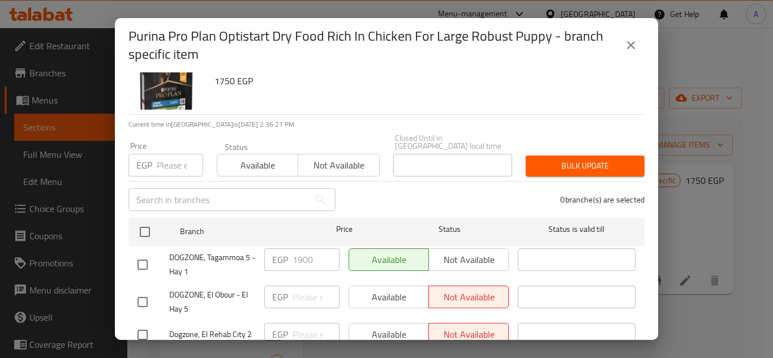
scroll to position [57, 0]
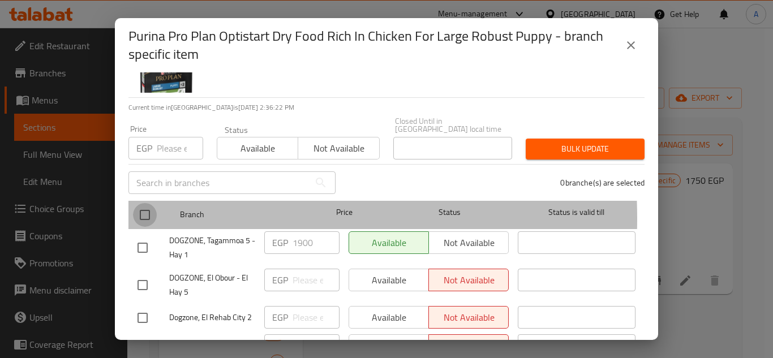
click at [145, 211] on input "checkbox" at bounding box center [145, 215] width 24 height 24
checkbox input "true"
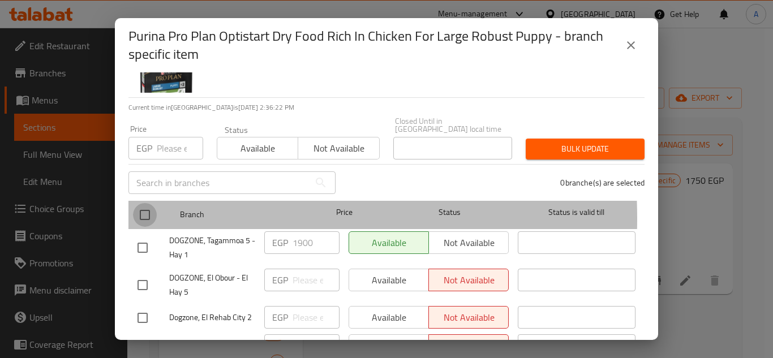
checkbox input "true"
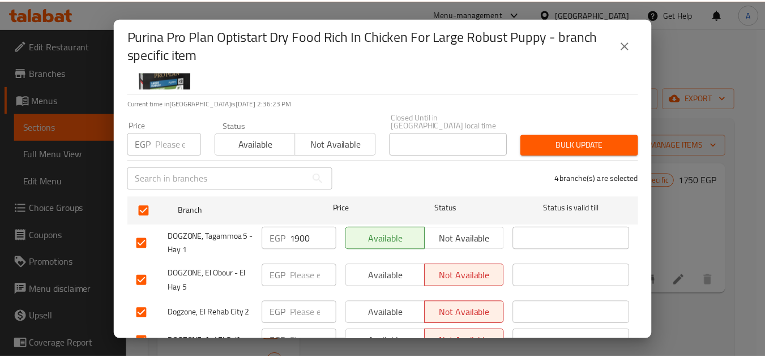
scroll to position [0, 0]
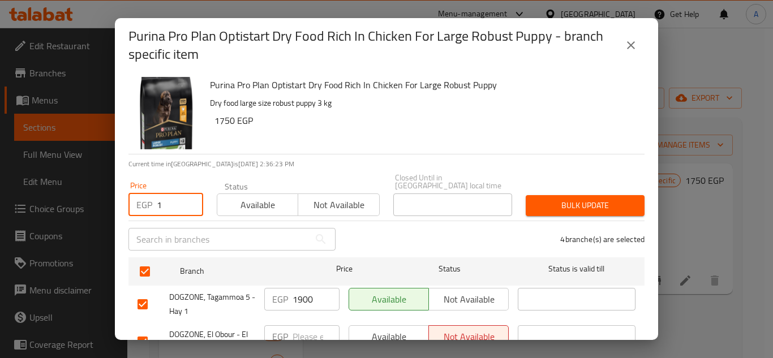
click at [187, 195] on input "1" at bounding box center [180, 205] width 46 height 23
click at [163, 199] on input "1" at bounding box center [180, 205] width 46 height 23
paste input "2188"
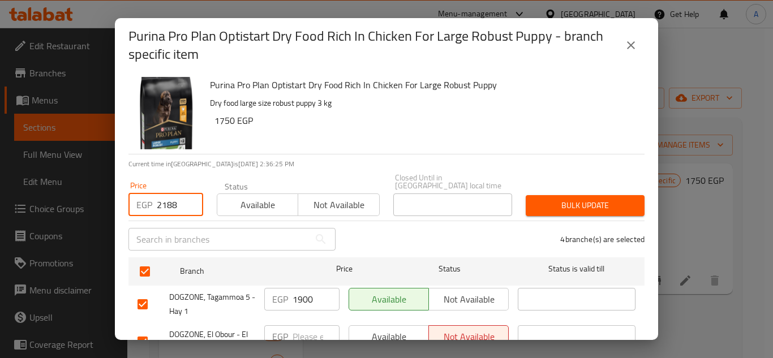
type input "2188"
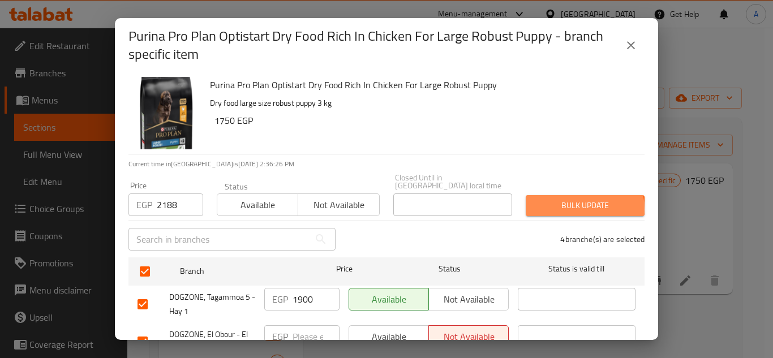
click at [569, 201] on span "Bulk update" at bounding box center [585, 206] width 101 height 14
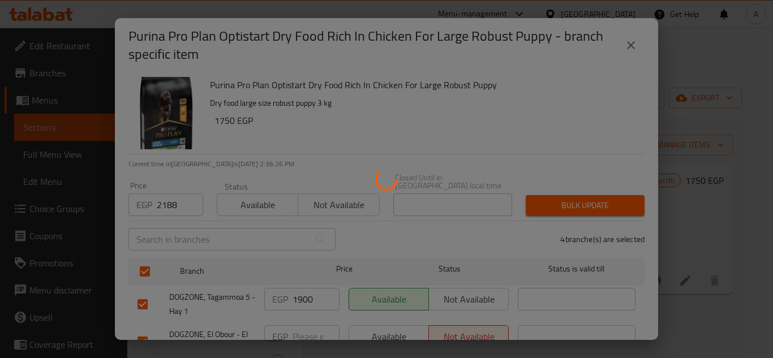
click at [681, 288] on div at bounding box center [386, 179] width 773 height 358
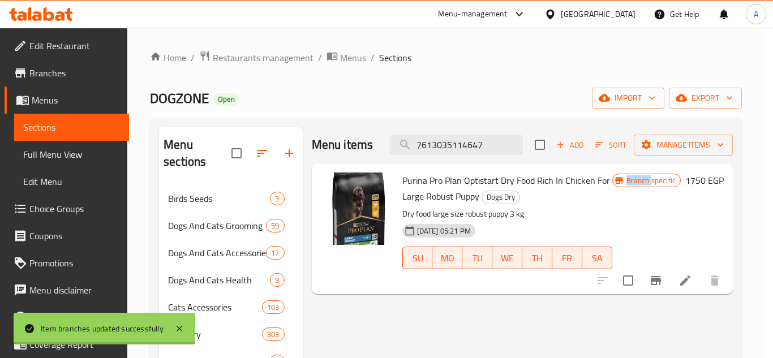
click at [681, 288] on div at bounding box center [386, 179] width 773 height 358
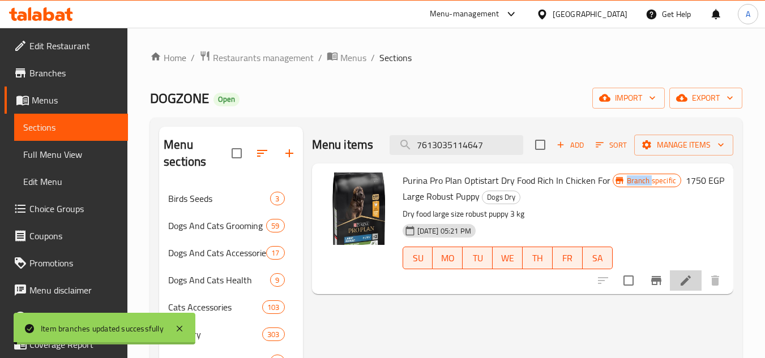
click at [681, 288] on li at bounding box center [686, 281] width 32 height 20
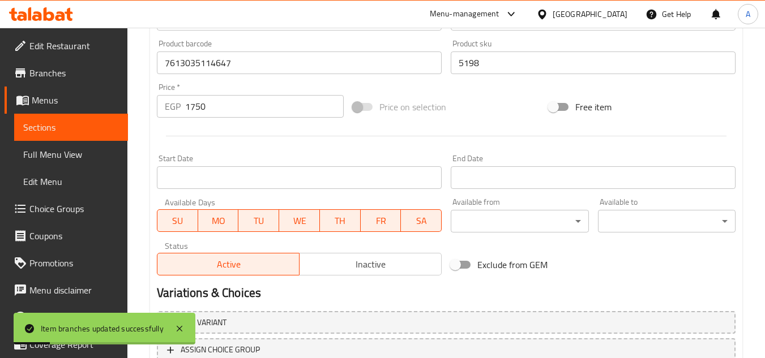
scroll to position [288, 0]
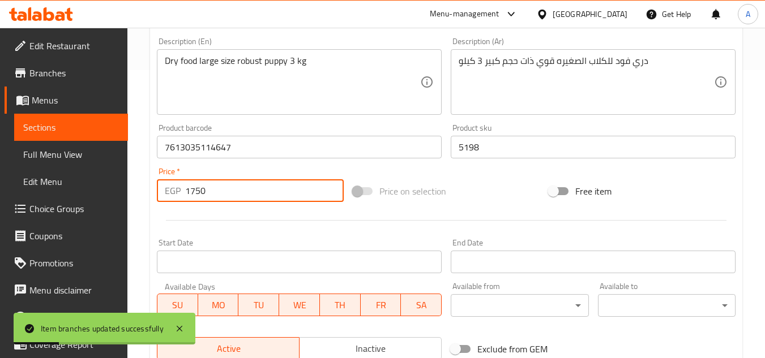
click at [237, 190] on input "1750" at bounding box center [264, 190] width 158 height 23
paste input "2188"
type input "2188"
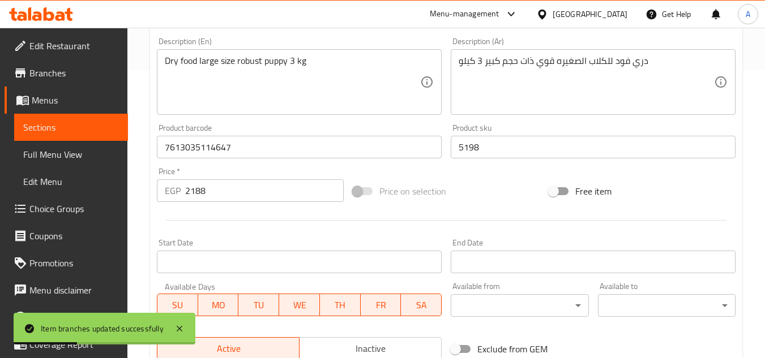
click at [247, 217] on div at bounding box center [445, 221] width 587 height 28
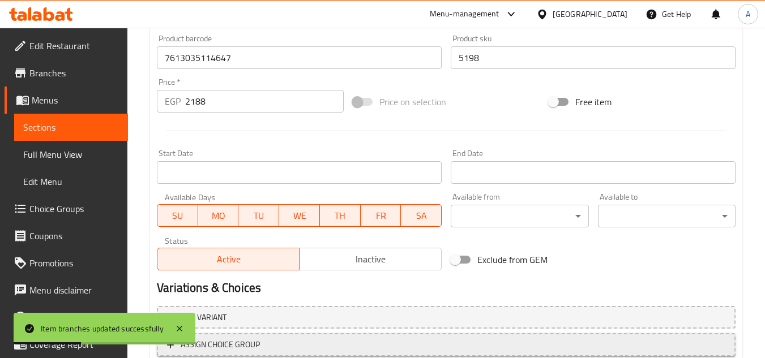
scroll to position [458, 0]
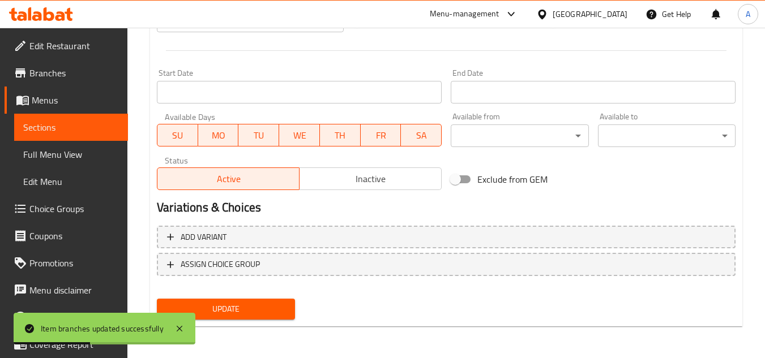
click at [257, 303] on span "Update" at bounding box center [225, 309] width 119 height 14
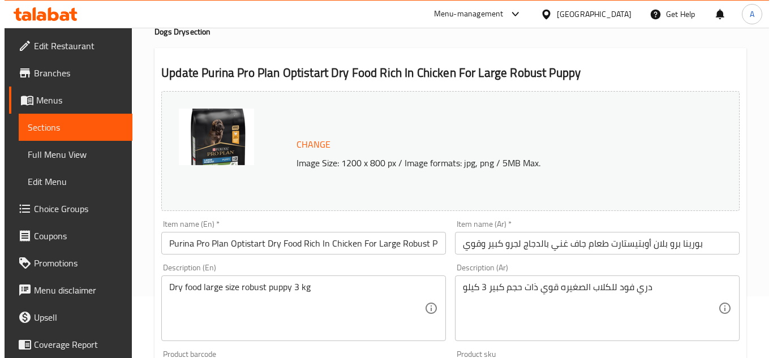
scroll to position [0, 0]
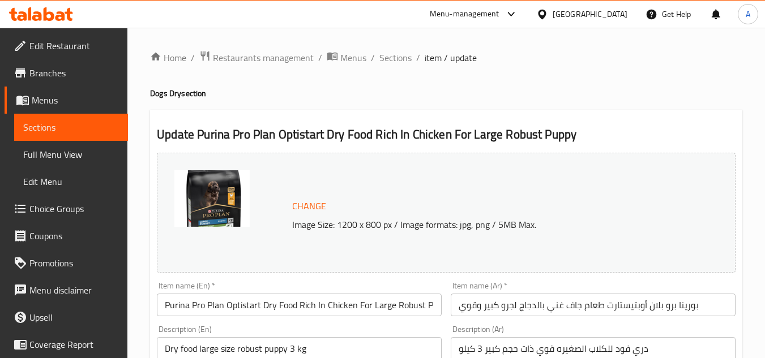
click at [416, 58] on li "/" at bounding box center [418, 58] width 4 height 14
click at [404, 54] on span "Sections" at bounding box center [395, 58] width 32 height 14
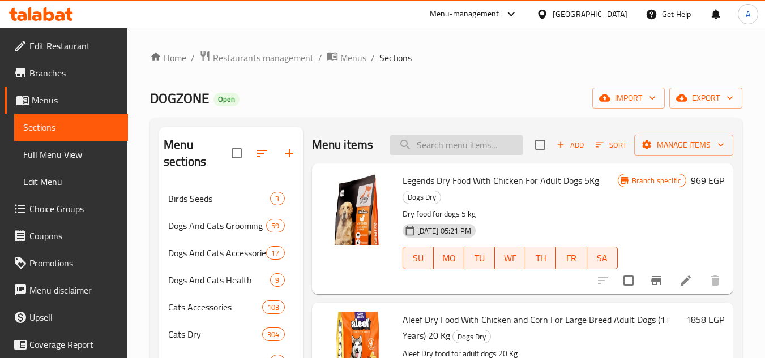
click at [475, 155] on input "search" at bounding box center [456, 145] width 134 height 20
paste input "1113775010"
click at [475, 155] on input "1113775010" at bounding box center [456, 145] width 134 height 20
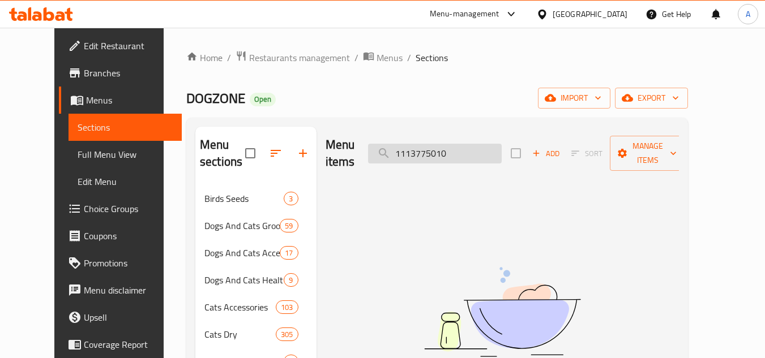
paste input "8698995028646"
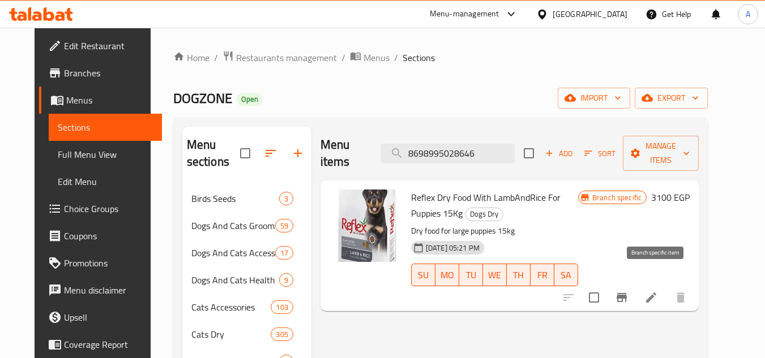
type input "8698995028646"
click at [628, 291] on icon "Branch-specific-item" at bounding box center [622, 298] width 14 height 14
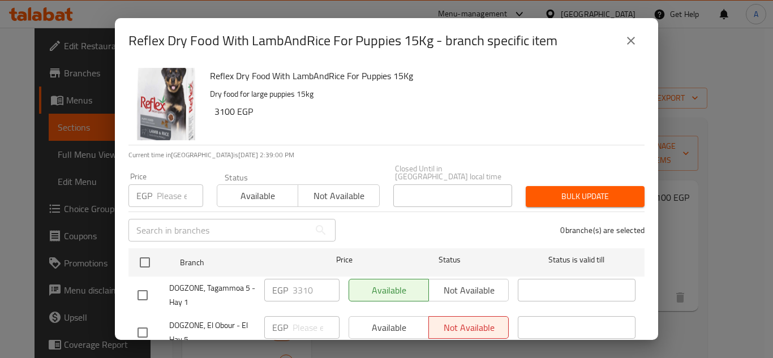
click at [166, 188] on input "number" at bounding box center [180, 195] width 46 height 23
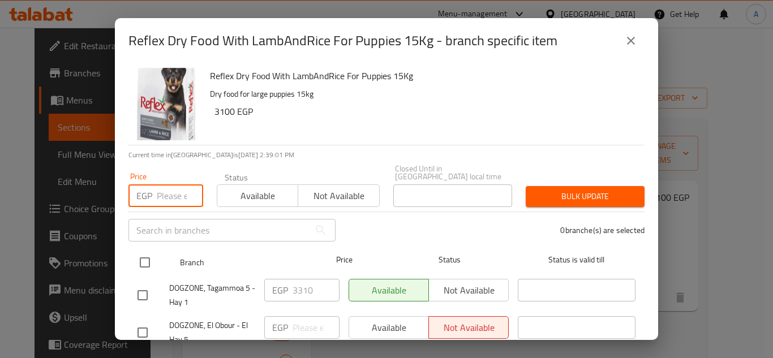
paste input "3875"
type input "3875"
click at [147, 260] on input "checkbox" at bounding box center [145, 263] width 24 height 24
checkbox input "true"
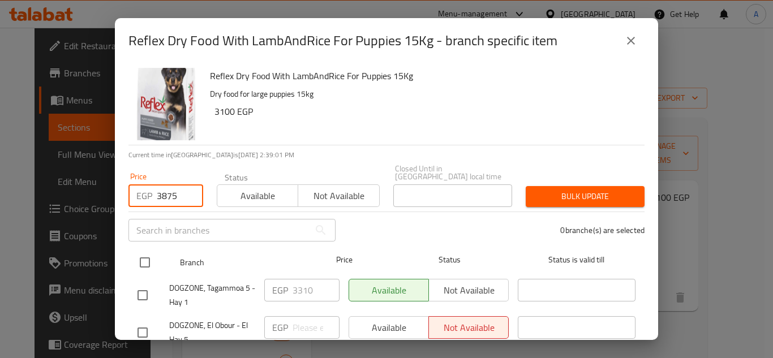
checkbox input "true"
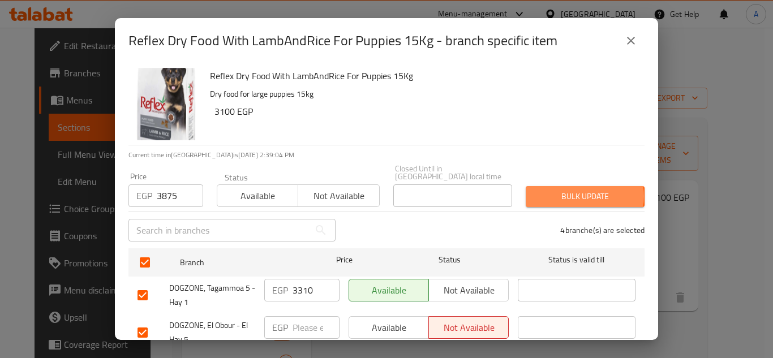
click at [577, 190] on span "Bulk update" at bounding box center [585, 197] width 101 height 14
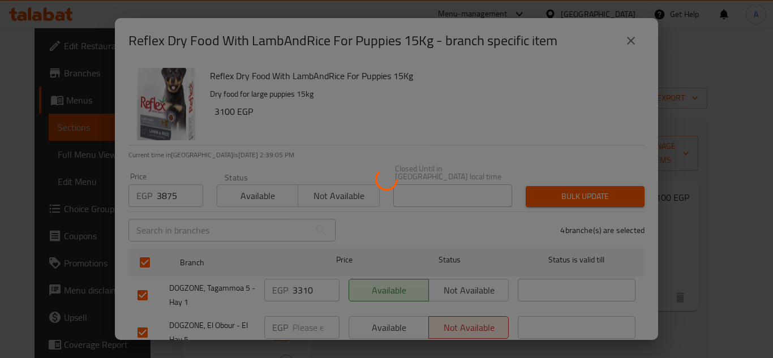
click at [676, 276] on div at bounding box center [386, 179] width 773 height 358
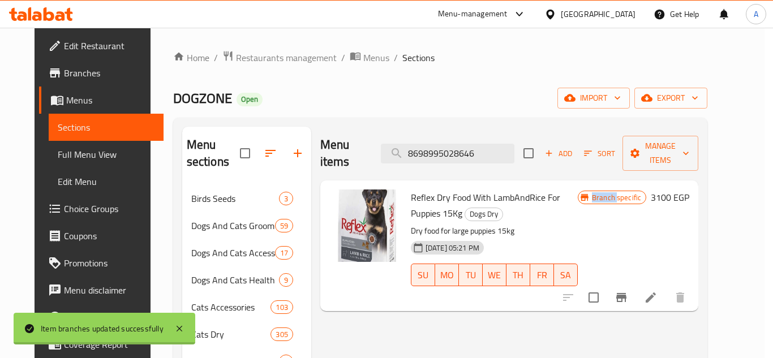
click at [678, 279] on div at bounding box center [386, 179] width 773 height 358
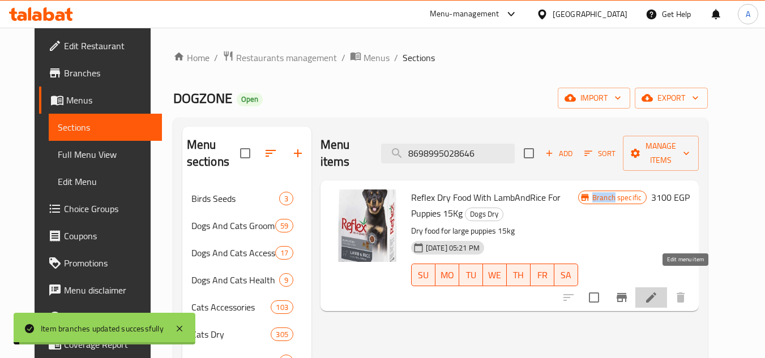
click at [658, 291] on icon at bounding box center [651, 298] width 14 height 14
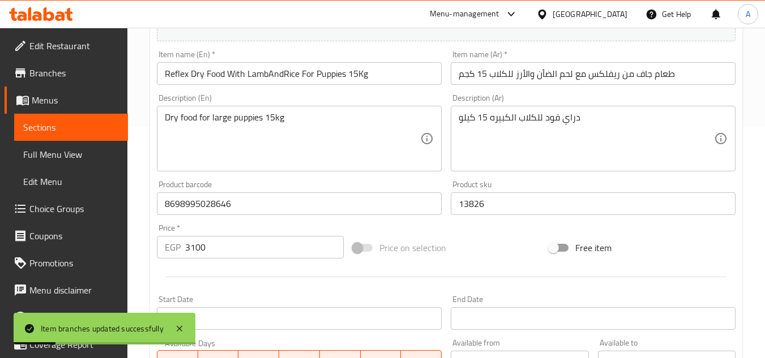
scroll to position [283, 0]
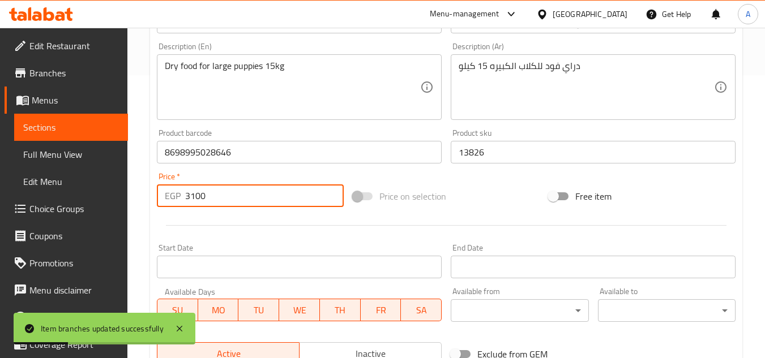
drag, startPoint x: 245, startPoint y: 192, endPoint x: 167, endPoint y: 215, distance: 81.3
click at [80, 204] on div "Edit Restaurant Branches Menus Sections Full Menu View Edit Menu Choice Groups …" at bounding box center [382, 139] width 765 height 788
paste input "875"
type input "3875"
click at [243, 220] on div at bounding box center [445, 226] width 587 height 28
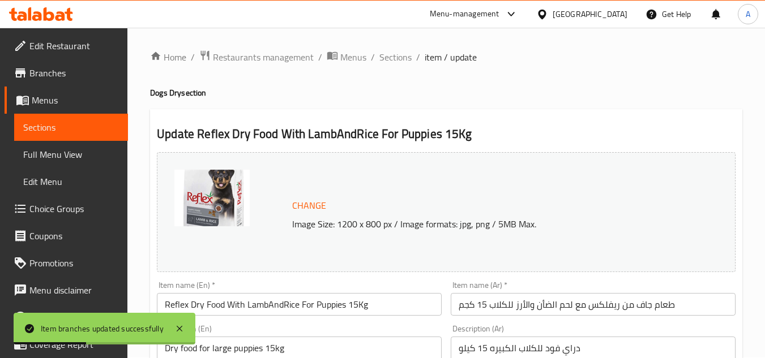
scroll to position [0, 0]
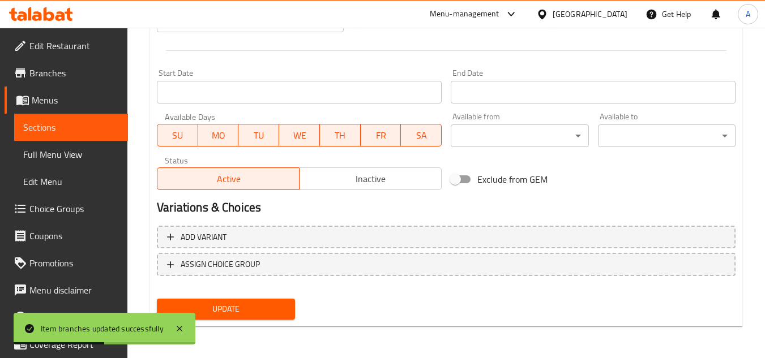
click at [266, 316] on span "Update" at bounding box center [225, 309] width 119 height 14
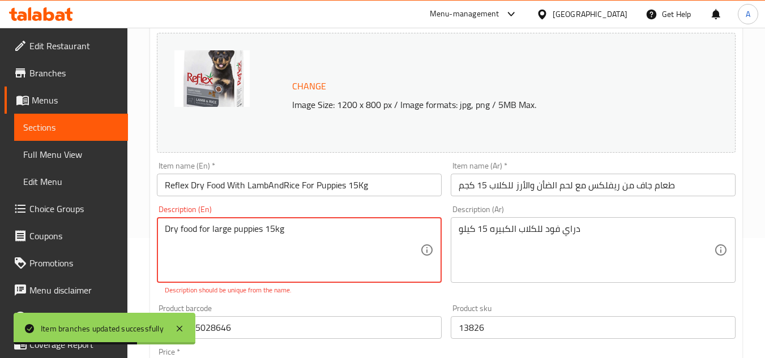
scroll to position [113, 0]
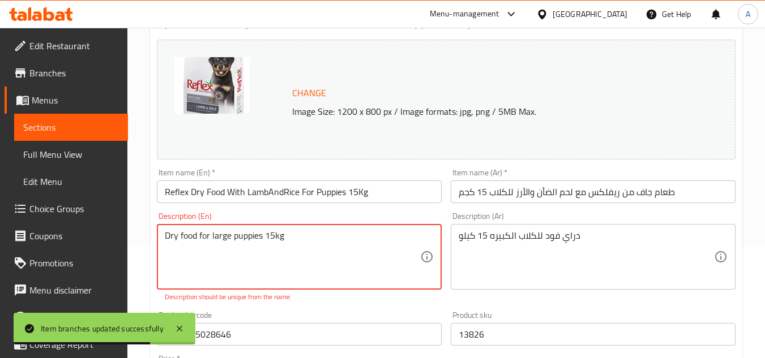
click at [334, 234] on textarea "Dry food for large puppies 15kg" at bounding box center [292, 257] width 255 height 54
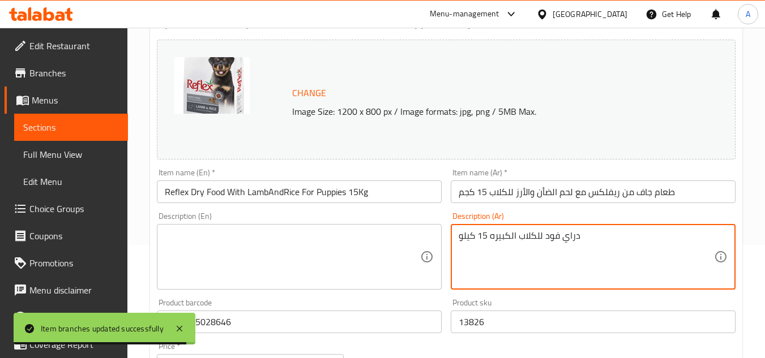
click at [543, 238] on textarea "دراي فود للكلاب الكبيره 15 كيلو" at bounding box center [585, 257] width 255 height 54
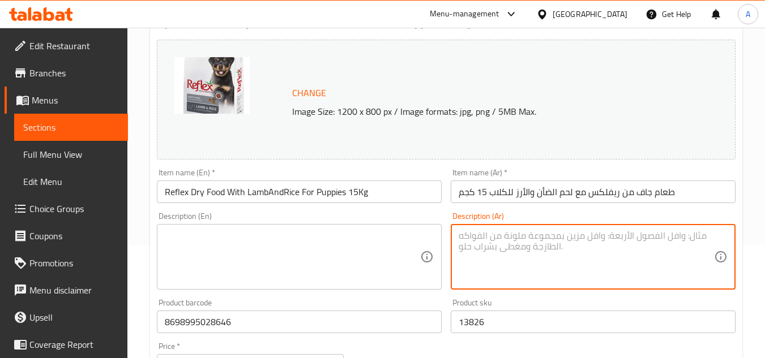
click at [465, 221] on div "Description (Ar) Description (Ar)" at bounding box center [592, 251] width 285 height 78
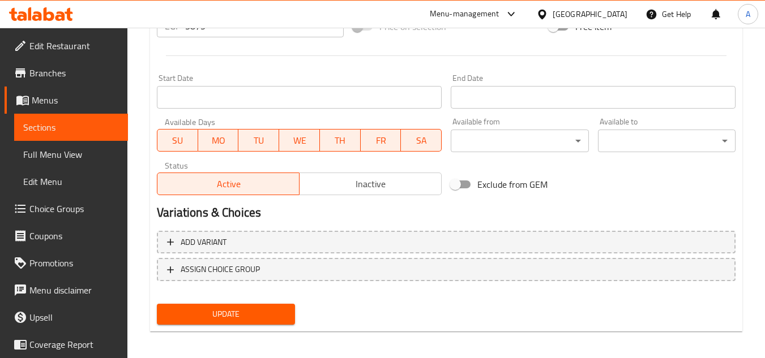
click at [289, 312] on button "Update" at bounding box center [226, 314] width 138 height 21
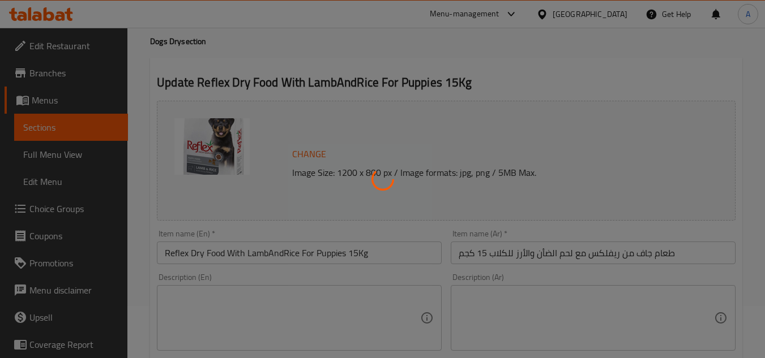
scroll to position [0, 0]
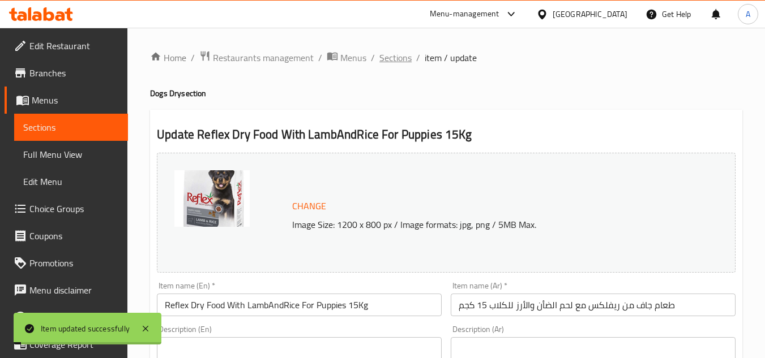
click at [400, 62] on span "Sections" at bounding box center [395, 58] width 32 height 14
